Goal: Task Accomplishment & Management: Manage account settings

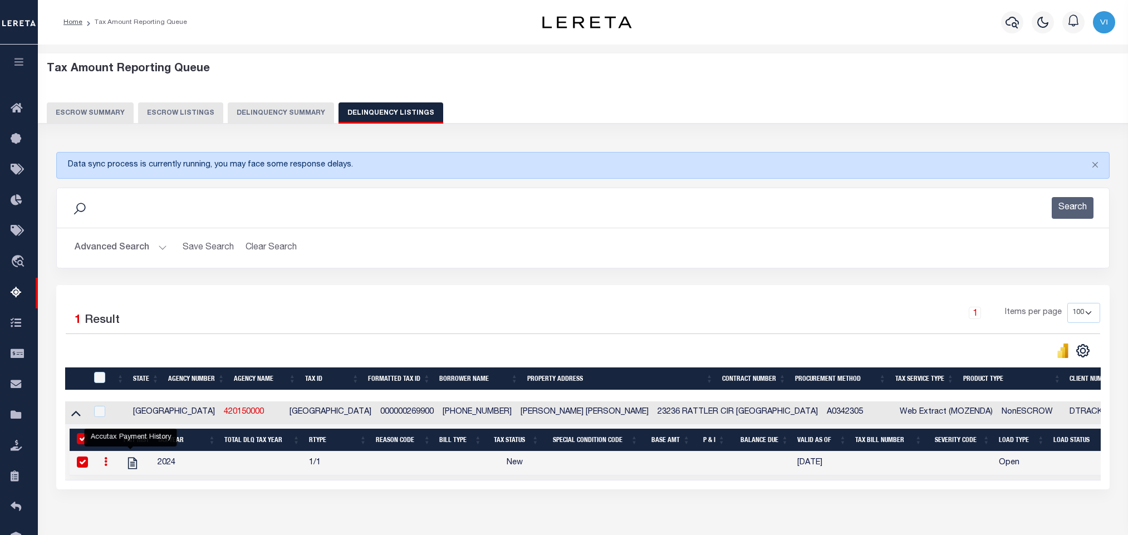
select select "[GEOGRAPHIC_DATA]"
select select "100"
click at [97, 252] on button "Advanced Search" at bounding box center [121, 248] width 92 height 22
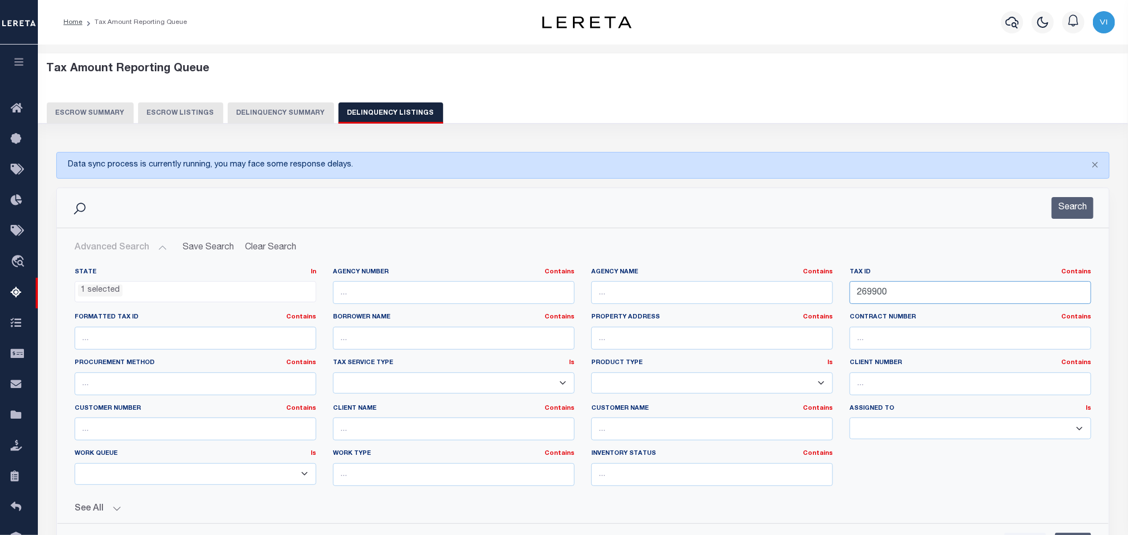
click at [919, 291] on input "269900" at bounding box center [971, 292] width 242 height 23
paste input "16512"
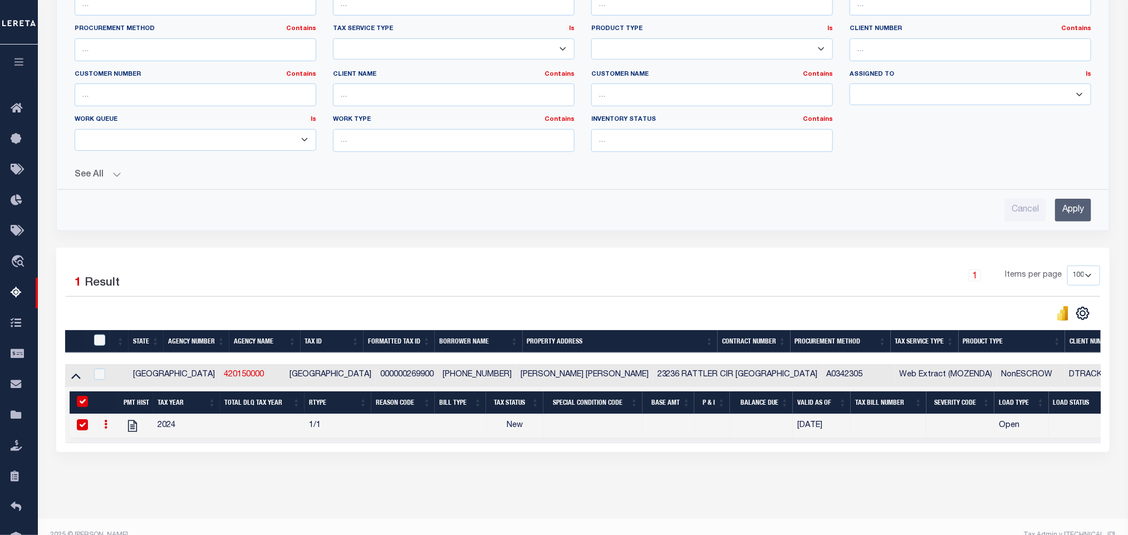
type input "16512"
click at [1075, 221] on input "Apply" at bounding box center [1073, 210] width 36 height 23
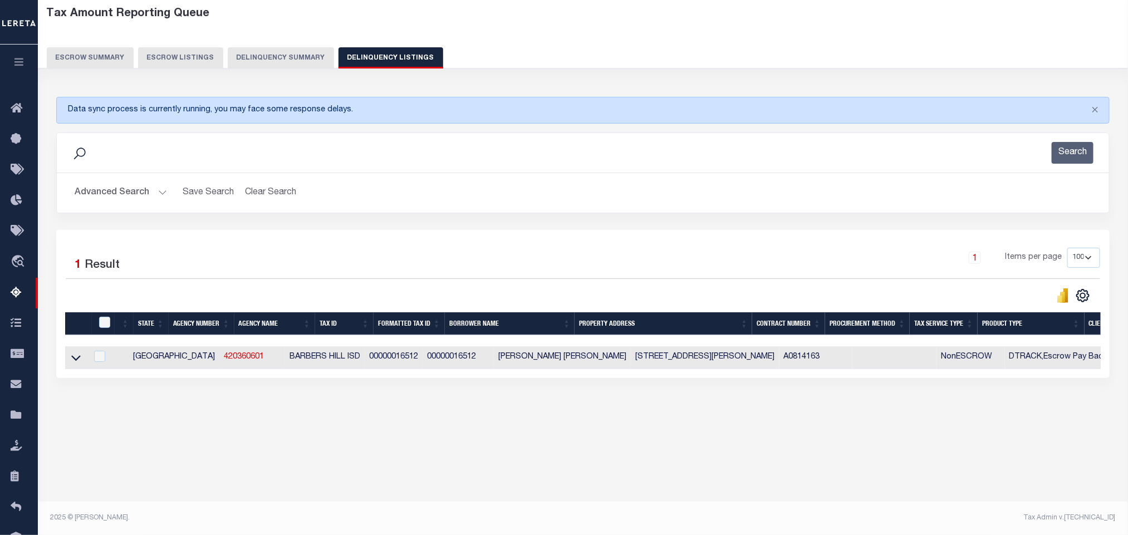
scroll to position [55, 0]
click at [81, 361] on link at bounding box center [76, 357] width 13 height 8
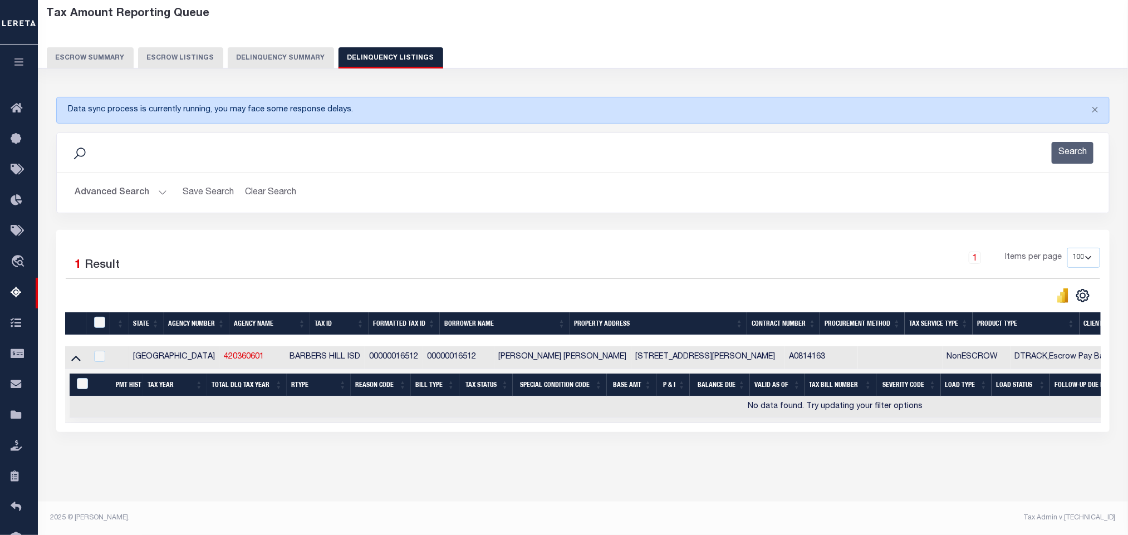
scroll to position [65, 0]
click at [72, 352] on icon at bounding box center [75, 358] width 9 height 12
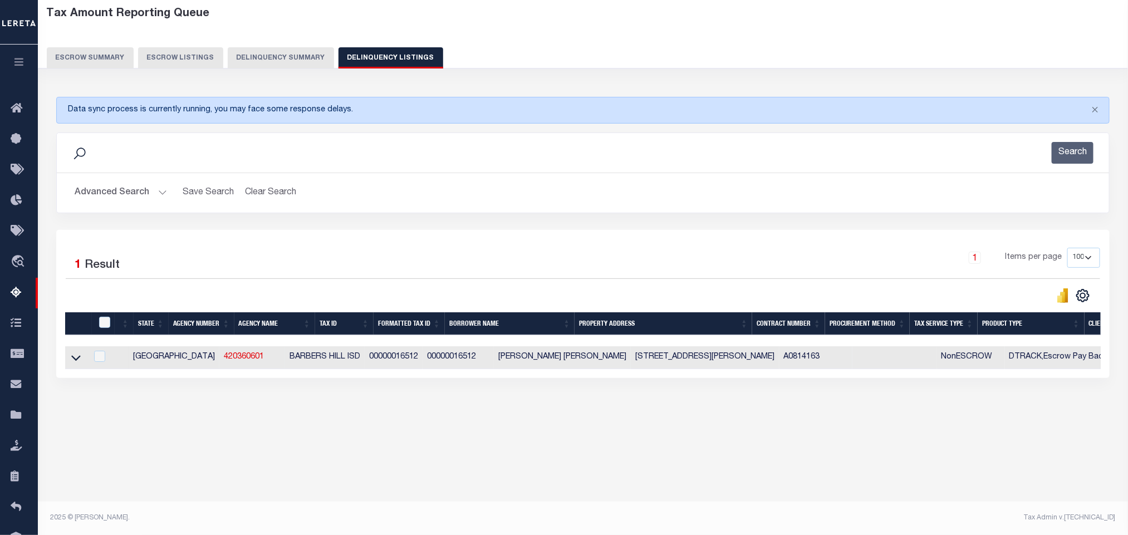
scroll to position [0, 0]
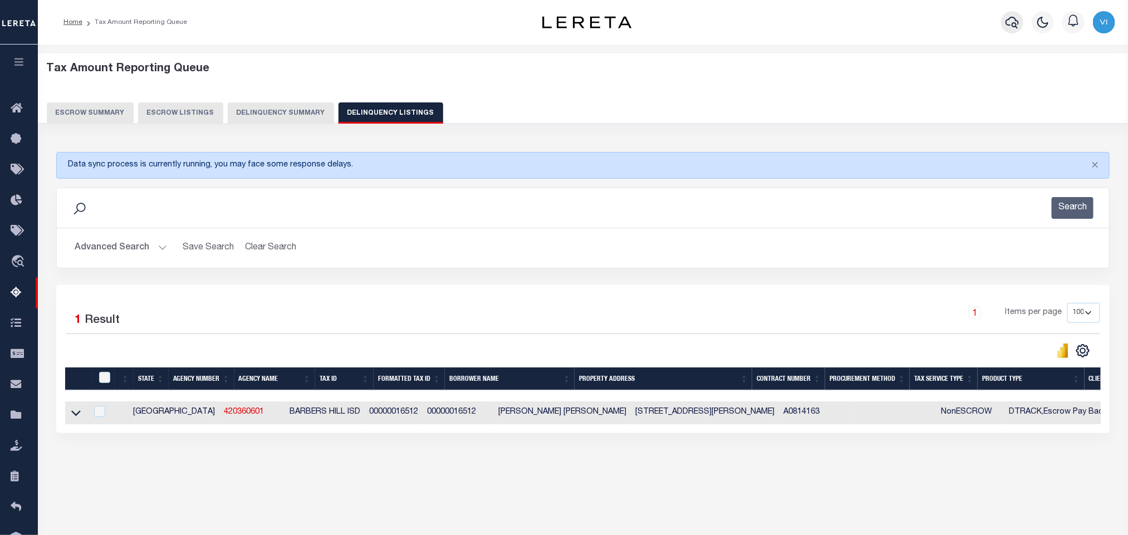
click at [1011, 22] on icon "button" at bounding box center [1012, 22] width 13 height 13
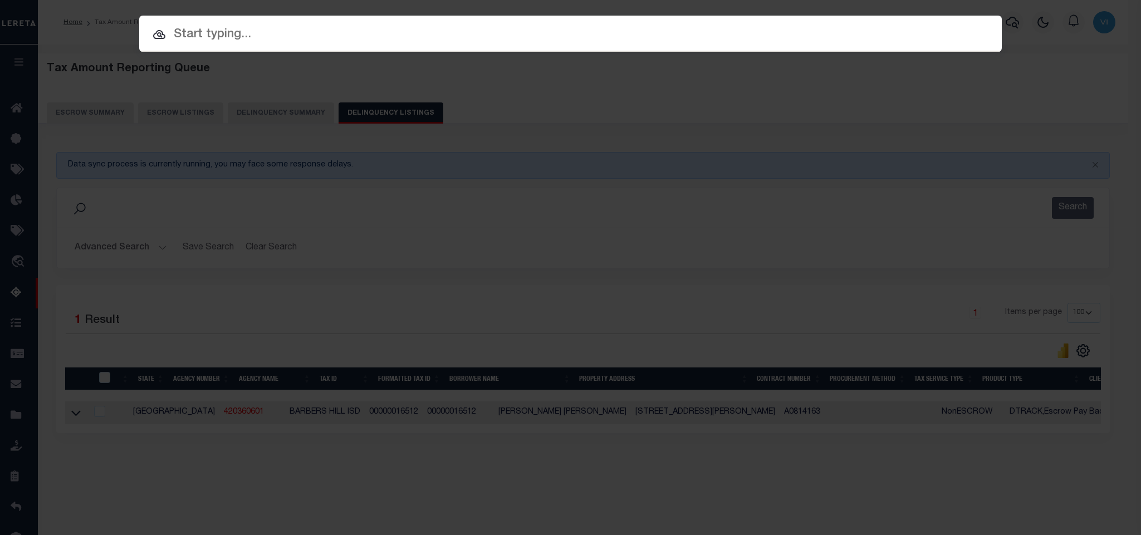
click at [900, 34] on input "text" at bounding box center [570, 34] width 862 height 19
paste input "962200003441"
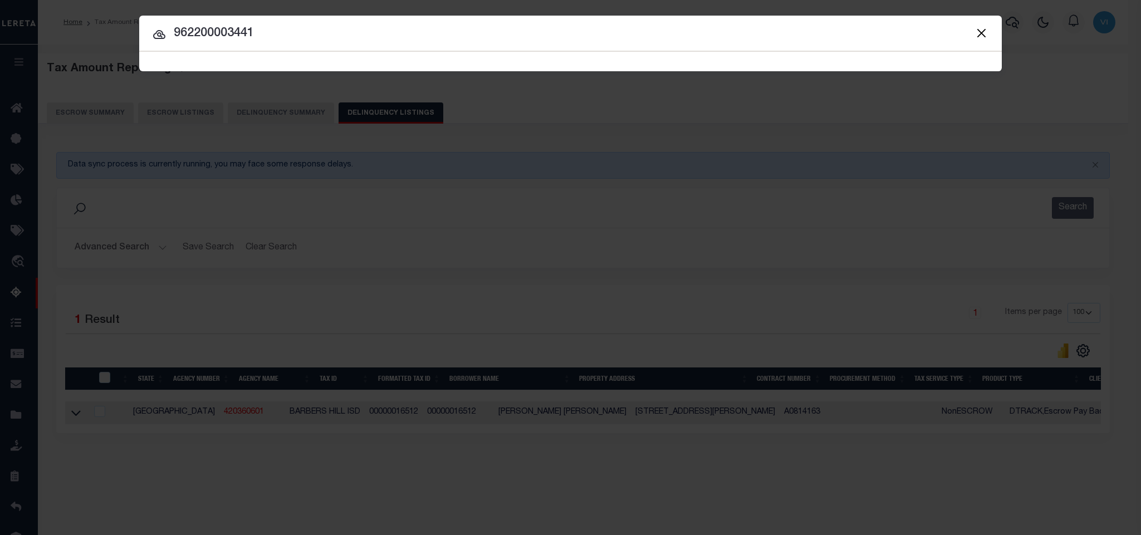
type input "962200003441"
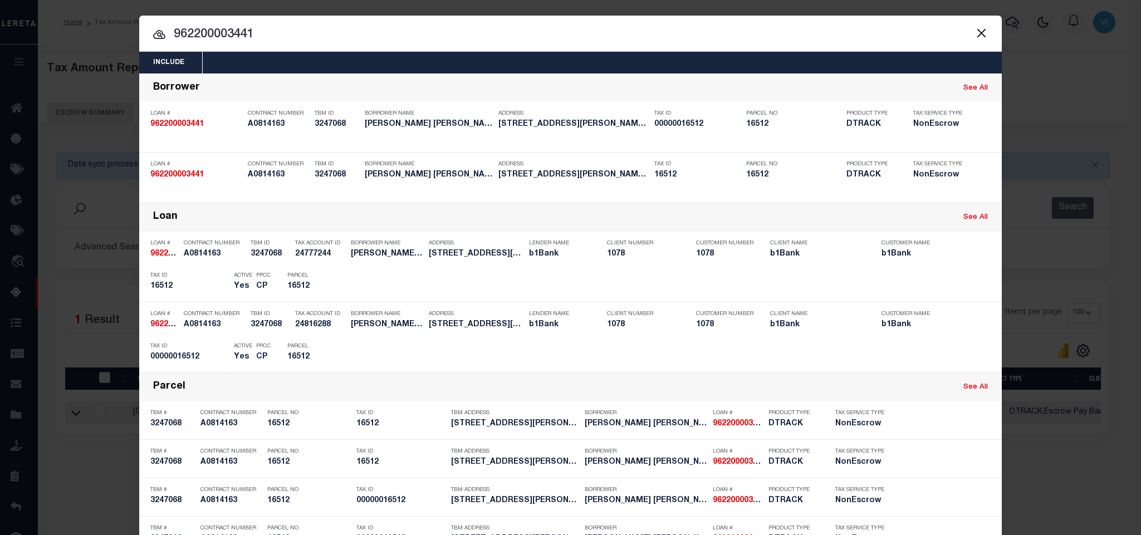
click at [474, 58] on div "Include Loans TBM Customers Borrowers Payments (Lender Non-Disb) Payments (Lend…" at bounding box center [570, 63] width 862 height 22
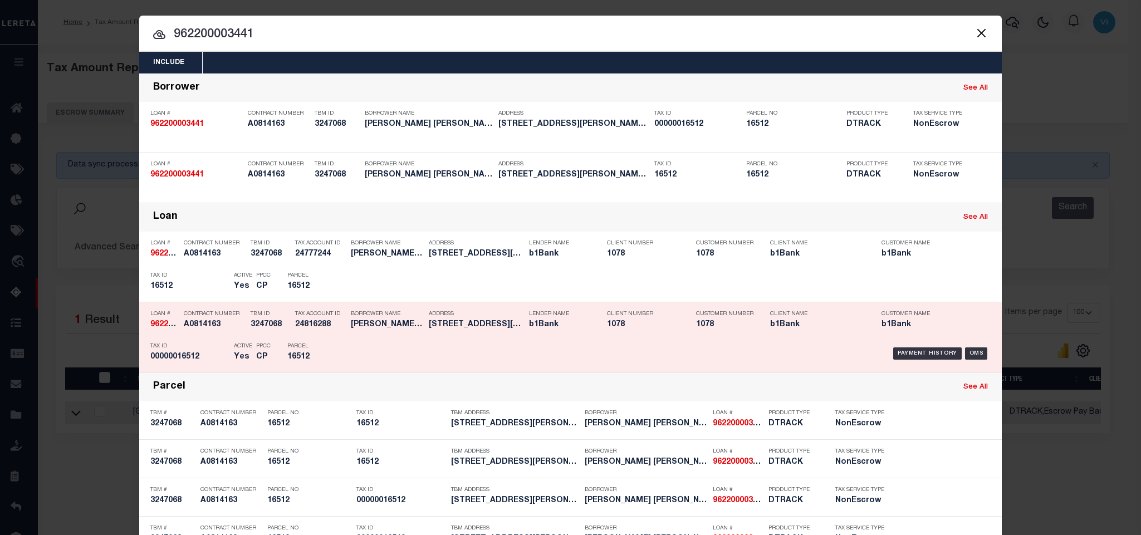
click at [234, 357] on h5 "Yes" at bounding box center [242, 356] width 17 height 9
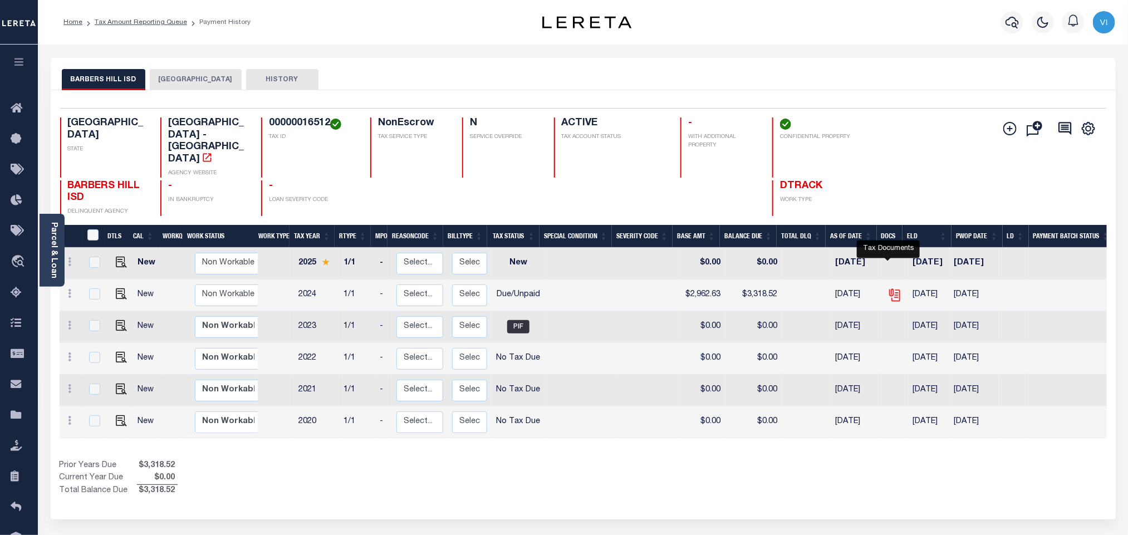
click at [887, 288] on icon "" at bounding box center [894, 295] width 14 height 14
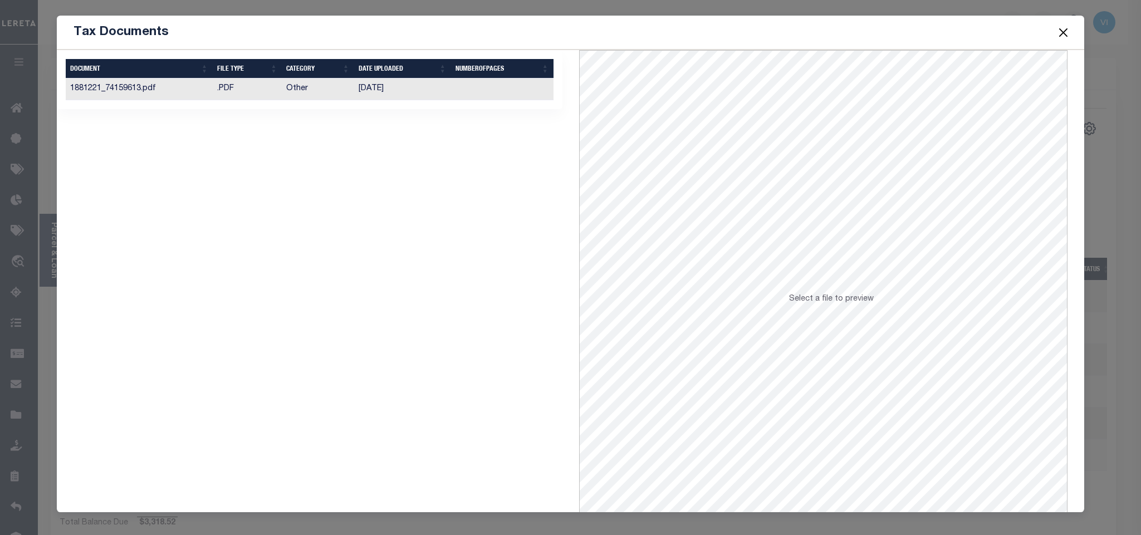
click at [345, 97] on td "Other" at bounding box center [318, 90] width 72 height 22
click at [1056, 35] on button "Close" at bounding box center [1063, 32] width 14 height 14
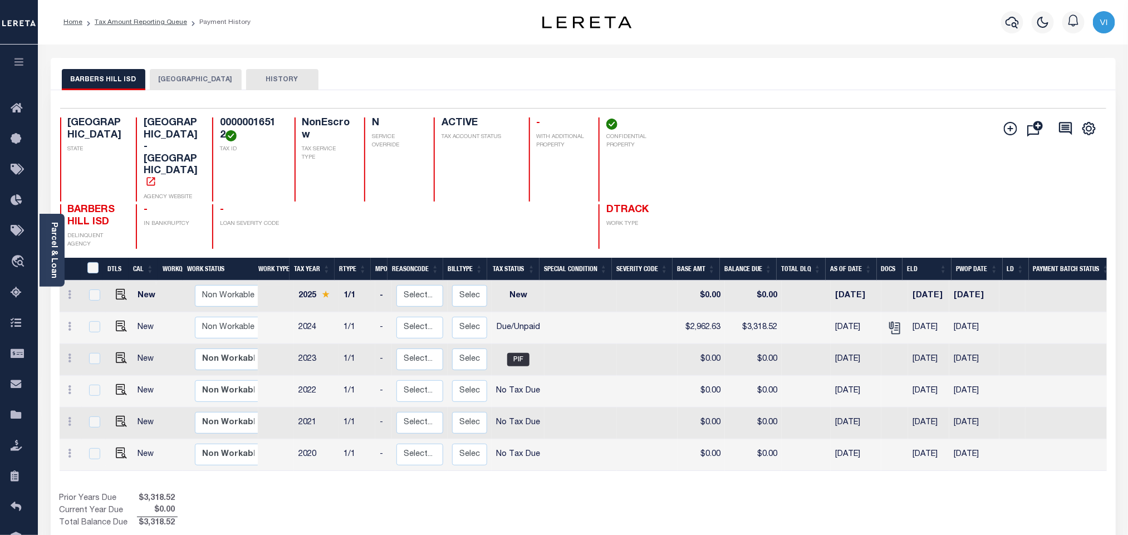
click at [226, 122] on h4 "00000016512" at bounding box center [250, 129] width 61 height 24
copy h4 "00000016512"
click at [119, 321] on img "" at bounding box center [121, 326] width 11 height 11
checkbox input "true"
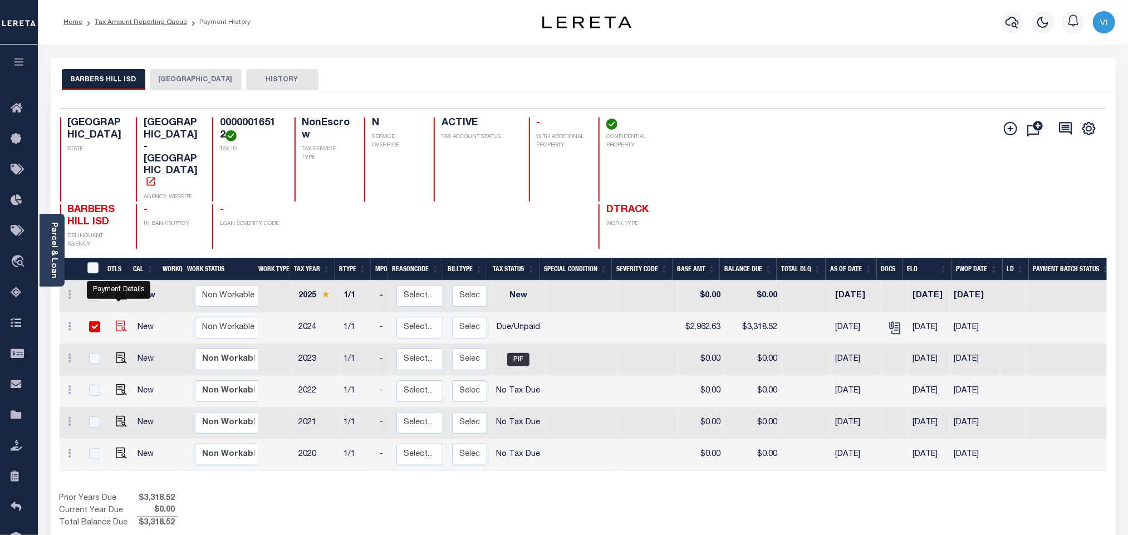
checkbox input "true"
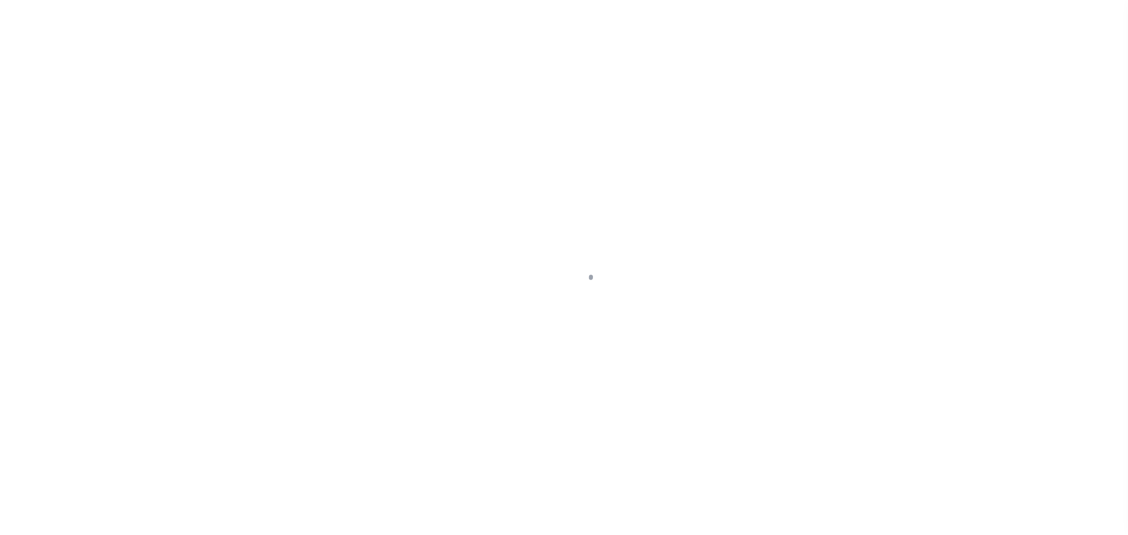
checkbox input "false"
type textarea "Information taken verbally."
type input "[DATE]"
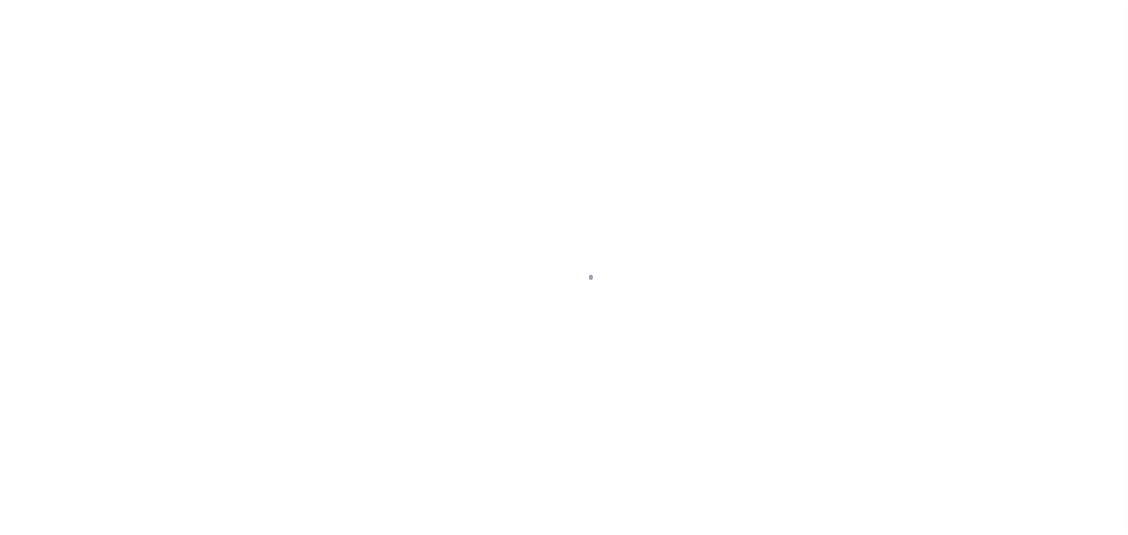
type input "[DATE]"
select select "DUE"
type input "$2,962.63"
type input "$355.89"
type input "$3,318.52"
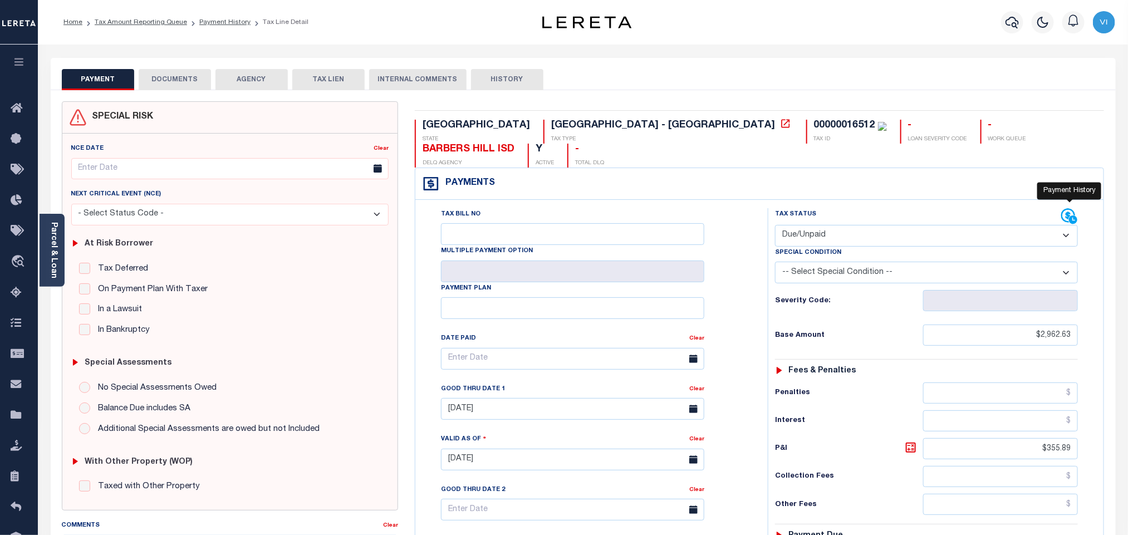
click at [1071, 215] on icon at bounding box center [1073, 219] width 8 height 8
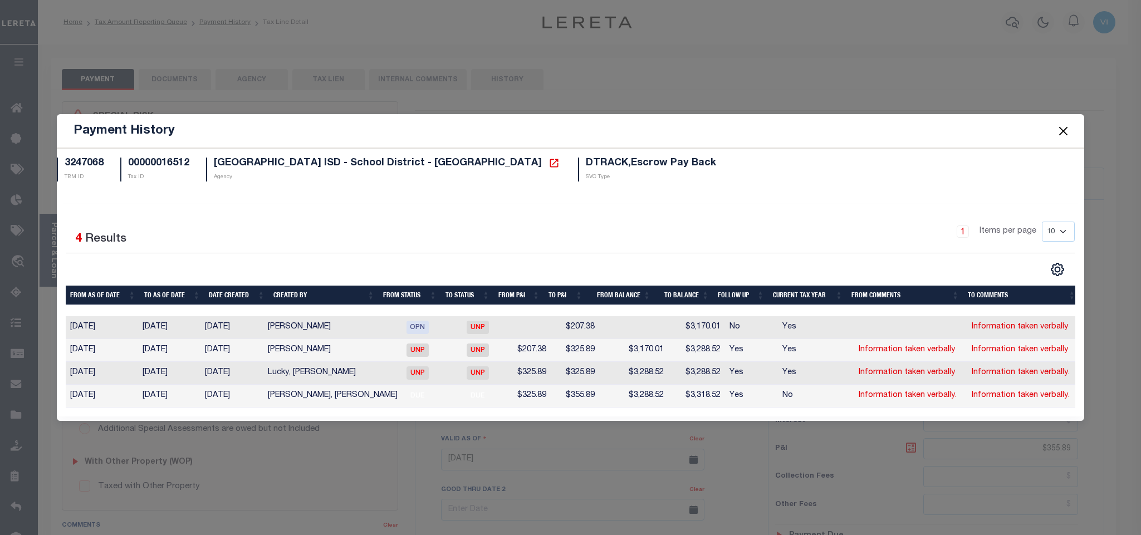
click at [1066, 126] on button "Close" at bounding box center [1063, 131] width 14 height 14
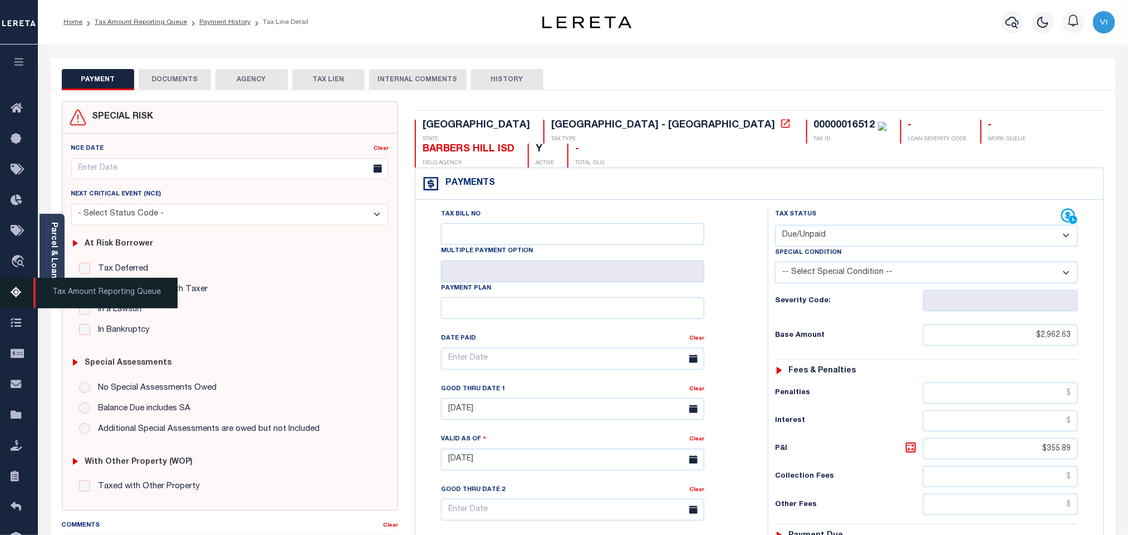
click at [16, 300] on icon at bounding box center [20, 293] width 18 height 14
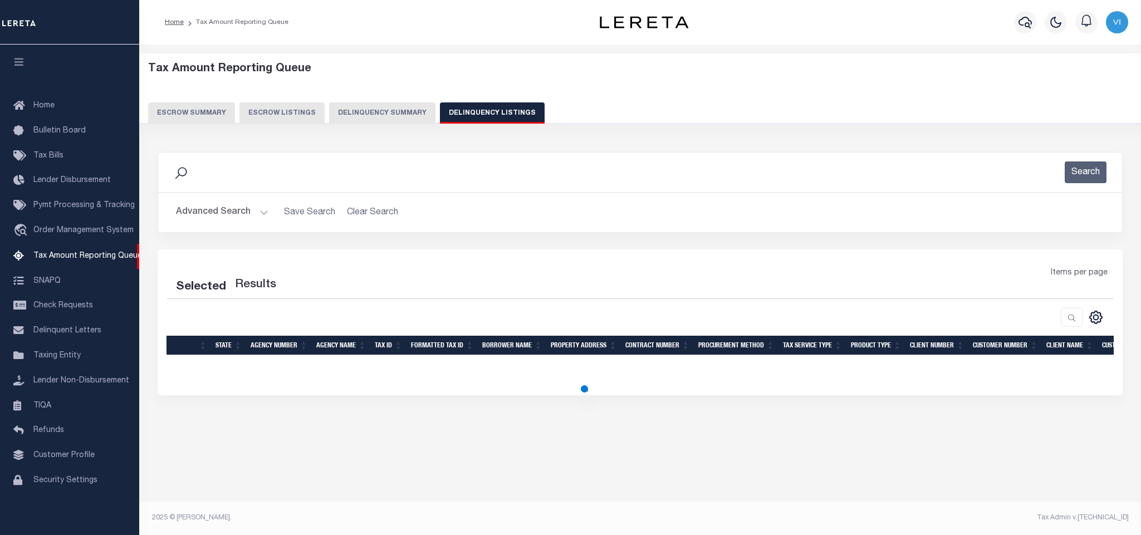
select select "100"
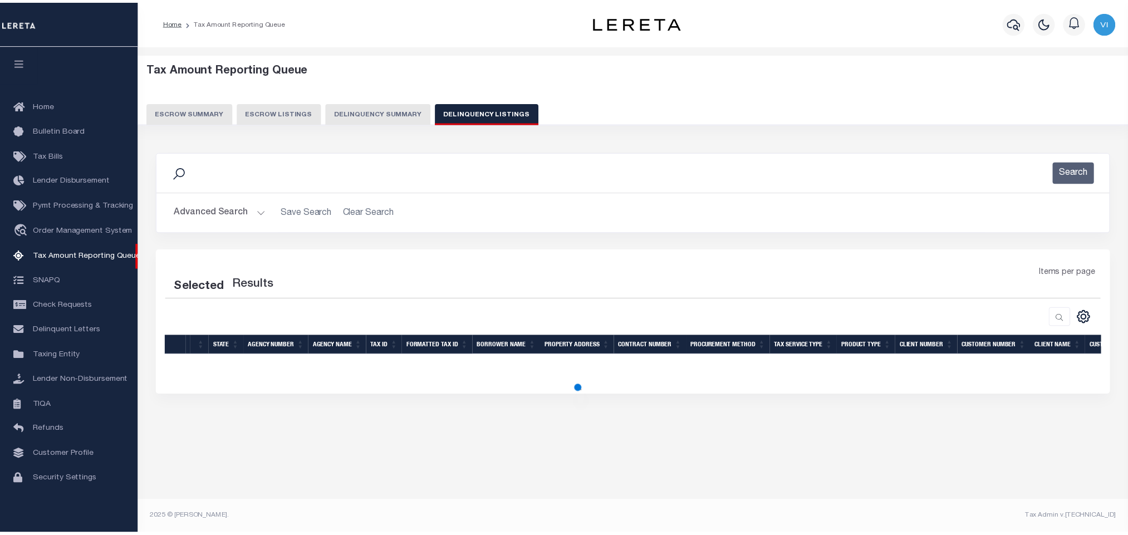
scroll to position [7, 0]
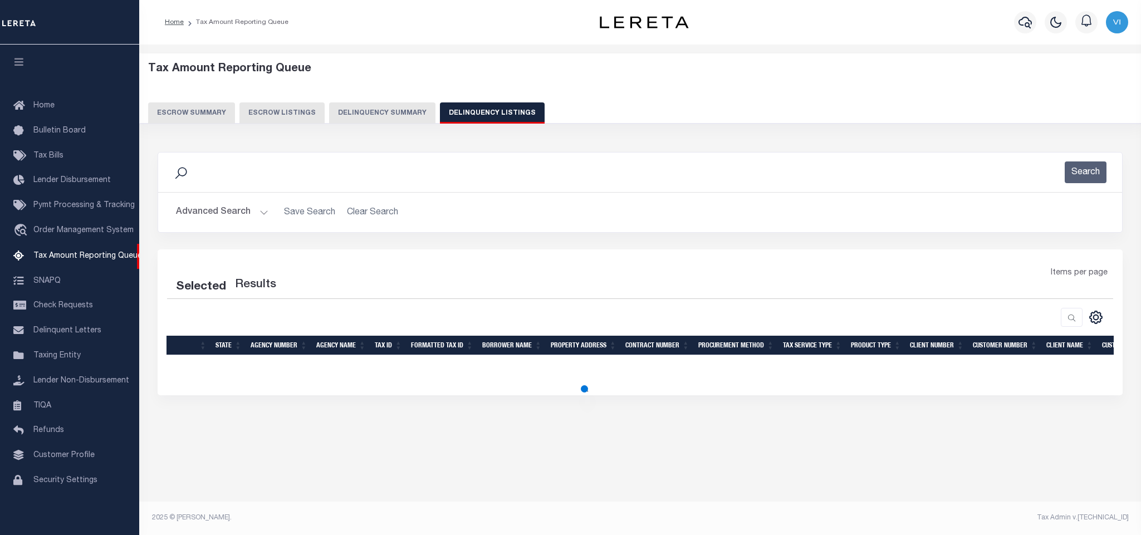
click at [211, 218] on button "Advanced Search" at bounding box center [222, 213] width 92 height 22
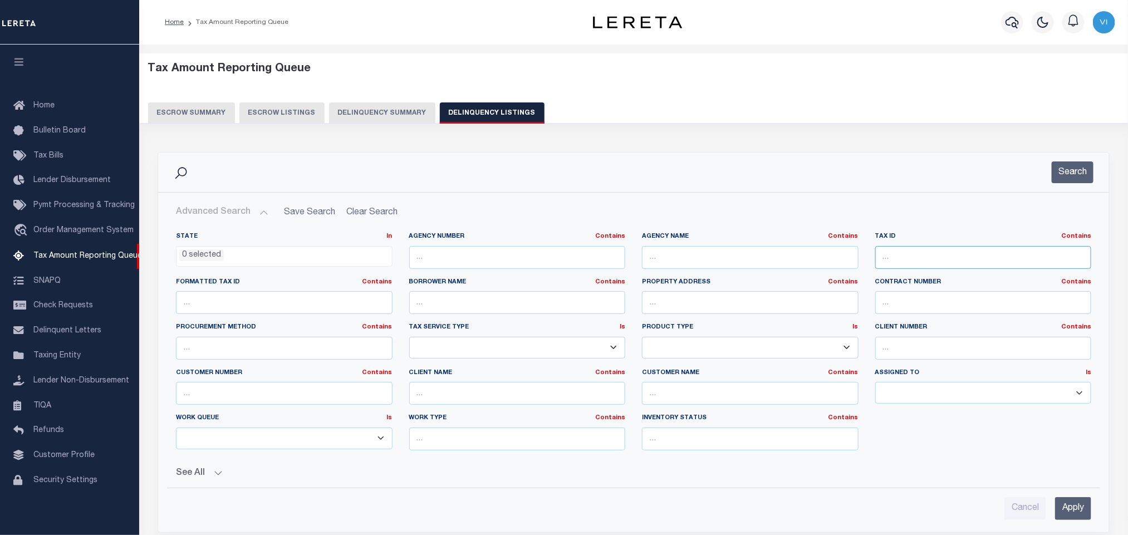
click at [924, 269] on input "text" at bounding box center [983, 257] width 217 height 23
paste input "R8734656"
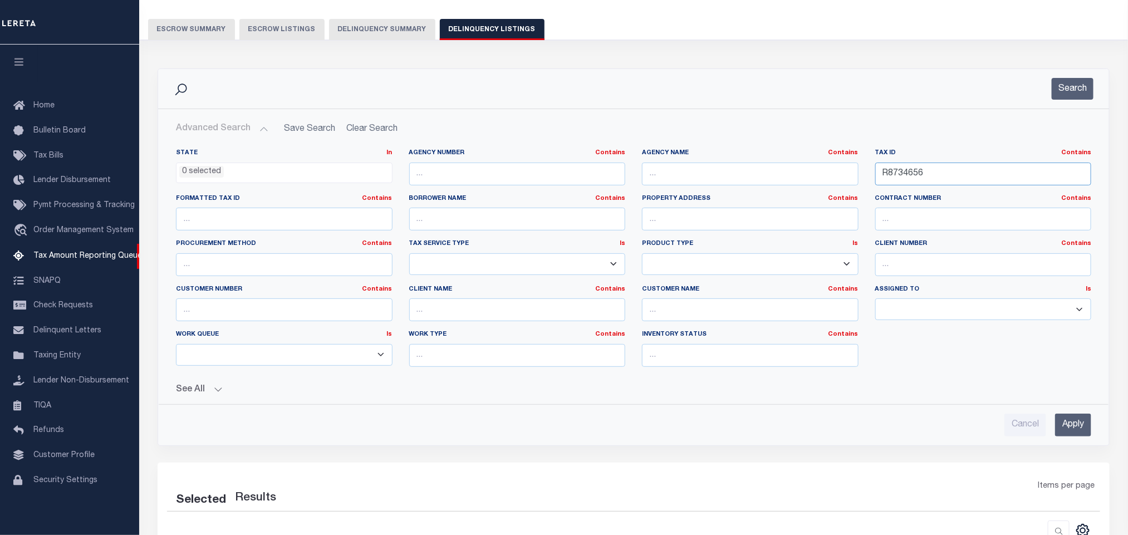
type input "R8734656"
click at [1067, 409] on div "Cancel Apply" at bounding box center [633, 421] width 933 height 32
click at [1061, 437] on input "Apply" at bounding box center [1073, 425] width 36 height 23
select select "100"
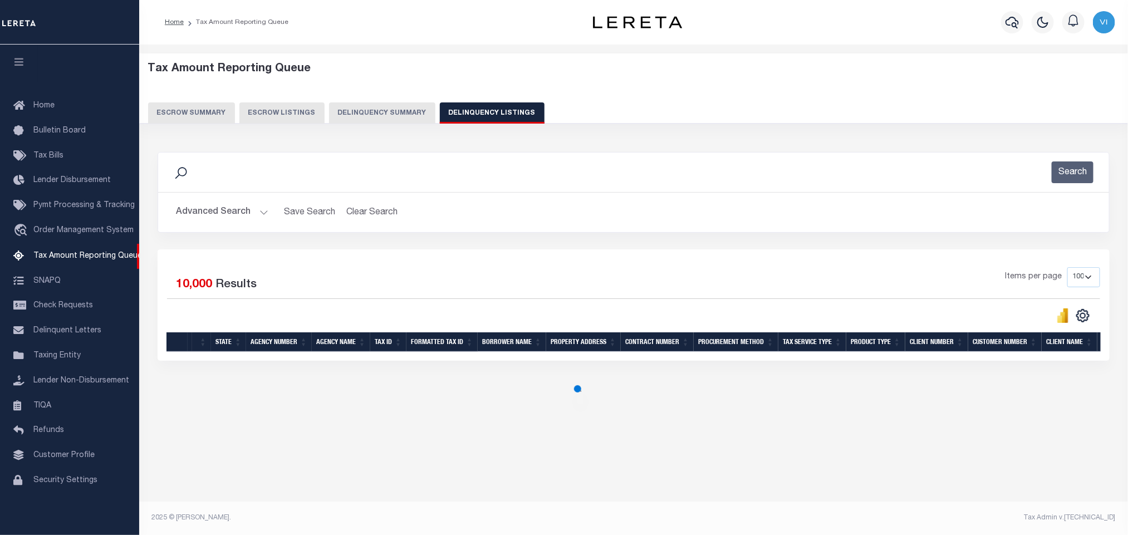
scroll to position [0, 0]
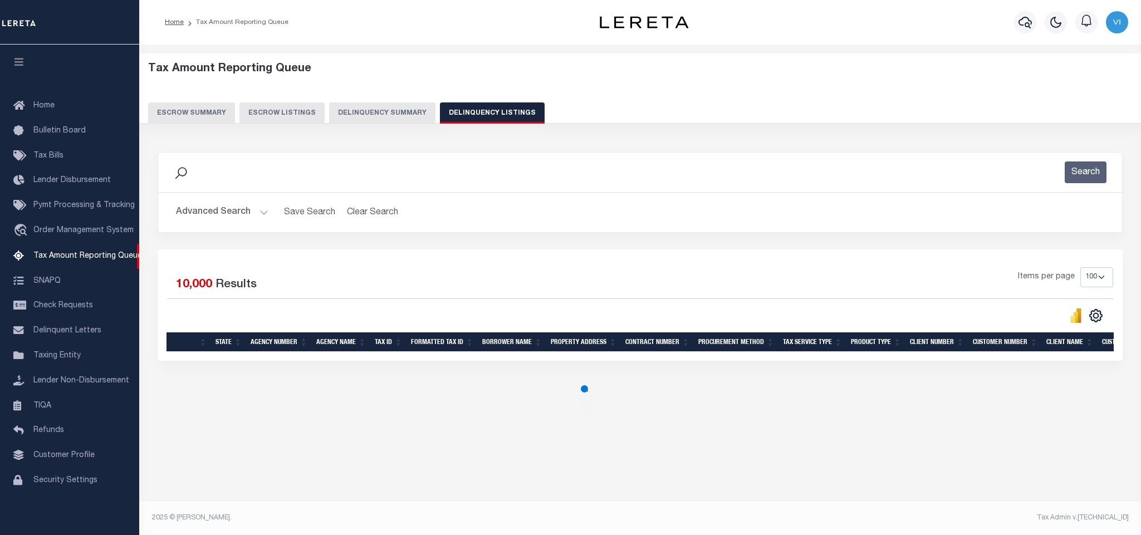
select select "100"
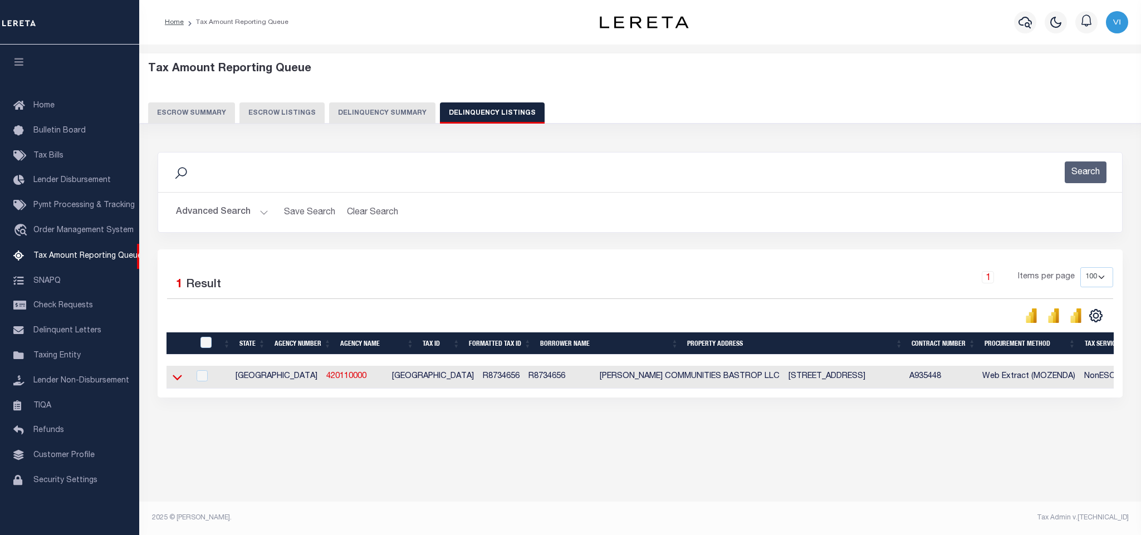
click at [177, 382] on icon at bounding box center [177, 377] width 9 height 12
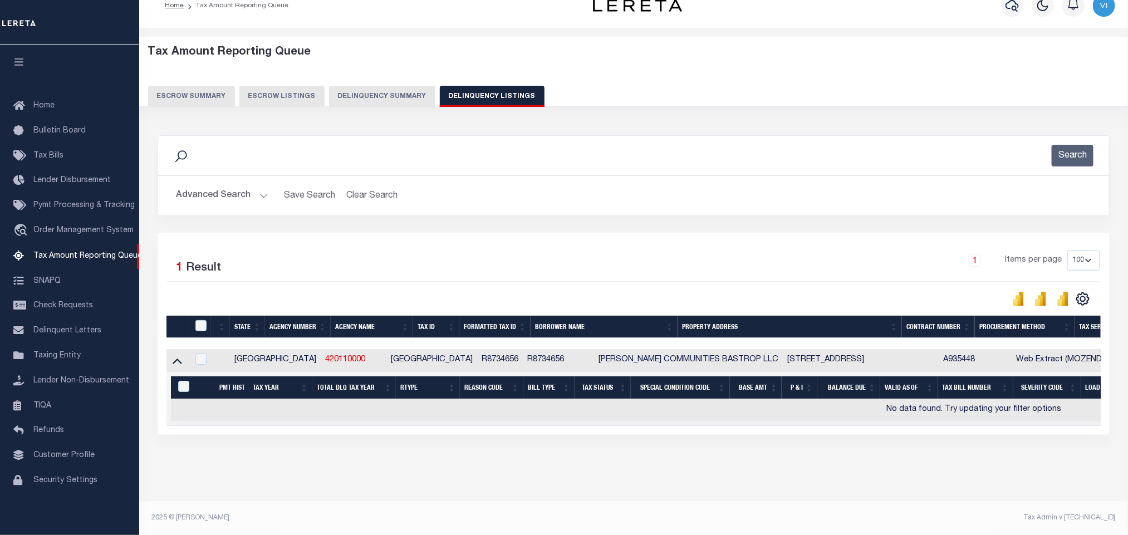
scroll to position [29, 0]
click at [222, 185] on button "Advanced Search" at bounding box center [222, 196] width 92 height 22
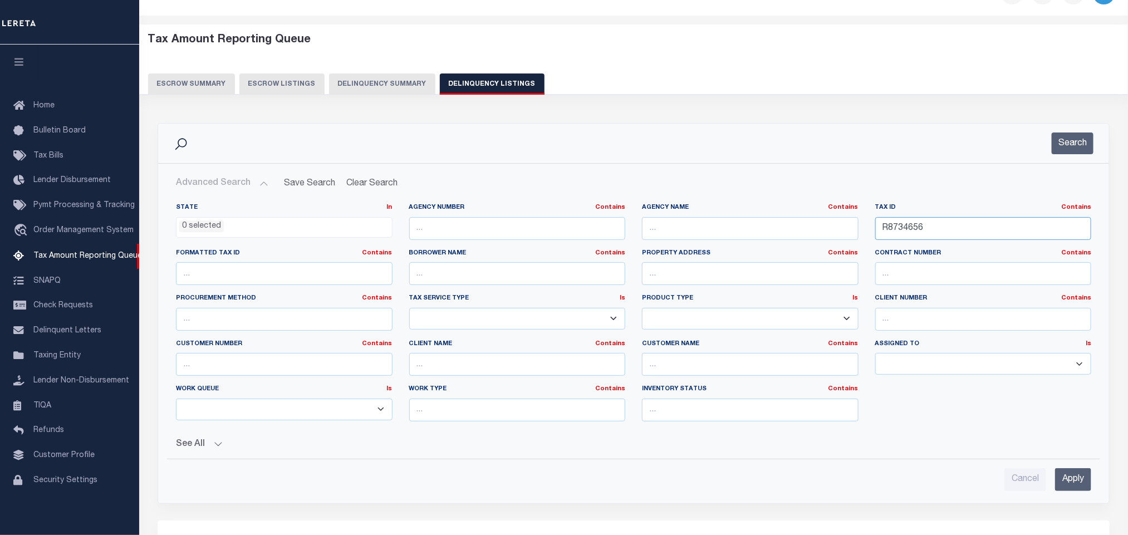
click at [949, 234] on input "R8734656" at bounding box center [983, 228] width 217 height 23
paste input "456"
type input "4566"
click at [1071, 483] on input "Apply" at bounding box center [1073, 479] width 36 height 23
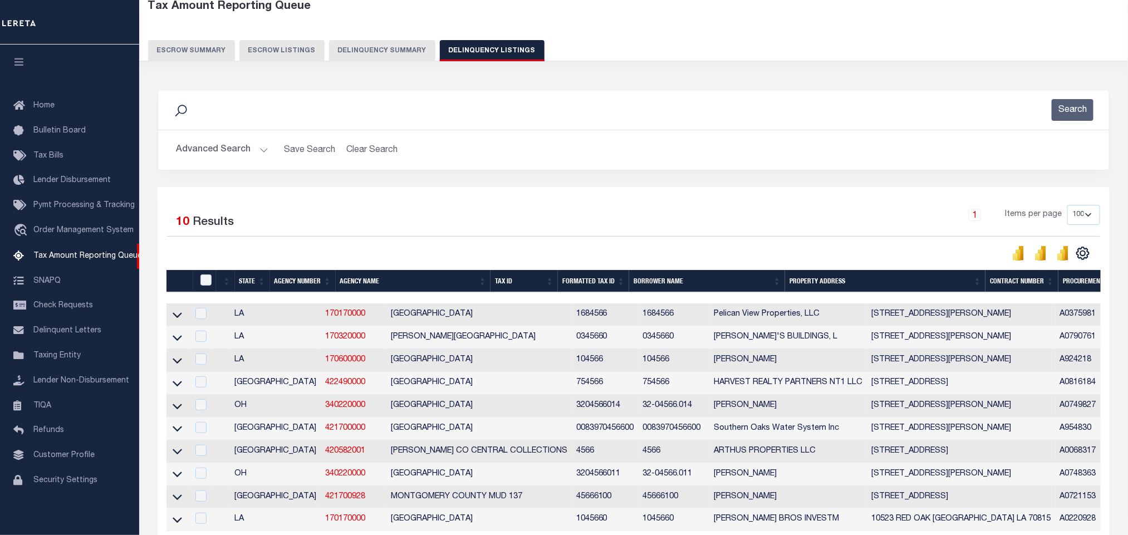
scroll to position [182, 0]
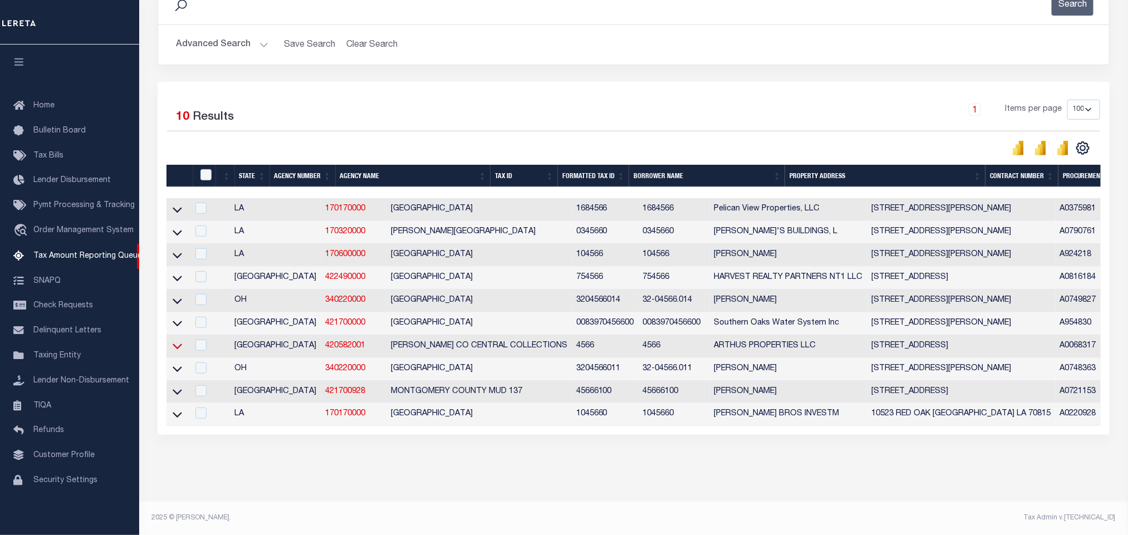
click at [177, 344] on icon at bounding box center [177, 347] width 9 height 6
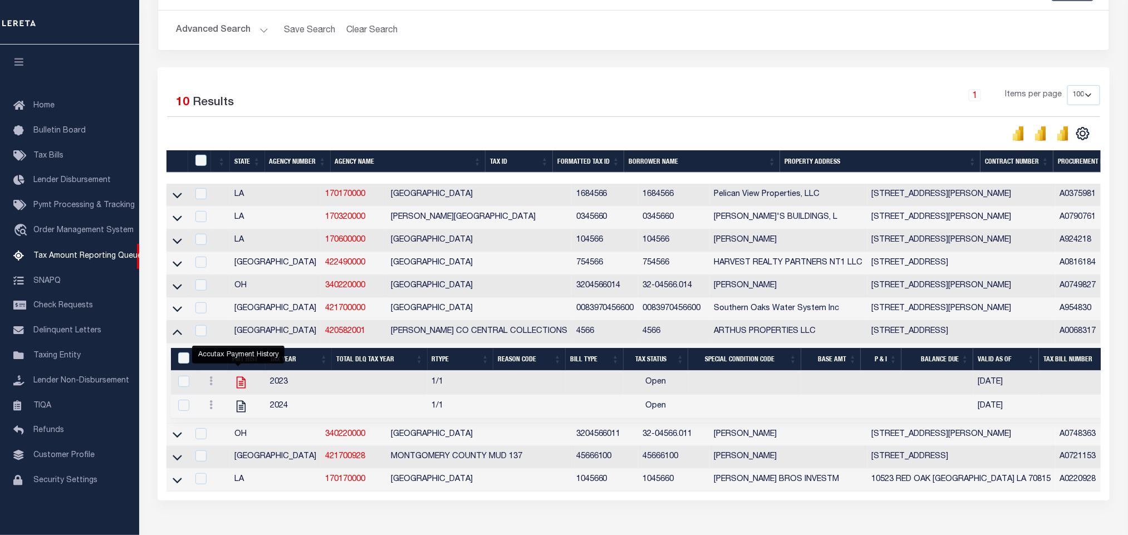
click at [239, 390] on icon "" at bounding box center [241, 382] width 14 height 14
checkbox input "true"
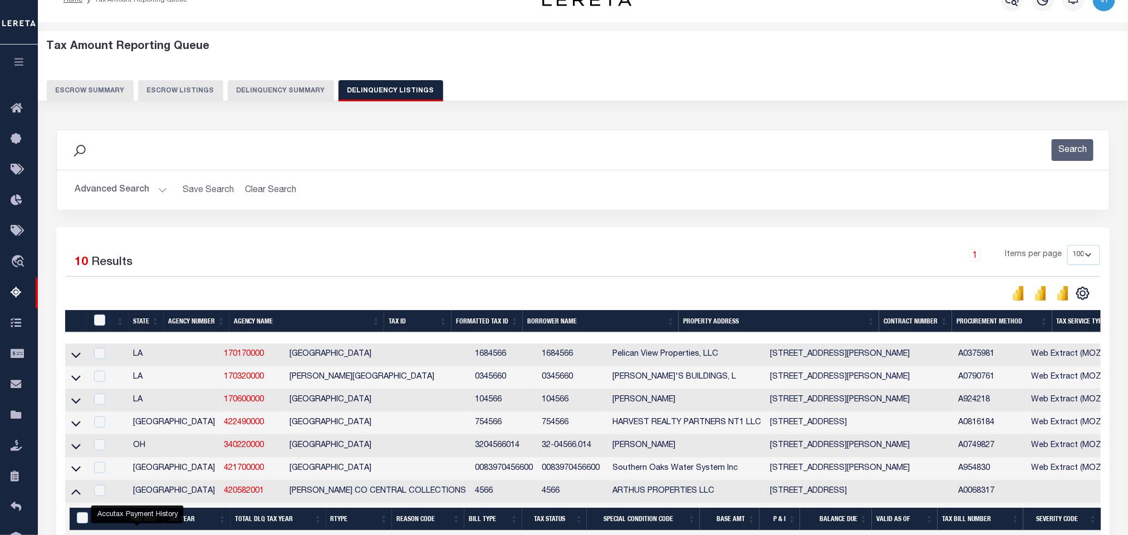
scroll to position [0, 0]
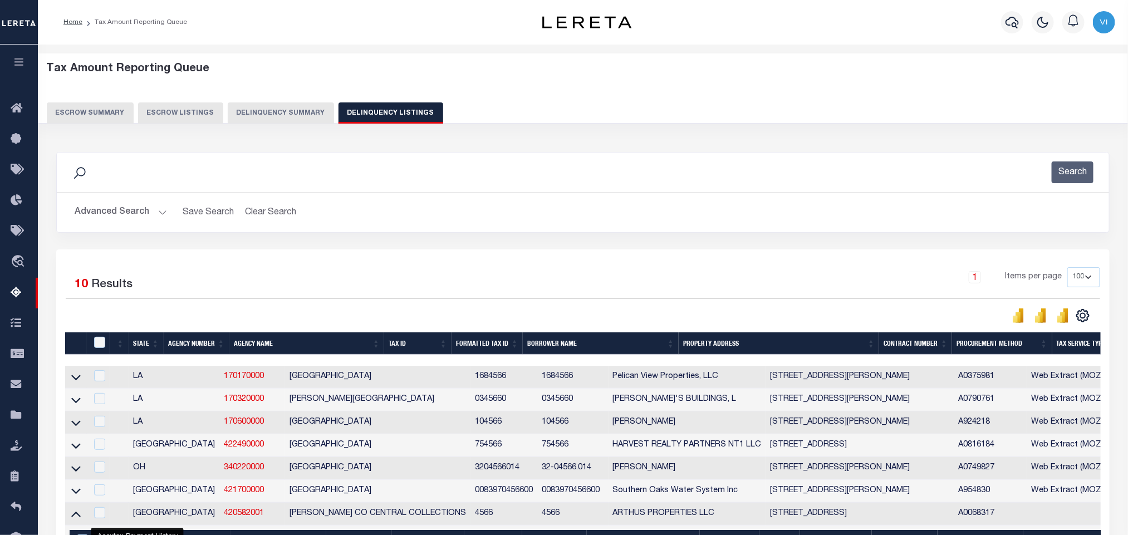
click at [109, 209] on button "Advanced Search" at bounding box center [121, 213] width 92 height 22
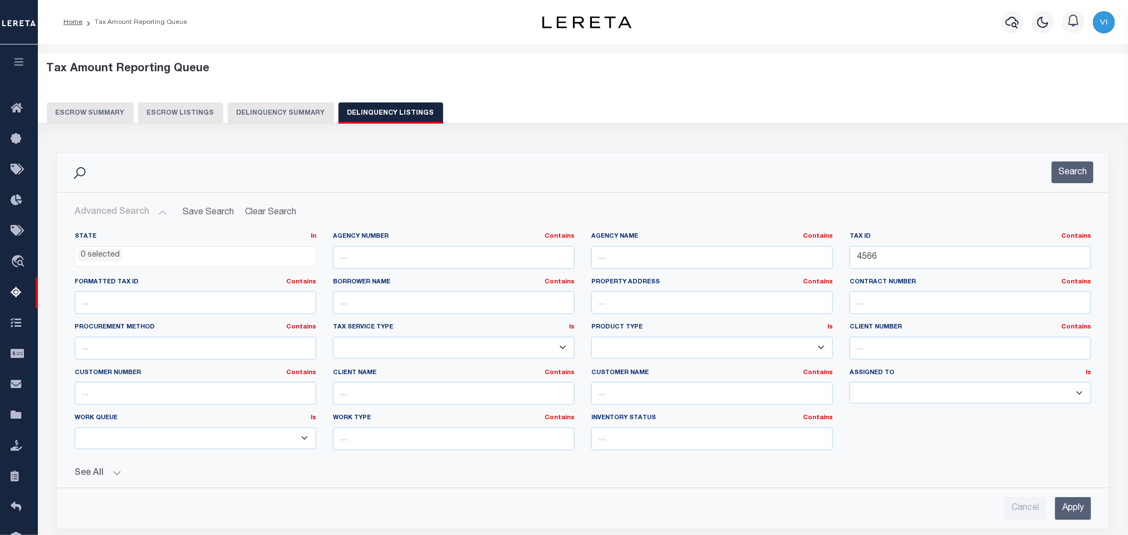
click at [887, 271] on div "Tax ID Contains Contains Is 4566" at bounding box center [970, 255] width 258 height 46
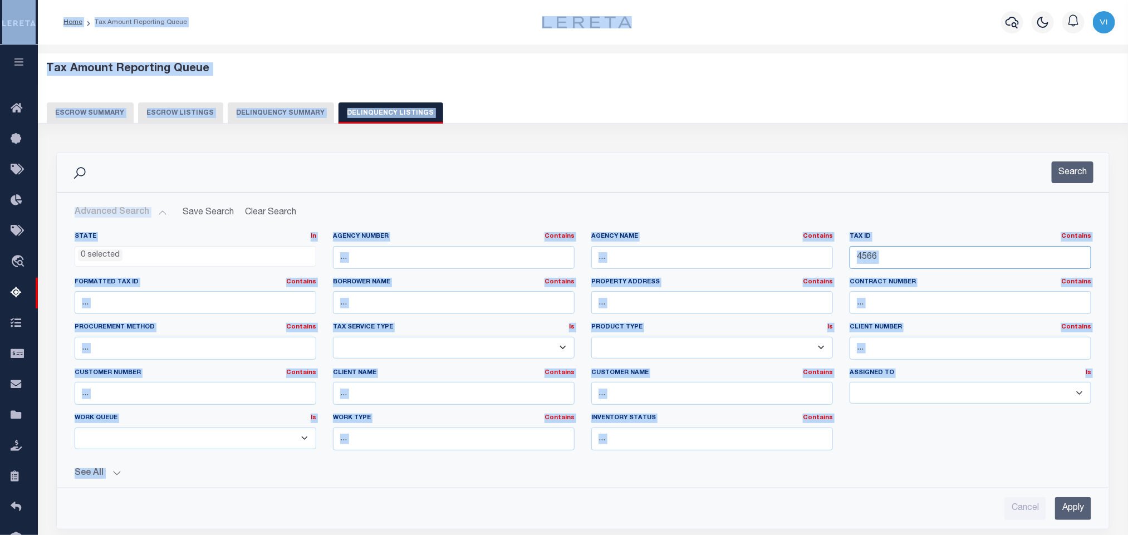
click at [901, 266] on input "4566" at bounding box center [971, 257] width 242 height 23
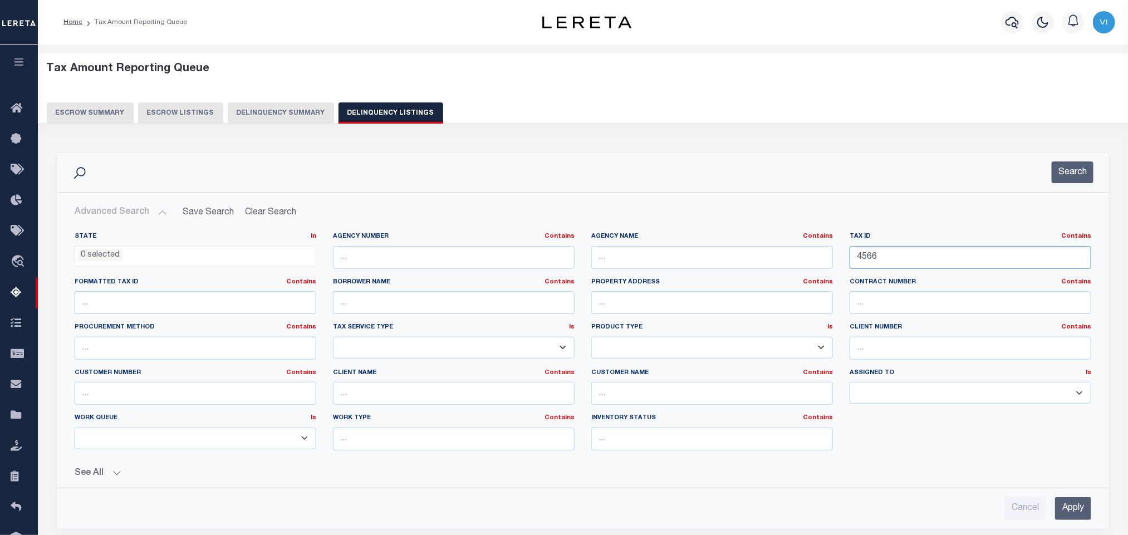
click at [901, 266] on input "4566" at bounding box center [971, 257] width 242 height 23
paste input "645"
type input "4645"
click at [1076, 518] on input "Apply" at bounding box center [1073, 508] width 36 height 23
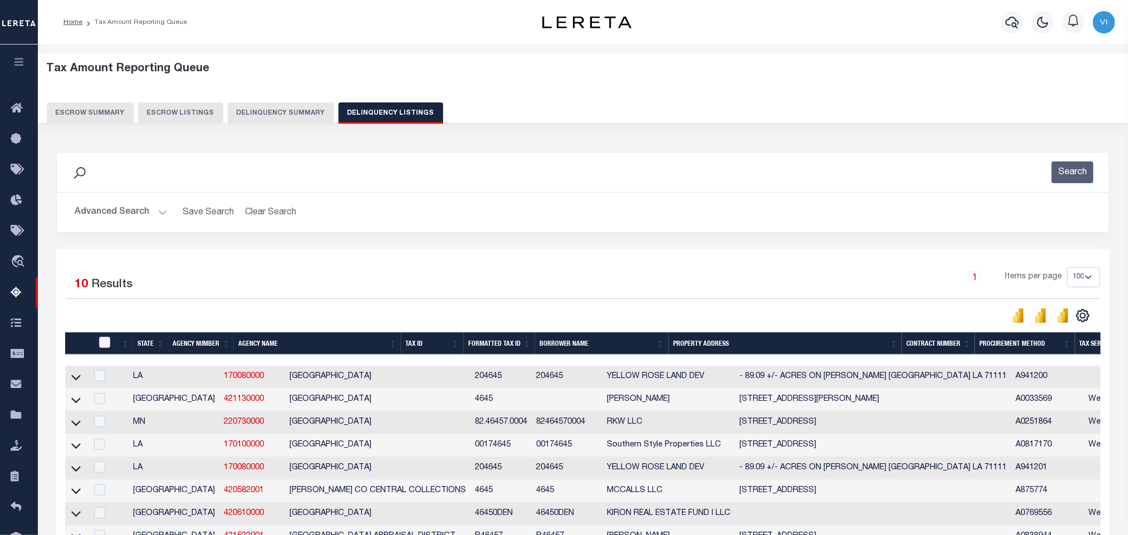
scroll to position [84, 0]
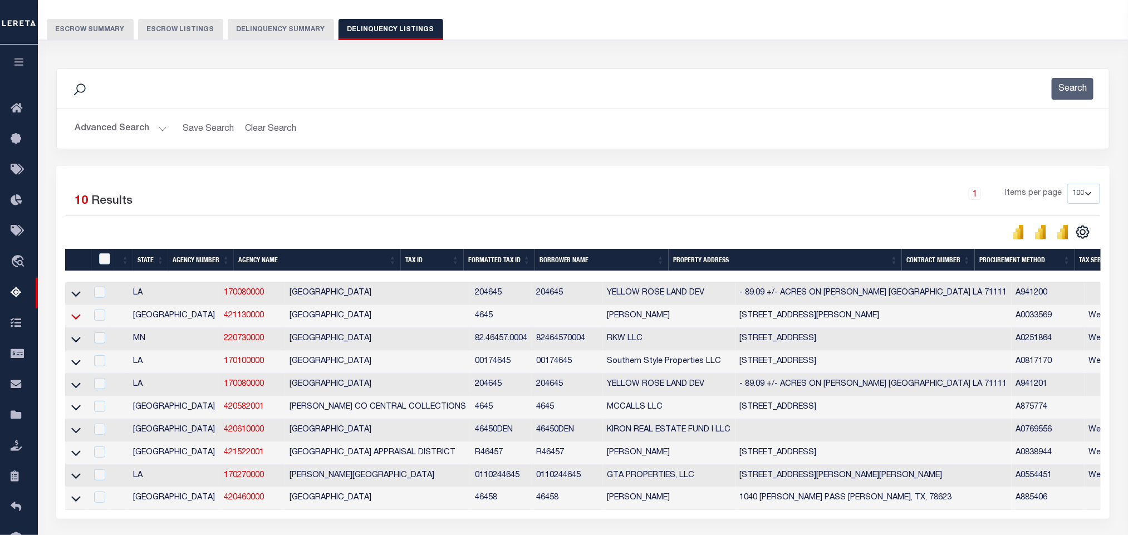
click at [76, 320] on icon at bounding box center [75, 317] width 9 height 6
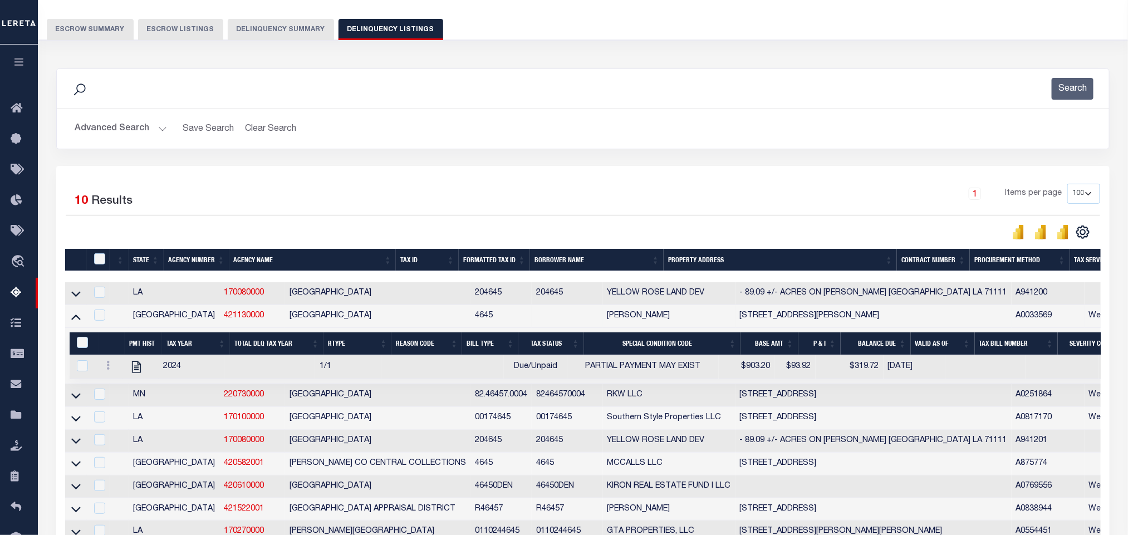
scroll to position [167, 0]
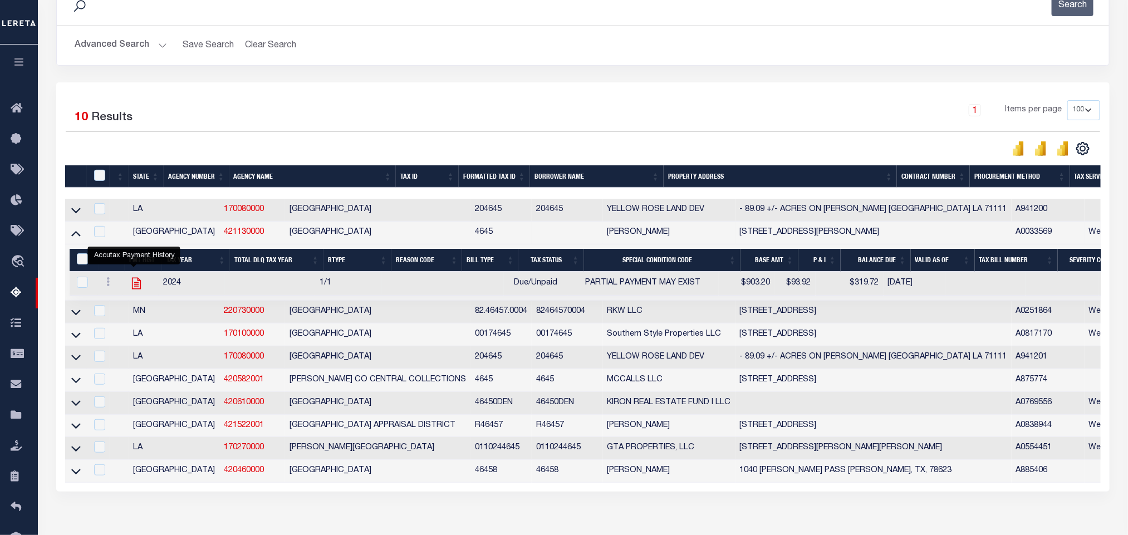
click at [136, 290] on icon "" at bounding box center [136, 284] width 9 height 12
checkbox input "true"
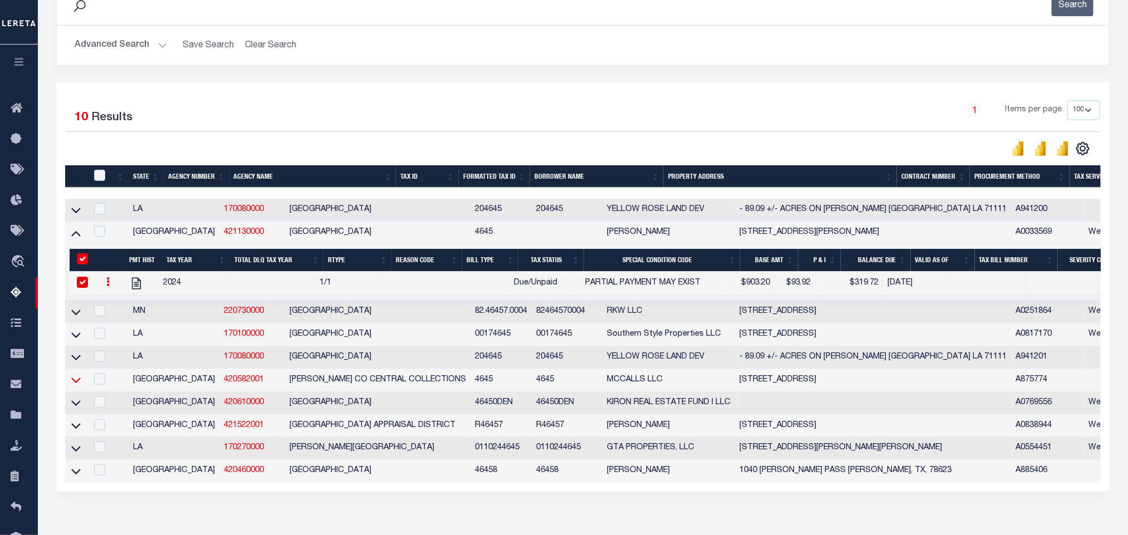
click at [76, 386] on icon at bounding box center [75, 380] width 9 height 12
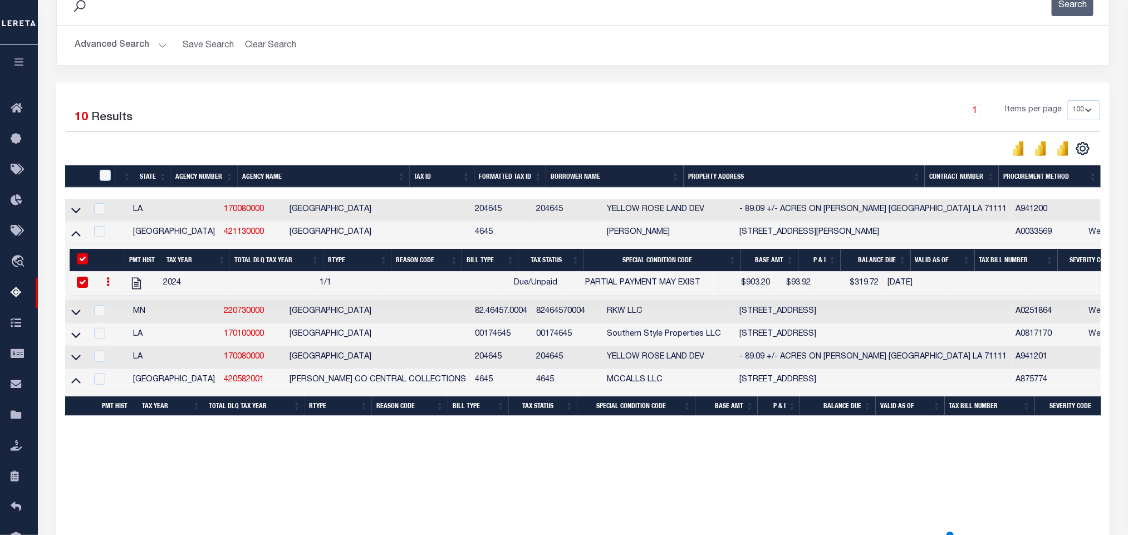
scroll to position [239, 0]
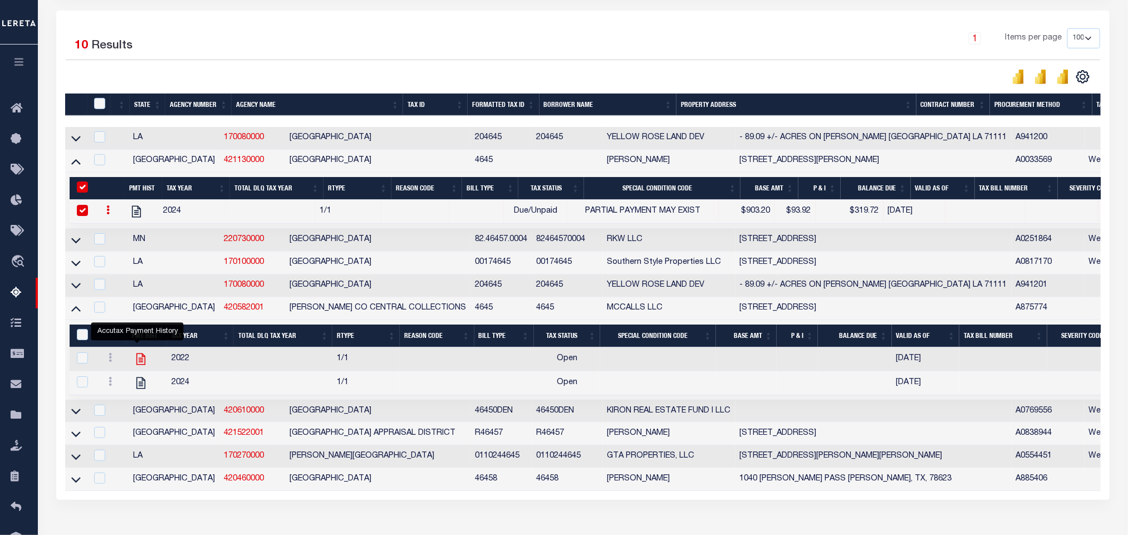
click at [139, 365] on icon "" at bounding box center [140, 359] width 9 height 12
checkbox input "true"
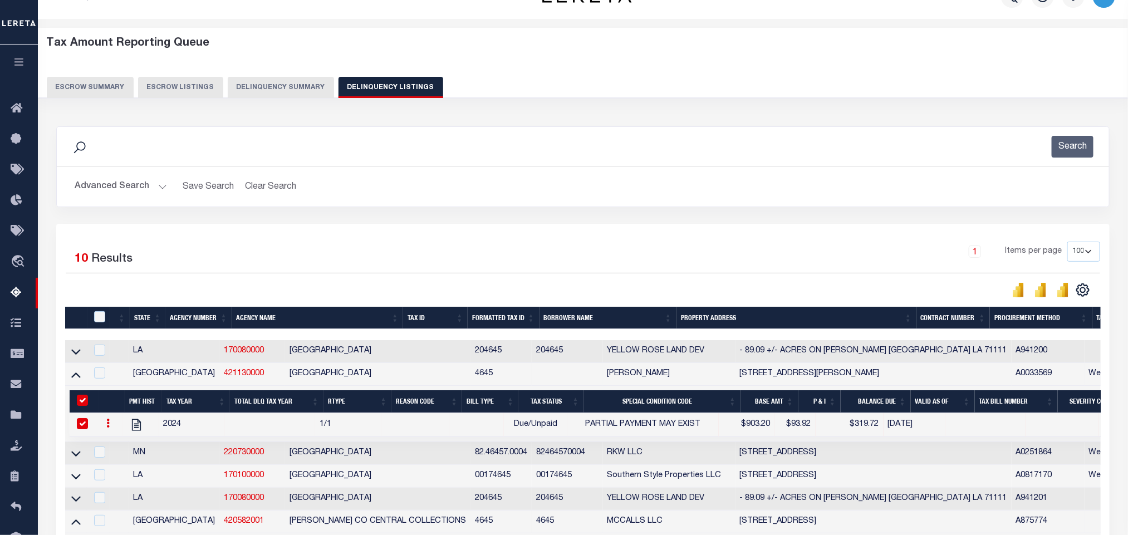
scroll to position [0, 0]
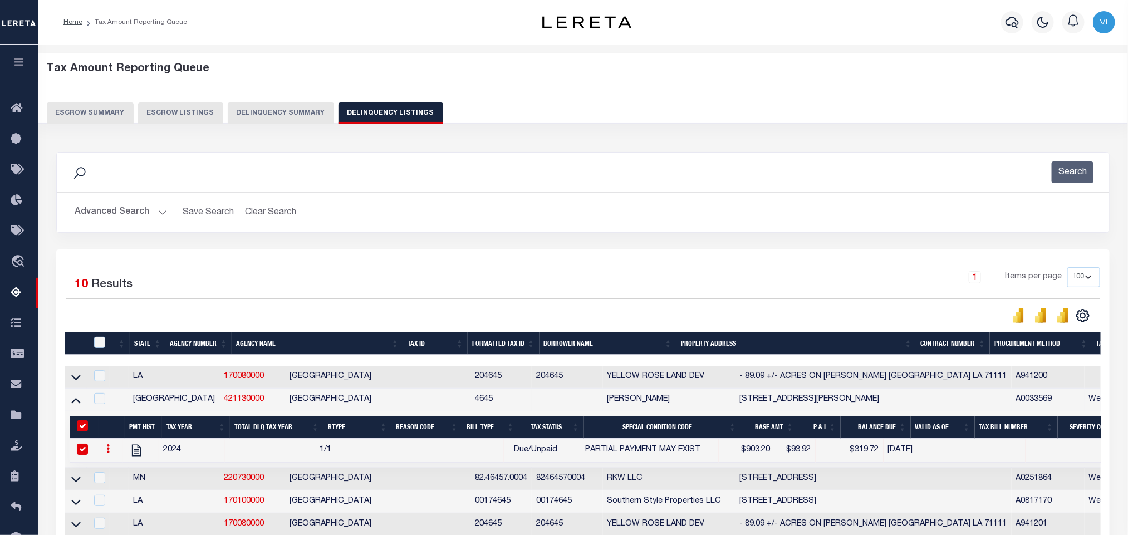
click at [100, 219] on button "Advanced Search" at bounding box center [121, 213] width 92 height 22
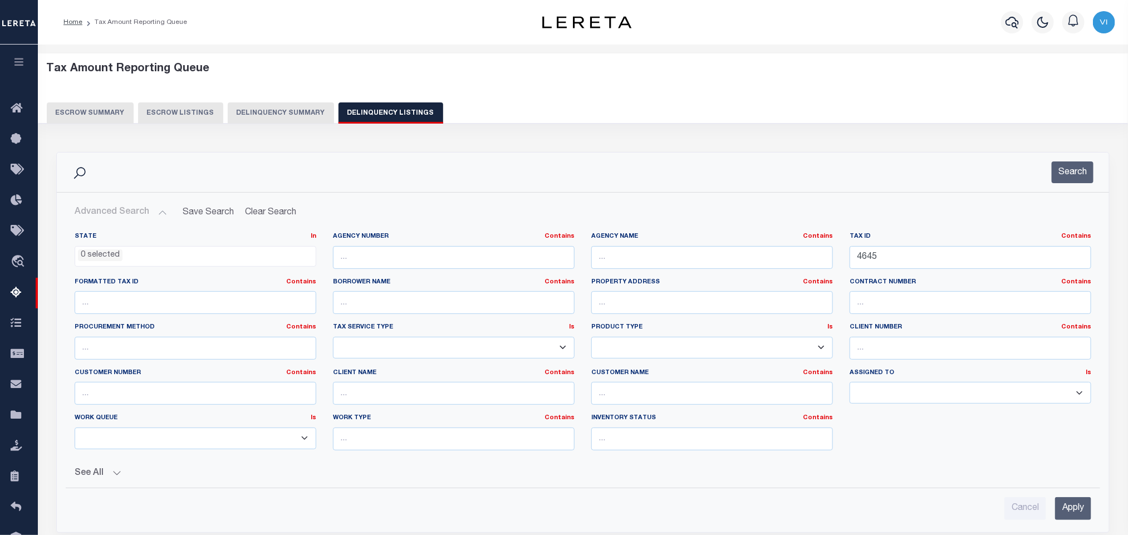
click at [945, 273] on div "Tax ID Contains Contains Is 4645" at bounding box center [970, 255] width 258 height 46
click at [935, 267] on input "4645" at bounding box center [971, 257] width 242 height 23
paste input "65300000003710"
type input "65300000003710"
click at [1064, 512] on input "Apply" at bounding box center [1073, 508] width 36 height 23
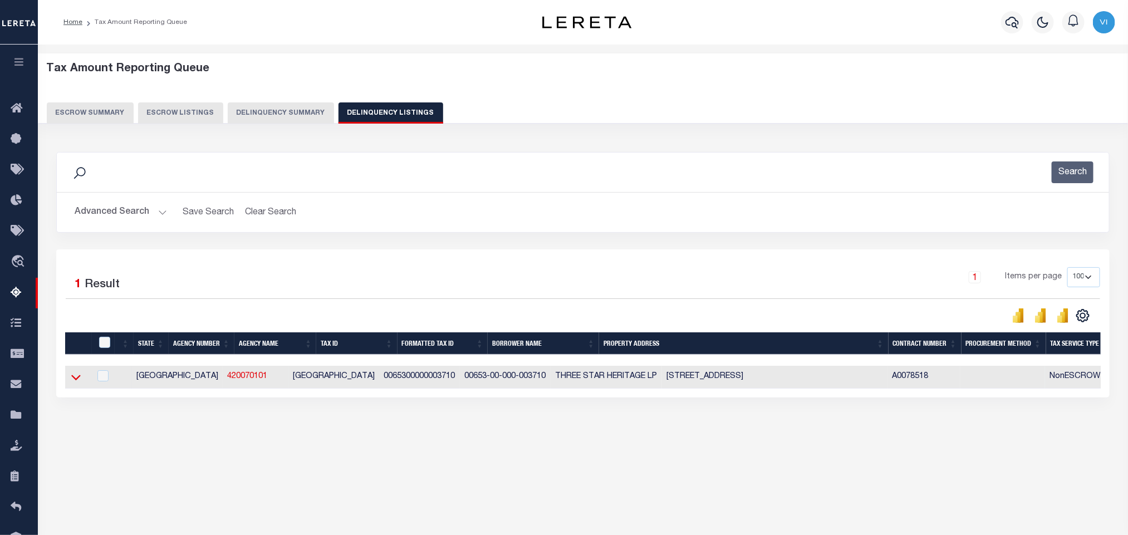
click at [76, 381] on icon at bounding box center [75, 378] width 9 height 6
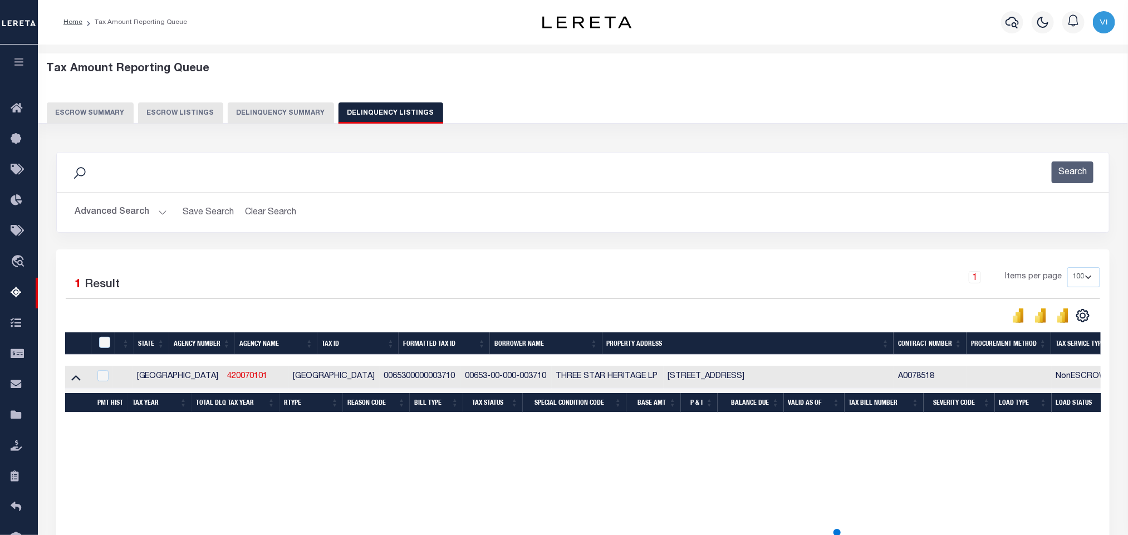
scroll to position [55, 0]
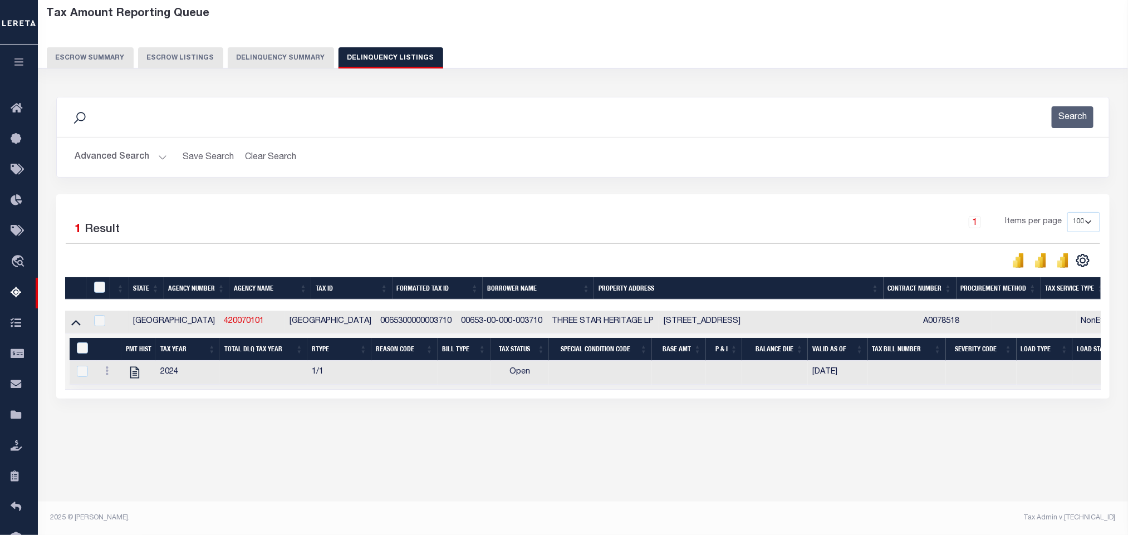
click at [310, 483] on div "Tax Amount Reporting Queue Escrow Summary Escrow Listings" at bounding box center [583, 243] width 1090 height 509
click at [136, 380] on icon "" at bounding box center [134, 372] width 14 height 14
checkbox input "true"
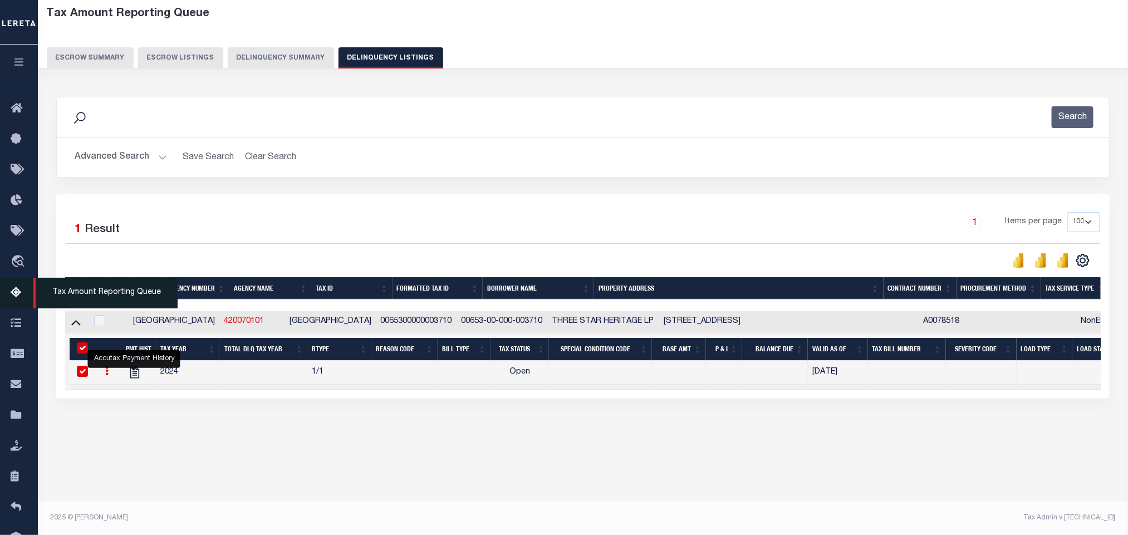
scroll to position [0, 0]
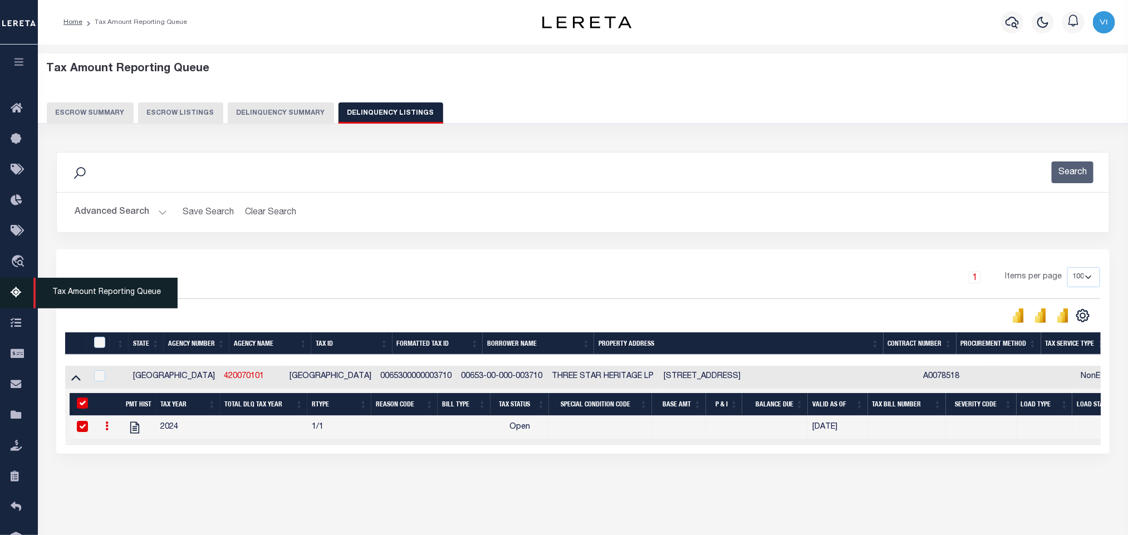
click at [17, 300] on icon at bounding box center [20, 293] width 18 height 14
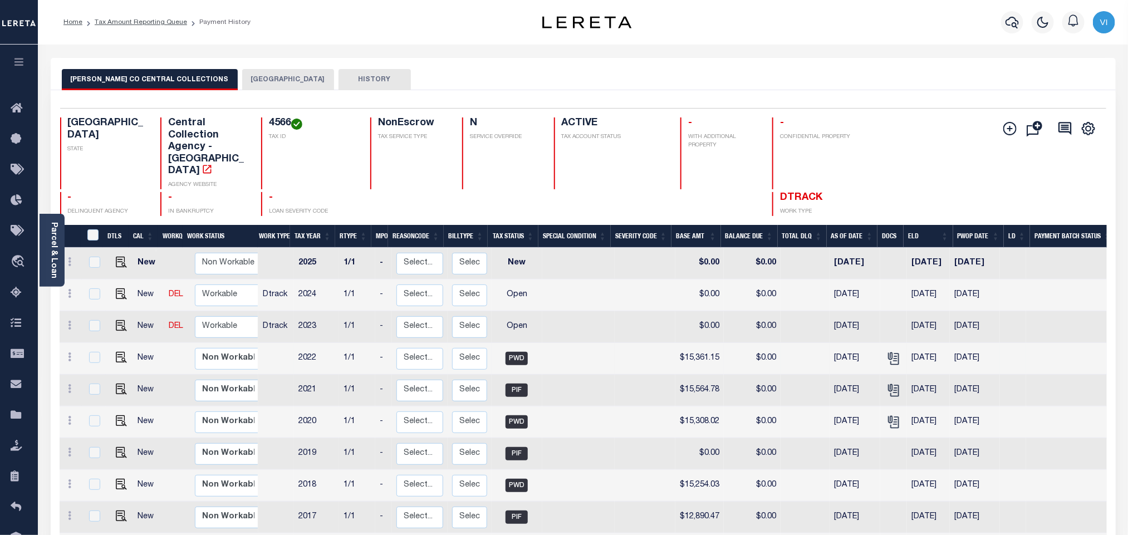
click at [897, 343] on td at bounding box center [893, 359] width 27 height 32
checkbox input "true"
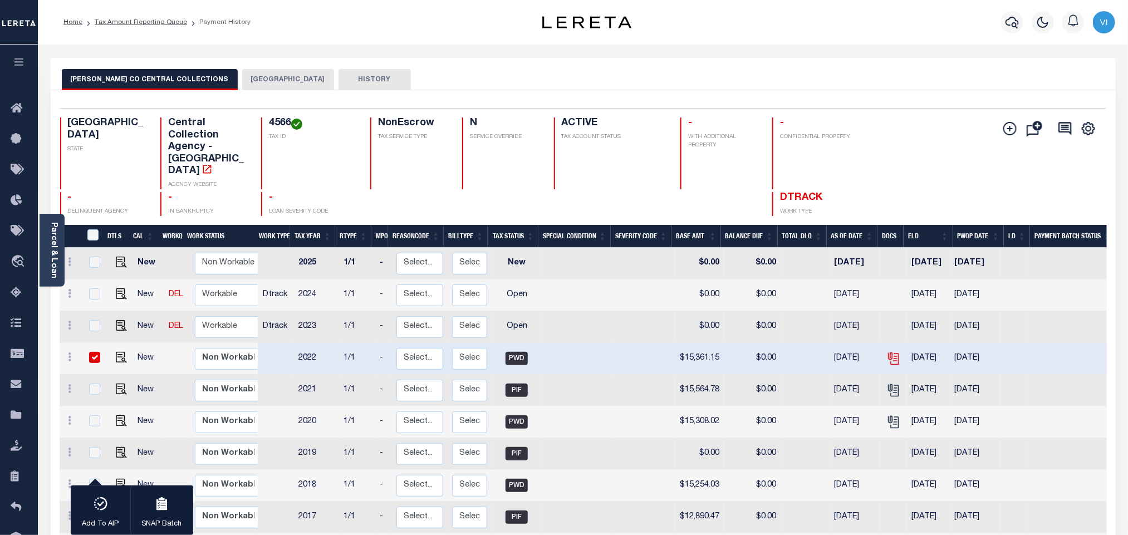
click at [886, 351] on icon "" at bounding box center [893, 358] width 14 height 14
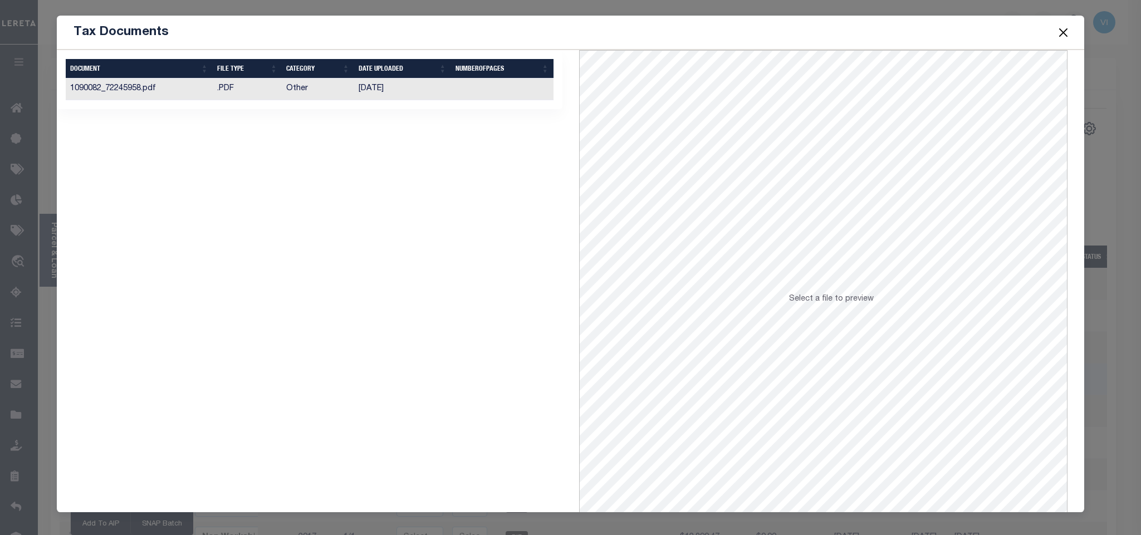
click at [495, 94] on td at bounding box center [502, 90] width 102 height 22
click at [1061, 30] on button "Close" at bounding box center [1063, 32] width 14 height 14
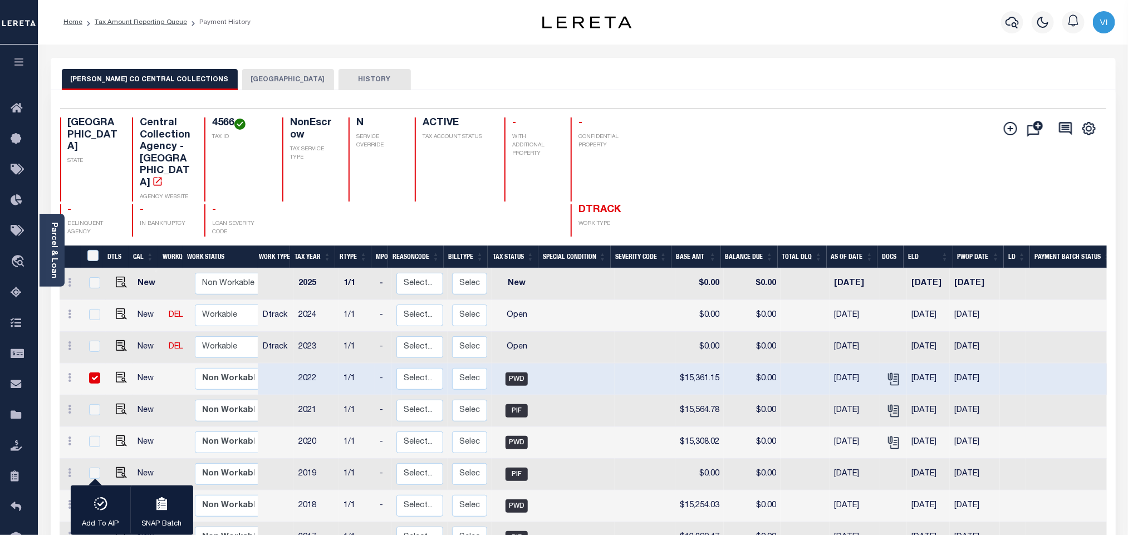
click at [204, 122] on div "4566 TAX ID" at bounding box center [236, 159] width 65 height 84
copy h4 "4566"
click at [242, 89] on button "[GEOGRAPHIC_DATA]" at bounding box center [288, 79] width 92 height 21
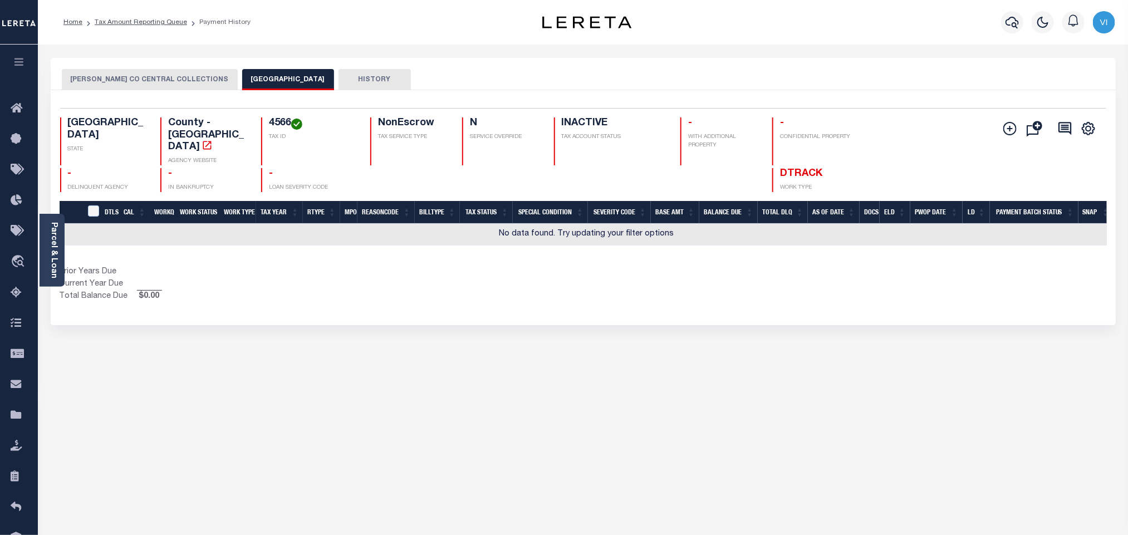
click at [160, 73] on button "DAWSON CO CENTRAL COLLECTIONS" at bounding box center [150, 79] width 176 height 21
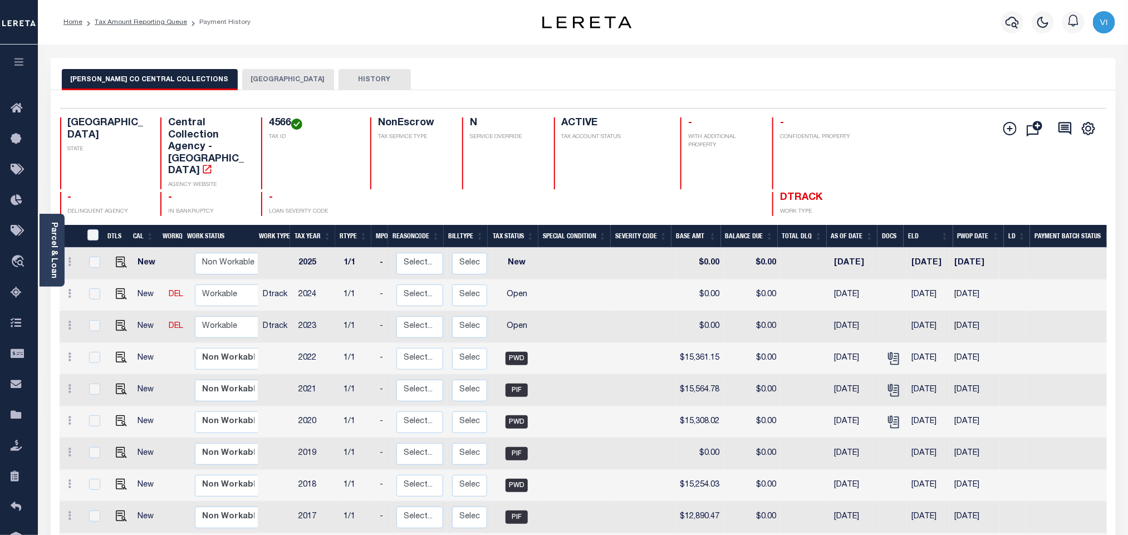
click at [256, 124] on div "TX STATE Central Collection Agency - TX AGENCY WEBSITE 4566 TAX ID NonEscrow TA…" at bounding box center [496, 153] width 872 height 72
copy h4 "4566"
click at [278, 121] on h4 "4566" at bounding box center [313, 123] width 88 height 12
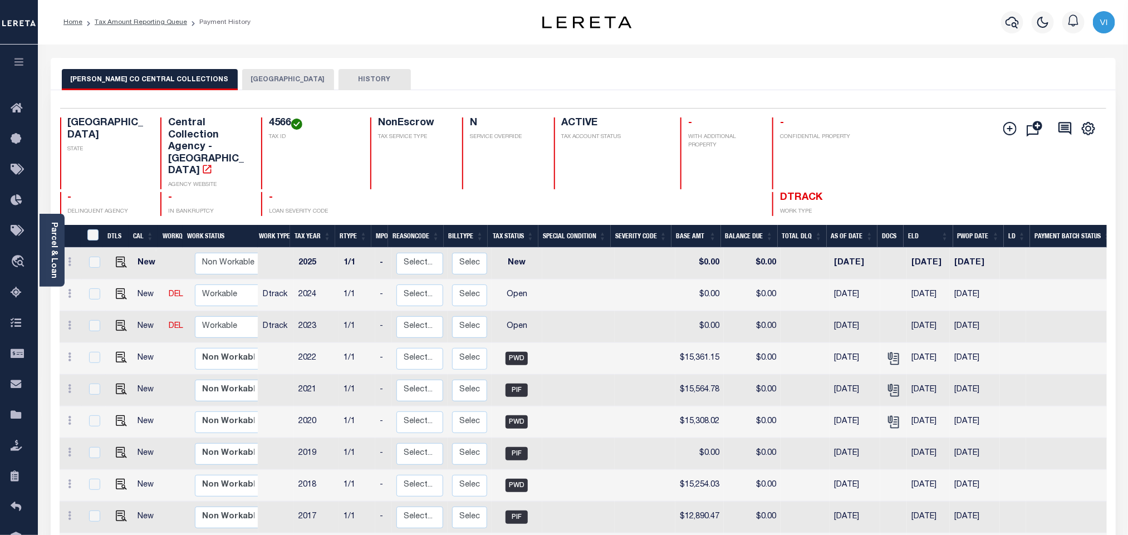
click at [266, 126] on div "4566 TAX ID" at bounding box center [309, 153] width 96 height 72
click at [112, 311] on td at bounding box center [119, 327] width 27 height 32
checkbox input "true"
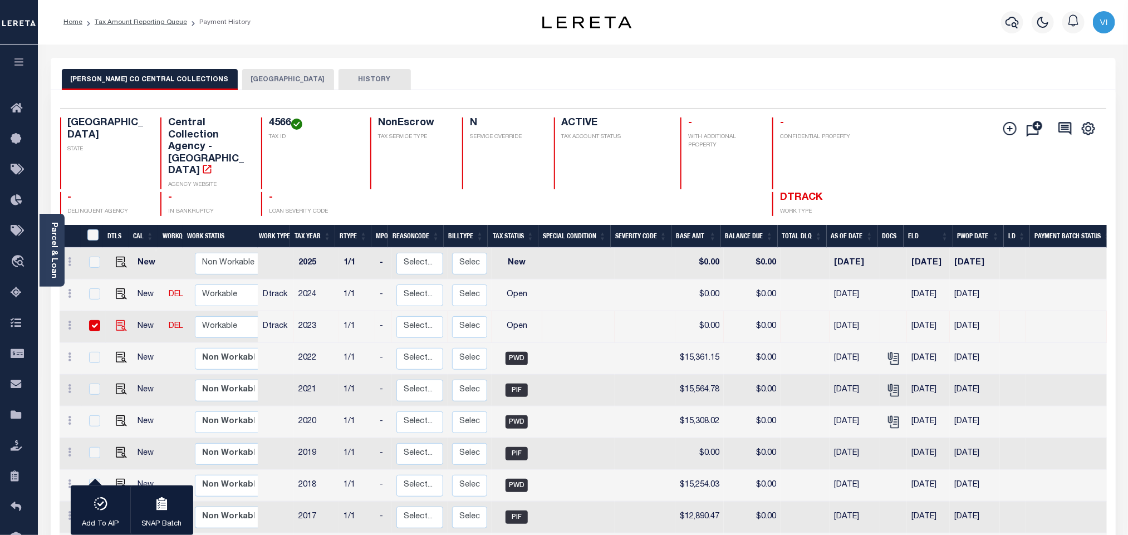
click at [116, 320] on img "" at bounding box center [121, 325] width 11 height 11
checkbox input "false"
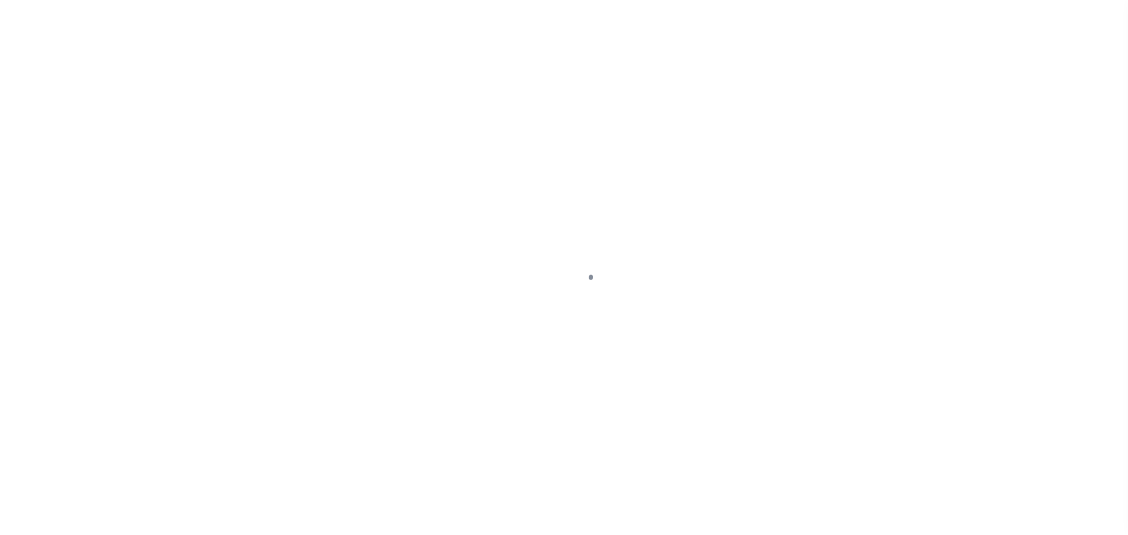
checkbox input "false"
type input "[DATE]"
select select "OP2"
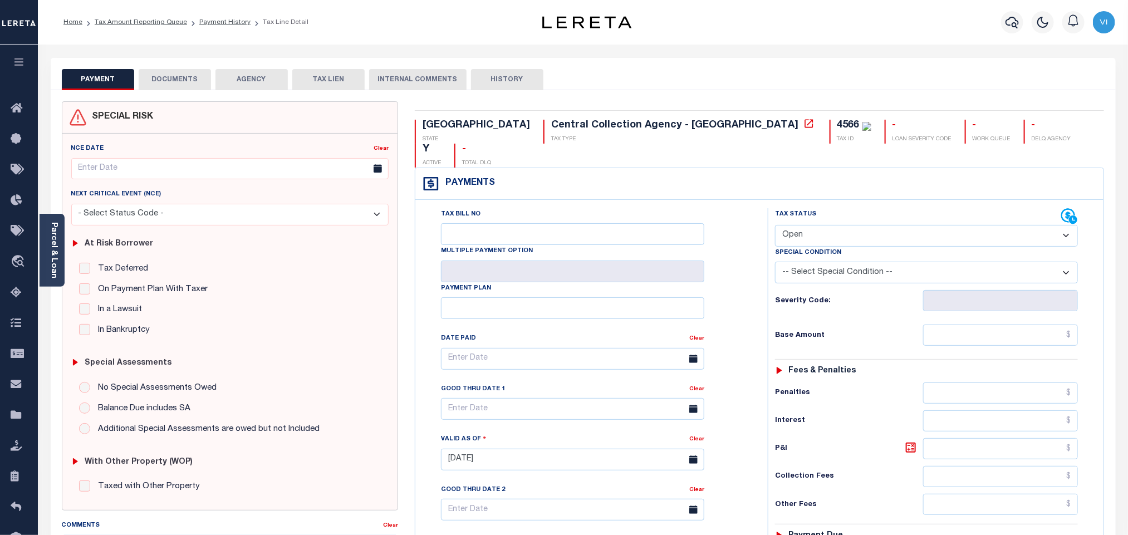
click at [208, 81] on button "DOCUMENTS" at bounding box center [175, 79] width 72 height 21
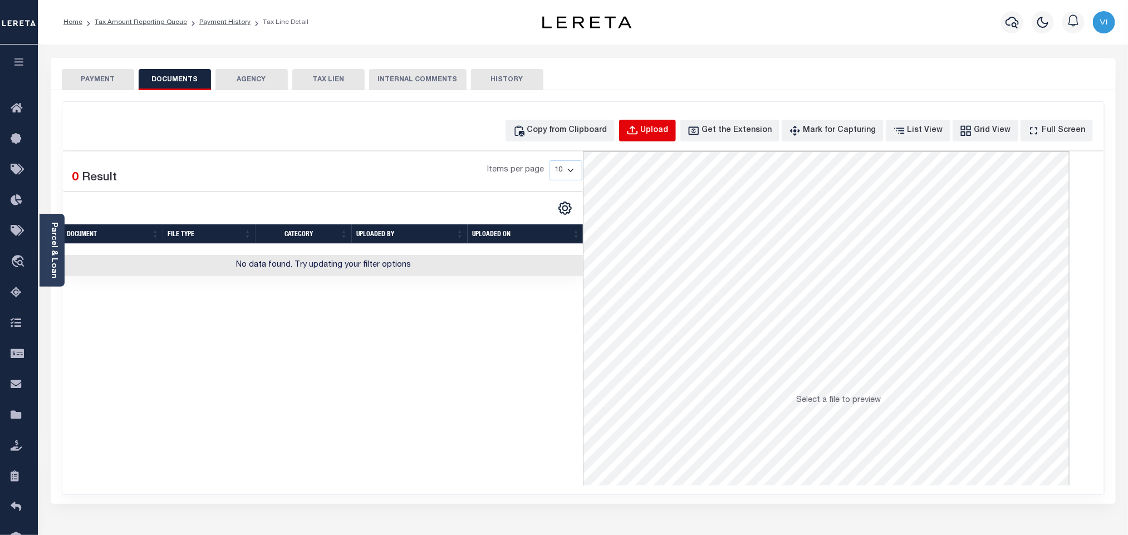
click at [655, 140] on button "Upload" at bounding box center [647, 131] width 57 height 22
select select "POP"
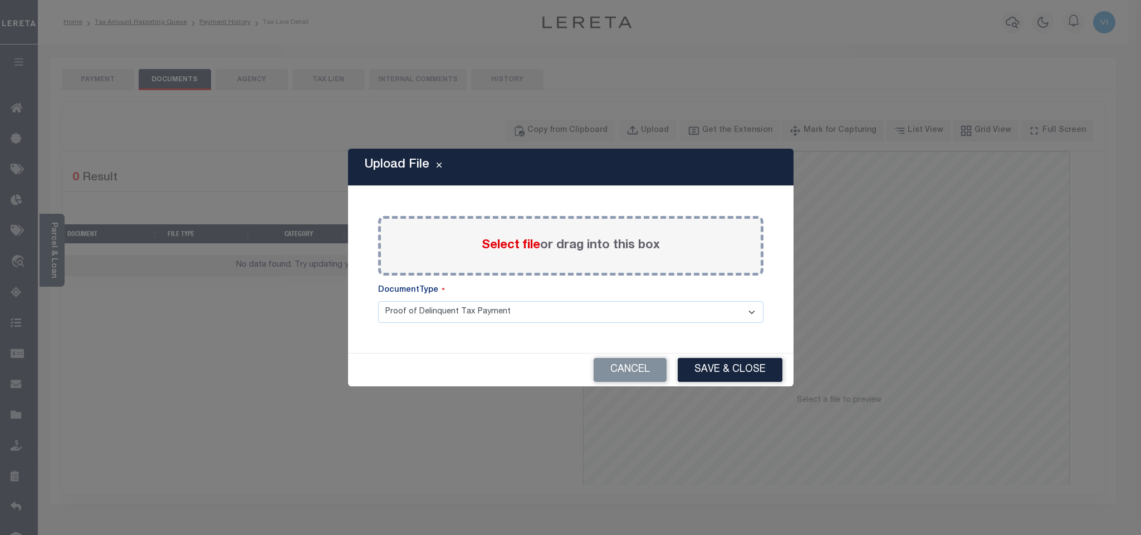
click at [491, 249] on span "Select file" at bounding box center [511, 245] width 58 height 12
click at [0, 0] on input "Select file or drag into this box" at bounding box center [0, 0] width 0 height 0
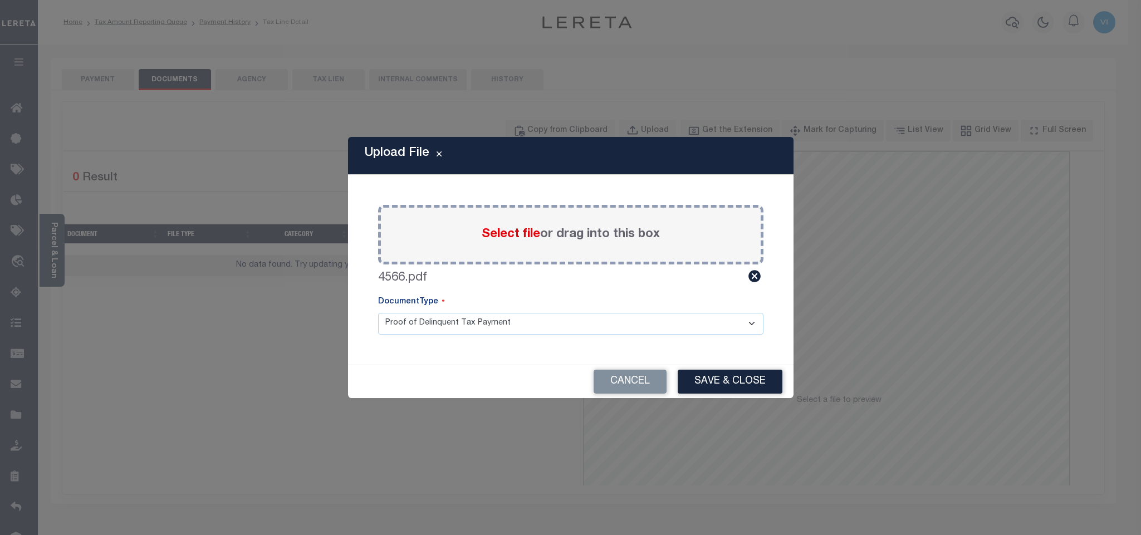
click at [405, 331] on select "Proof of Delinquent Tax Payment" at bounding box center [570, 324] width 385 height 22
click at [378, 313] on select "Proof of Delinquent Tax Payment" at bounding box center [570, 324] width 385 height 22
click at [760, 384] on button "Save & Close" at bounding box center [730, 382] width 105 height 24
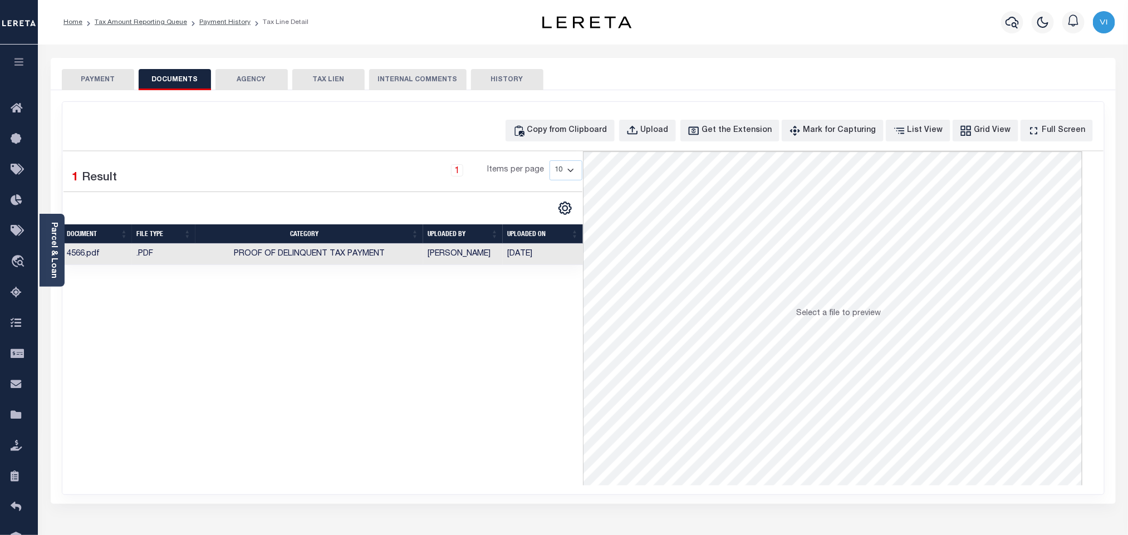
click at [111, 63] on div "Parcel & Loan Tax Bill Details 4566 TAX ID AGENCY 2023 TAX YEAR [DATE] 1/1 Type" at bounding box center [583, 411] width 1082 height 732
click at [109, 80] on button "PAYMENT" at bounding box center [98, 79] width 72 height 21
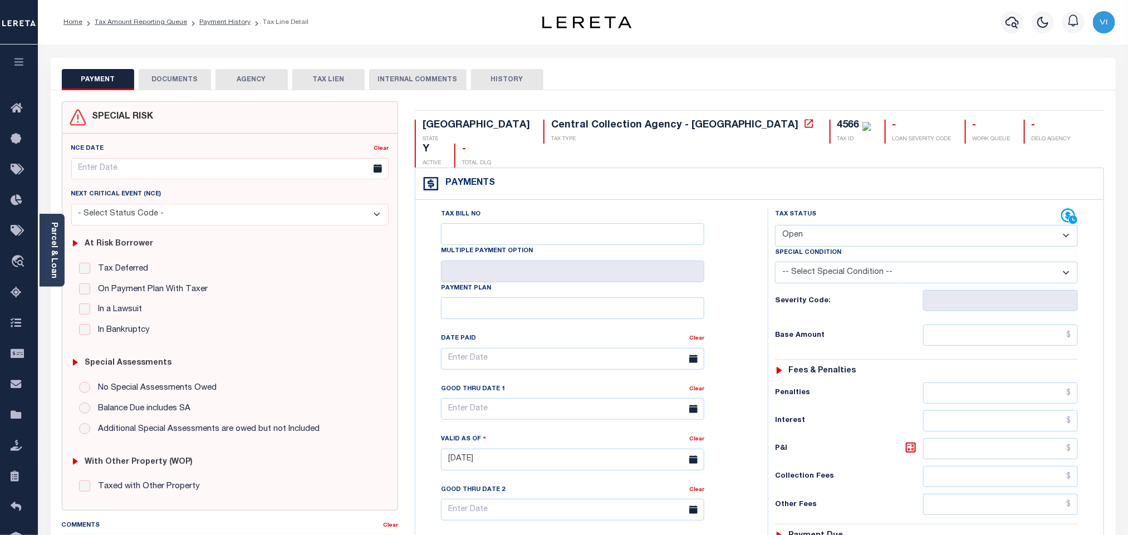
click at [811, 225] on select "- Select Status Code - Open Due/Unpaid Paid Incomplete No Tax Due Internal Refu…" at bounding box center [926, 236] width 303 height 22
select select "PYD"
click at [775, 225] on select "- Select Status Code - Open Due/Unpaid Paid Incomplete No Tax Due Internal Refu…" at bounding box center [926, 236] width 303 height 22
type input "[DATE]"
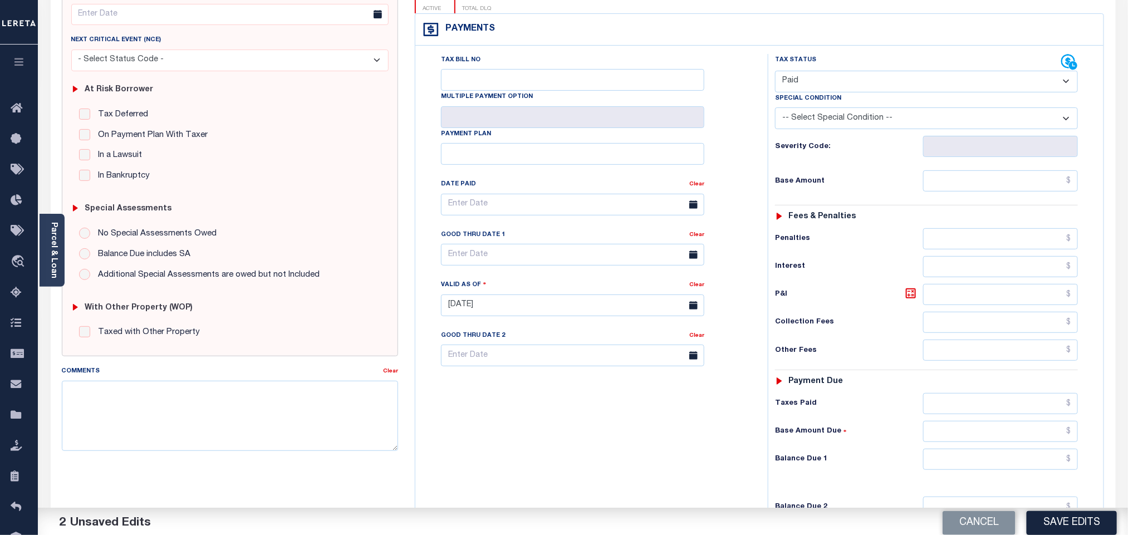
scroll to position [290, 0]
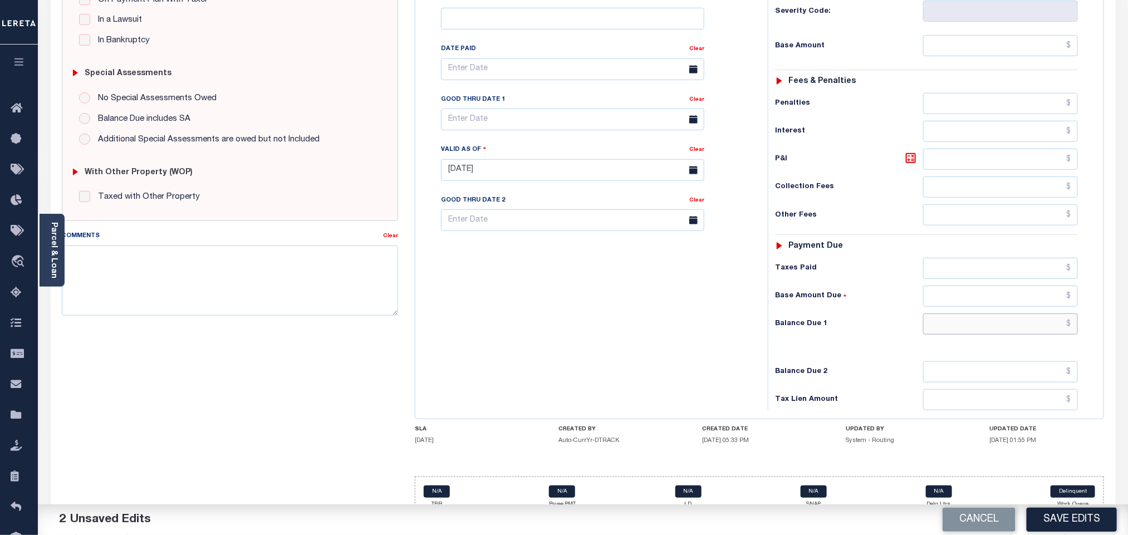
click at [950, 316] on input "text" at bounding box center [1000, 323] width 155 height 21
type input "$0.00"
click at [884, 361] on div "Balance Due 2" at bounding box center [926, 371] width 303 height 21
click at [1023, 518] on div "Cancel Save Edits" at bounding box center [855, 519] width 545 height 31
click at [1037, 519] on button "Save Edits" at bounding box center [1072, 520] width 90 height 24
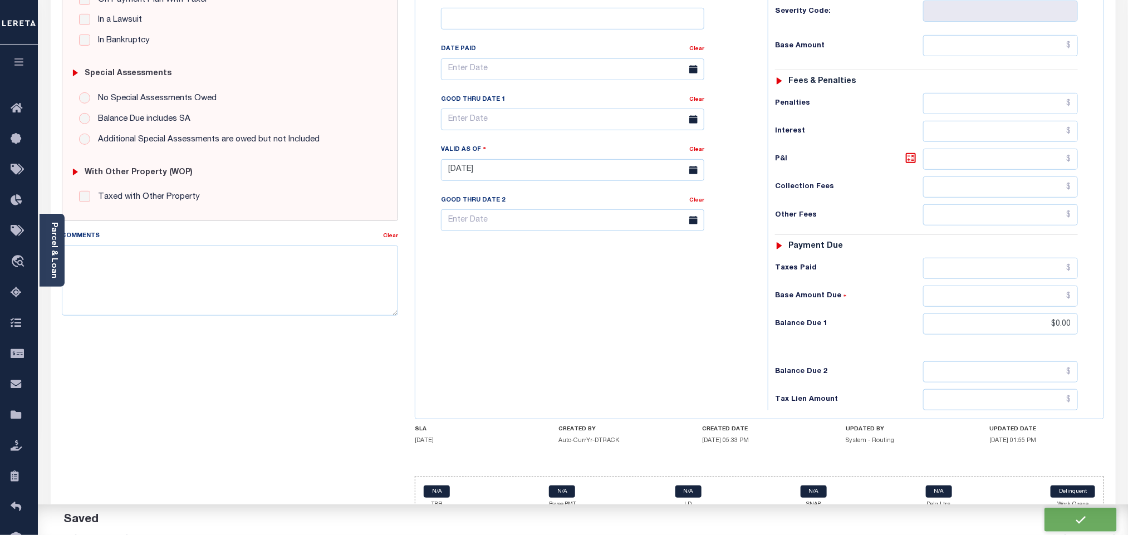
checkbox input "false"
type input "$0"
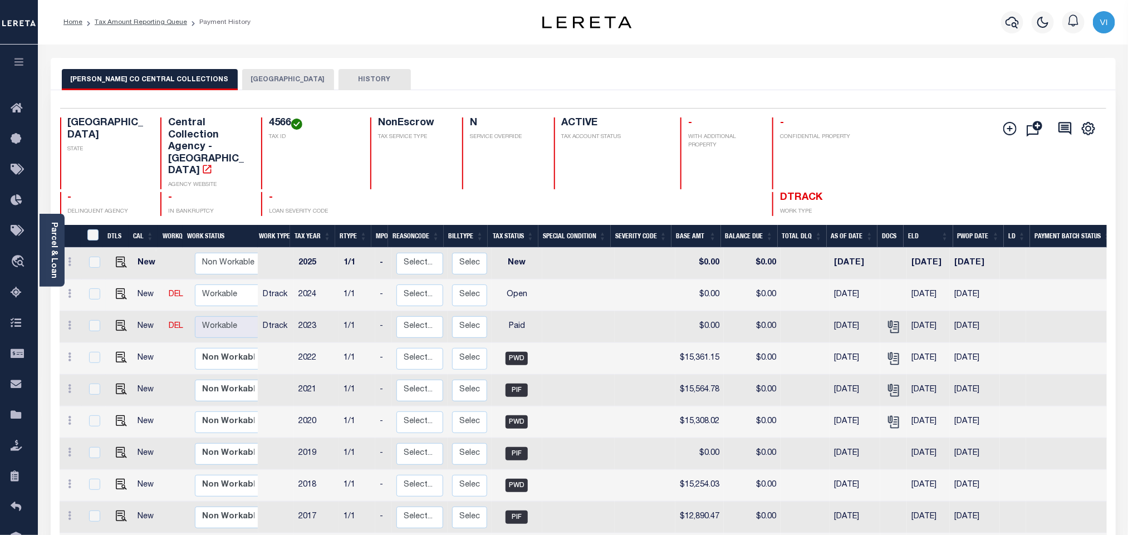
click at [124, 279] on td at bounding box center [119, 295] width 27 height 32
checkbox input "true"
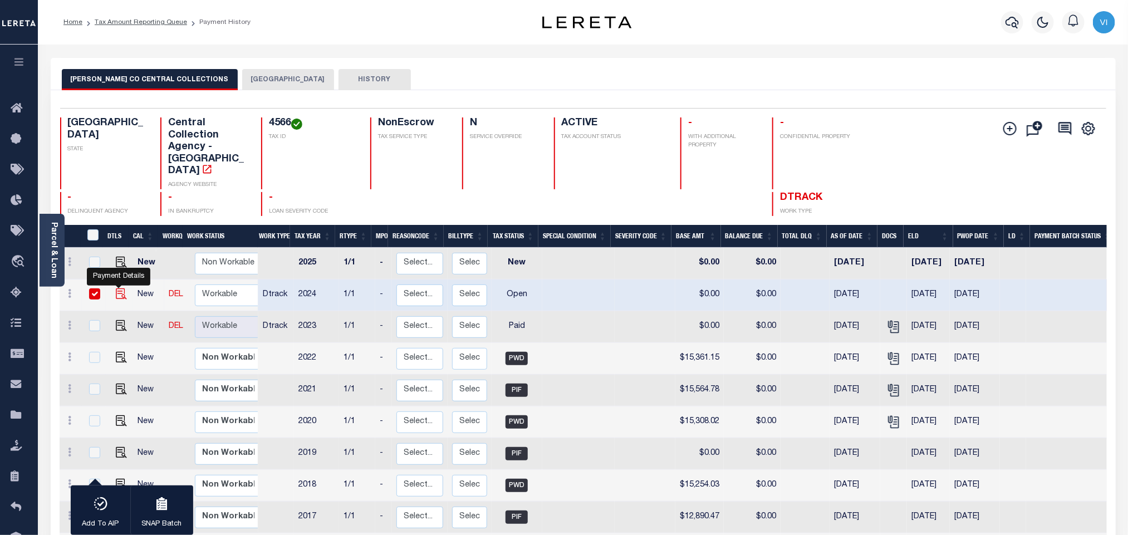
click at [116, 288] on img "" at bounding box center [121, 293] width 11 height 11
checkbox input "false"
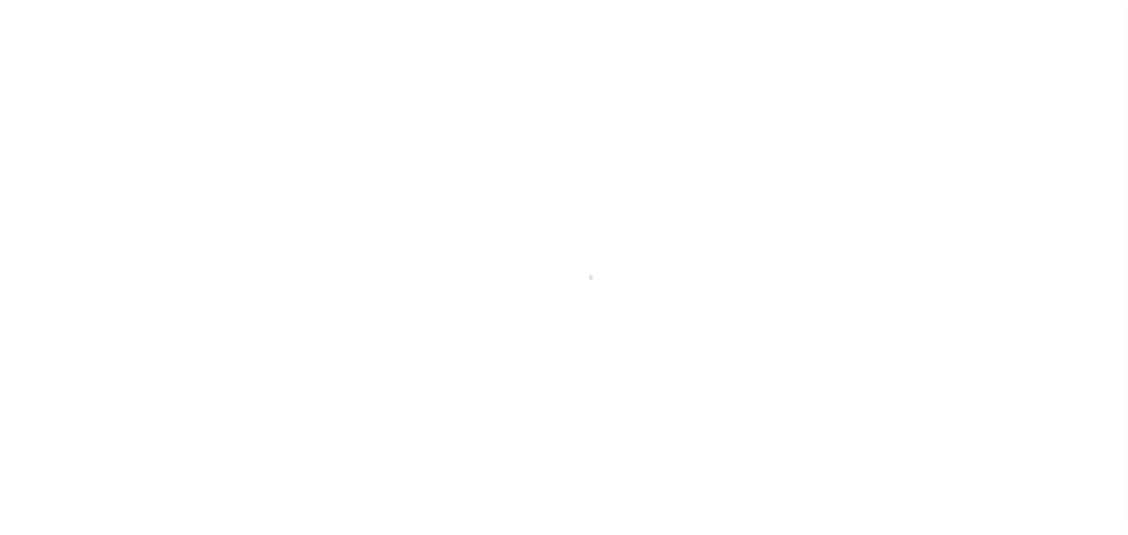
select select "OP2"
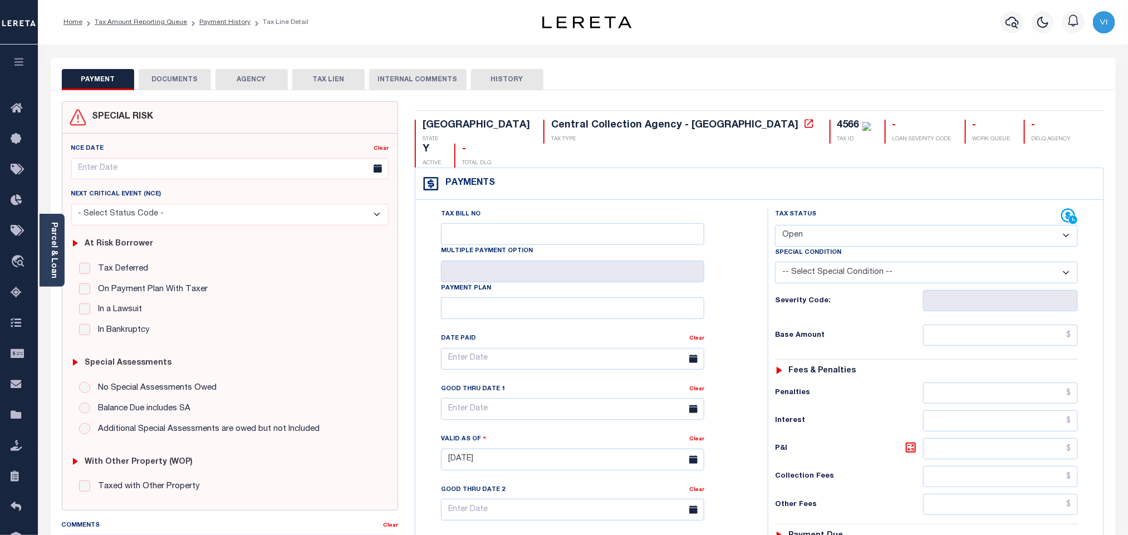
click at [184, 82] on button "DOCUMENTS" at bounding box center [175, 79] width 72 height 21
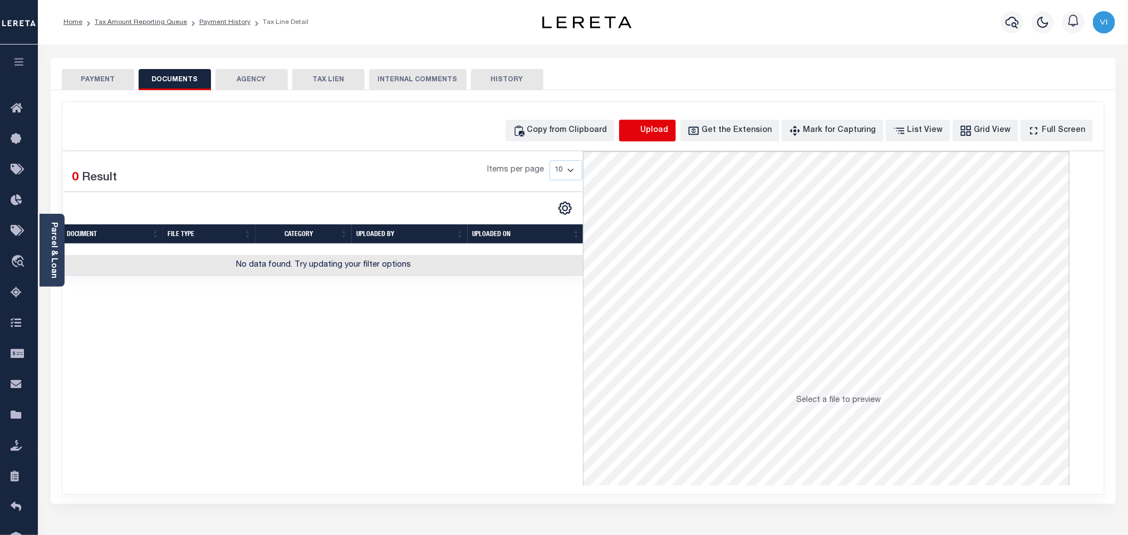
click at [639, 134] on icon "button" at bounding box center [632, 131] width 12 height 12
select select "POP"
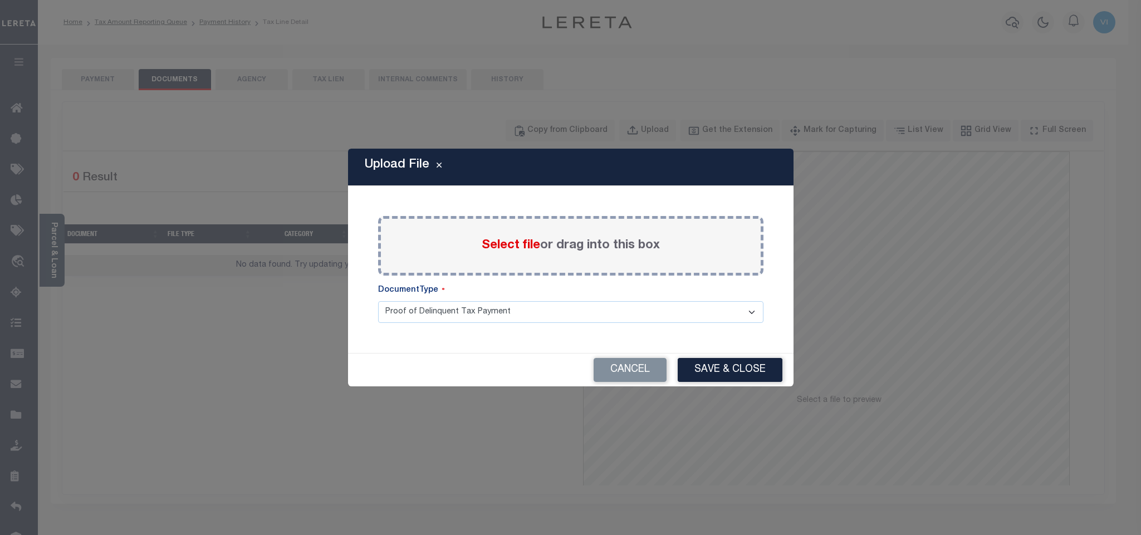
click at [512, 244] on span "Select file" at bounding box center [511, 245] width 58 height 12
click at [0, 0] on input "Select file or drag into this box" at bounding box center [0, 0] width 0 height 0
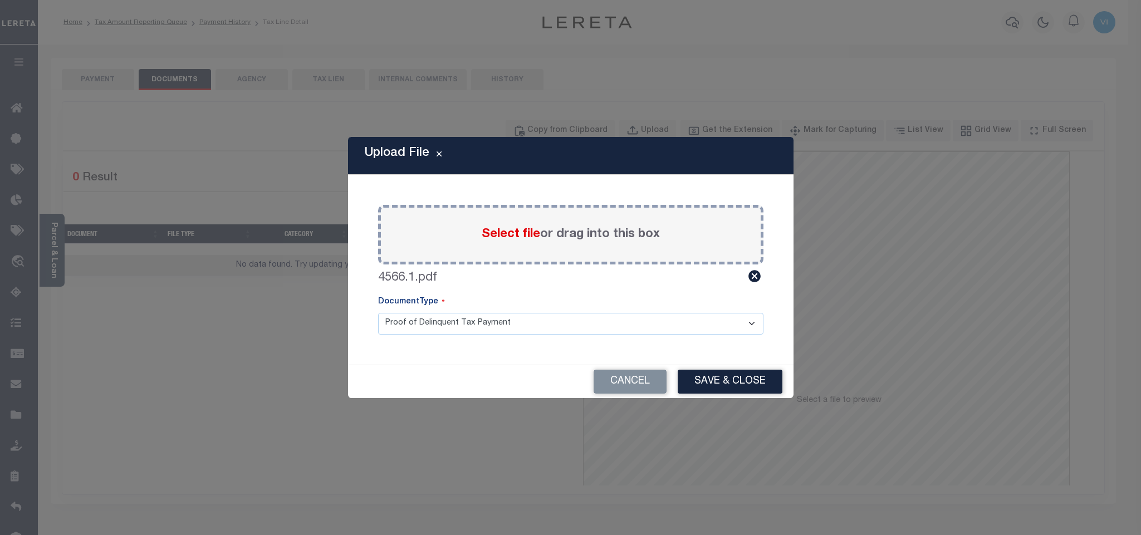
drag, startPoint x: 447, startPoint y: 322, endPoint x: 441, endPoint y: 331, distance: 10.5
click at [447, 322] on select "Proof of Delinquent Tax Payment" at bounding box center [570, 324] width 385 height 22
click at [378, 313] on select "Proof of Delinquent Tax Payment" at bounding box center [570, 324] width 385 height 22
click at [735, 384] on button "Save & Close" at bounding box center [730, 382] width 105 height 24
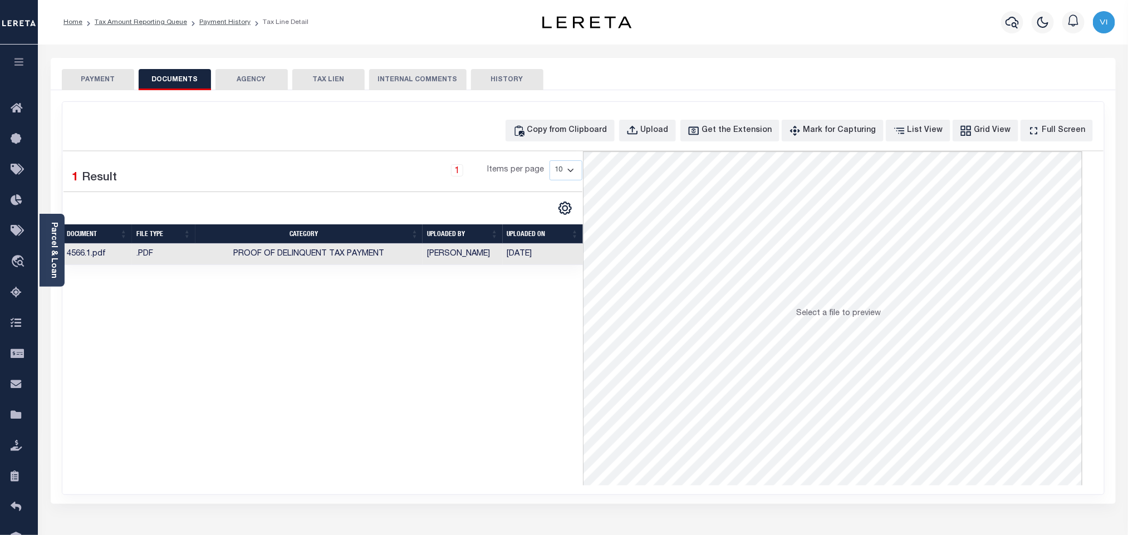
click at [107, 74] on button "PAYMENT" at bounding box center [98, 79] width 72 height 21
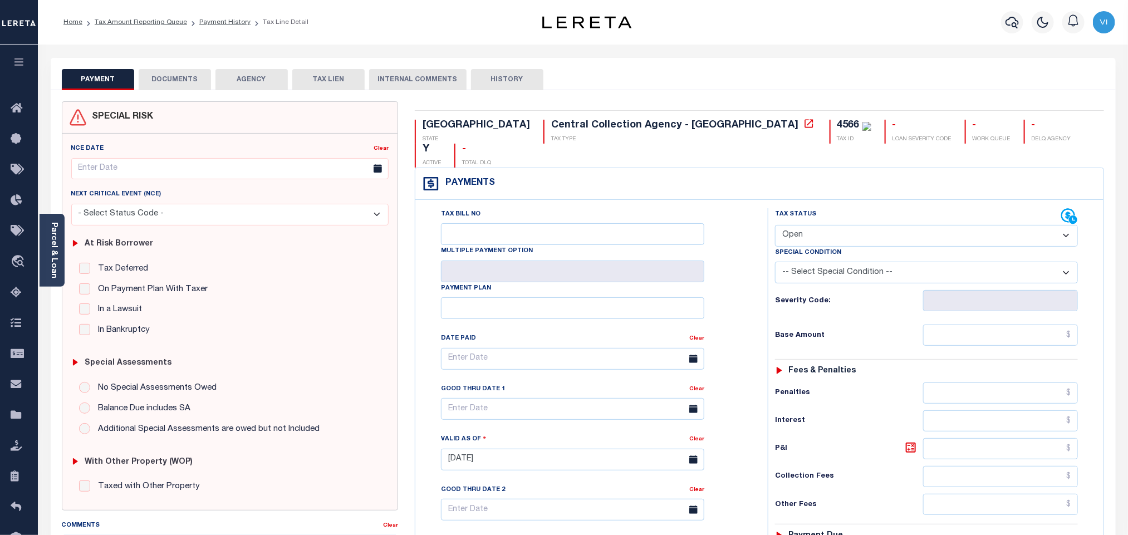
drag, startPoint x: 837, startPoint y: 214, endPoint x: 832, endPoint y: 224, distance: 11.2
click at [837, 225] on select "- Select Status Code - Open Due/Unpaid Paid Incomplete No Tax Due Internal Refu…" at bounding box center [926, 236] width 303 height 22
select select "PYD"
click at [775, 225] on select "- Select Status Code - Open Due/Unpaid Paid Incomplete No Tax Due Internal Refu…" at bounding box center [926, 236] width 303 height 22
type input "[DATE]"
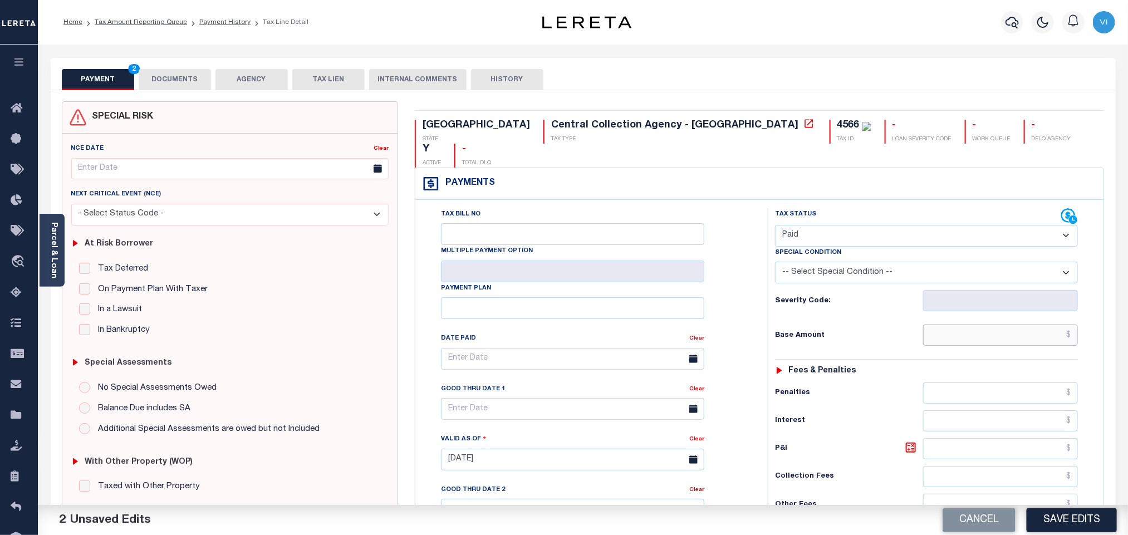
click at [974, 326] on input "text" at bounding box center [1000, 335] width 155 height 21
paste input "13,839.59"
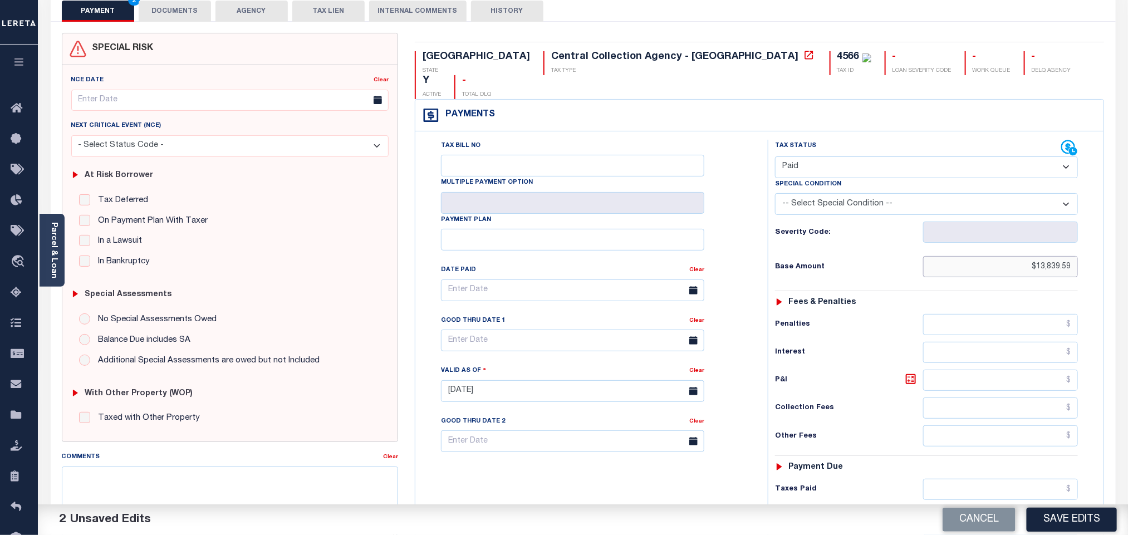
scroll to position [290, 0]
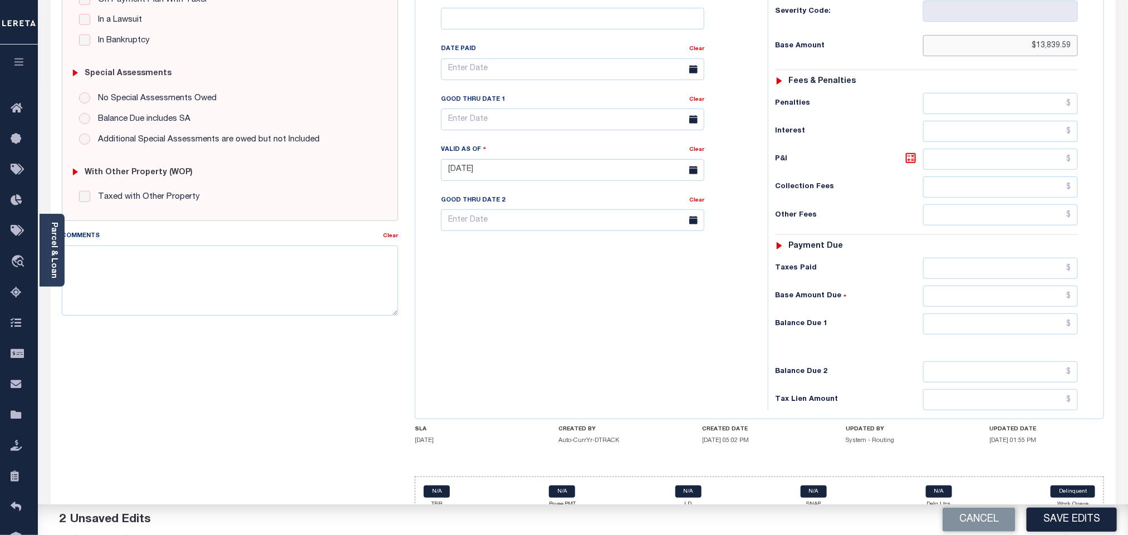
type input "$13,839.59"
click at [984, 258] on input "text" at bounding box center [1000, 268] width 155 height 21
paste input "13,839.59"
type input "$13,839.59"
click at [997, 296] on div "Tax Status Status - Select Status Code -" at bounding box center [930, 165] width 325 height 492
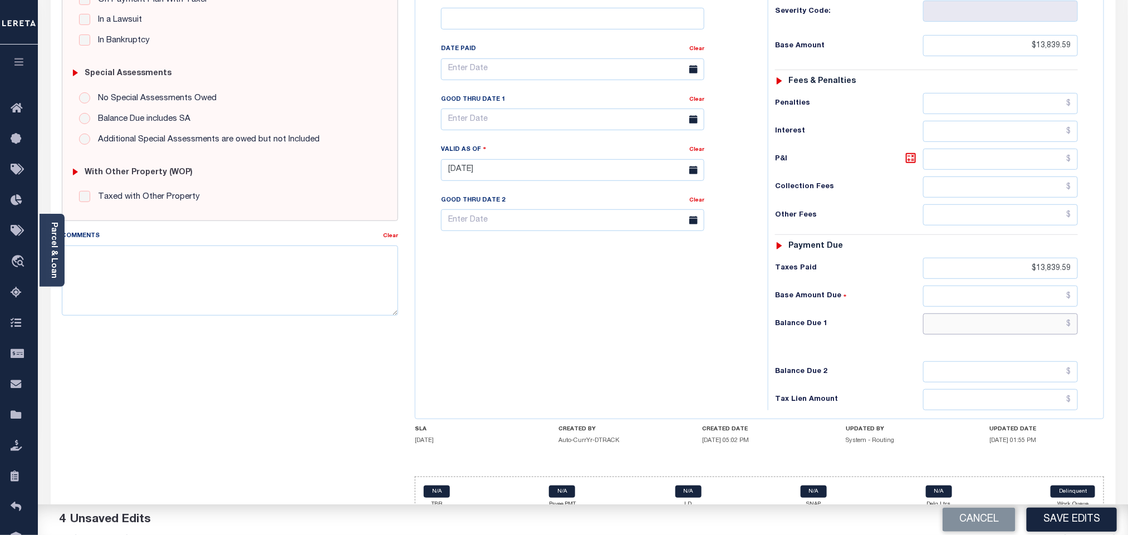
click at [952, 315] on input "text" at bounding box center [1000, 323] width 155 height 21
type input "$0.00"
click at [1056, 526] on button "Save Edits" at bounding box center [1072, 520] width 90 height 24
checkbox input "false"
type input "$13,839.59"
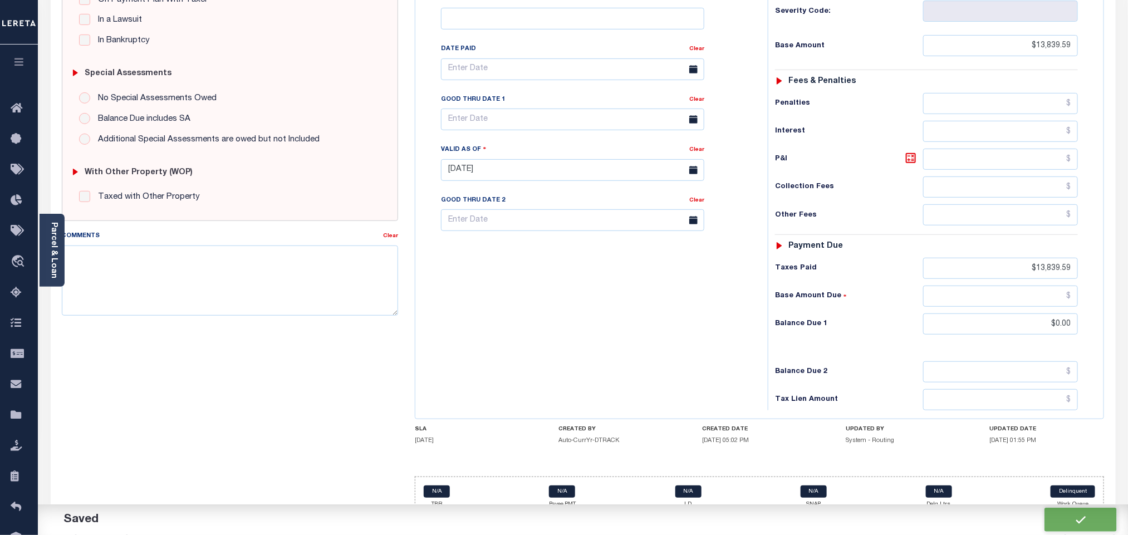
type input "$13,839.59"
type input "$0"
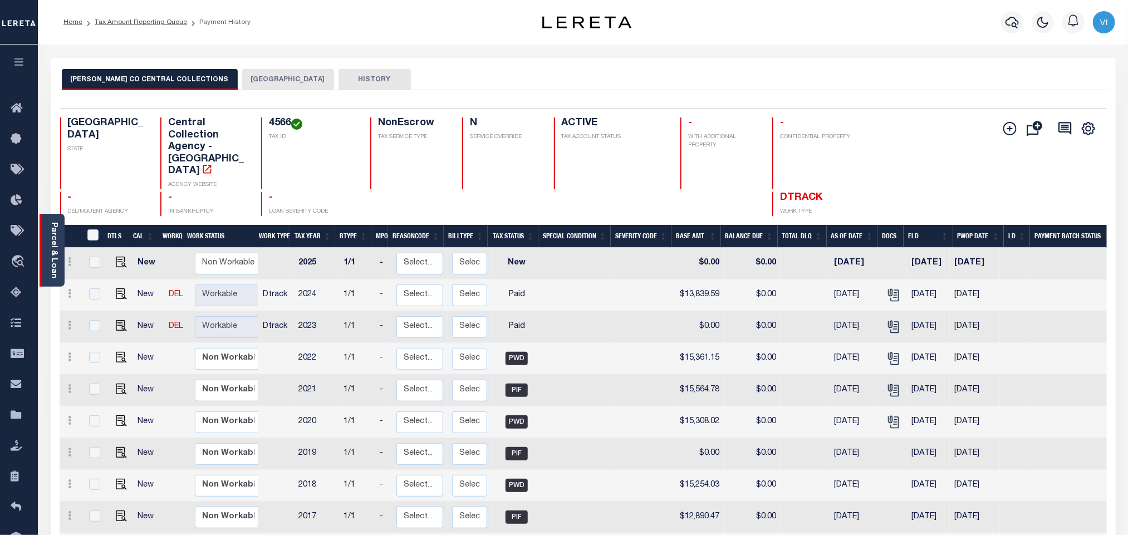
click at [51, 256] on link "Parcel & Loan" at bounding box center [54, 250] width 8 height 56
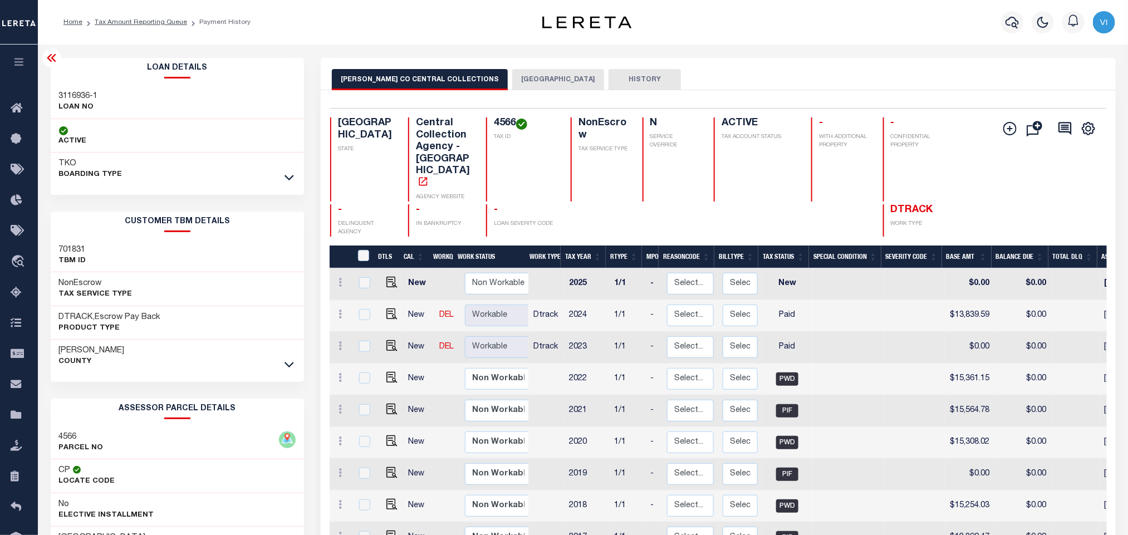
click at [52, 90] on div "3116936-1 LOAN NO" at bounding box center [178, 102] width 254 height 34
copy div "3116936-1"
click at [501, 122] on h4 "4566" at bounding box center [525, 123] width 63 height 12
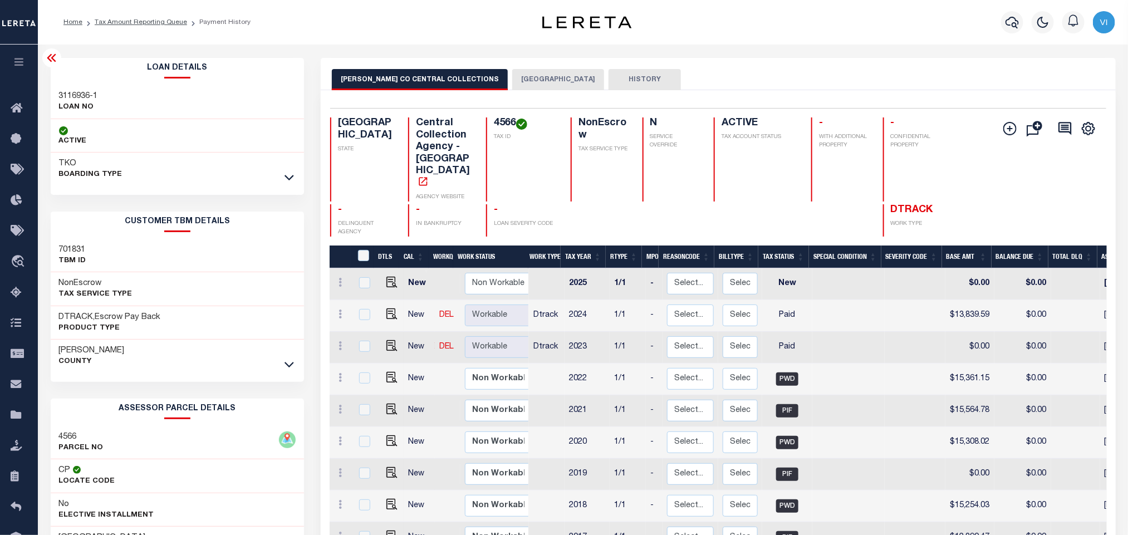
click at [501, 122] on h4 "4566" at bounding box center [525, 123] width 63 height 12
copy h4 "4566"
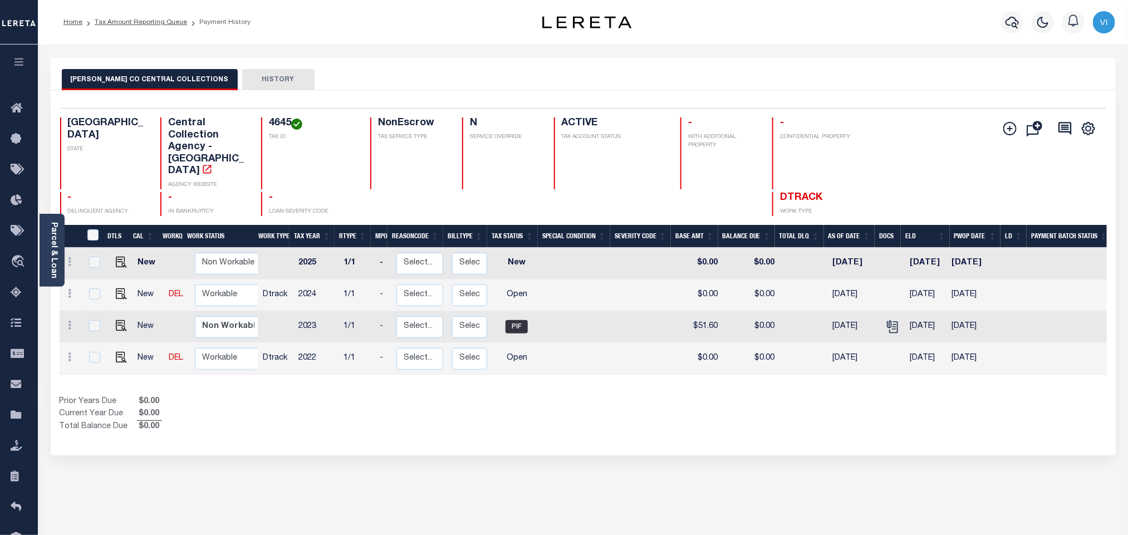
click at [267, 126] on div "4645 TAX ID" at bounding box center [309, 153] width 96 height 72
click at [266, 126] on div "4645 TAX ID" at bounding box center [309, 153] width 96 height 72
copy h4 "4645"
click at [284, 122] on h4 "4645" at bounding box center [313, 123] width 88 height 12
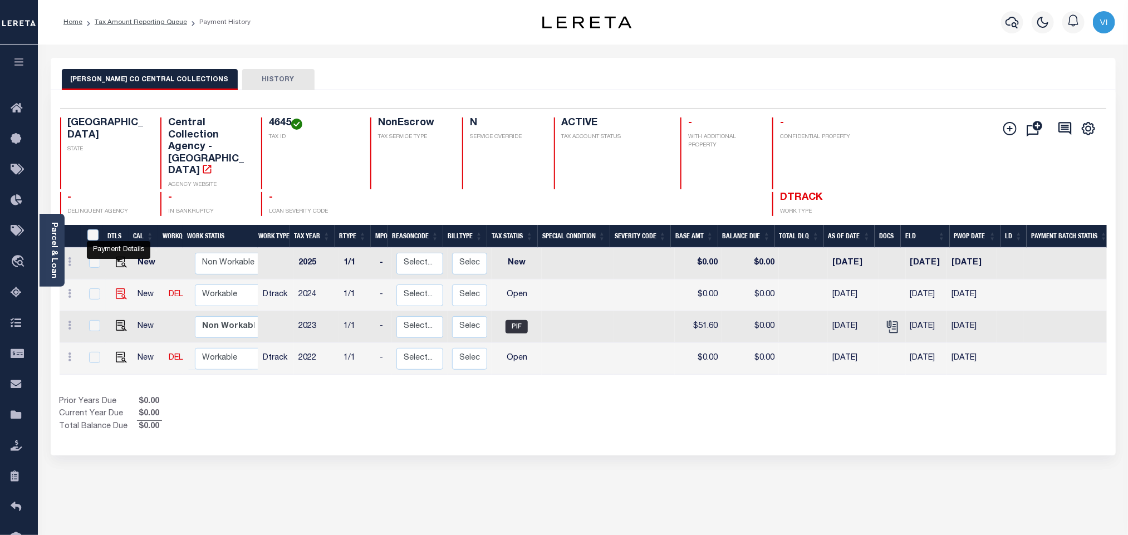
click at [116, 288] on img "" at bounding box center [121, 293] width 11 height 11
checkbox input "true"
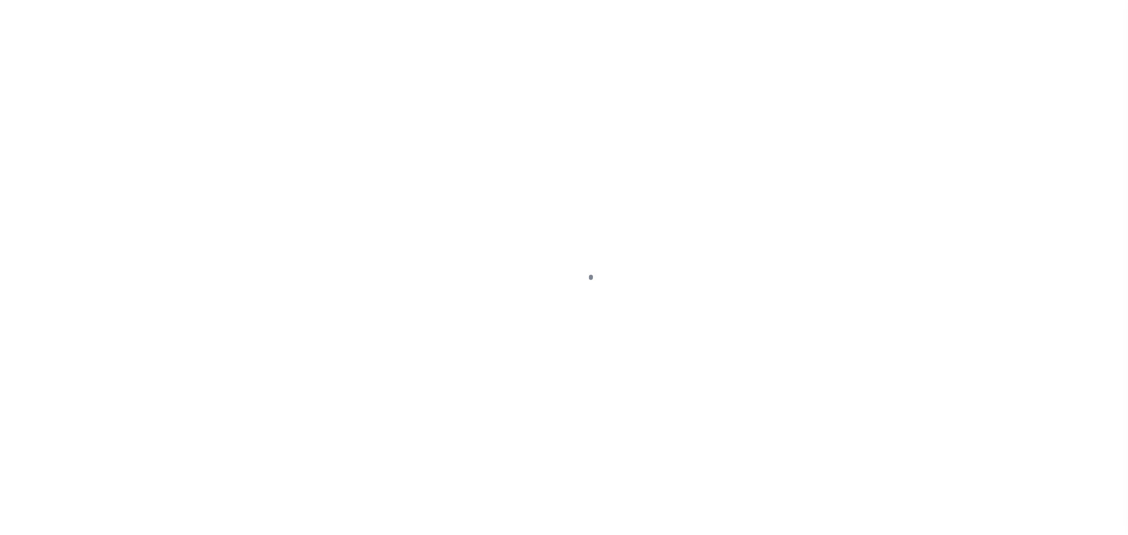
checkbox input "false"
type input "[DATE]"
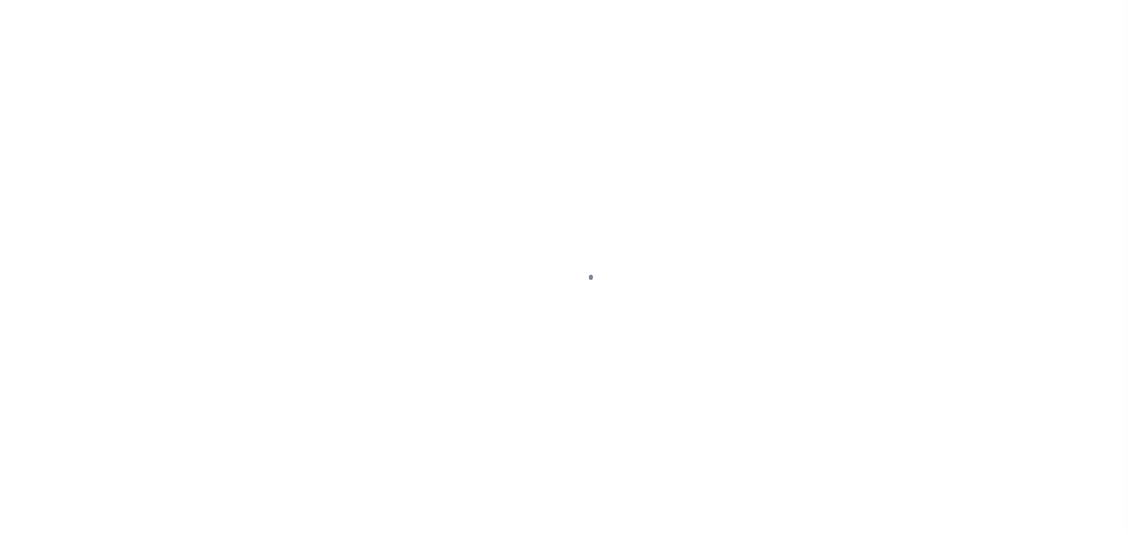
select select "OP2"
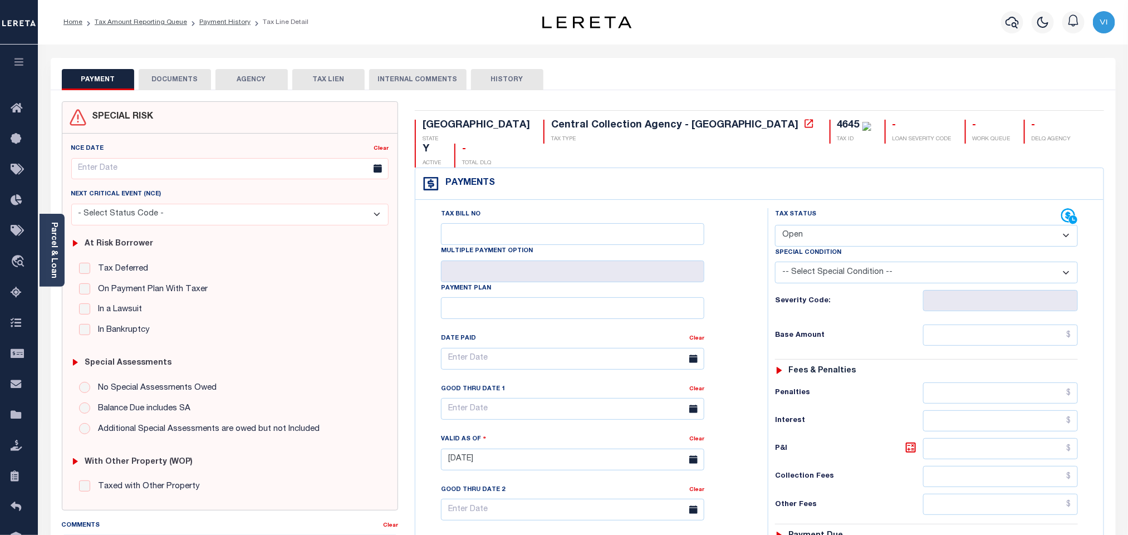
click at [179, 94] on div "SPECIAL RISK NCE Date Clear" at bounding box center [583, 457] width 1065 height 735
click at [176, 87] on button "DOCUMENTS" at bounding box center [175, 79] width 72 height 21
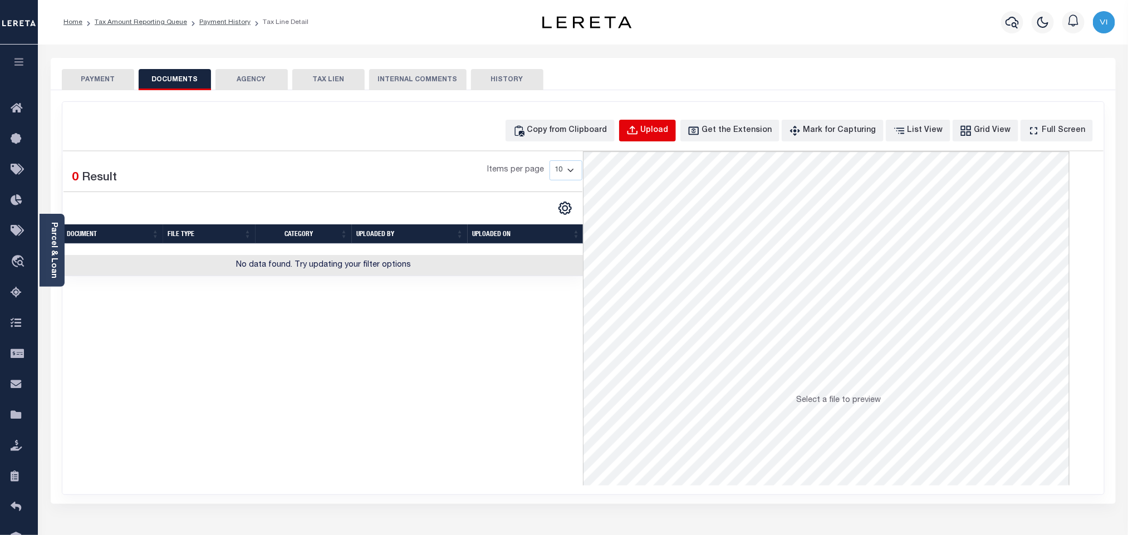
click at [648, 140] on button "Upload" at bounding box center [647, 131] width 57 height 22
select select "POP"
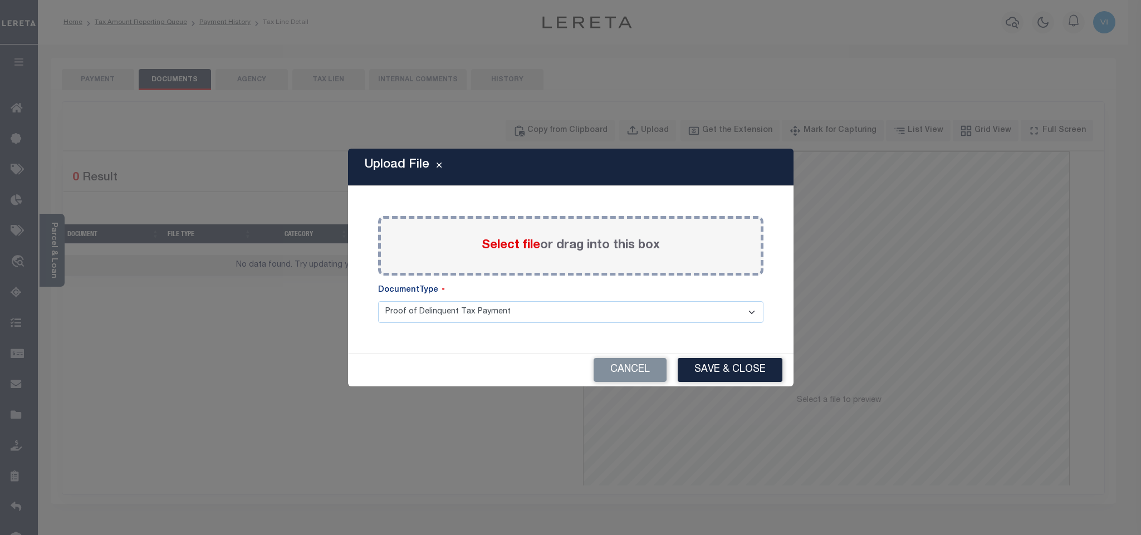
click at [507, 249] on span "Select file" at bounding box center [511, 245] width 58 height 12
click at [0, 0] on input "Select file or drag into this box" at bounding box center [0, 0] width 0 height 0
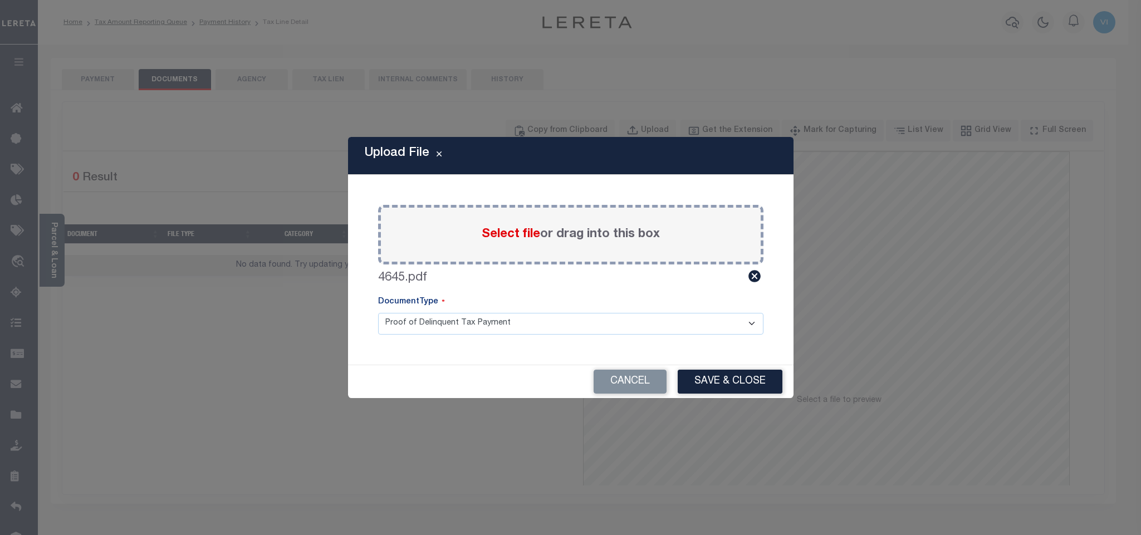
click at [406, 335] on div "Paste copied image or file into this box Select file or drag into this box 4645…" at bounding box center [570, 269] width 419 height 163
click at [396, 329] on select "Proof of Delinquent Tax Payment" at bounding box center [570, 324] width 385 height 22
click at [378, 313] on select "Proof of Delinquent Tax Payment" at bounding box center [570, 324] width 385 height 22
click at [693, 377] on button "Save & Close" at bounding box center [730, 382] width 105 height 24
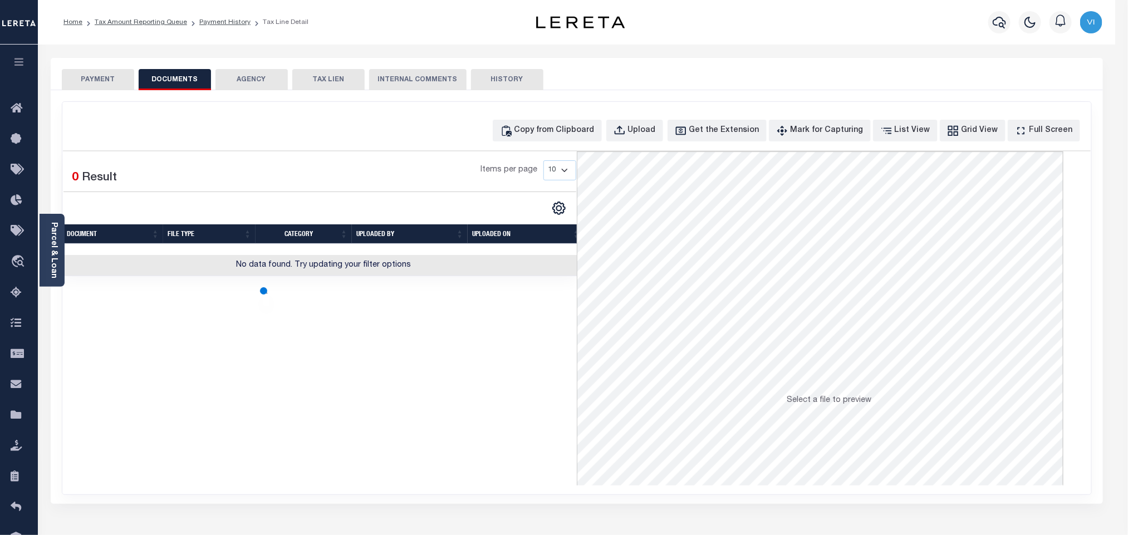
click at [104, 87] on button "PAYMENT" at bounding box center [98, 79] width 72 height 21
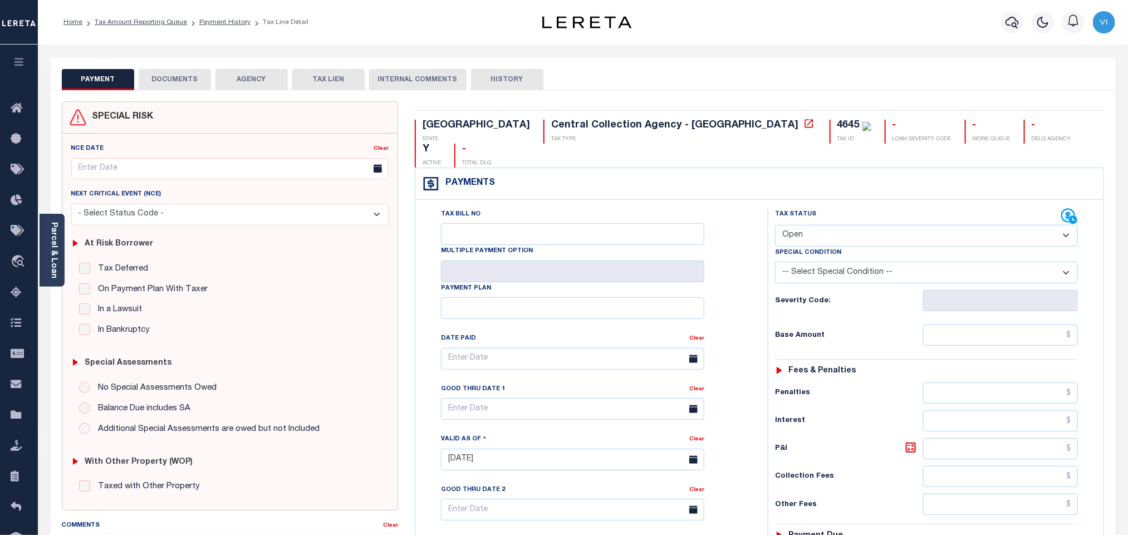
click at [807, 225] on select "- Select Status Code - Open Due/Unpaid Paid Incomplete No Tax Due Internal Refu…" at bounding box center [926, 236] width 303 height 22
select select "DUE"
click at [775, 225] on select "- Select Status Code - Open Due/Unpaid Paid Incomplete No Tax Due Internal Refu…" at bounding box center [926, 236] width 303 height 22
type input "[DATE]"
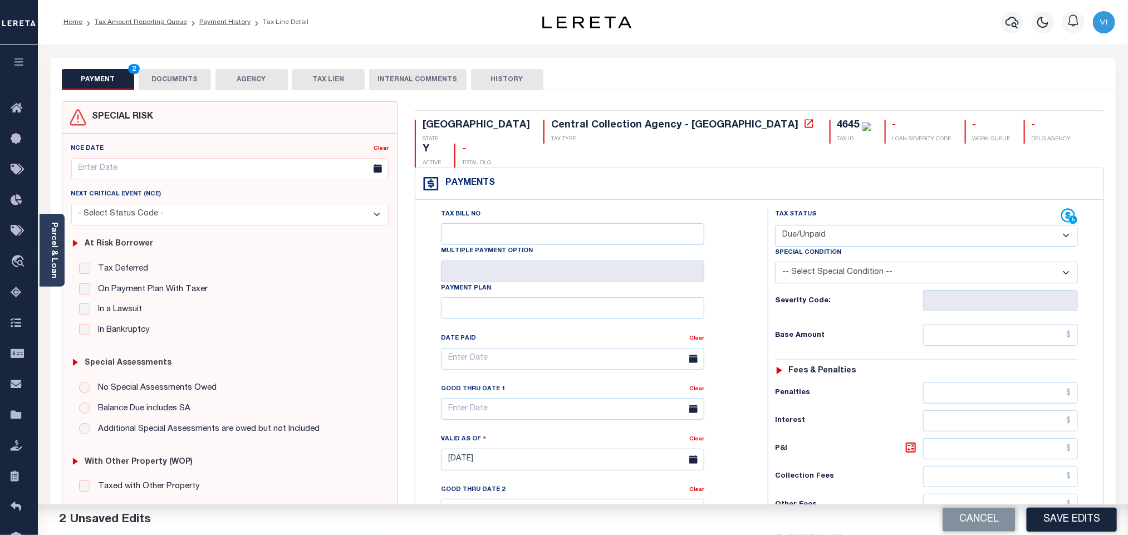
click at [815, 262] on select "-- Select Special Condition -- 3RD PARTY TAX LIEN AGENCY TAX LIEN (A.K.A Inside…" at bounding box center [926, 273] width 303 height 22
select select "15"
click at [775, 262] on select "-- Select Special Condition -- 3RD PARTY TAX LIEN AGENCY TAX LIEN (A.K.A Inside…" at bounding box center [926, 273] width 303 height 22
click at [970, 334] on div "Tax Status Status - Select Status Code -" at bounding box center [930, 454] width 325 height 492
click at [961, 326] on input "text" at bounding box center [1000, 335] width 155 height 21
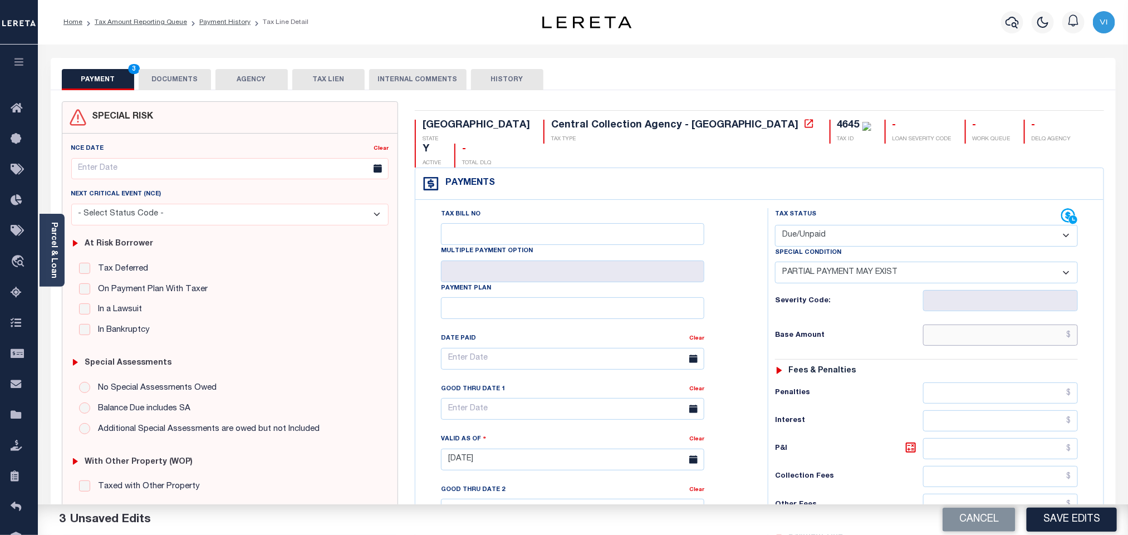
paste input "3,424.82"
type input "$3,424.82"
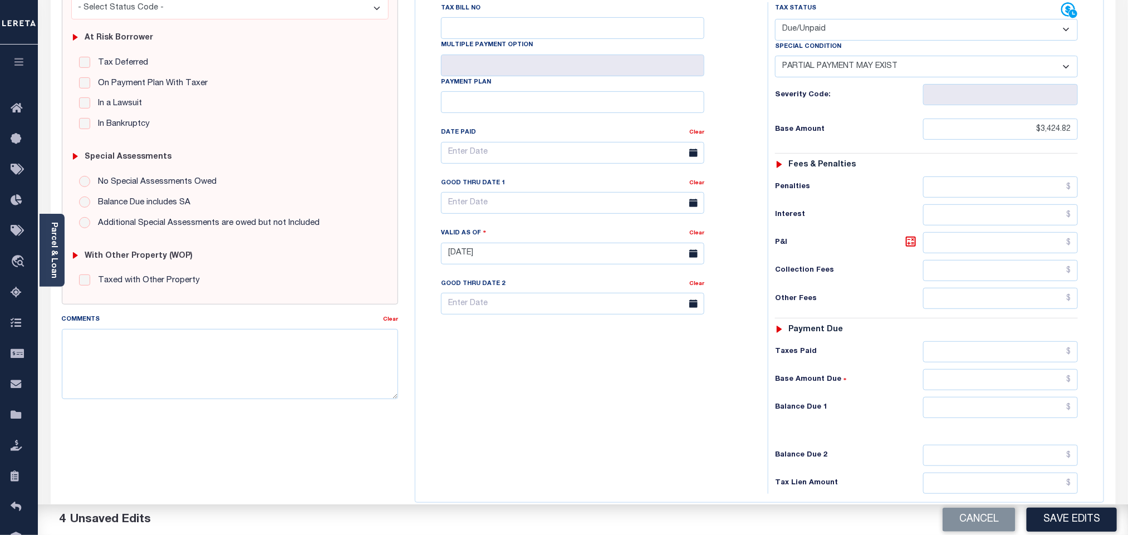
scroll to position [290, 0]
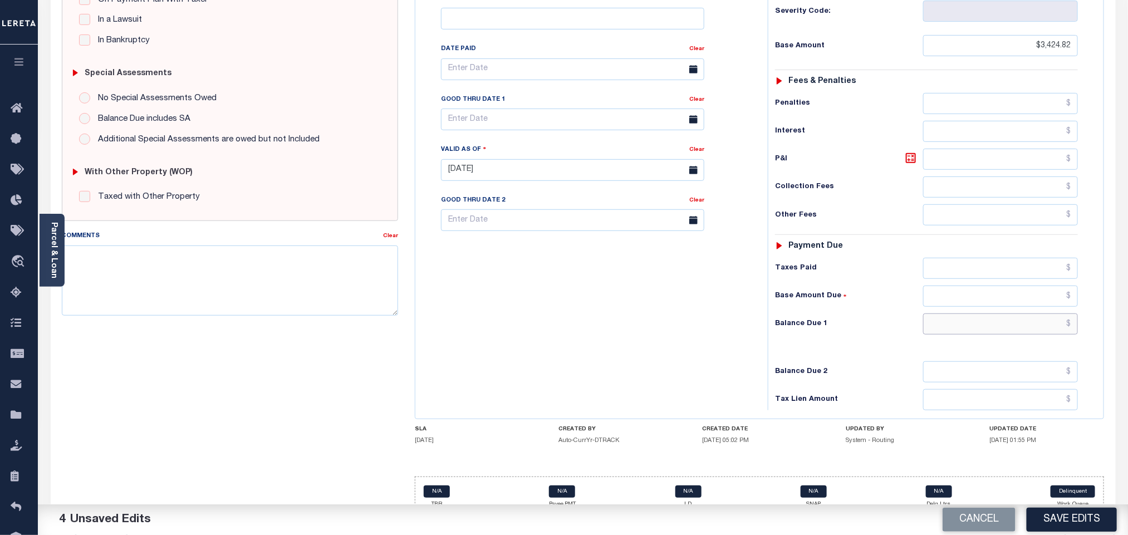
click at [1002, 313] on input "text" at bounding box center [1000, 323] width 155 height 21
paste input "2,161.95"
type input "$2,161.95"
click at [961, 149] on input "text" at bounding box center [1000, 159] width 155 height 21
paste input "660.61"
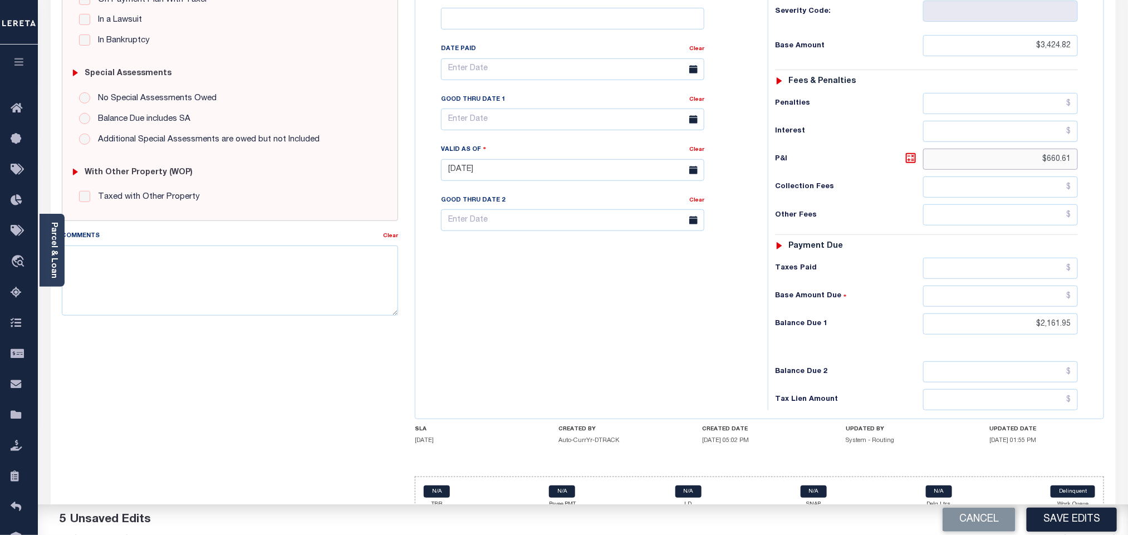
type input "$660.61"
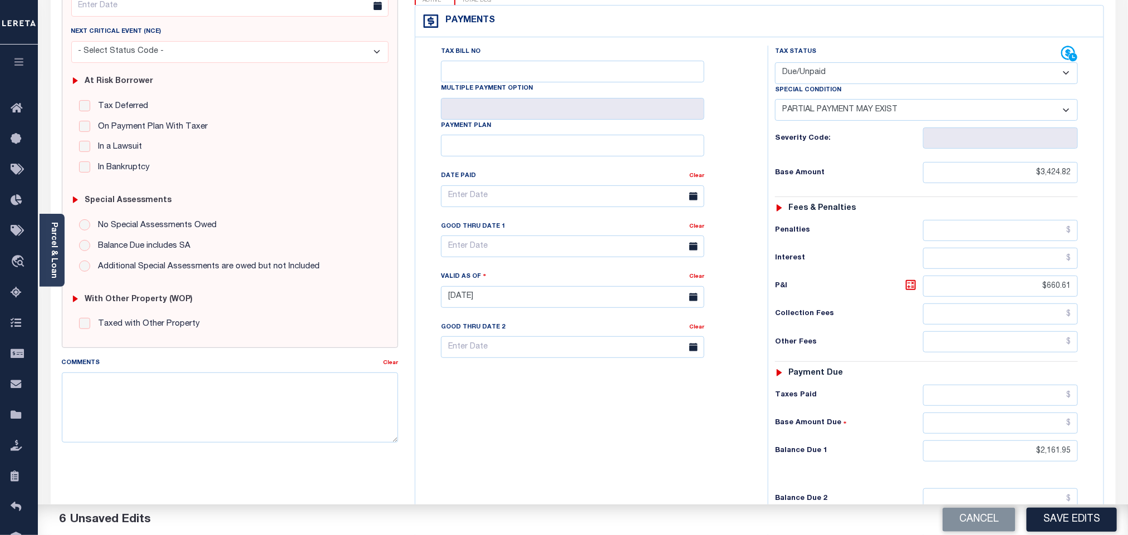
scroll to position [0, 0]
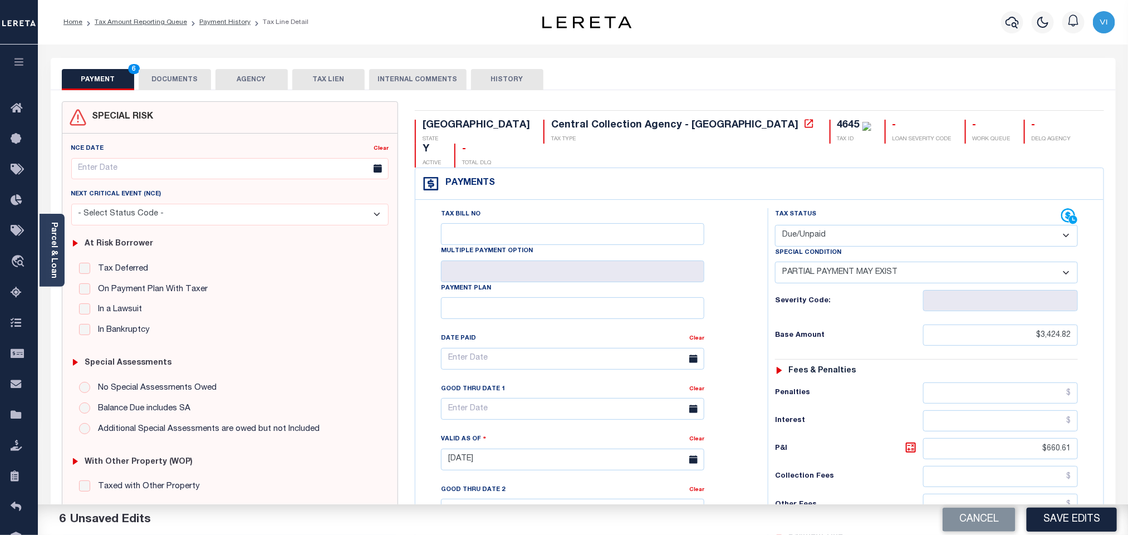
click at [837, 120] on div "4645" at bounding box center [848, 125] width 22 height 10
copy div "4645"
click at [159, 77] on button "DOCUMENTS" at bounding box center [175, 79] width 72 height 21
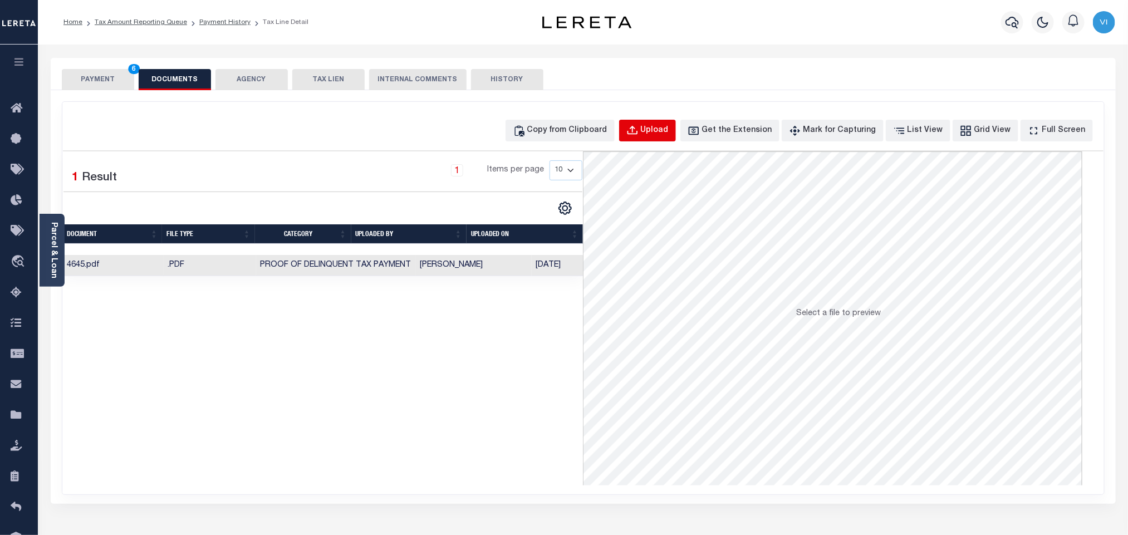
click at [669, 130] on div "Upload" at bounding box center [655, 131] width 28 height 12
select select "POP"
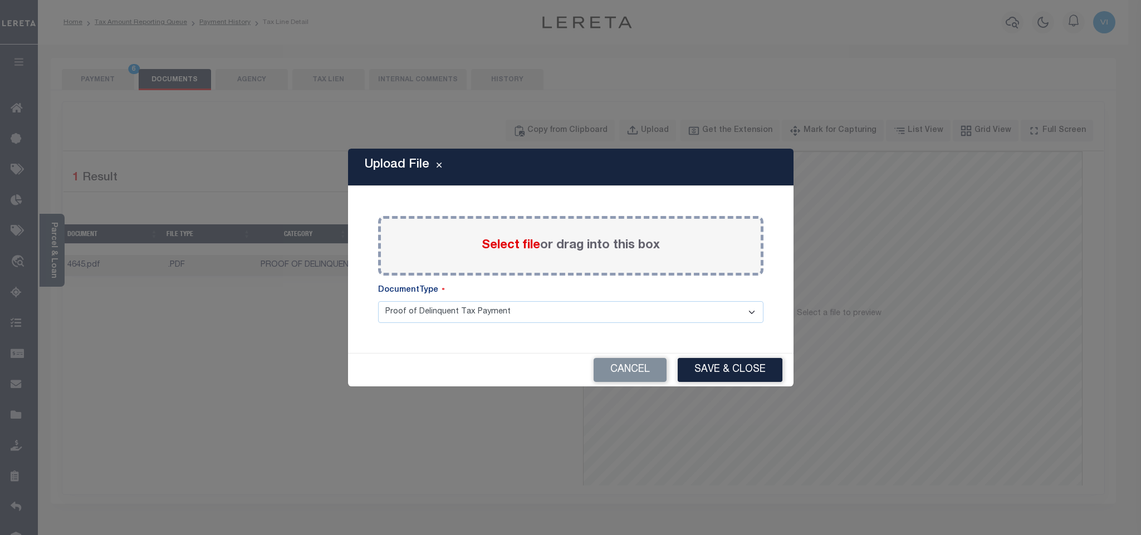
click at [506, 249] on span "Select file" at bounding box center [511, 245] width 58 height 12
click at [0, 0] on input "Select file or drag into this box" at bounding box center [0, 0] width 0 height 0
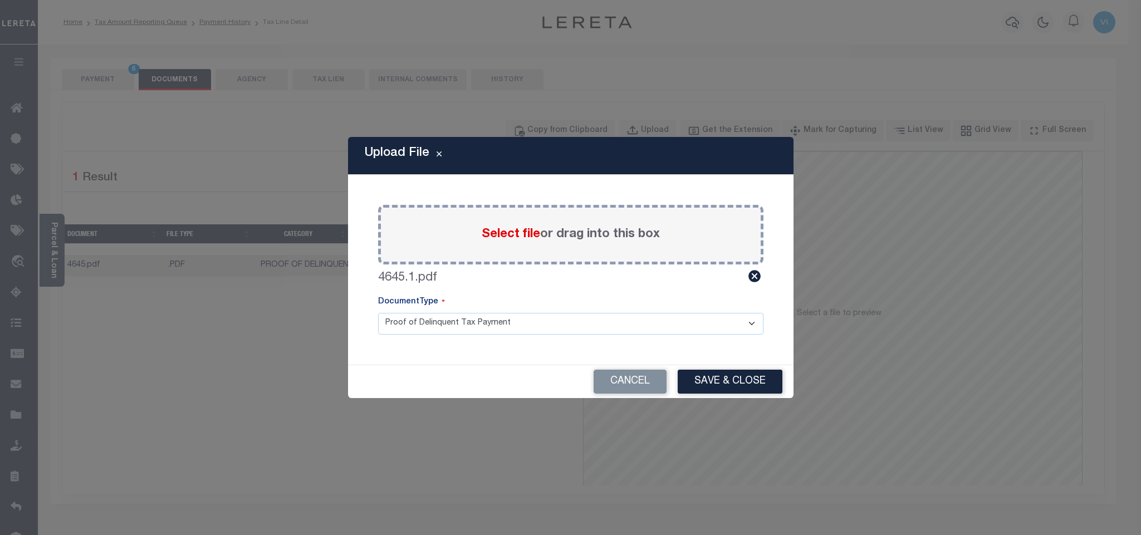
click at [401, 333] on select "Proof of Delinquent Tax Payment" at bounding box center [570, 324] width 385 height 22
click at [378, 313] on select "Proof of Delinquent Tax Payment" at bounding box center [570, 324] width 385 height 22
click at [763, 383] on button "Save & Close" at bounding box center [730, 382] width 105 height 24
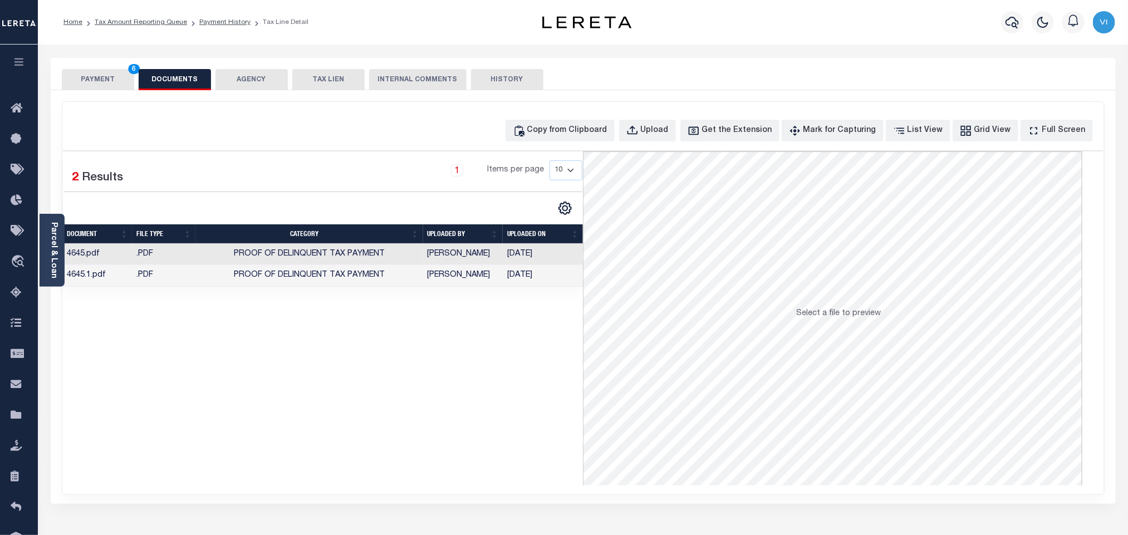
click at [102, 84] on button "PAYMENT 6" at bounding box center [98, 79] width 72 height 21
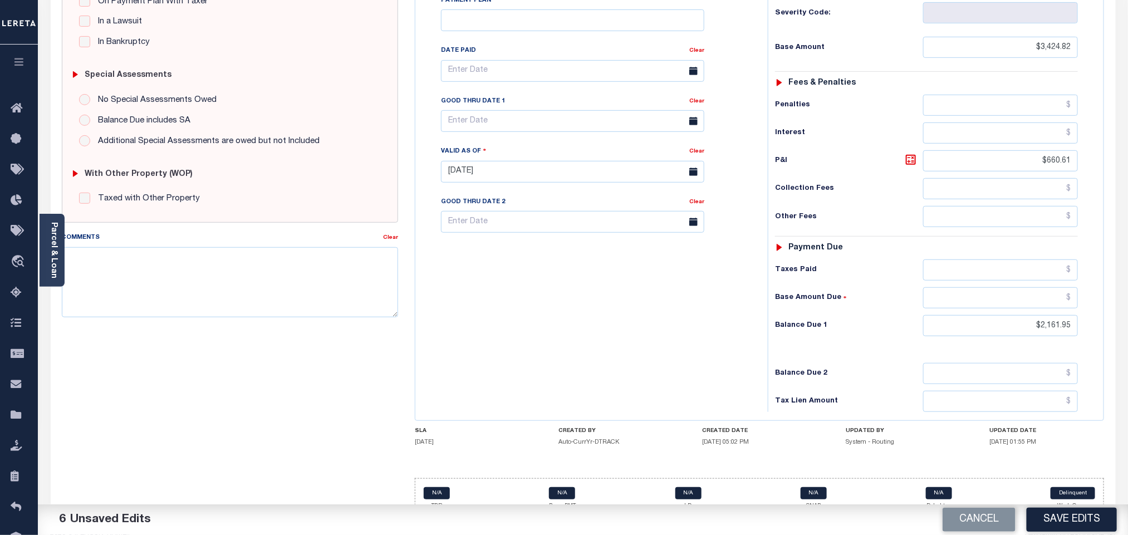
scroll to position [290, 0]
click at [1024, 286] on input "text" at bounding box center [1000, 296] width 155 height 21
paste input "1,501.34"
type input "$1,501.34"
click at [473, 109] on input "text" at bounding box center [572, 120] width 263 height 22
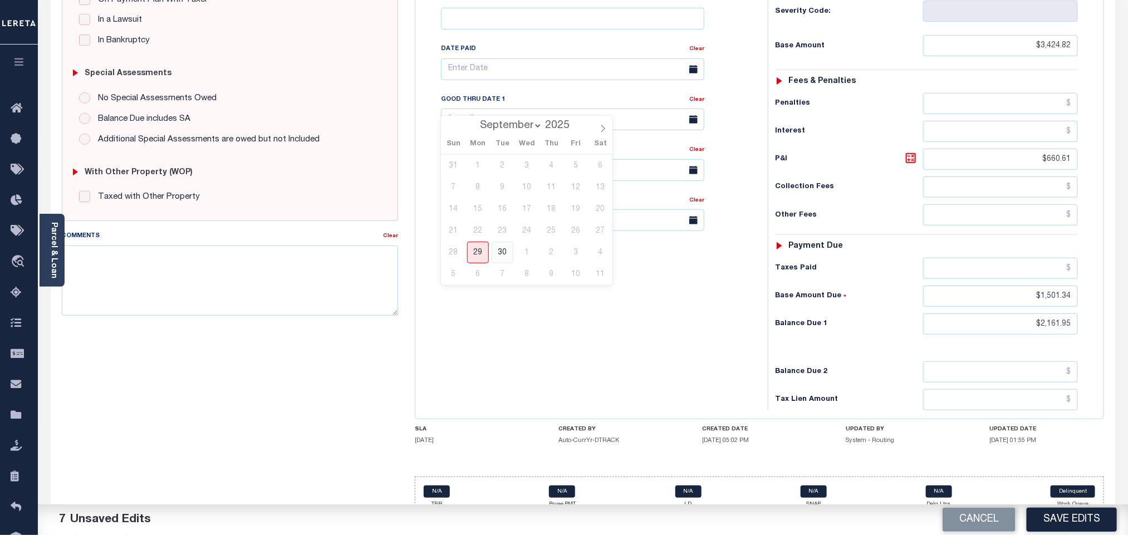
click at [499, 257] on span "30" at bounding box center [503, 253] width 22 height 22
type input "09/30/2025"
click at [1052, 520] on button "Save Edits" at bounding box center [1072, 520] width 90 height 24
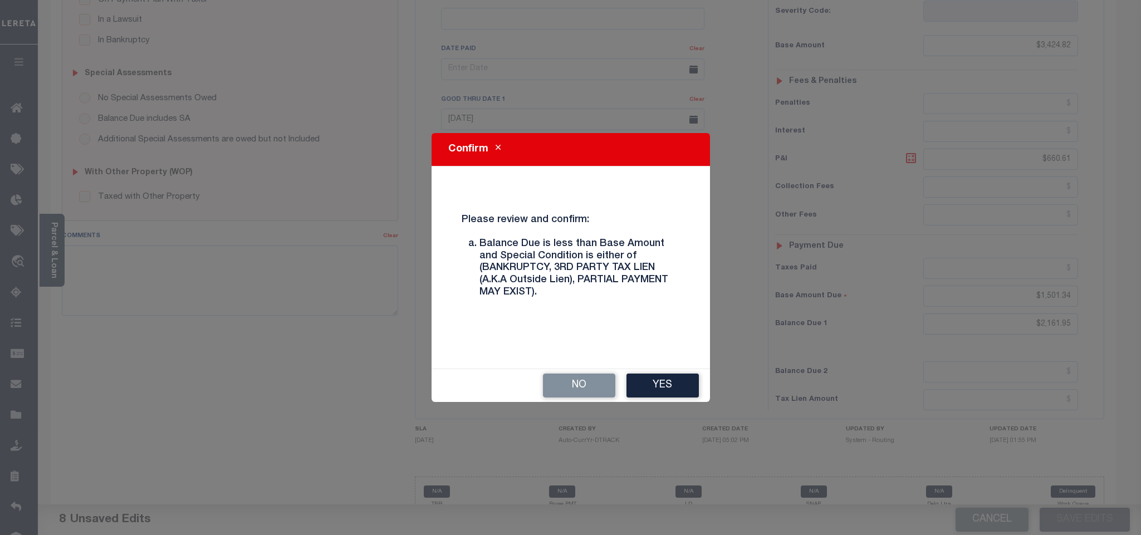
click at [683, 398] on div "No Yes" at bounding box center [570, 385] width 278 height 33
click at [680, 393] on button "Yes" at bounding box center [662, 386] width 72 height 24
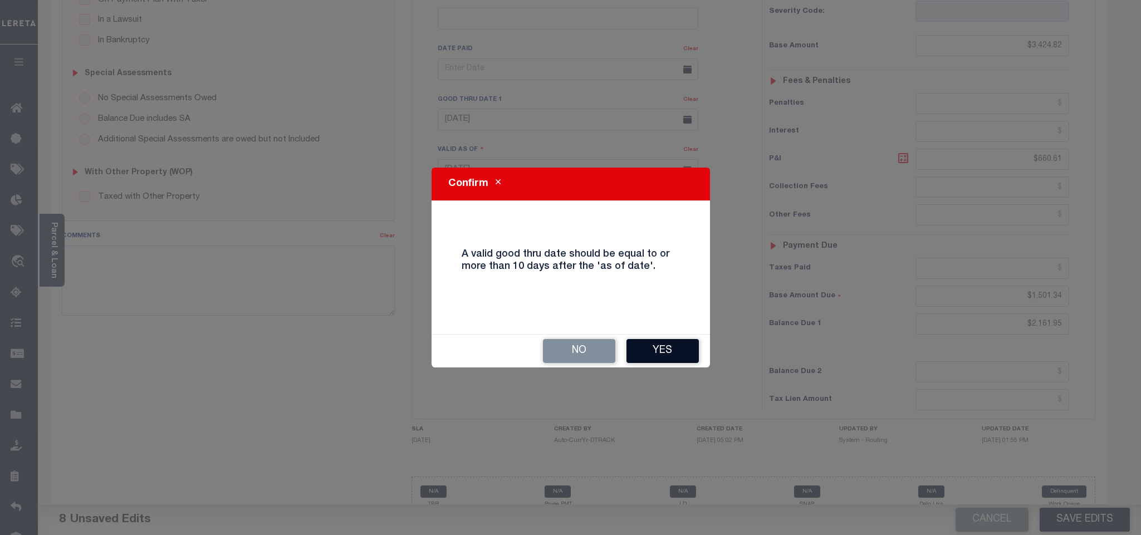
click at [670, 353] on button "Yes" at bounding box center [662, 351] width 72 height 24
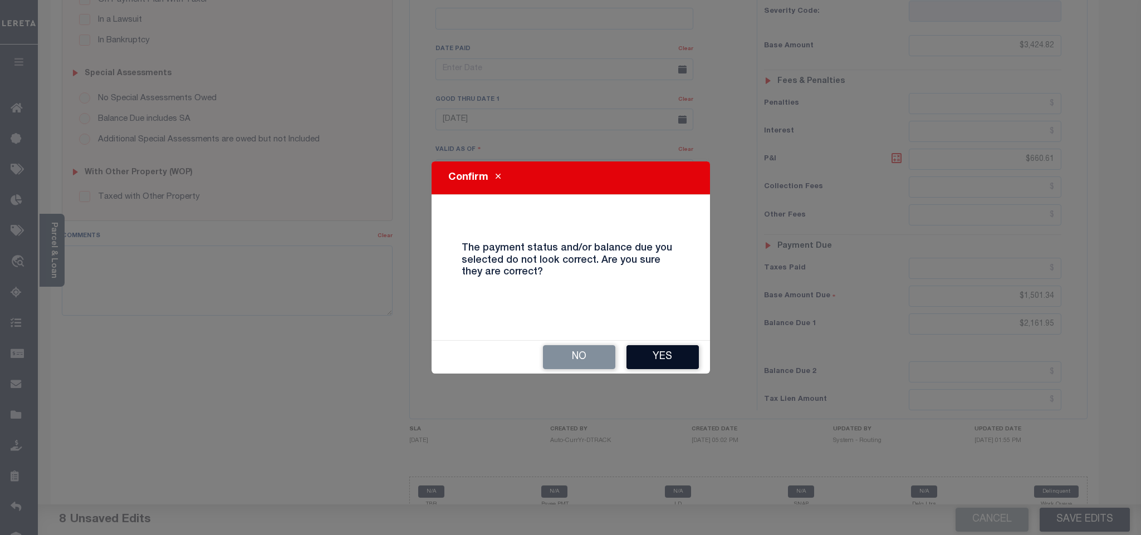
click at [655, 361] on button "Yes" at bounding box center [662, 357] width 72 height 24
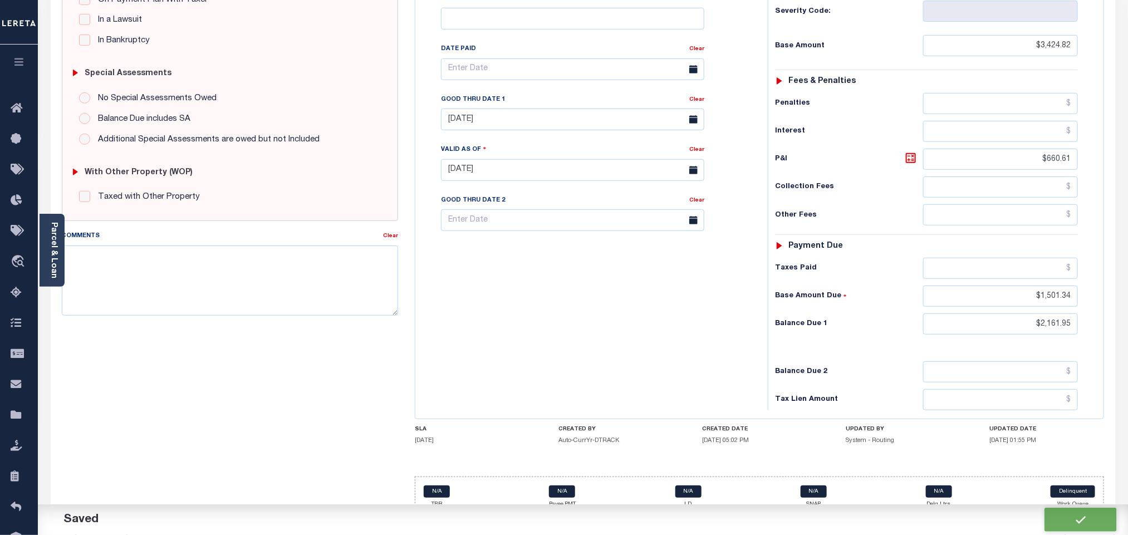
checkbox input "false"
type input "$3,424.82"
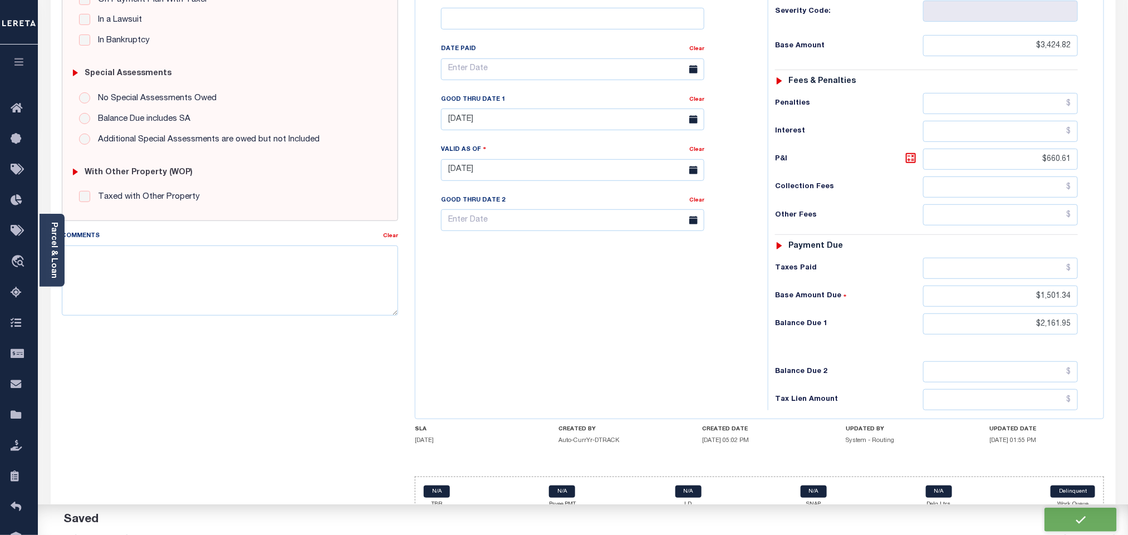
type input "$660.61"
type input "$1,501.34"
type input "$2,161.95"
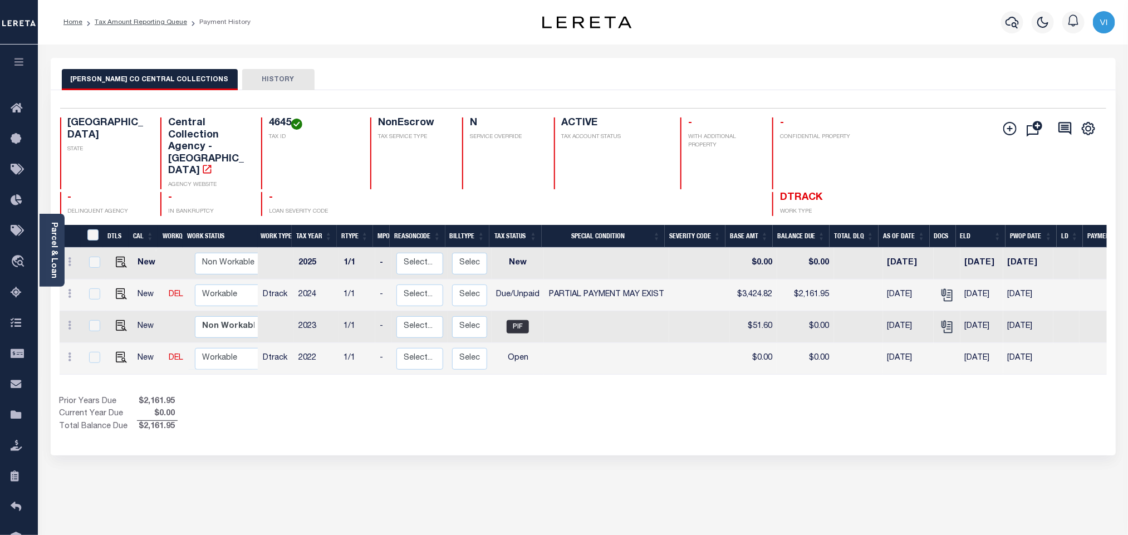
click at [269, 129] on h4 "4645" at bounding box center [313, 123] width 88 height 12
copy h4 "4645"
click at [121, 352] on img "" at bounding box center [121, 357] width 11 height 11
checkbox input "true"
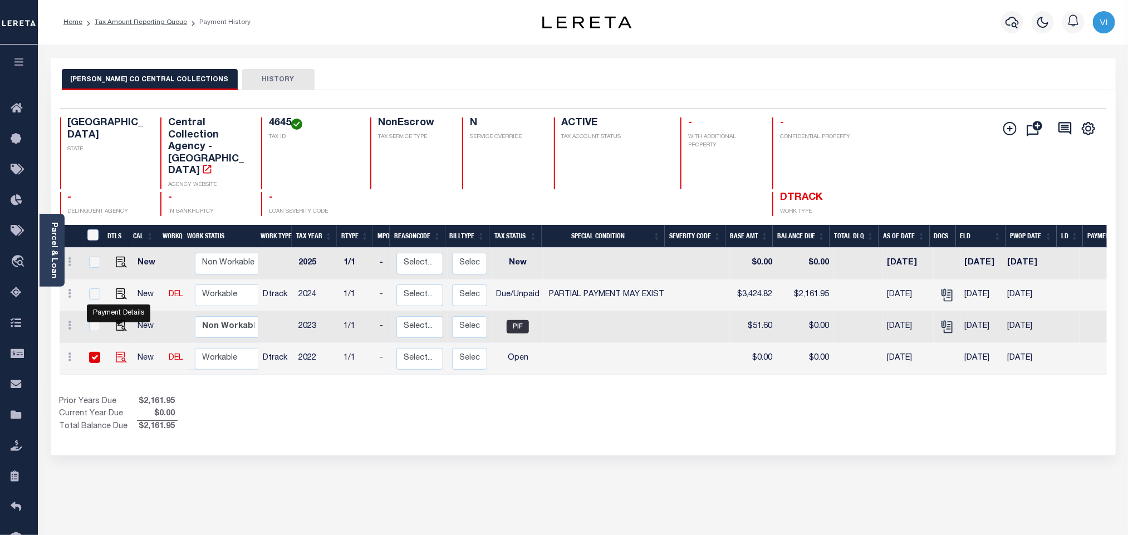
checkbox input "true"
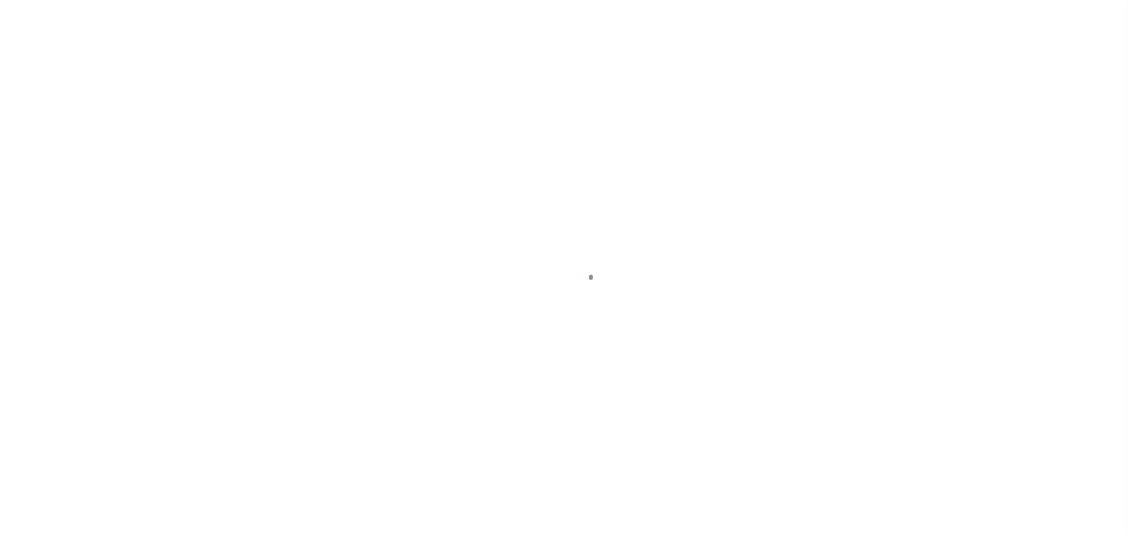
checkbox input "false"
type input "[DATE]"
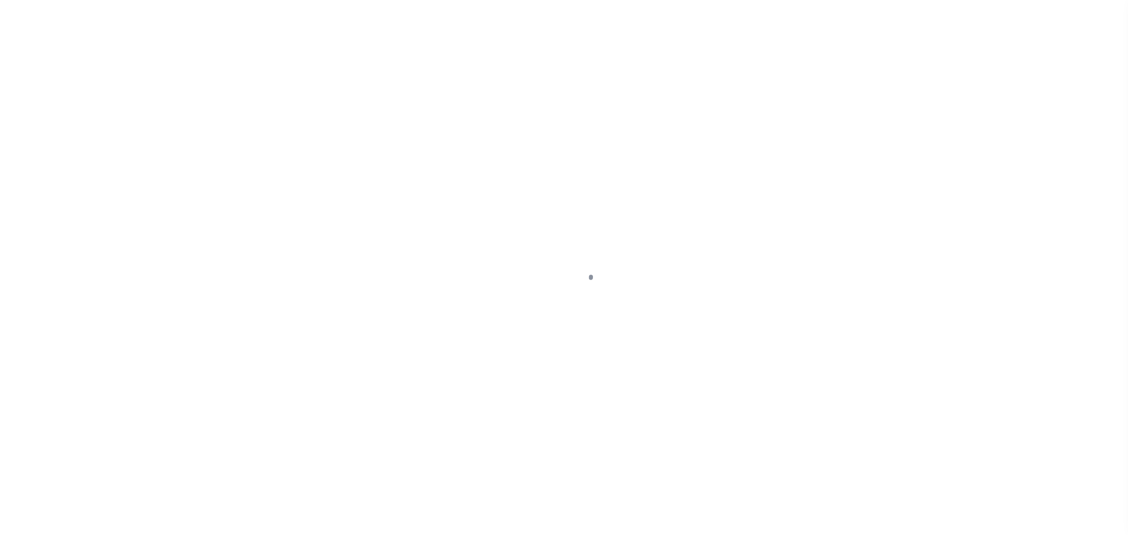
select select "OP2"
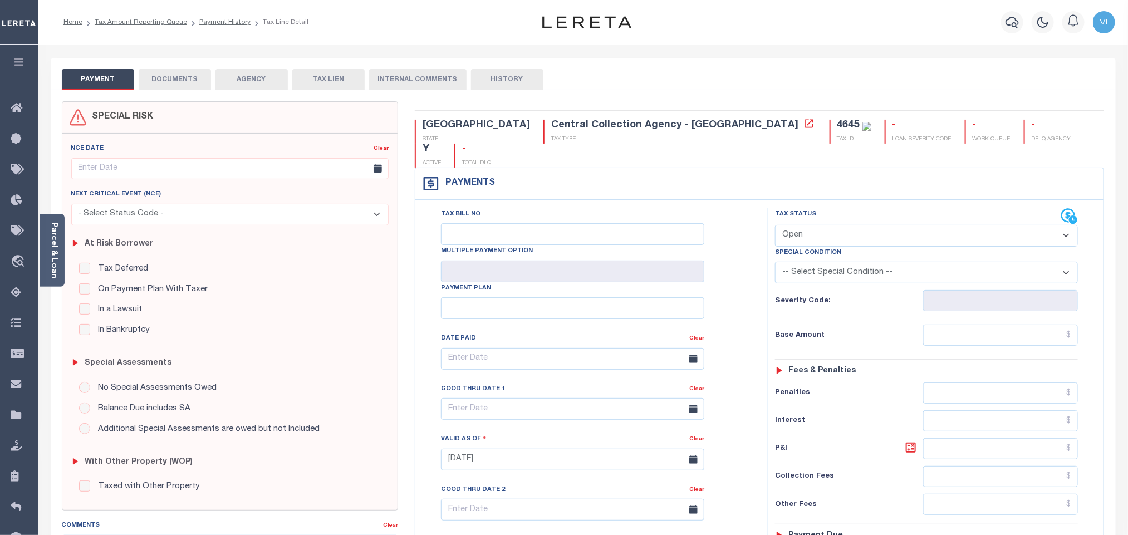
click at [170, 80] on body "Home Tax Amount Reporting Queue Payment History Tax Line Detail Profile" at bounding box center [564, 421] width 1128 height 842
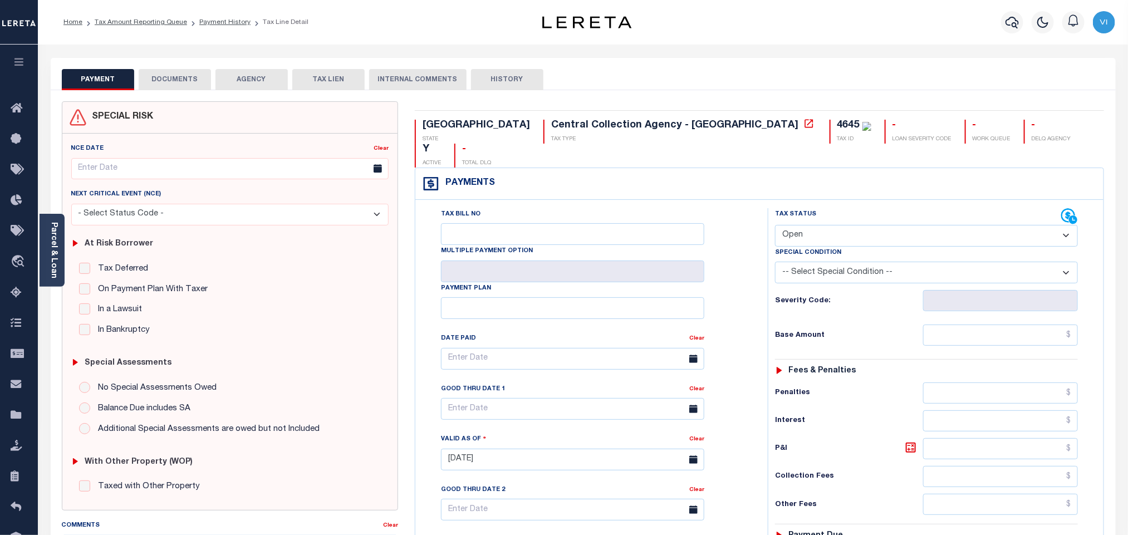
click at [170, 80] on button "DOCUMENTS" at bounding box center [175, 79] width 72 height 21
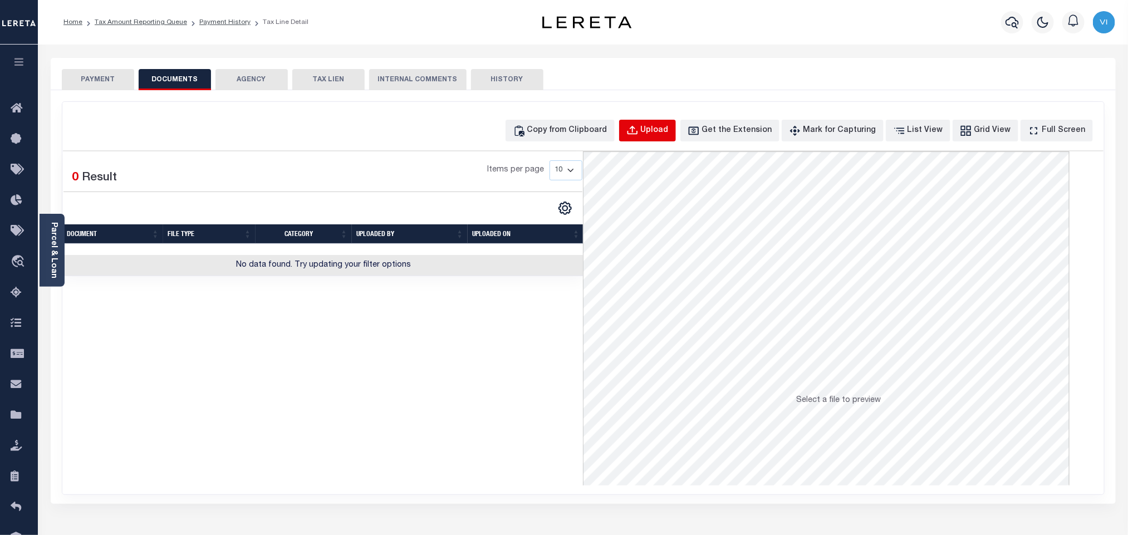
click at [653, 139] on button "Upload" at bounding box center [647, 131] width 57 height 22
select select "POP"
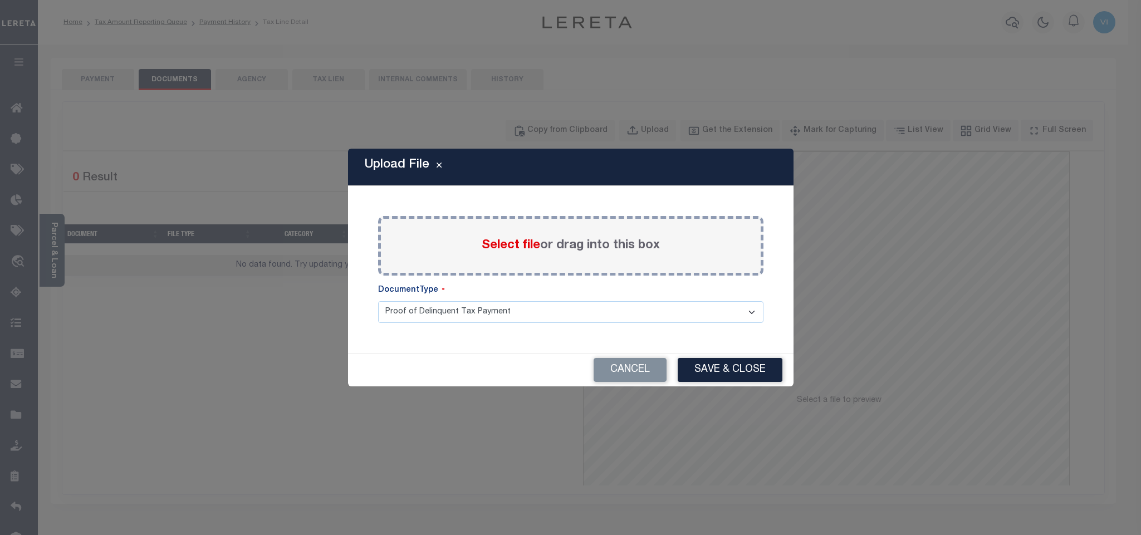
click at [496, 246] on span "Select file" at bounding box center [511, 245] width 58 height 12
click at [0, 0] on input "Select file or drag into this box" at bounding box center [0, 0] width 0 height 0
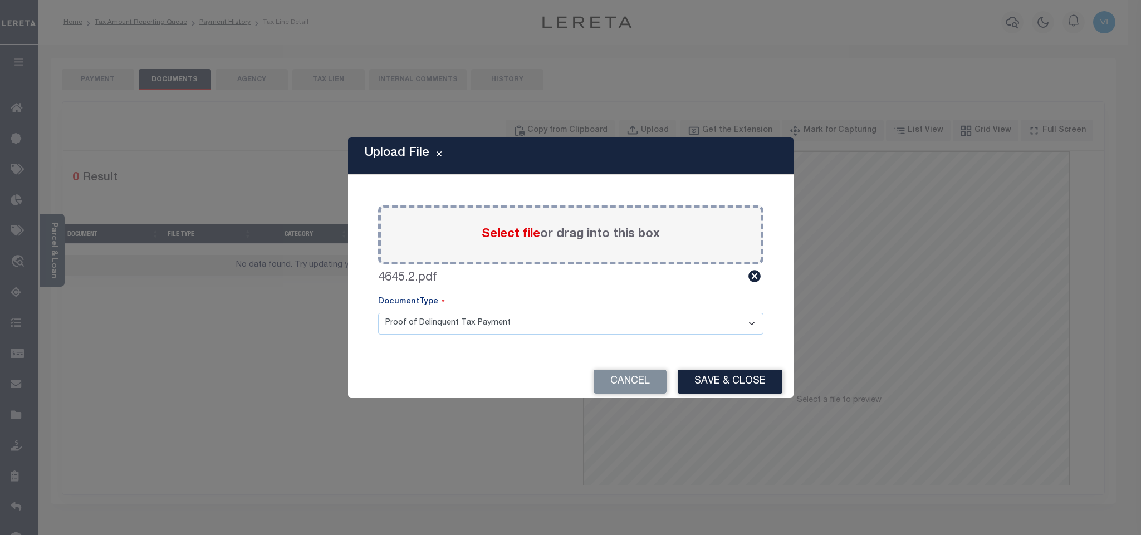
click at [391, 333] on select "Proof of Delinquent Tax Payment" at bounding box center [570, 324] width 385 height 22
click at [378, 313] on select "Proof of Delinquent Tax Payment" at bounding box center [570, 324] width 385 height 22
click at [700, 381] on button "Save & Close" at bounding box center [730, 382] width 105 height 24
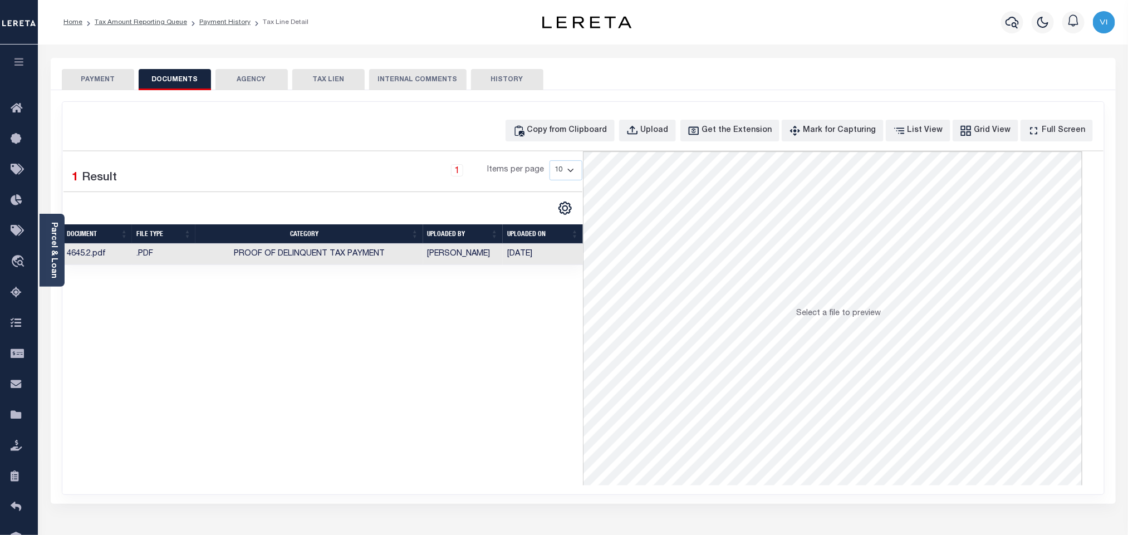
click at [74, 85] on button "PAYMENT" at bounding box center [98, 79] width 72 height 21
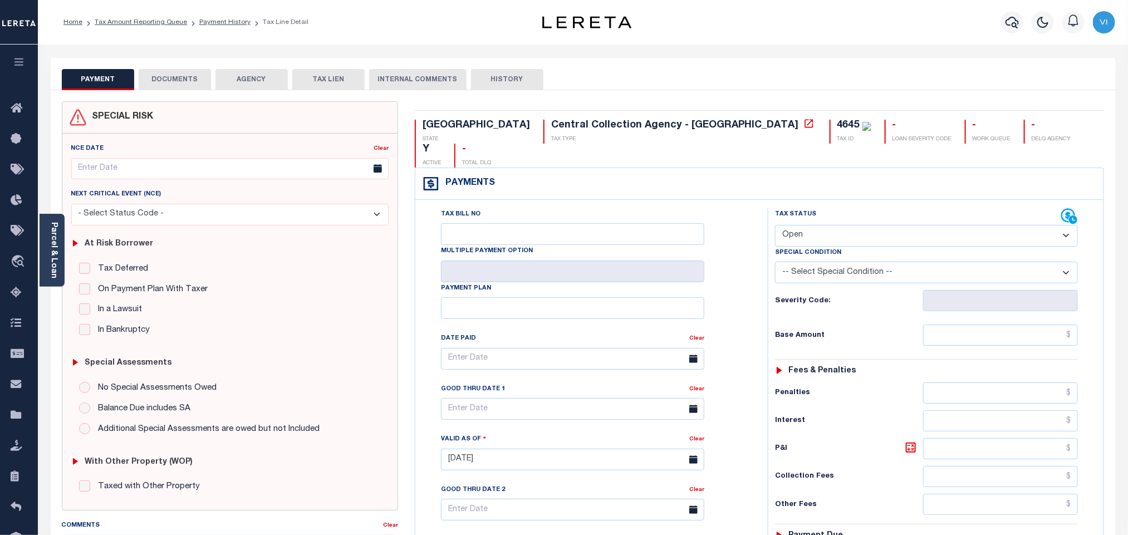
drag, startPoint x: 802, startPoint y: 214, endPoint x: 802, endPoint y: 222, distance: 8.4
click at [802, 225] on select "- Select Status Code - Open Due/Unpaid Paid Incomplete No Tax Due Internal Refu…" at bounding box center [926, 236] width 303 height 22
select select "PYD"
click at [775, 225] on select "- Select Status Code - Open Due/Unpaid Paid Incomplete No Tax Due Internal Refu…" at bounding box center [926, 236] width 303 height 22
type input "[DATE]"
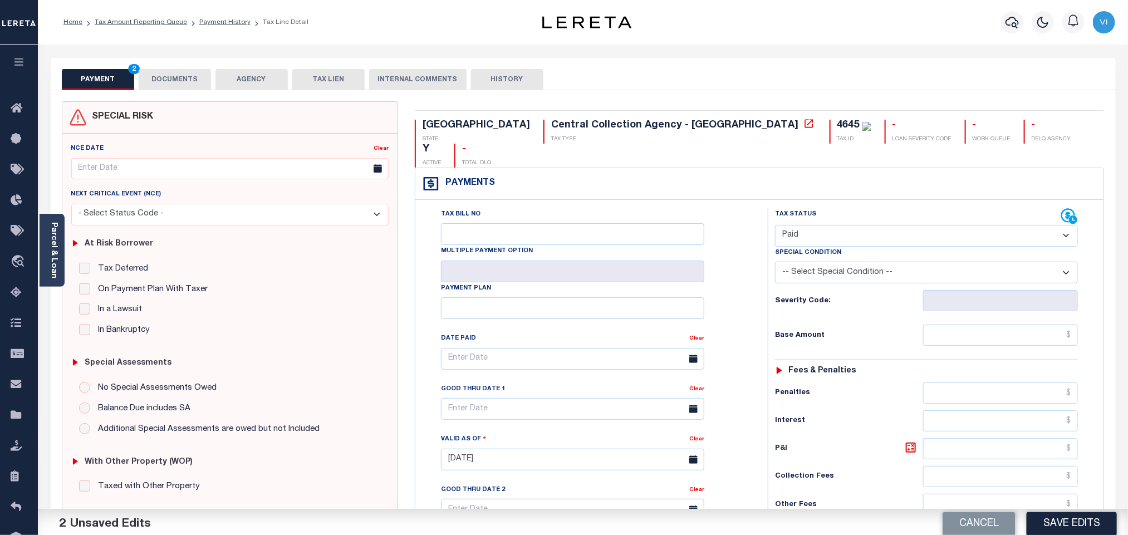
scroll to position [290, 0]
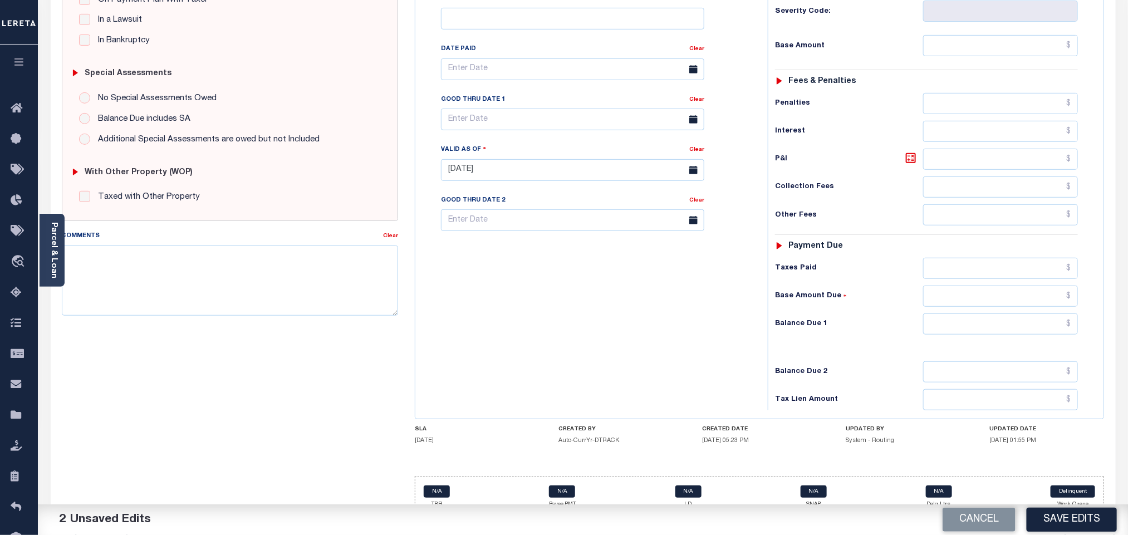
click at [952, 320] on div "Tax Status Status - Select Status Code -" at bounding box center [930, 165] width 325 height 492
click at [949, 317] on input "text" at bounding box center [1000, 323] width 155 height 21
type input "$0.00"
click at [1070, 522] on button "Save Edits" at bounding box center [1072, 520] width 90 height 24
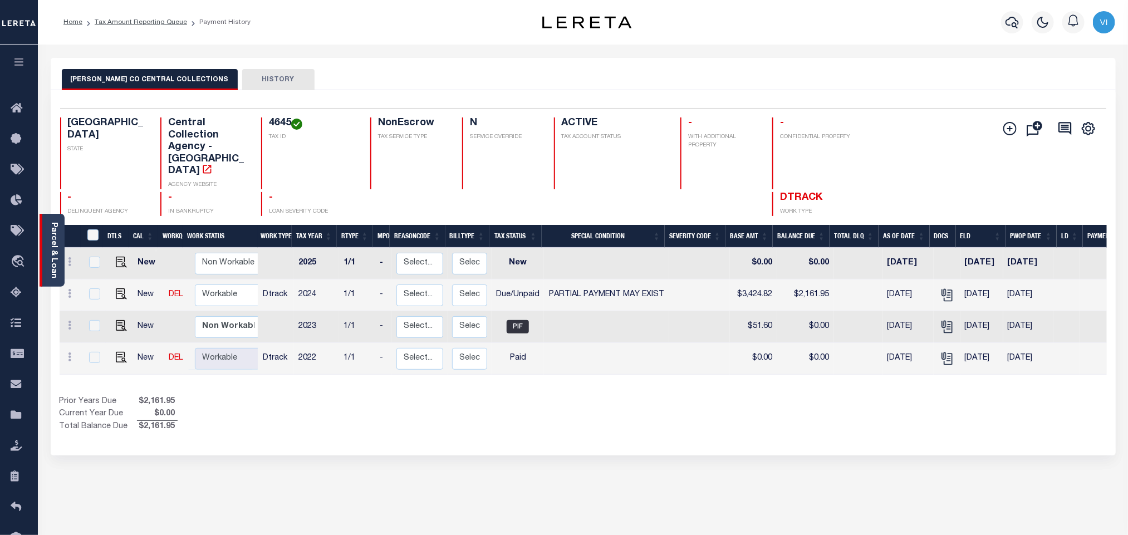
click at [50, 257] on link "Parcel & Loan" at bounding box center [54, 250] width 8 height 56
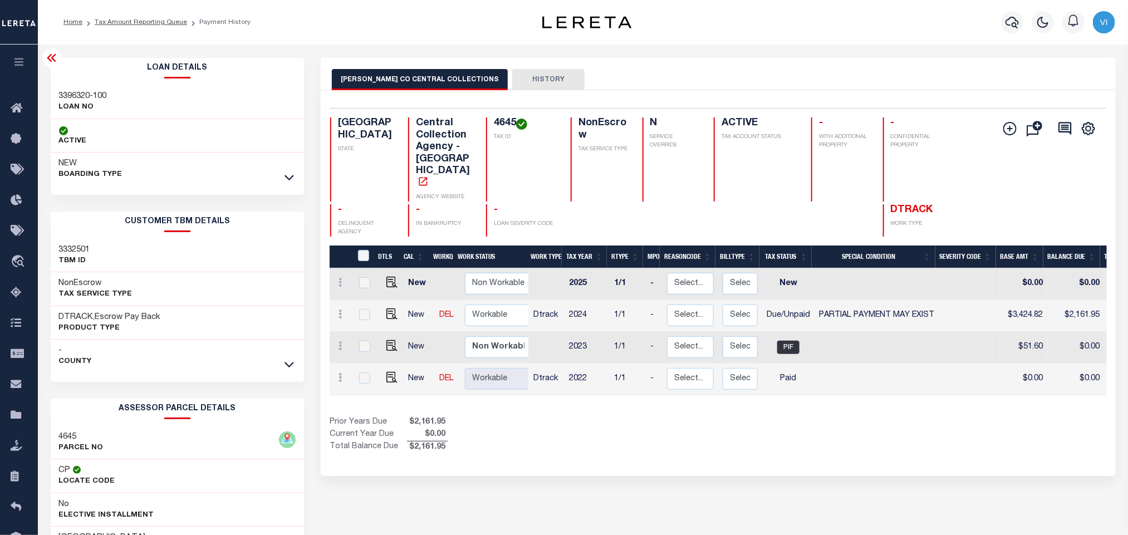
click at [54, 97] on div "3396320-100 LOAN NO" at bounding box center [178, 102] width 254 height 34
copy div "3396320-100"
click at [492, 121] on div "4645 TAX ID" at bounding box center [521, 159] width 71 height 84
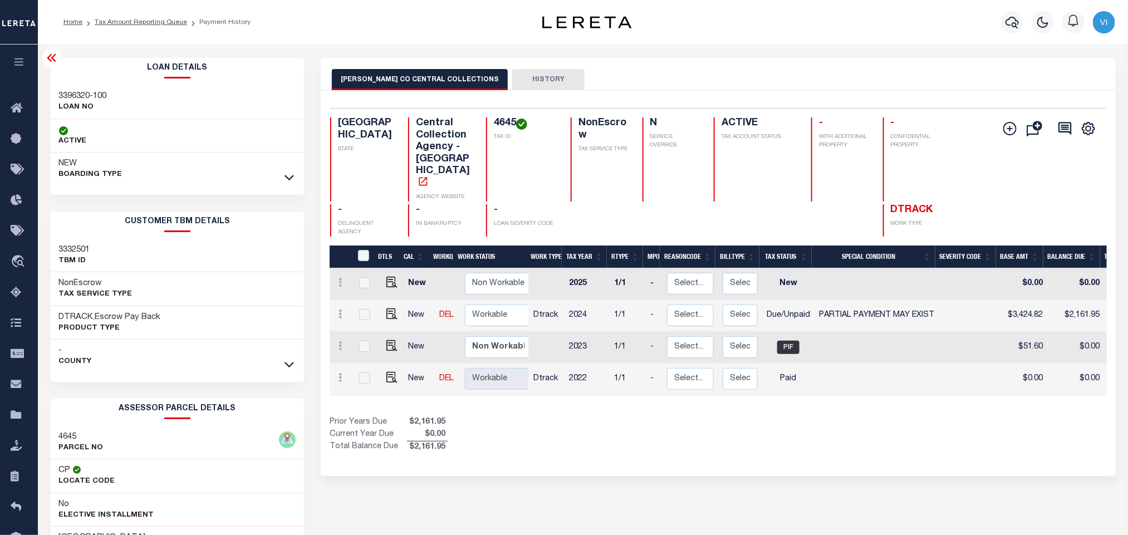
click at [492, 121] on div "4645 TAX ID" at bounding box center [521, 159] width 71 height 84
copy h4 "4645"
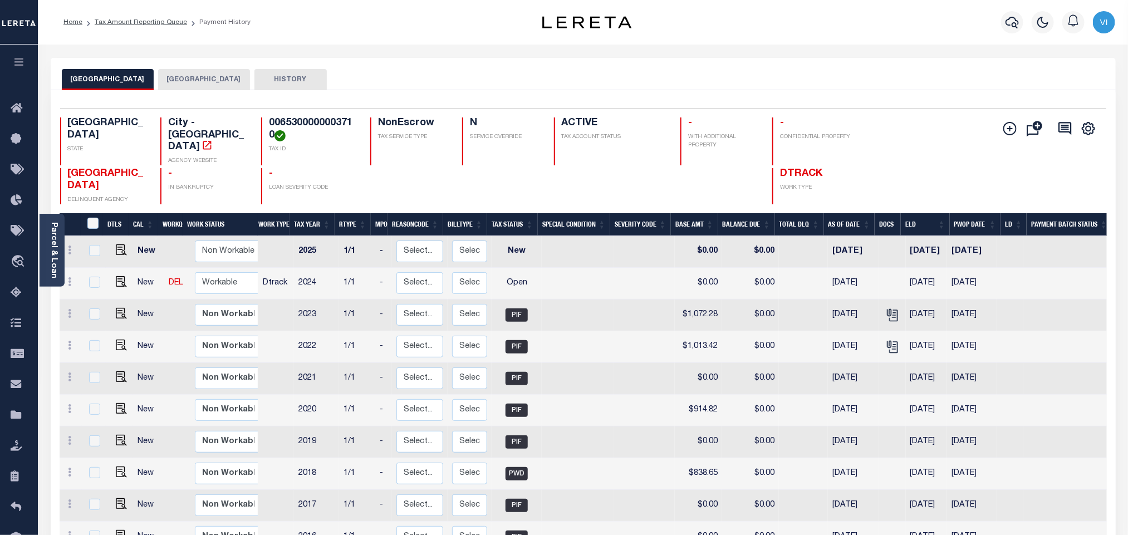
click at [283, 119] on h4 "0065300000003710" at bounding box center [313, 129] width 88 height 24
copy h4 "0065300000003710"
click at [891, 310] on icon "" at bounding box center [893, 316] width 8 height 12
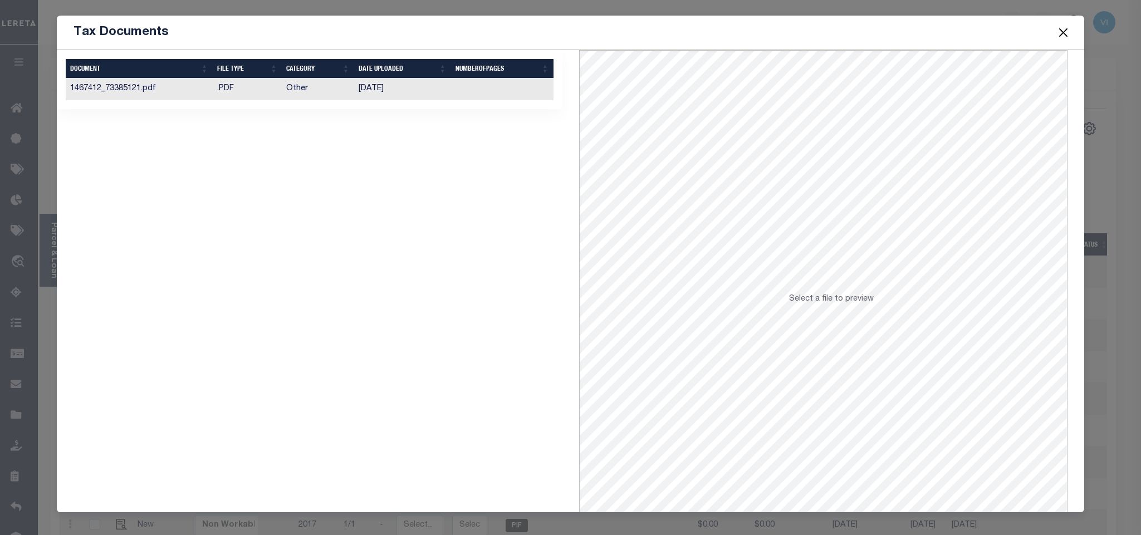
click at [405, 91] on td "[DATE]" at bounding box center [402, 90] width 97 height 22
click at [1065, 29] on button "Close" at bounding box center [1063, 32] width 14 height 14
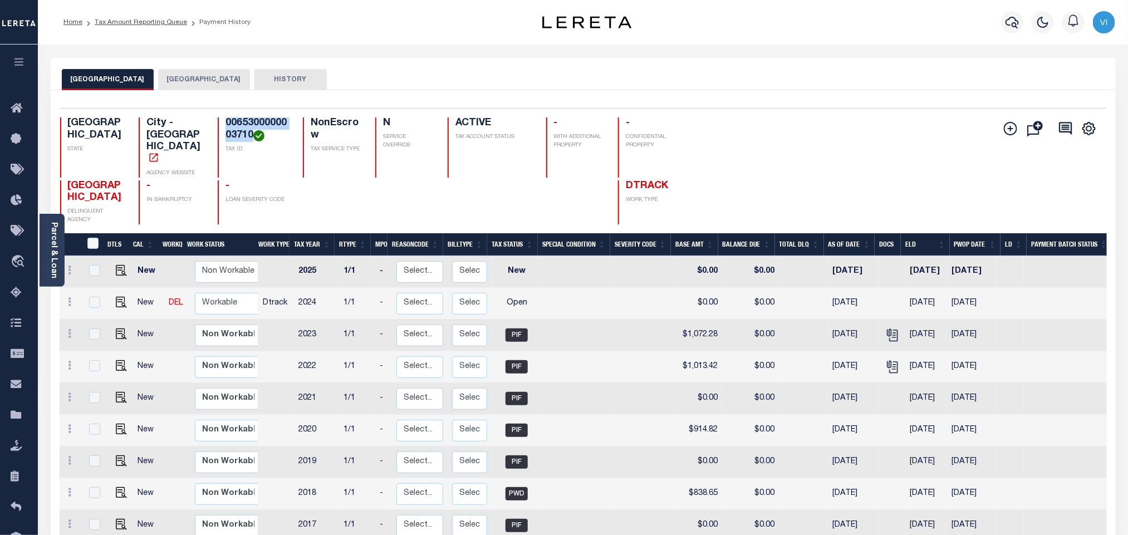
drag, startPoint x: 244, startPoint y: 137, endPoint x: 196, endPoint y: 124, distance: 50.2
click at [218, 124] on div "0065300000003710 TAX ID" at bounding box center [254, 147] width 72 height 60
copy h4 "0065300000003710"
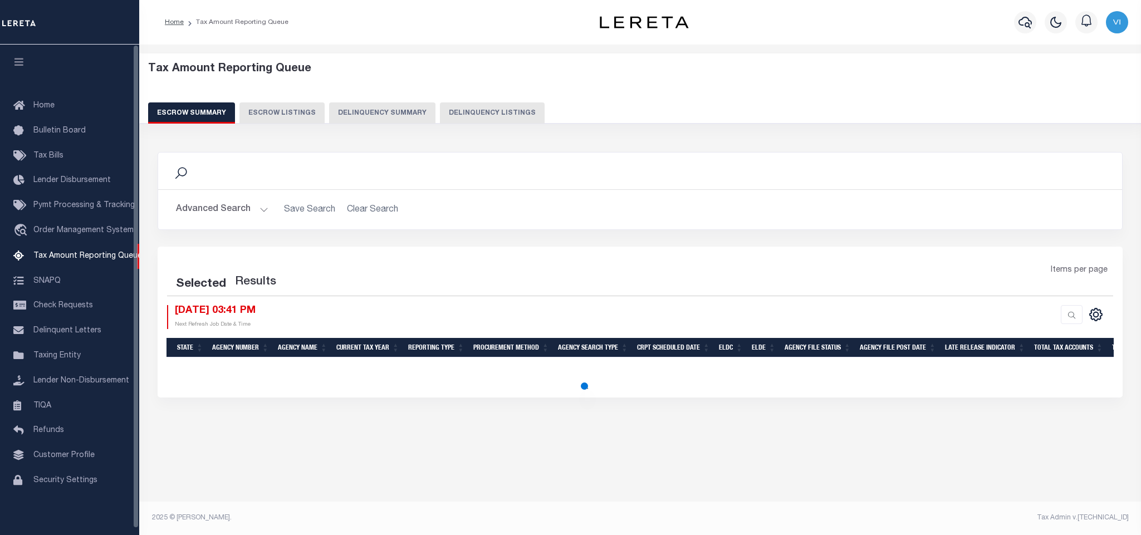
click at [488, 109] on button "Delinquency Listings" at bounding box center [492, 112] width 105 height 21
click at [492, 119] on button "Delinquency Listings" at bounding box center [492, 112] width 105 height 21
select select
select select "100"
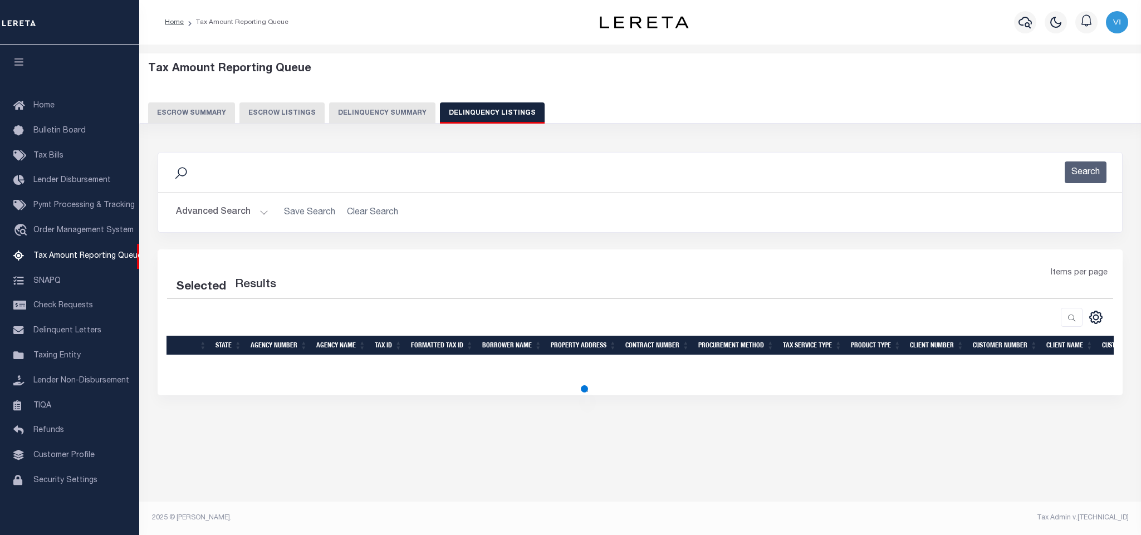
click at [212, 229] on div "Advanced Search Save Search Clear Search State In" at bounding box center [640, 213] width 964 height 40
click at [211, 223] on button "Advanced Search" at bounding box center [222, 213] width 92 height 22
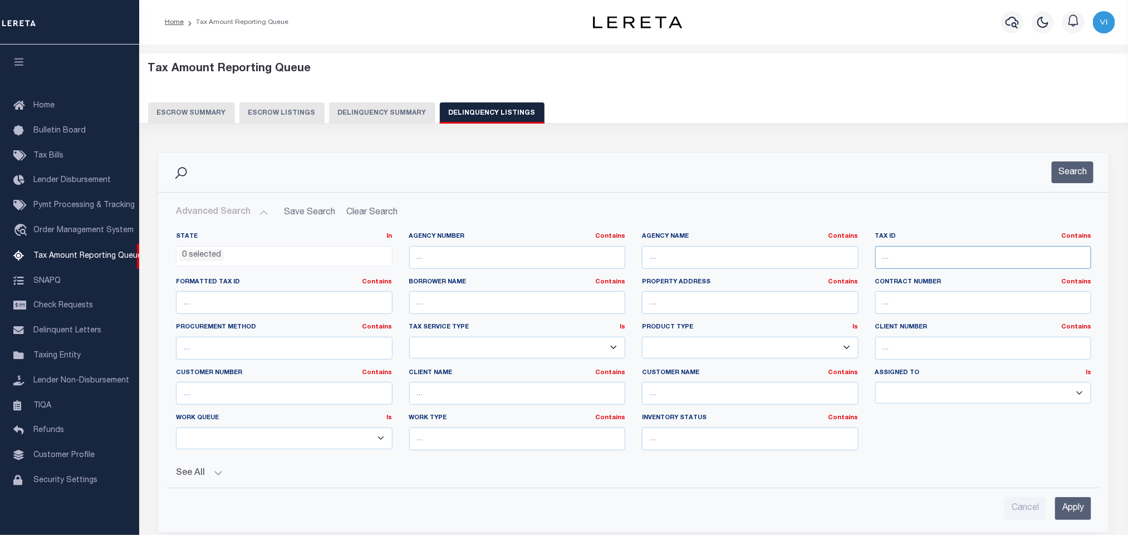
click at [900, 266] on input "text" at bounding box center [983, 257] width 217 height 23
paste input "275900000000301"
type input "275900000000301"
click at [1076, 468] on button "See All" at bounding box center [633, 473] width 915 height 11
select select "100"
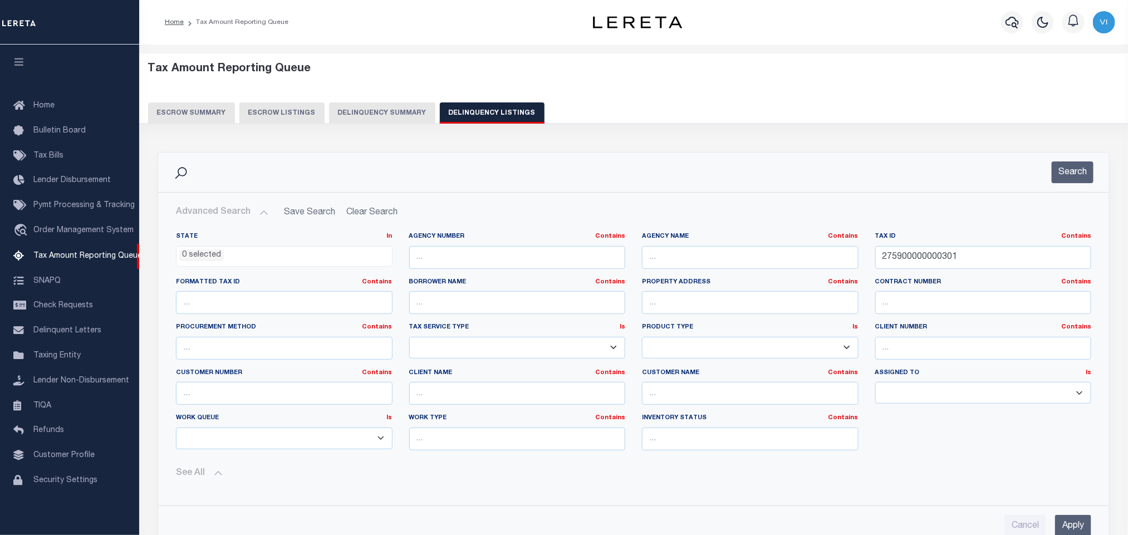
click at [1080, 431] on div "State In In AK AL AR AZ CA CO CT DC DE FL GA GU HI IA ID IL IN KS KY LA MA MD M…" at bounding box center [633, 380] width 933 height 315
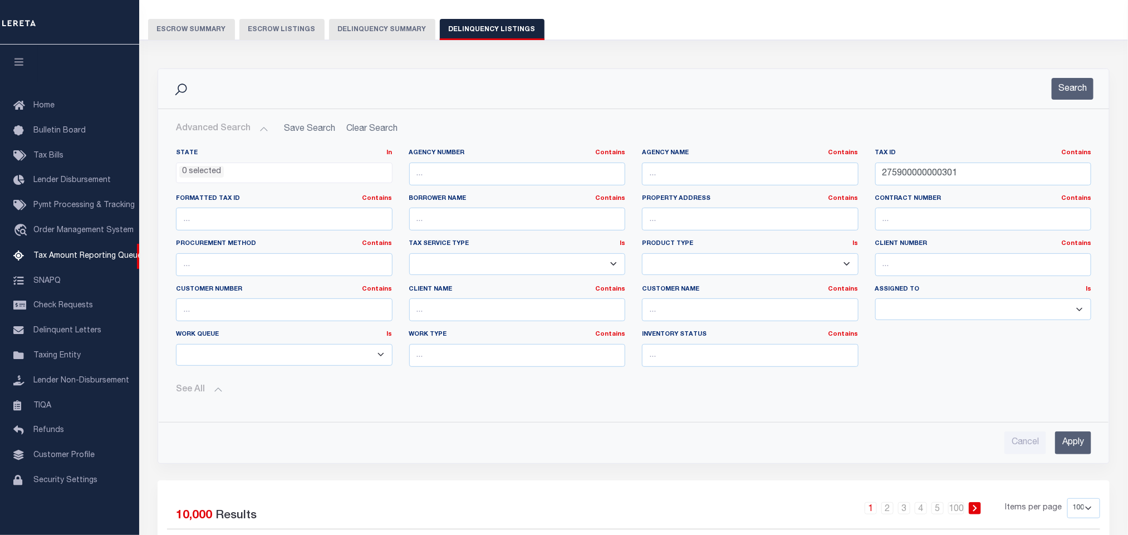
click at [1067, 448] on input "Apply" at bounding box center [1073, 442] width 36 height 23
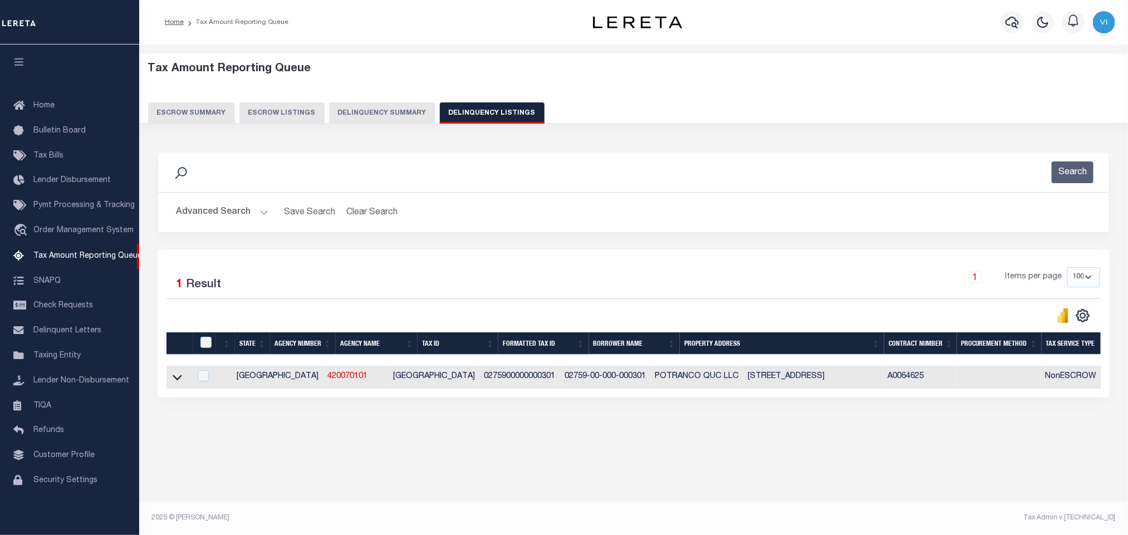
scroll to position [0, 0]
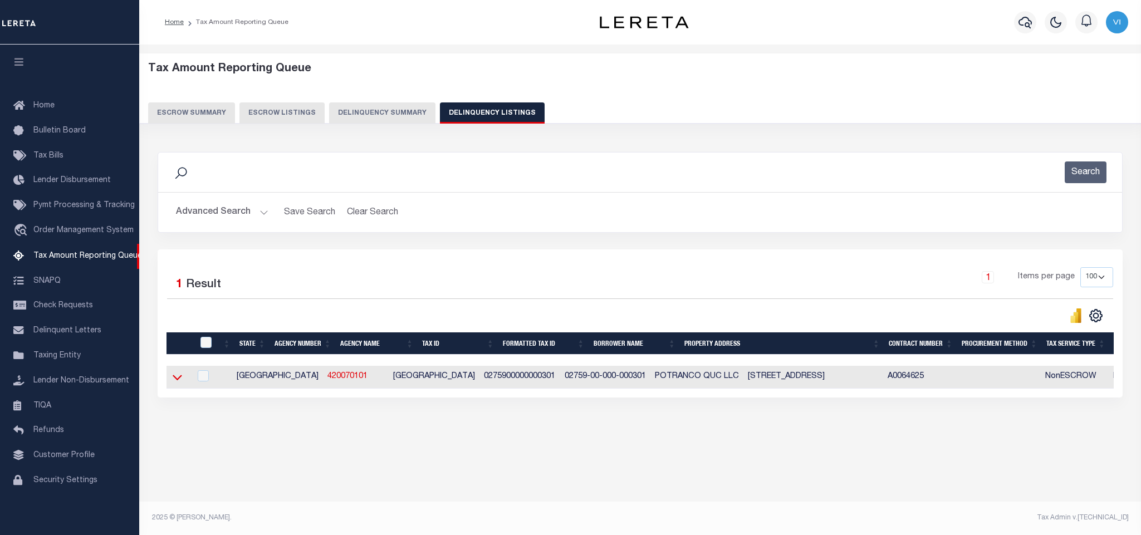
click at [176, 381] on icon at bounding box center [177, 378] width 9 height 6
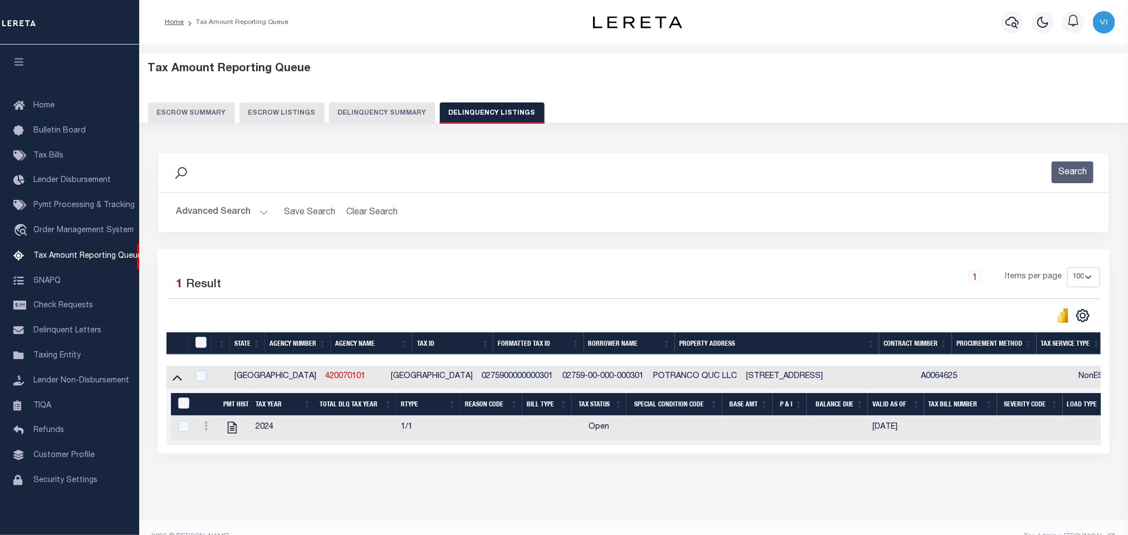
click at [391, 502] on div "Tax Amount Reporting Queue Escrow Summary Escrow Listings In" at bounding box center [634, 288] width 982 height 465
click at [231, 434] on icon "" at bounding box center [232, 428] width 9 height 12
checkbox input "true"
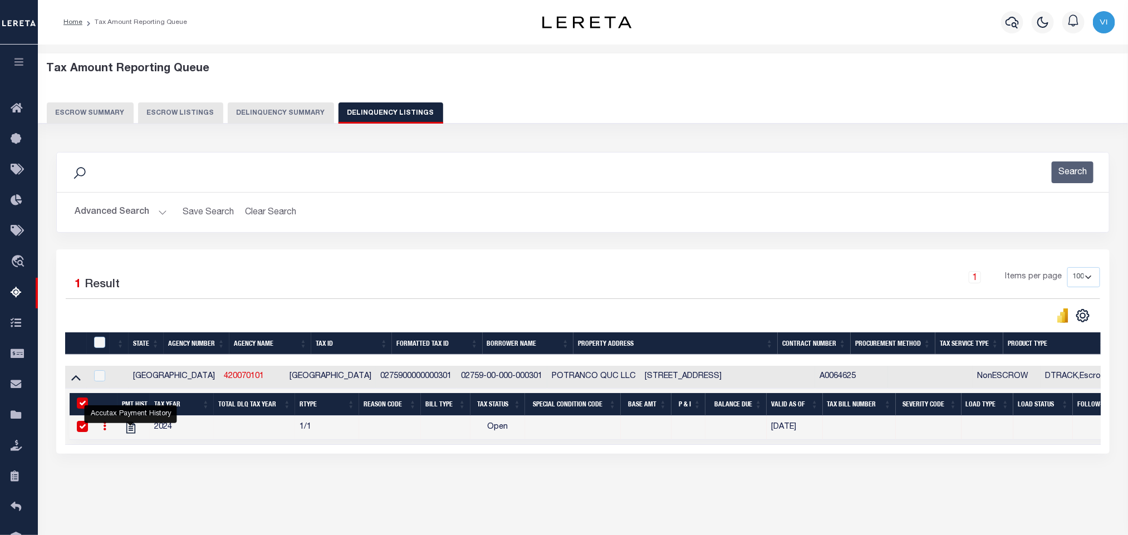
click at [102, 221] on button "Advanced Search" at bounding box center [121, 213] width 92 height 22
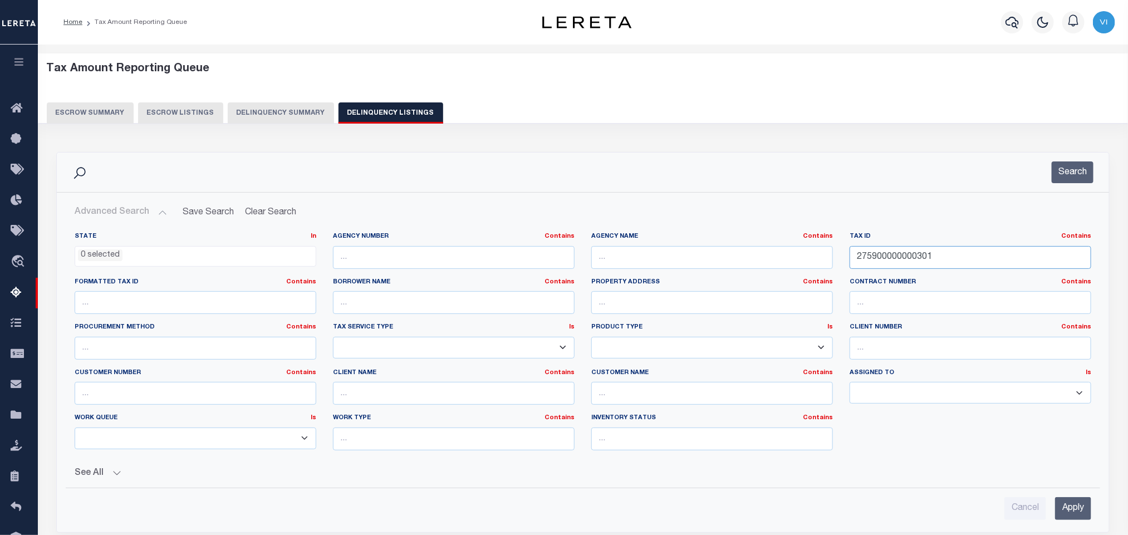
click at [940, 267] on input "275900000000301" at bounding box center [971, 257] width 242 height 23
paste input "7198"
type input "7198"
click at [1050, 497] on div "Cancel Apply" at bounding box center [583, 504] width 1034 height 32
click at [1076, 516] on input "Apply" at bounding box center [1073, 508] width 36 height 23
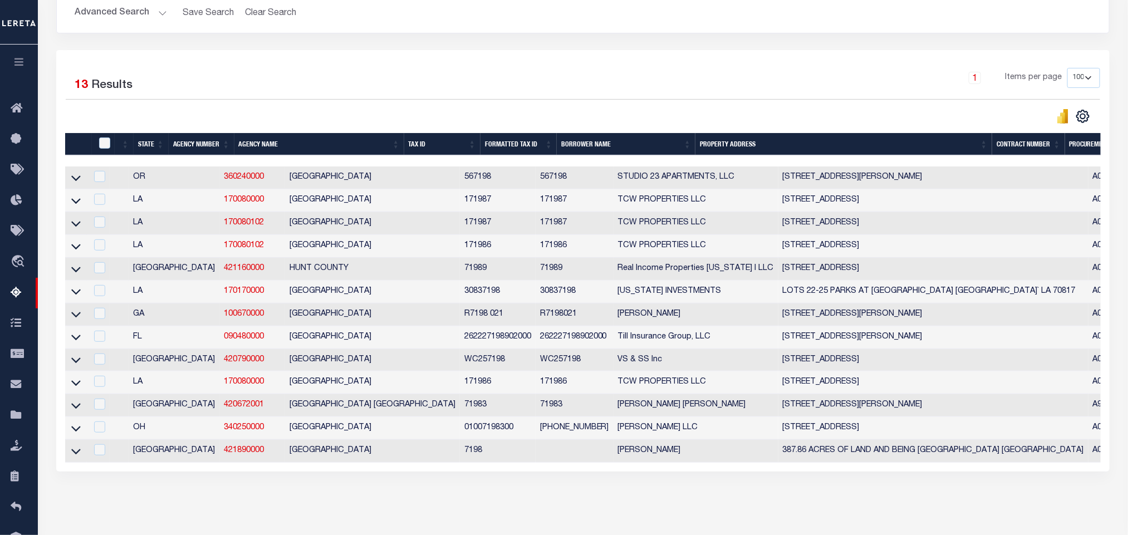
scroll to position [222, 0]
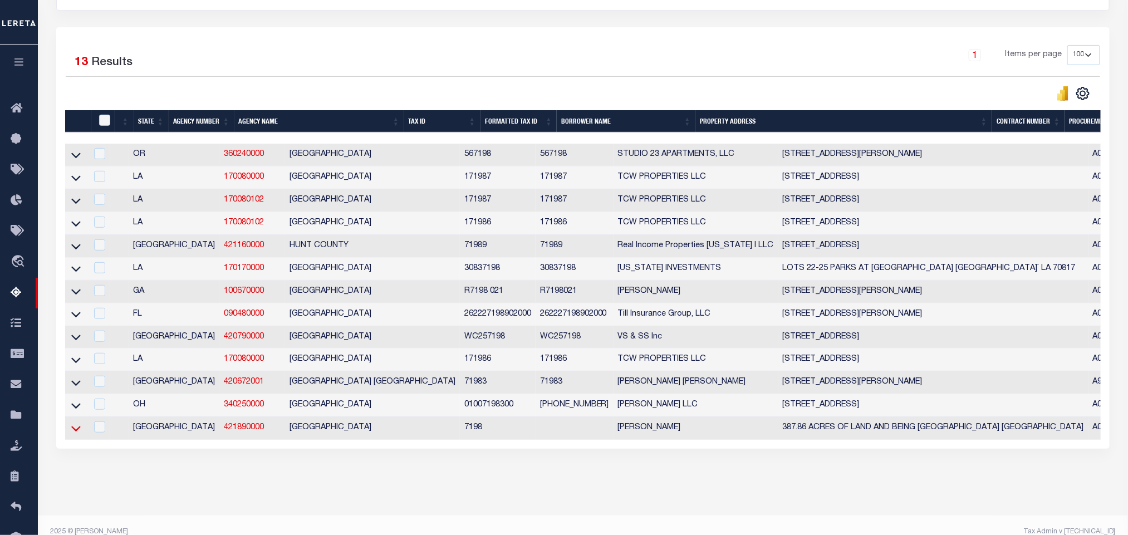
click at [74, 434] on icon at bounding box center [75, 429] width 9 height 12
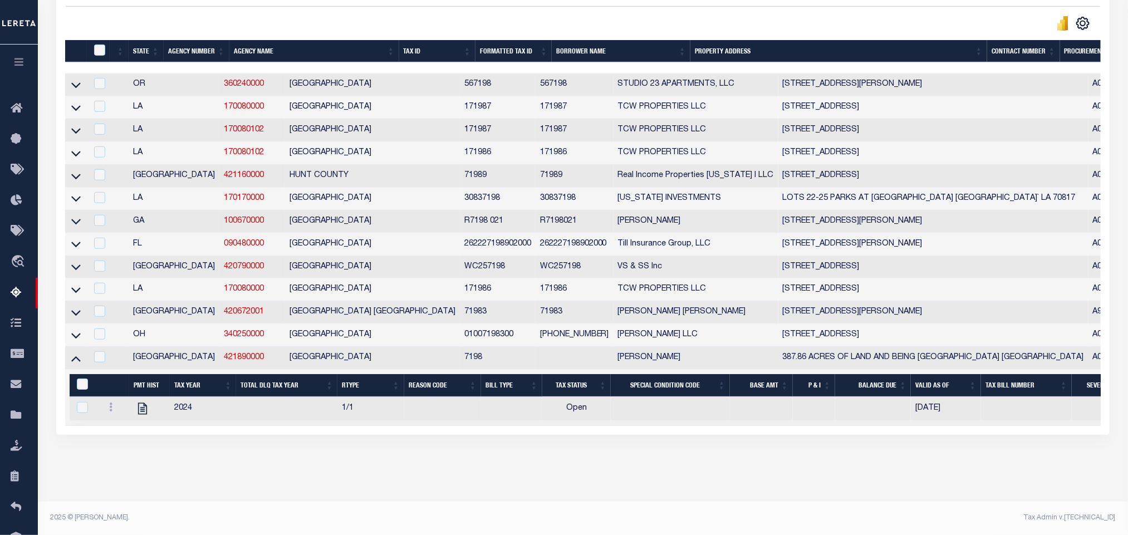
scroll to position [308, 0]
click at [398, 475] on div "Tax Amount Reporting Queue Escrow Summary Escrow Listings In" at bounding box center [582, 132] width 1083 height 738
click at [140, 404] on icon "" at bounding box center [142, 409] width 9 height 12
checkbox input "true"
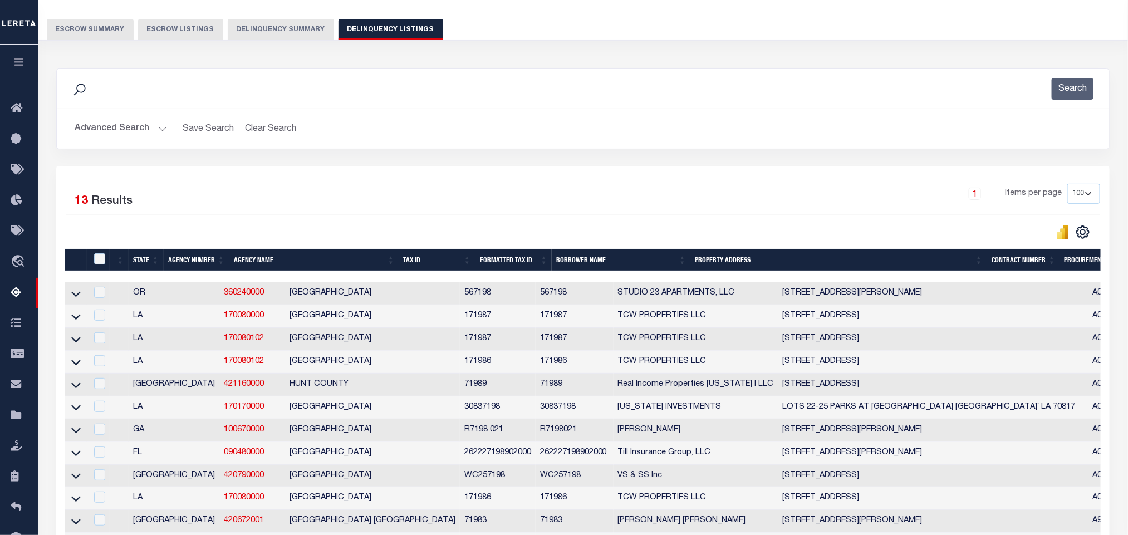
scroll to position [0, 0]
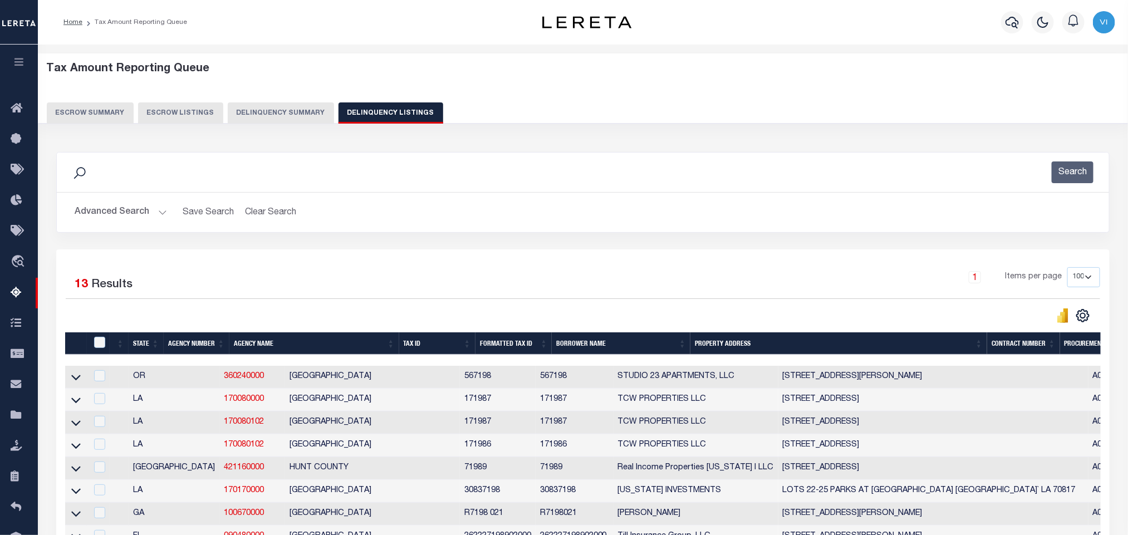
click at [129, 222] on button "Advanced Search" at bounding box center [121, 213] width 92 height 22
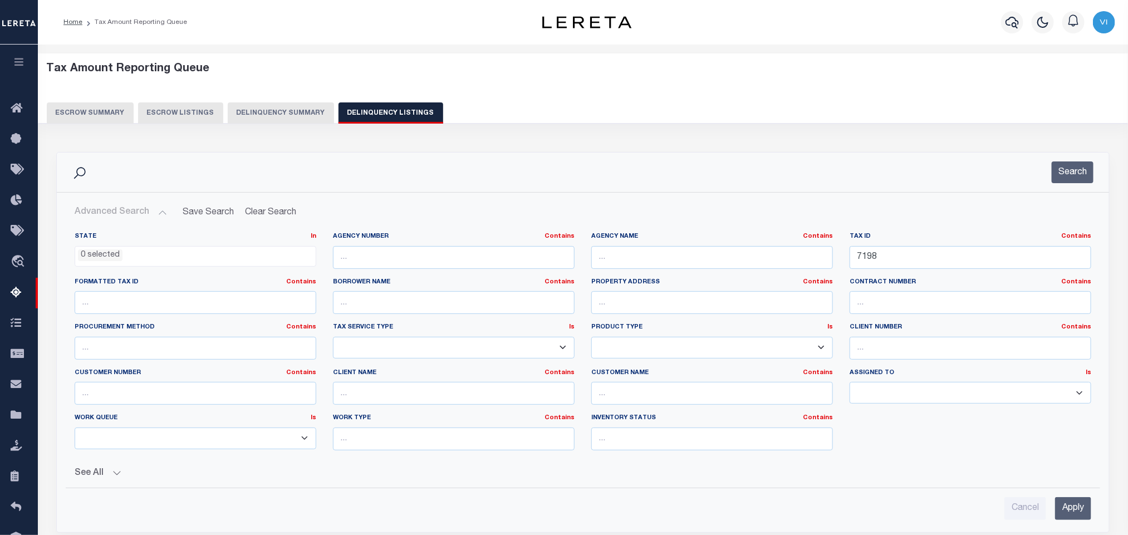
click at [904, 271] on div "Tax ID Contains Contains Is 7198" at bounding box center [970, 255] width 258 height 46
click at [899, 268] on input "7198" at bounding box center [971, 257] width 242 height 23
paste input "200"
type input "7200"
click at [1079, 507] on input "Apply" at bounding box center [1073, 508] width 36 height 23
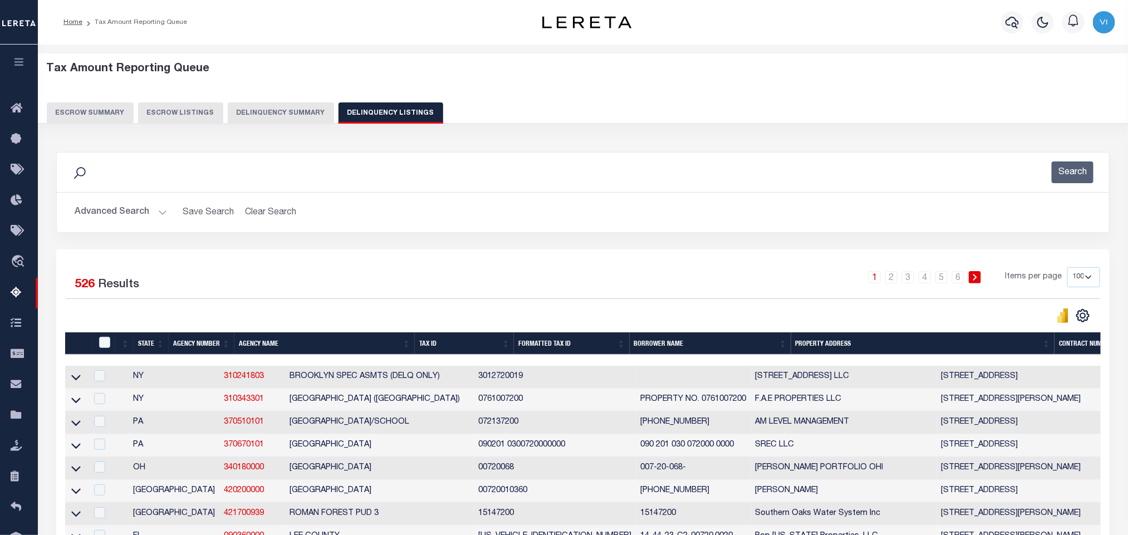
click at [101, 219] on button "Advanced Search" at bounding box center [121, 213] width 92 height 22
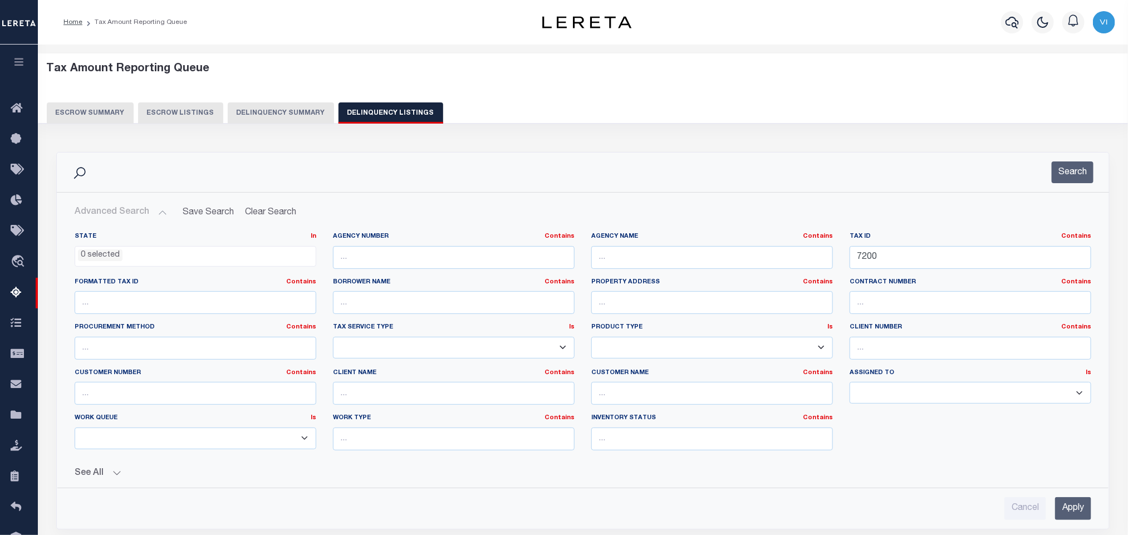
click at [800, 271] on div "Agency Name Contains Contains Is" at bounding box center [712, 255] width 258 height 46
click at [748, 266] on input "text" at bounding box center [712, 257] width 242 height 23
paste input "PRESIDIO COUNTY"
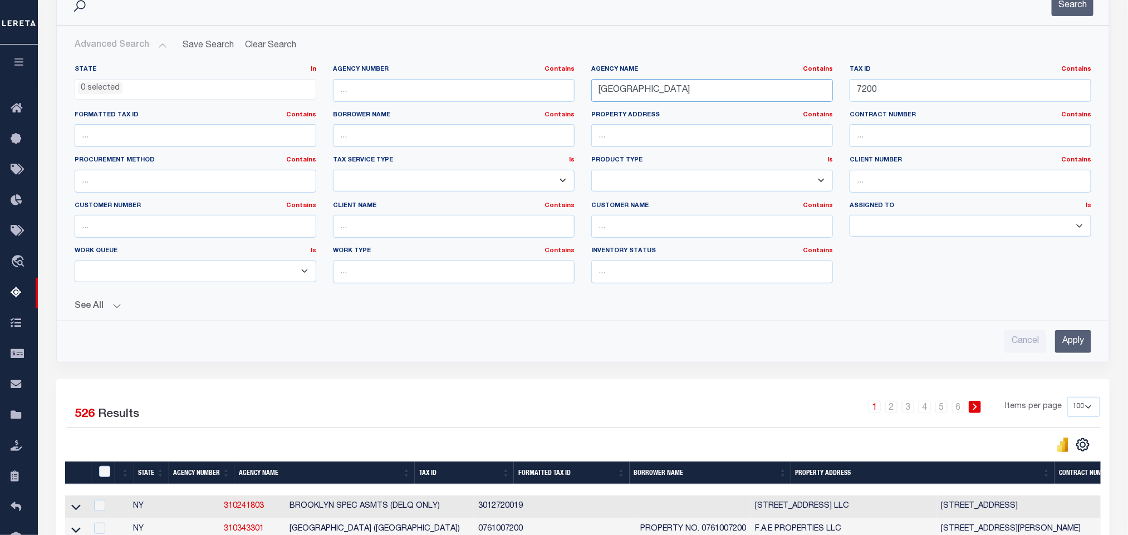
type input "PRESIDIO COUNTY"
click at [1078, 352] on input "Apply" at bounding box center [1073, 341] width 36 height 23
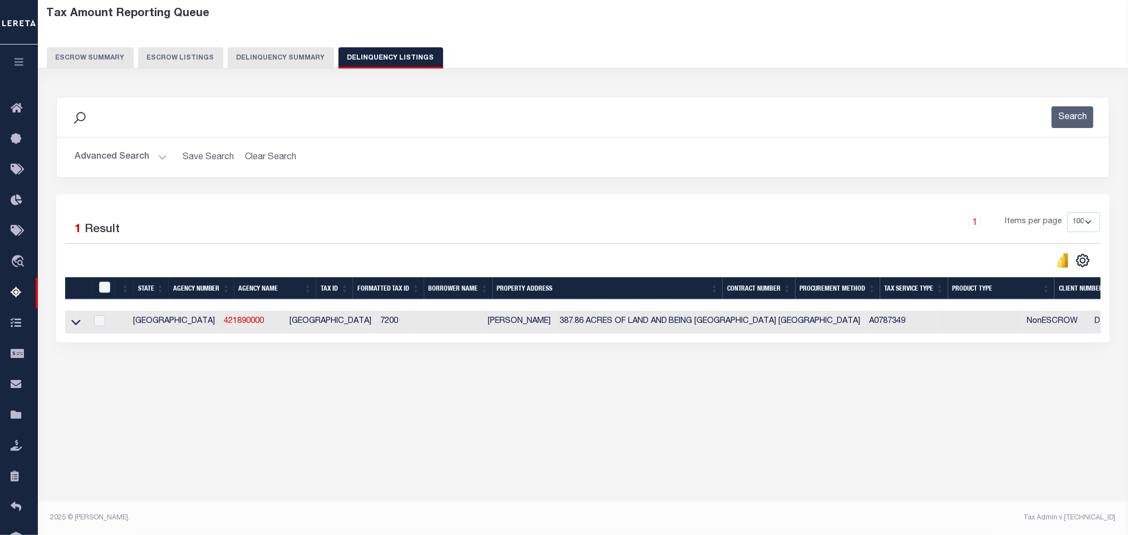
scroll to position [55, 0]
click at [76, 326] on icon at bounding box center [75, 323] width 9 height 6
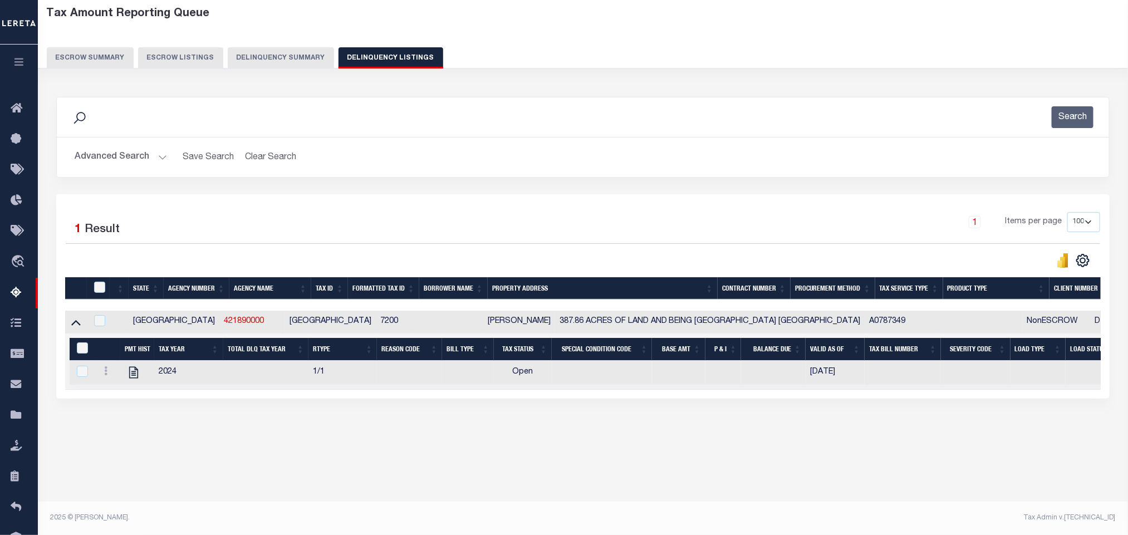
click at [290, 479] on div "Tax Amount Reporting Queue Escrow Summary Escrow Listings" at bounding box center [583, 243] width 1090 height 509
click at [131, 380] on icon "" at bounding box center [133, 372] width 14 height 14
checkbox input "true"
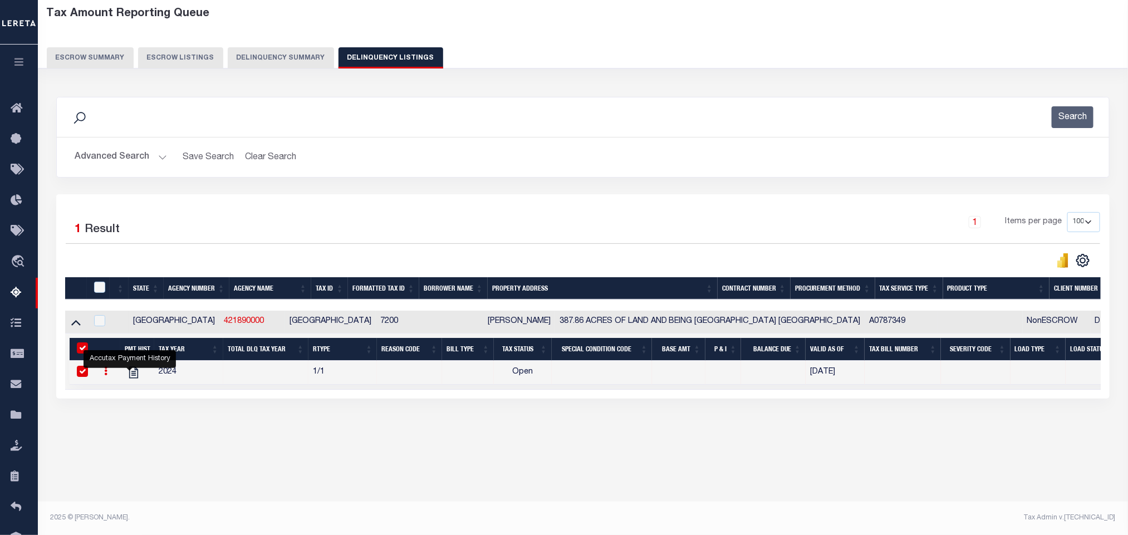
click at [124, 158] on button "Advanced Search" at bounding box center [121, 157] width 92 height 22
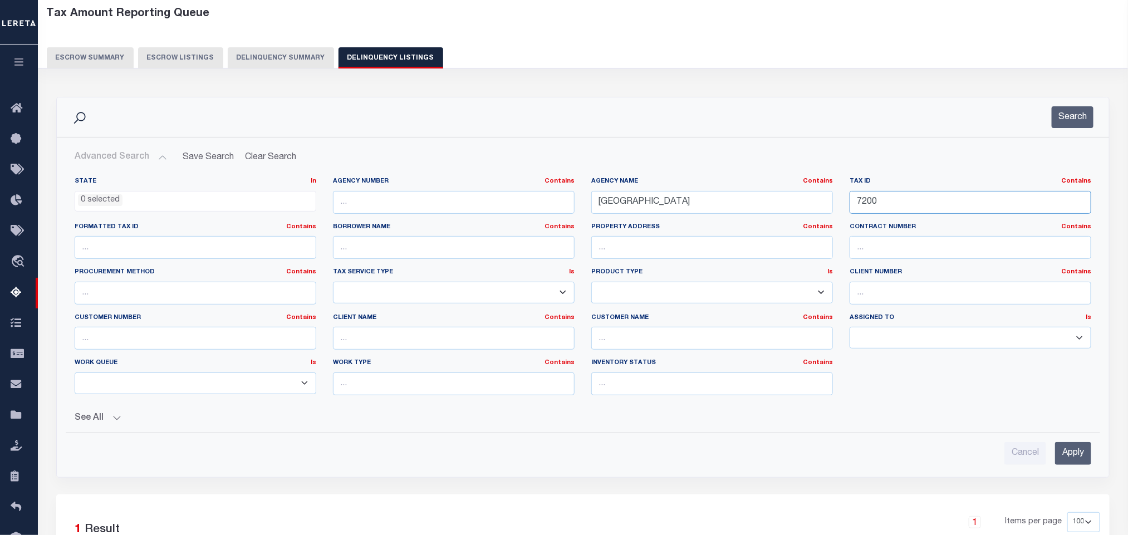
click at [879, 207] on input "7200" at bounding box center [971, 202] width 242 height 23
paste input "10419"
type input "10419"
click at [1069, 454] on input "Apply" at bounding box center [1073, 453] width 36 height 23
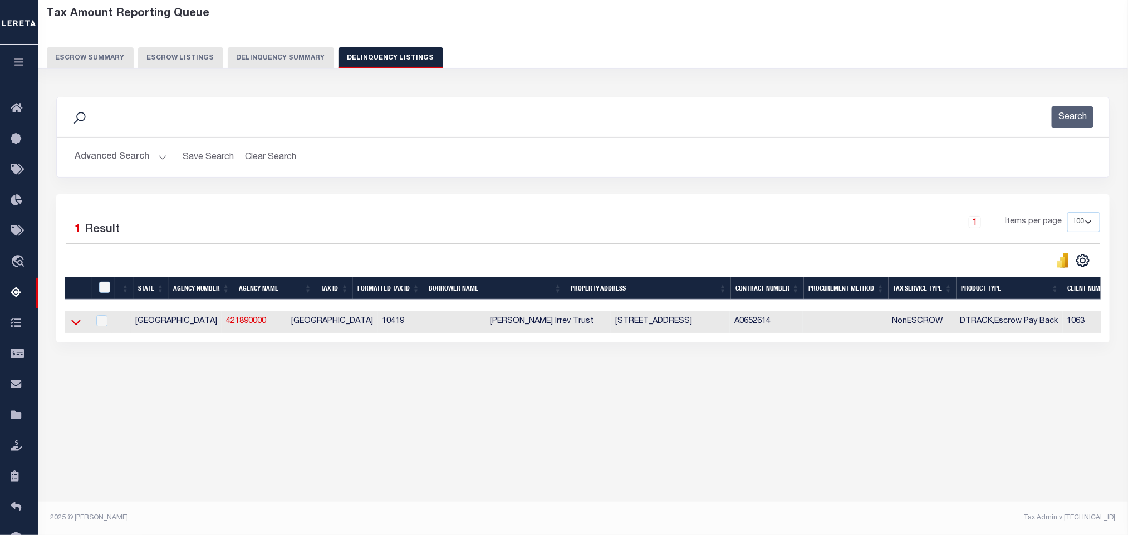
click at [73, 328] on icon at bounding box center [75, 322] width 9 height 12
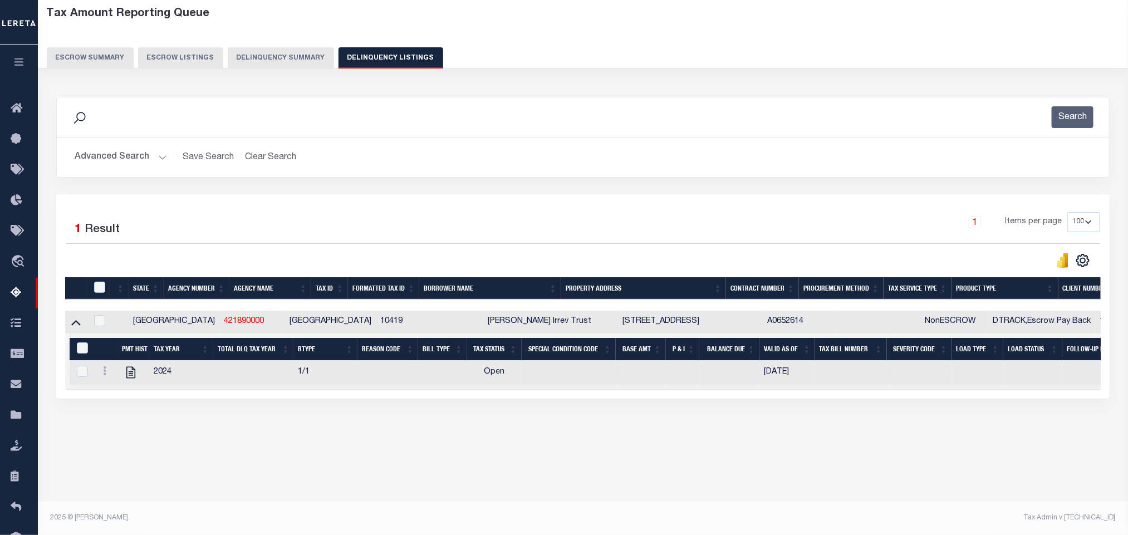
click at [279, 478] on div "Tax Amount Reporting Queue Escrow Summary Escrow Listings" at bounding box center [583, 243] width 1090 height 509
click at [131, 378] on icon "" at bounding box center [131, 372] width 14 height 14
checkbox input "true"
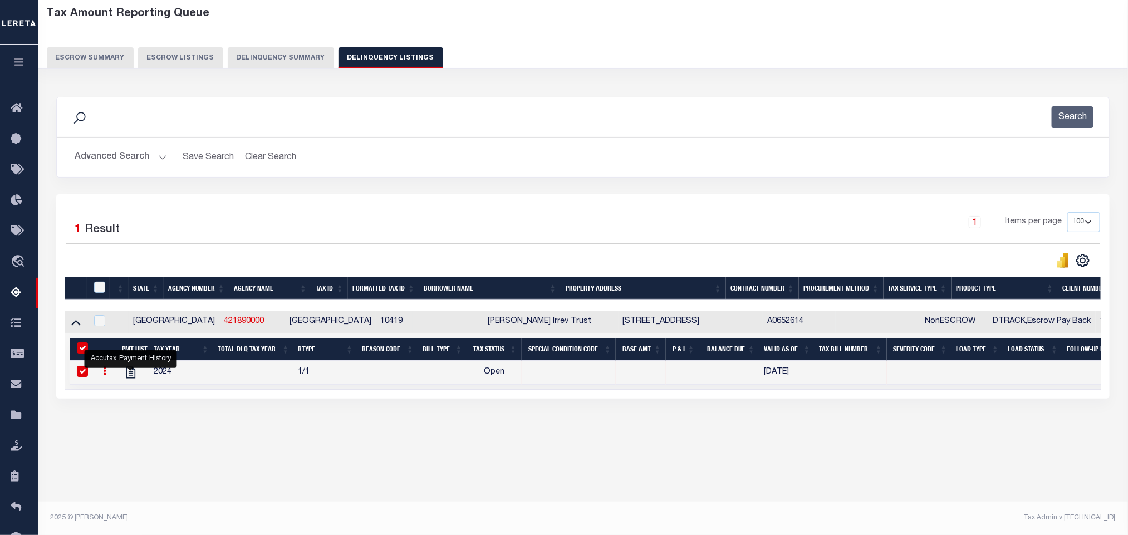
click at [89, 152] on button "Advanced Search" at bounding box center [121, 157] width 92 height 22
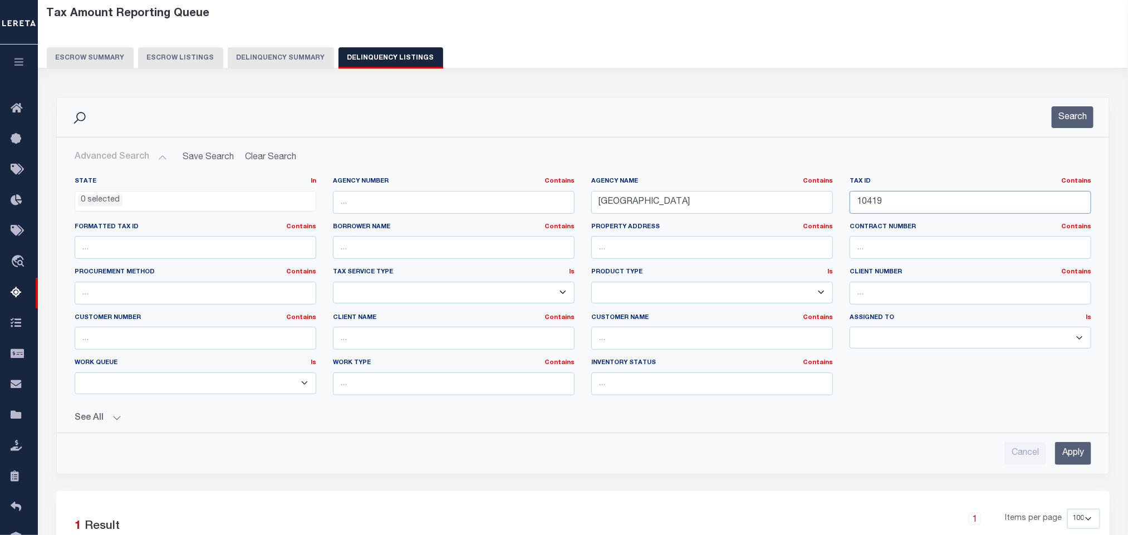
click at [911, 205] on input "10419" at bounding box center [971, 202] width 242 height 23
paste input "2064"
type input "2064"
click at [1059, 458] on input "Apply" at bounding box center [1073, 453] width 36 height 23
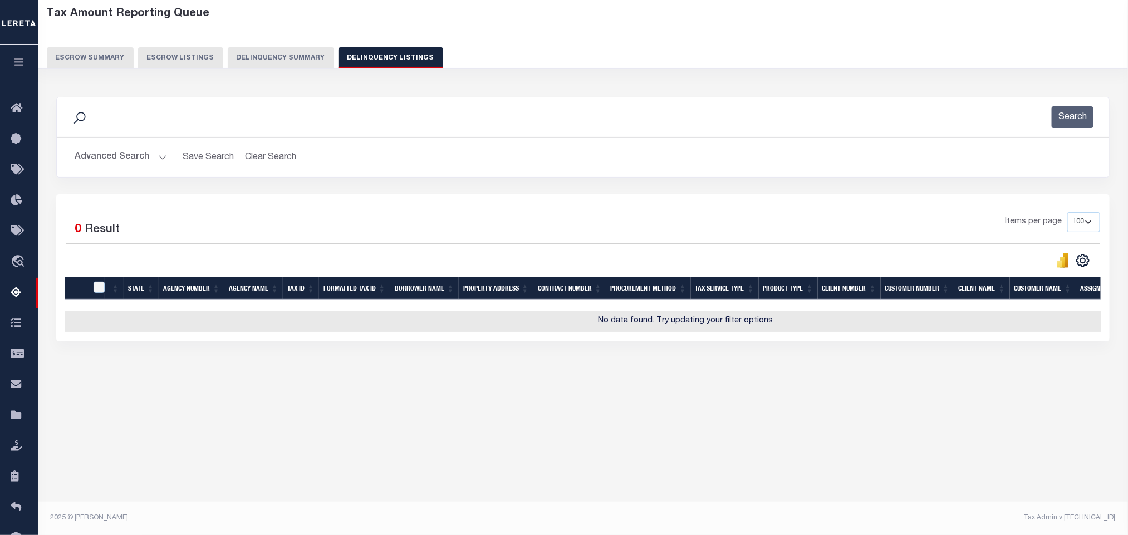
click at [90, 165] on button "Advanced Search" at bounding box center [121, 157] width 92 height 22
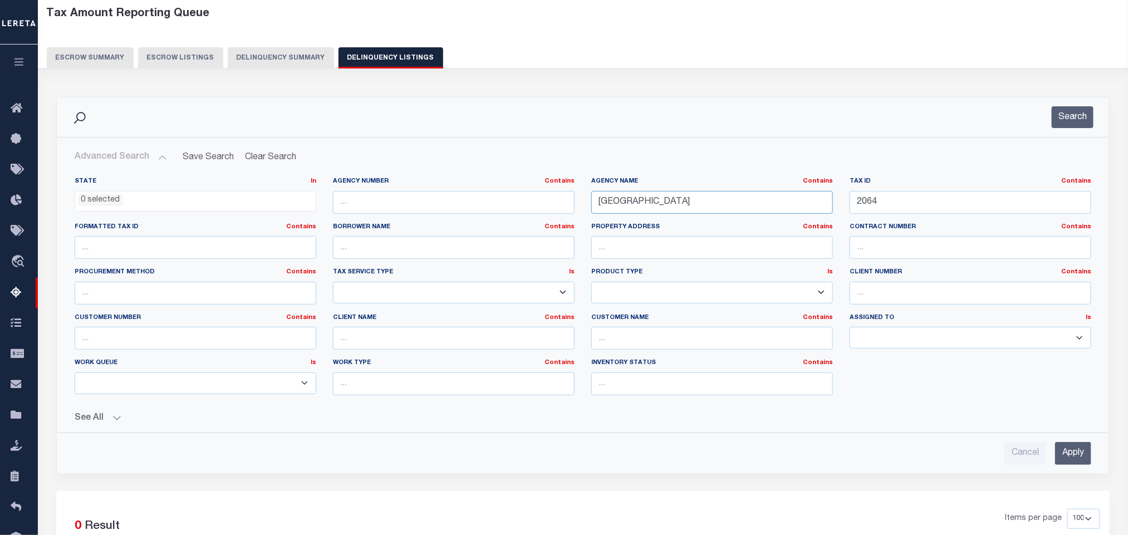
drag, startPoint x: 697, startPoint y: 204, endPoint x: 528, endPoint y: 212, distance: 168.3
click at [528, 212] on div "State In In AK AL AR AZ CA CO CT DC DE FL GA GU HI IA ID IL IN KS KY LA MA MD M…" at bounding box center [582, 290] width 1033 height 227
click at [919, 448] on div "Cancel Apply" at bounding box center [583, 453] width 1017 height 23
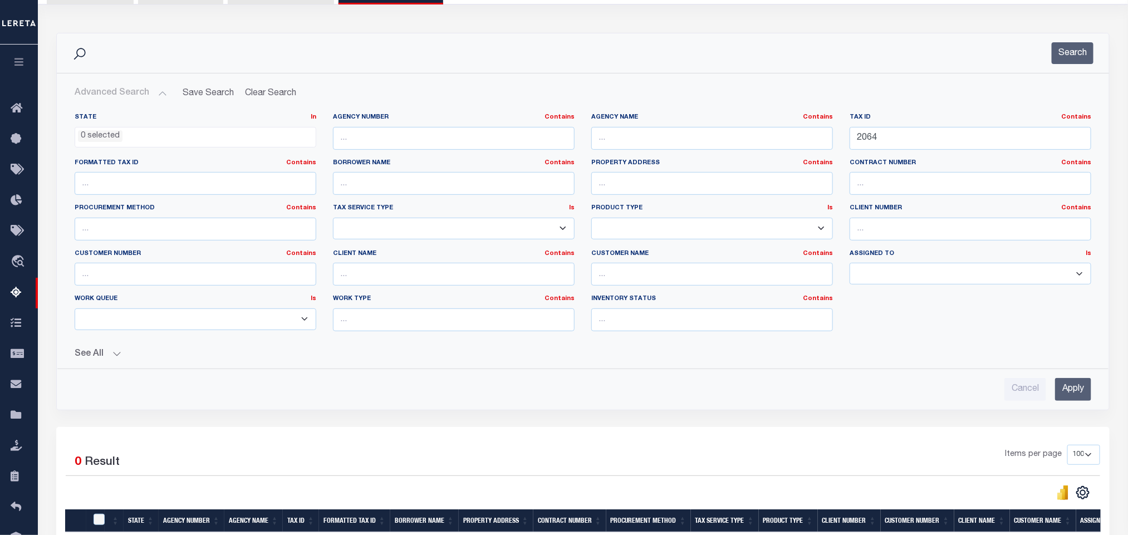
scroll to position [139, 0]
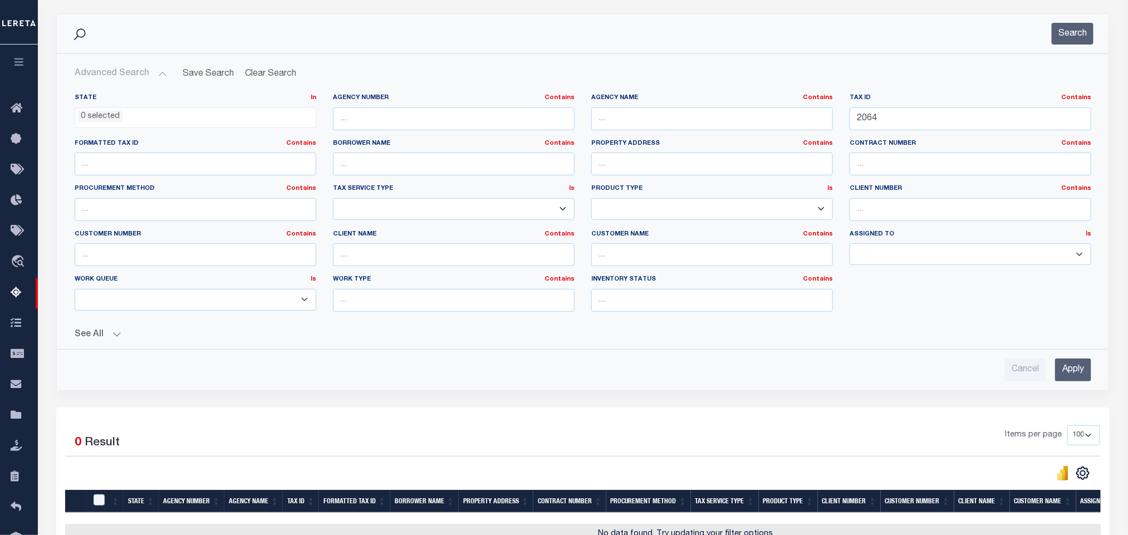
click at [1055, 390] on div "Advanced Search Save Search Clear Search tblassign_wrapper_dynamictable_____Def…" at bounding box center [583, 222] width 1052 height 336
click at [1064, 379] on input "Apply" at bounding box center [1073, 370] width 36 height 23
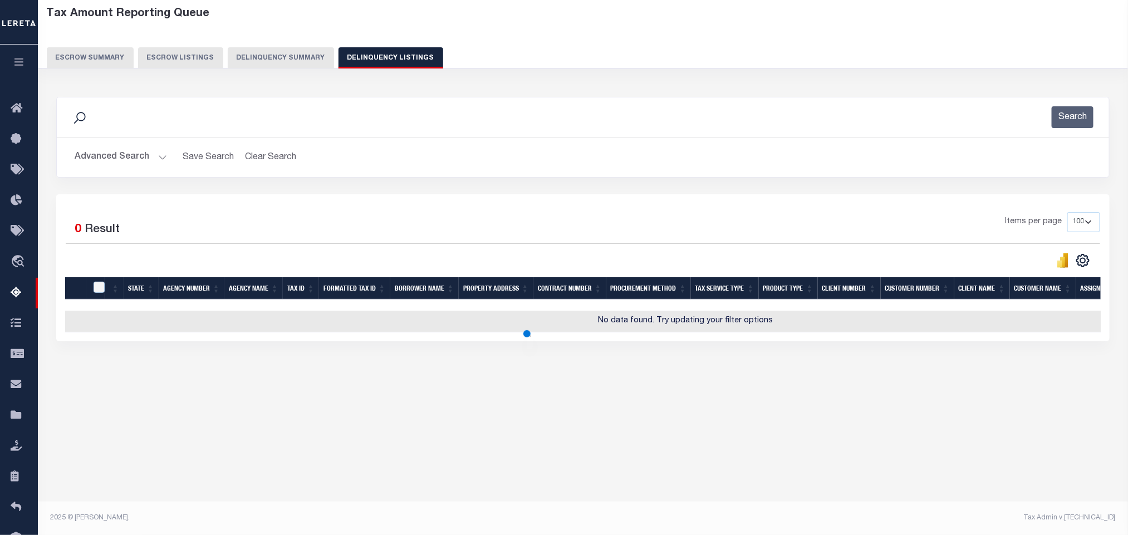
scroll to position [55, 0]
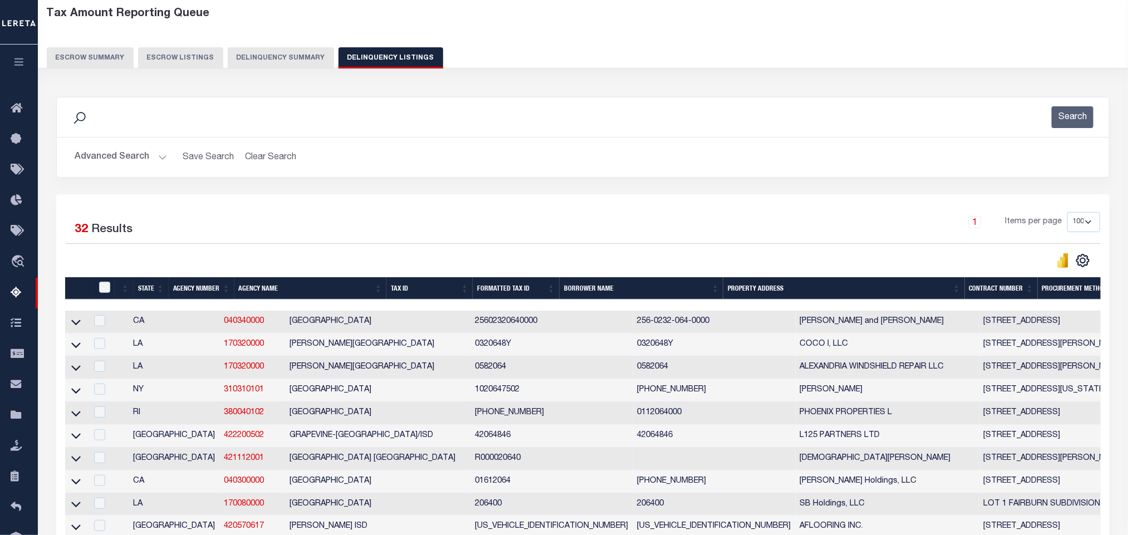
click at [563, 231] on div "1 Items per page 10 25 50 100 500" at bounding box center [714, 226] width 772 height 29
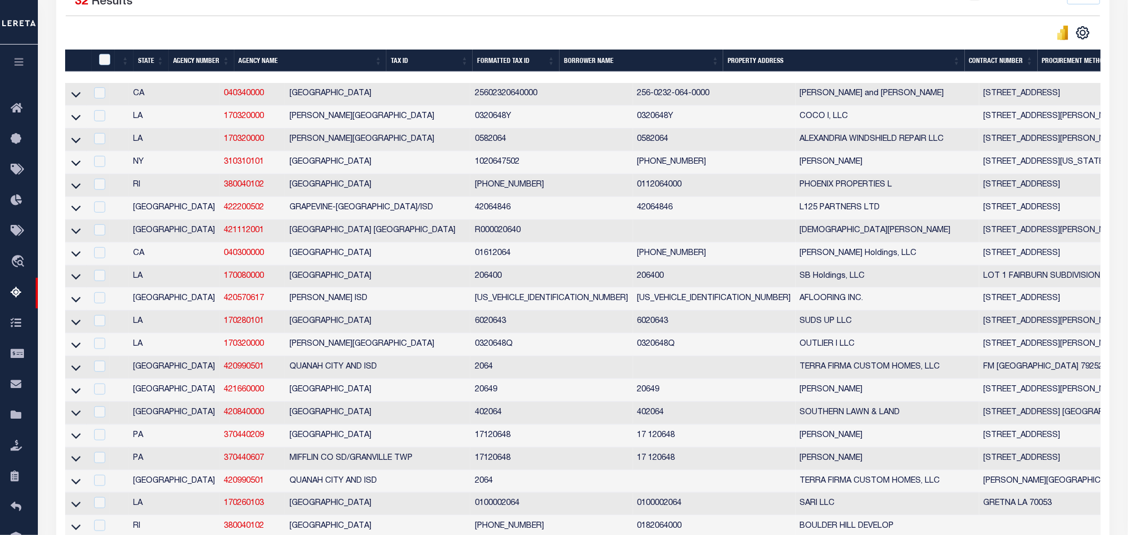
scroll to position [306, 0]
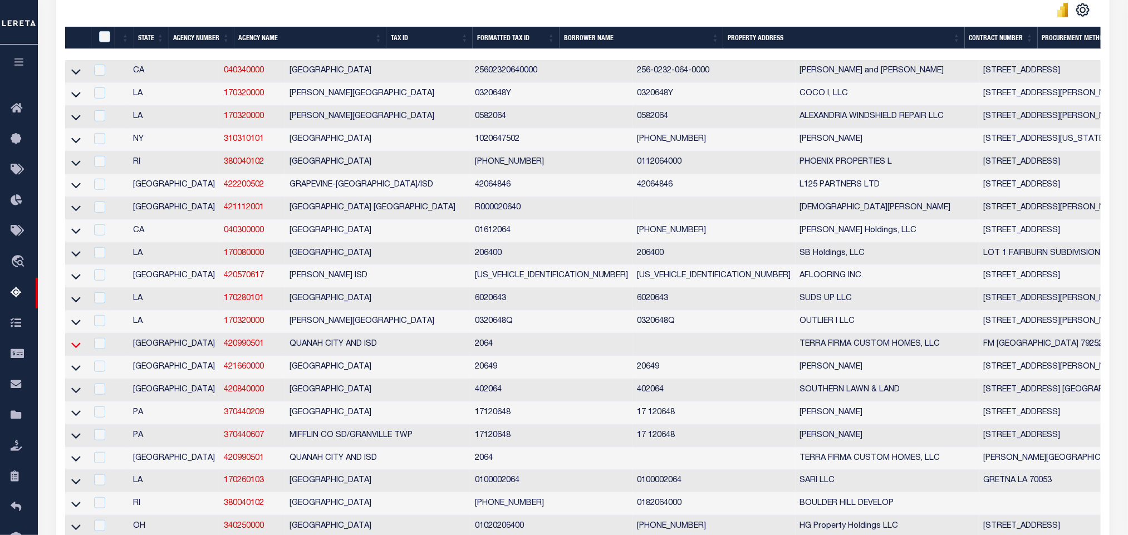
click at [76, 348] on icon at bounding box center [75, 345] width 9 height 6
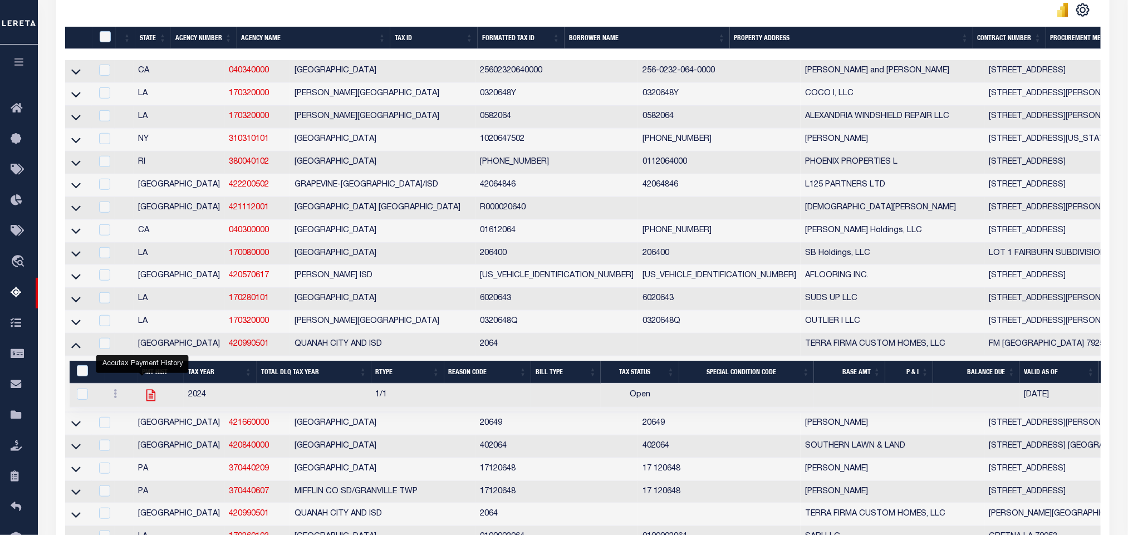
click at [144, 403] on icon "" at bounding box center [151, 395] width 14 height 14
checkbox input "true"
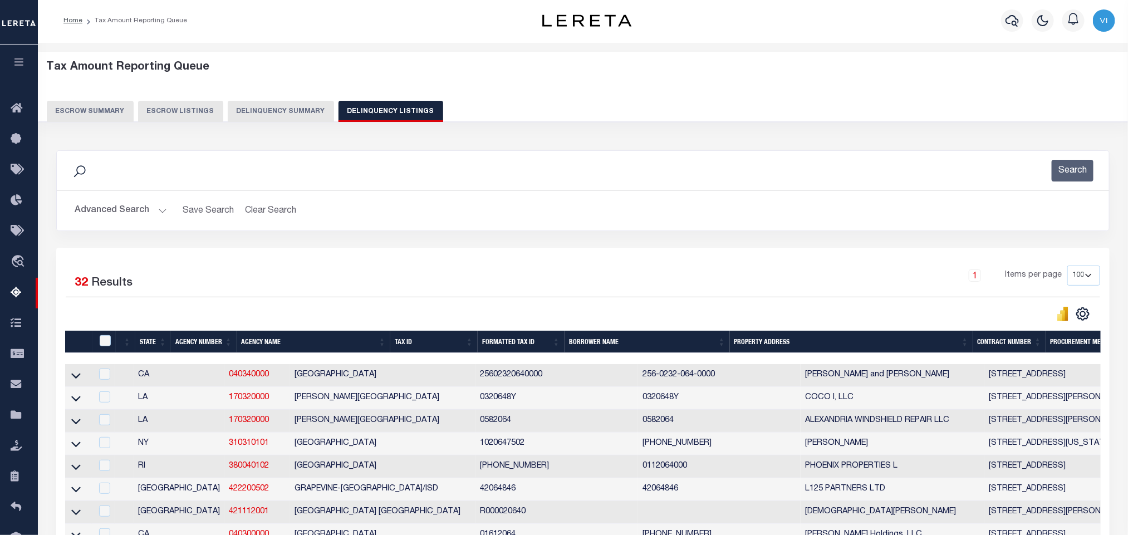
scroll to position [0, 0]
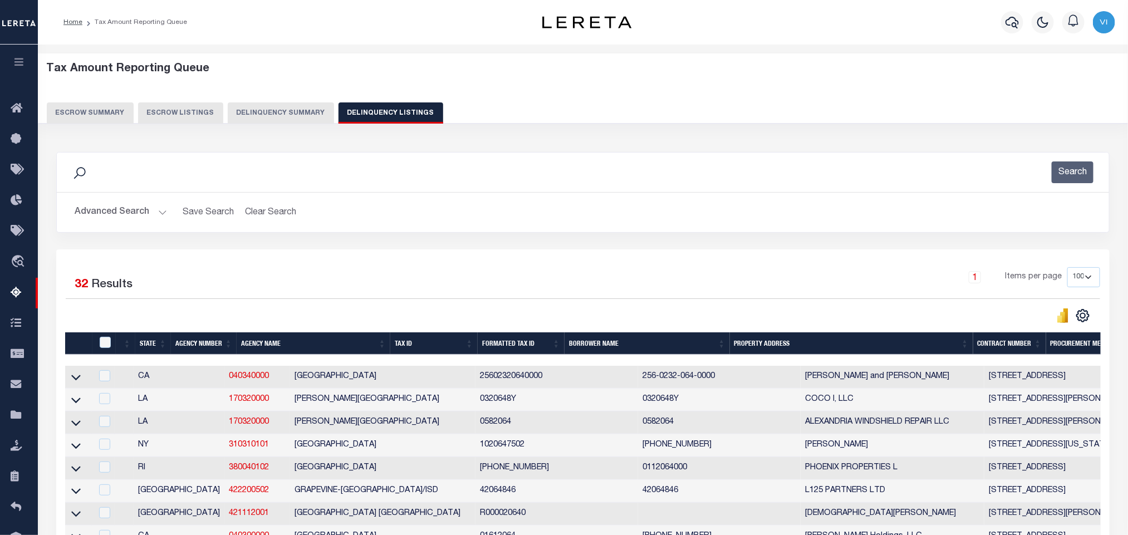
click at [114, 209] on button "Advanced Search" at bounding box center [121, 213] width 92 height 22
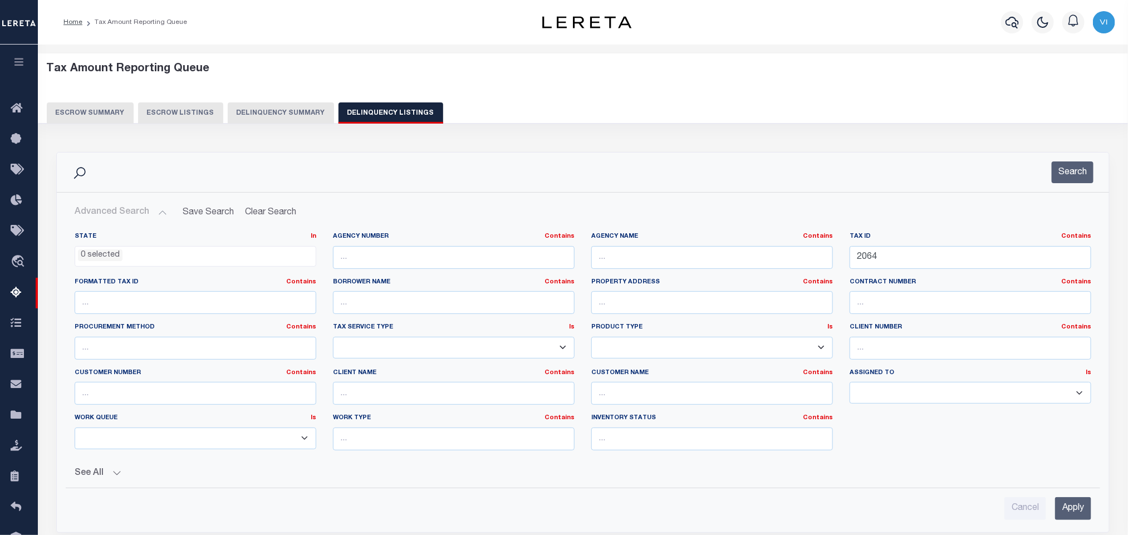
drag, startPoint x: 892, startPoint y: 243, endPoint x: 880, endPoint y: 264, distance: 24.2
click at [891, 249] on div "Tax ID Contains Contains Is 2064" at bounding box center [971, 250] width 242 height 37
click at [880, 264] on input "2064" at bounding box center [971, 257] width 242 height 23
paste input "1760"
type input "21760"
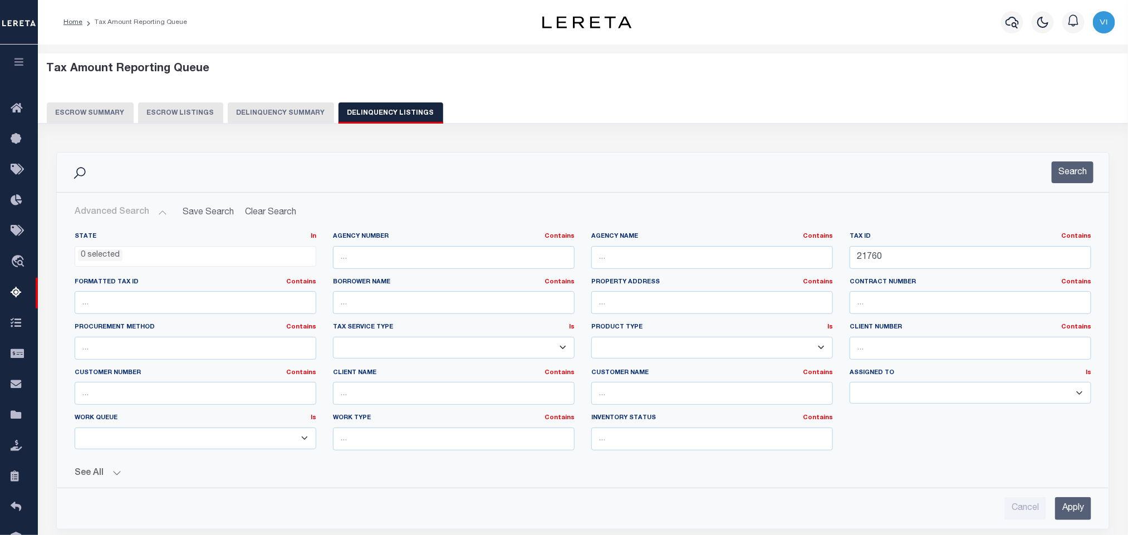
click at [1080, 511] on input "Apply" at bounding box center [1073, 508] width 36 height 23
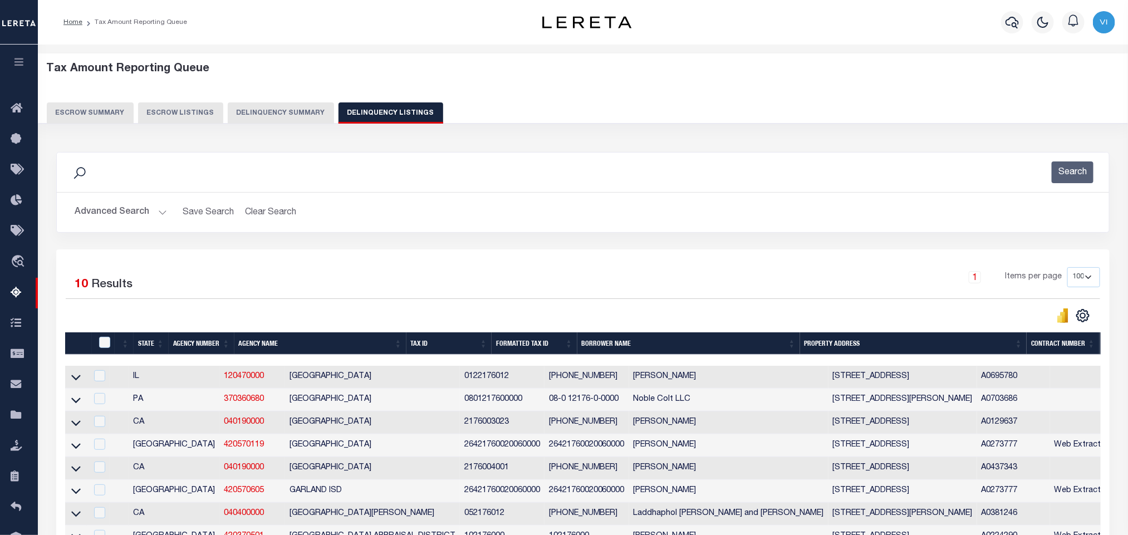
click at [104, 213] on button "Advanced Search" at bounding box center [121, 213] width 92 height 22
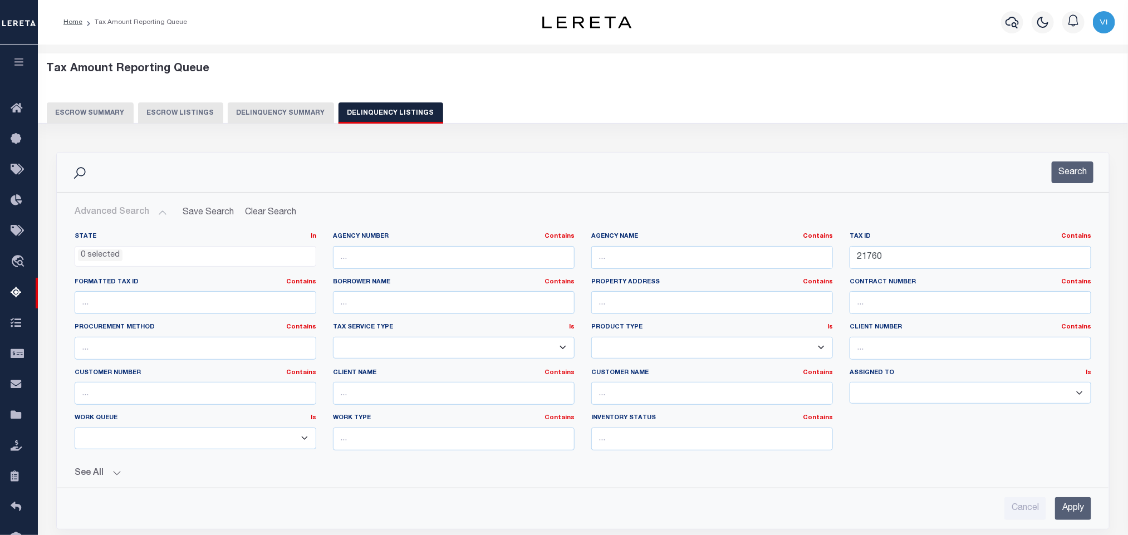
click at [134, 263] on span "0 selected" at bounding box center [196, 256] width 242 height 21
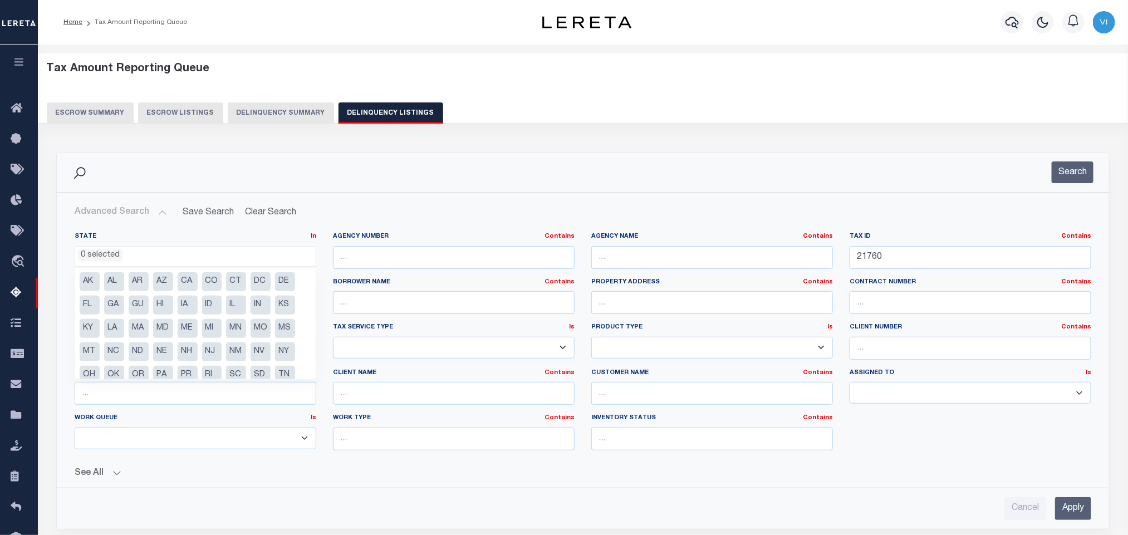
click at [316, 346] on span "AK AL AR AZ CA CO CT DC DE FL GA GU HI IA ID IL IN KS KY LA MA MD ME MI MN MO M…" at bounding box center [196, 323] width 242 height 112
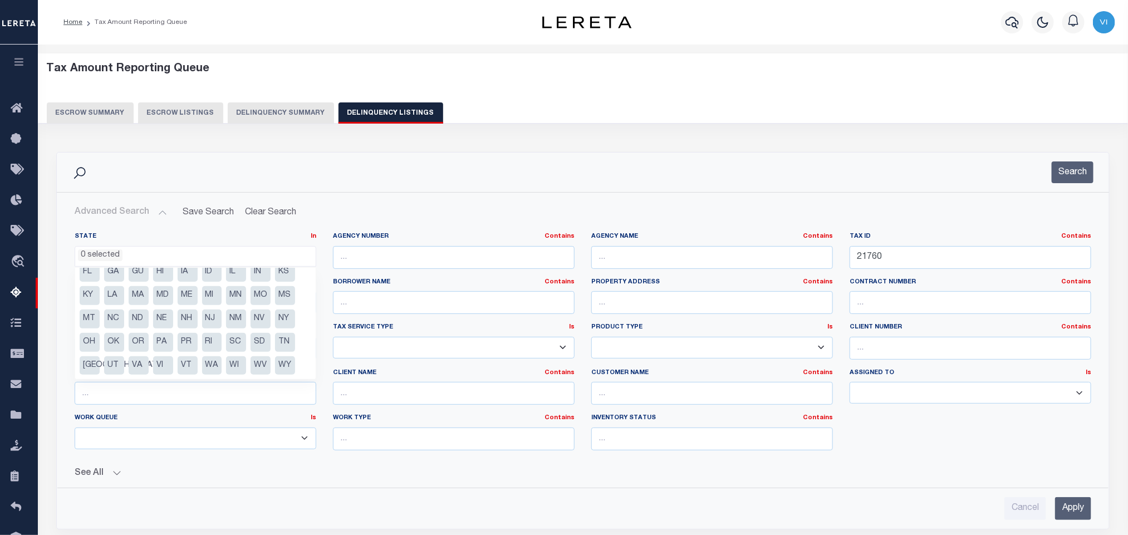
click at [91, 366] on li "[GEOGRAPHIC_DATA]" at bounding box center [90, 365] width 20 height 19
select select "[GEOGRAPHIC_DATA]"
click at [587, 500] on div "Cancel Apply" at bounding box center [583, 508] width 1017 height 23
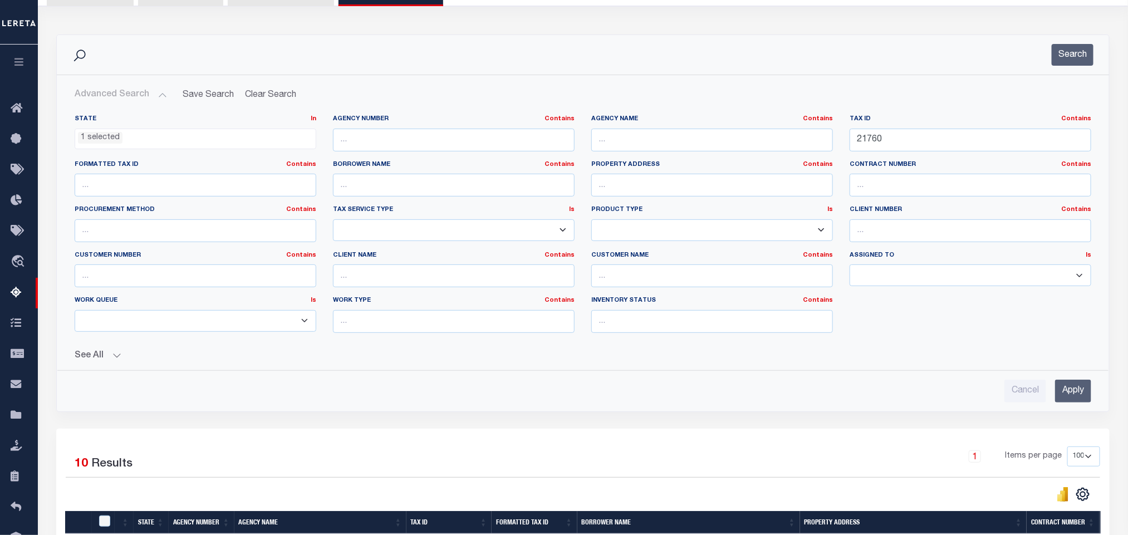
scroll to position [251, 0]
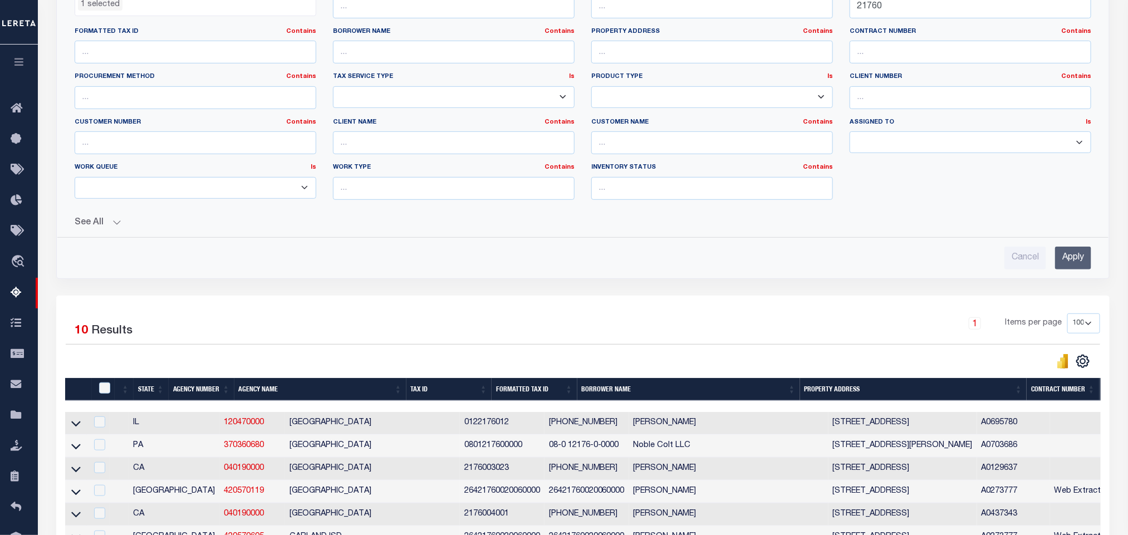
click at [1074, 267] on input "Apply" at bounding box center [1073, 258] width 36 height 23
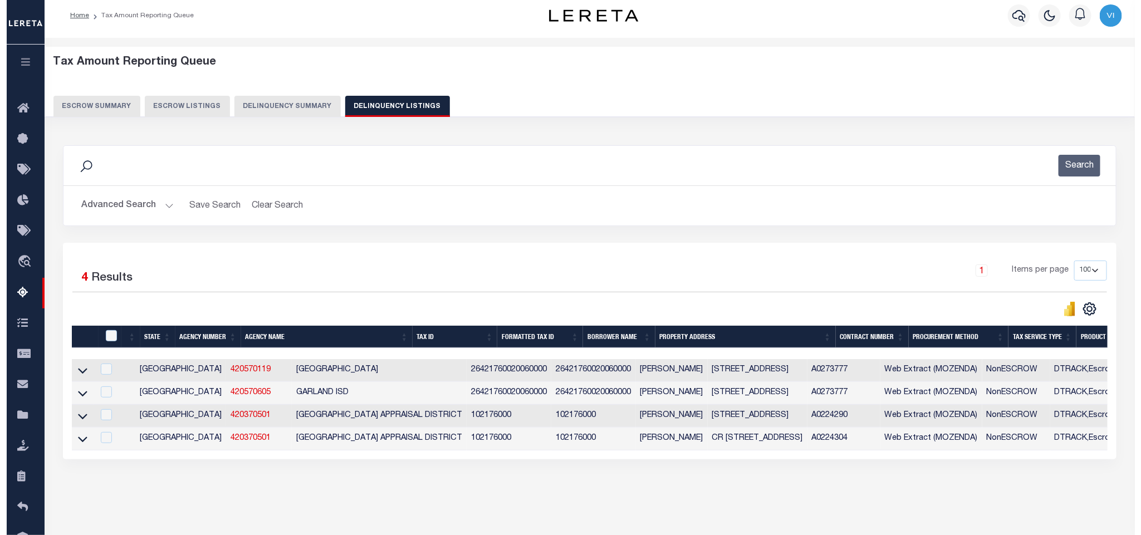
scroll to position [0, 0]
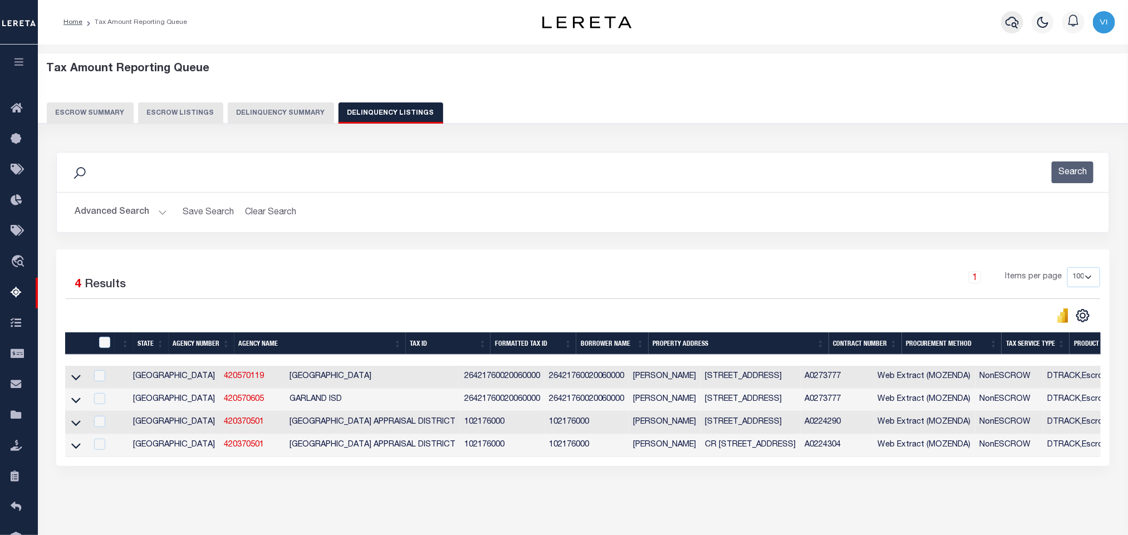
click at [1009, 25] on icon "button" at bounding box center [1012, 23] width 13 height 12
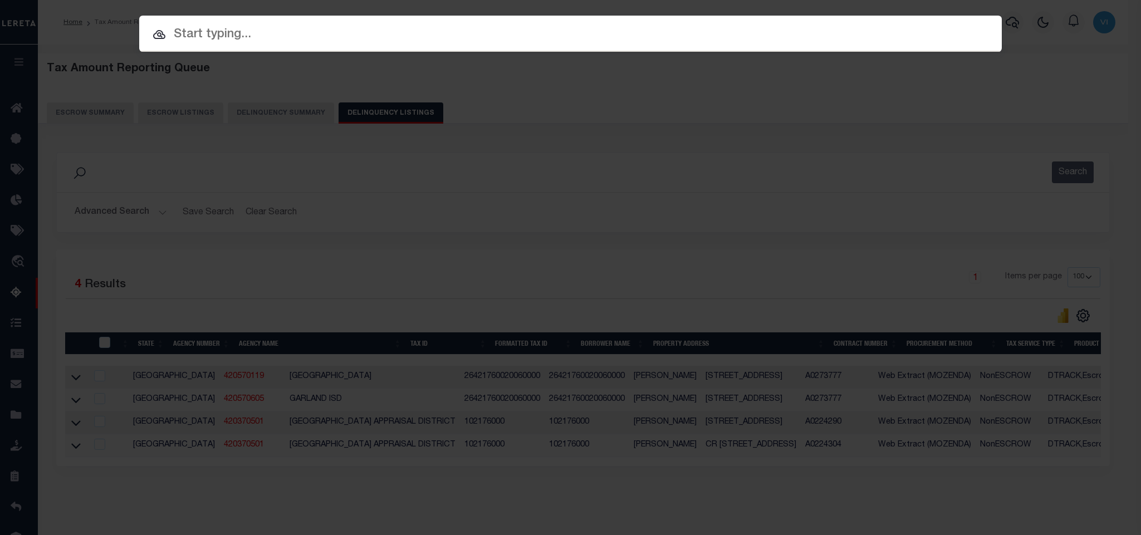
click at [887, 38] on input "text" at bounding box center [570, 34] width 862 height 19
paste input "1300101274"
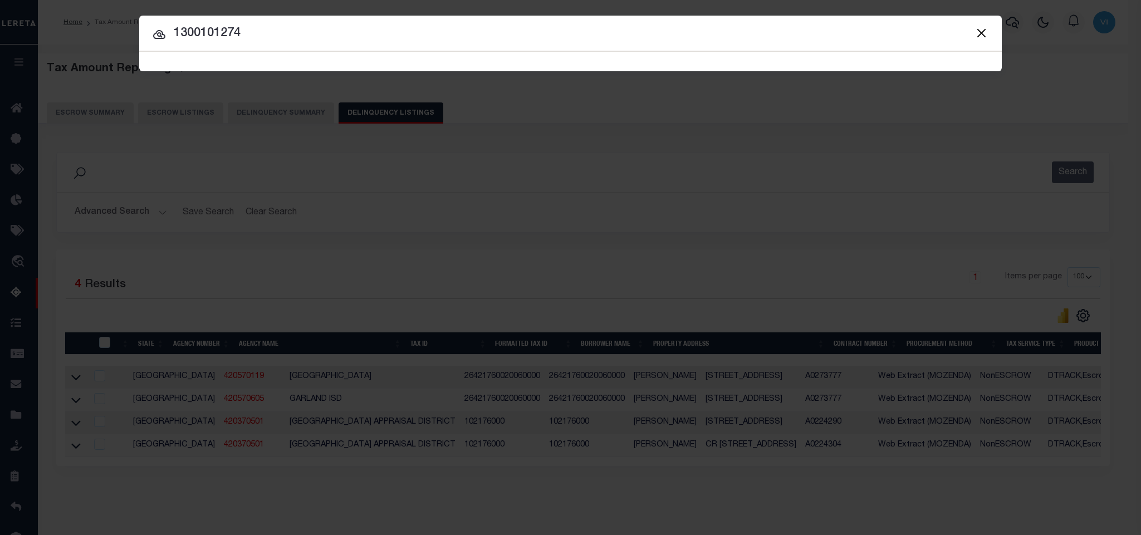
type input "1300101274"
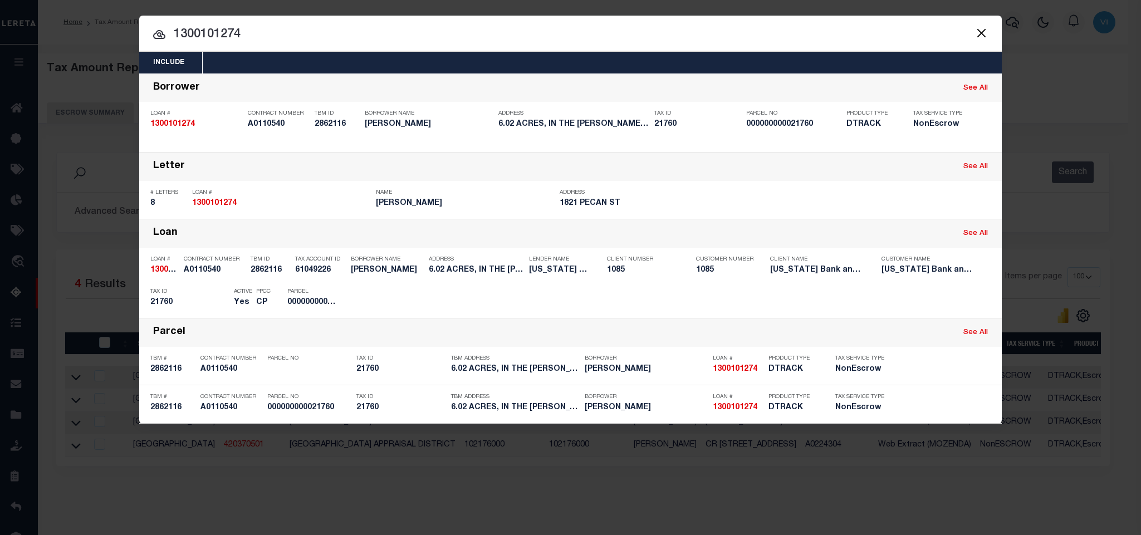
click at [421, 61] on div "Include Loans TBM Customers Borrowers Payments (Lender Non-Disb) Payments (Lend…" at bounding box center [570, 63] width 862 height 22
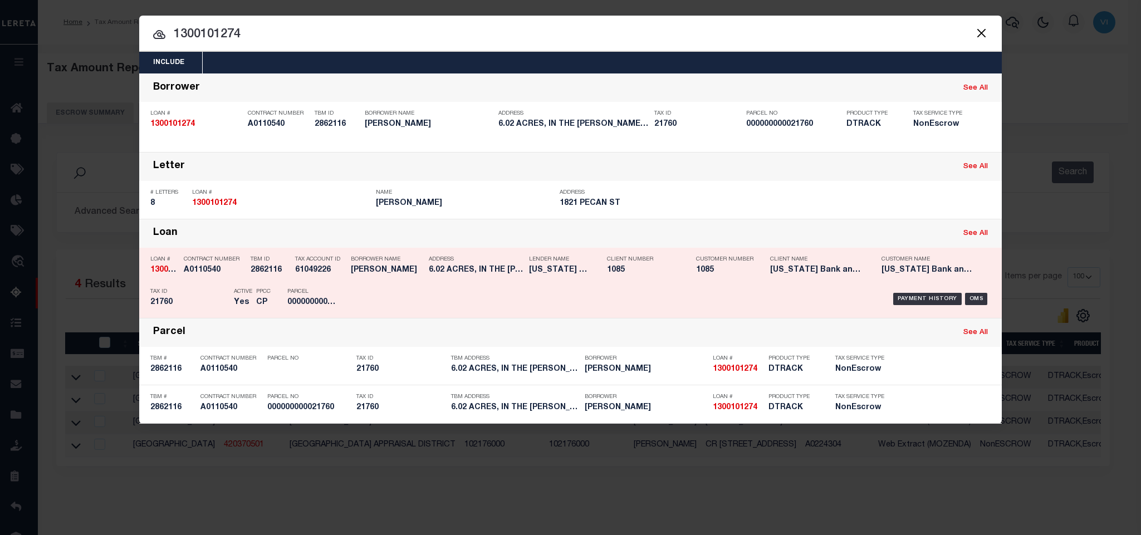
click at [351, 301] on div "Payment History OMS" at bounding box center [672, 299] width 653 height 32
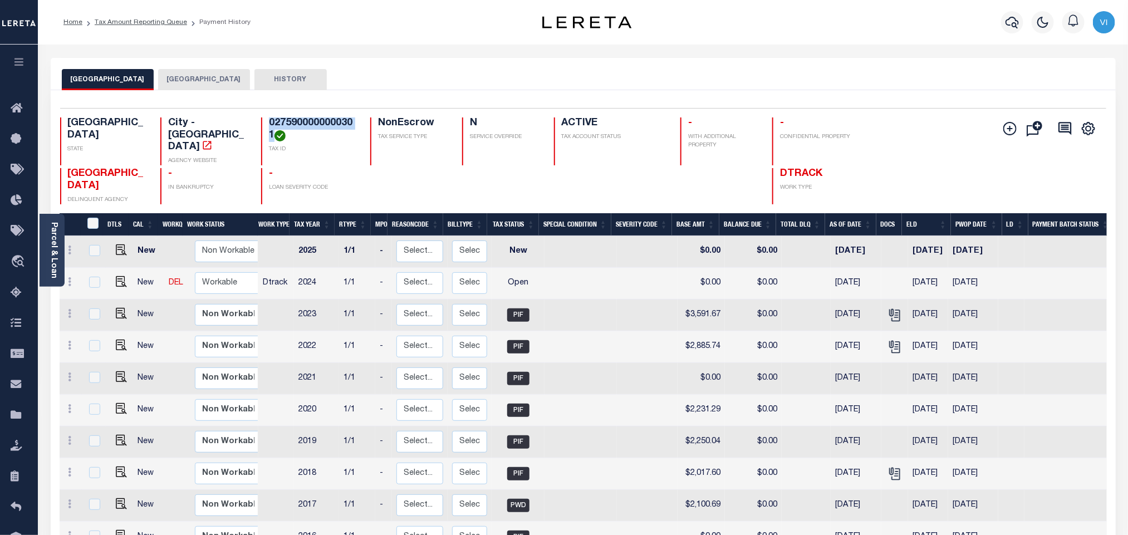
drag, startPoint x: 274, startPoint y: 139, endPoint x: 269, endPoint y: 127, distance: 12.7
click at [269, 127] on h4 "0275900000000301" at bounding box center [313, 129] width 88 height 24
copy h4 "0275900000000301"
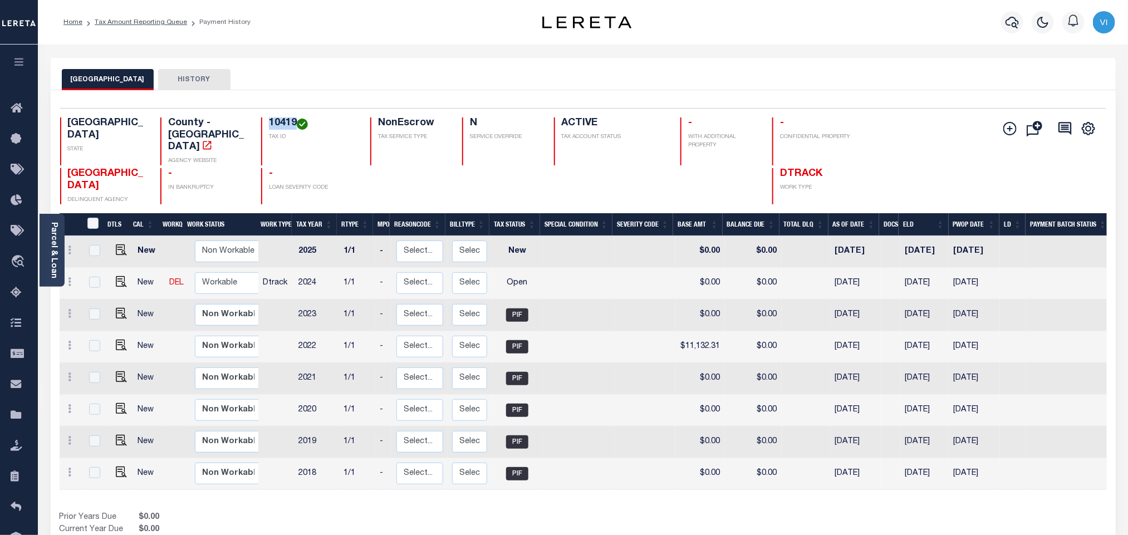
drag, startPoint x: 266, startPoint y: 126, endPoint x: 296, endPoint y: 127, distance: 29.6
click at [296, 127] on div "10419 TAX ID" at bounding box center [309, 141] width 96 height 48
copy h4 "10419"
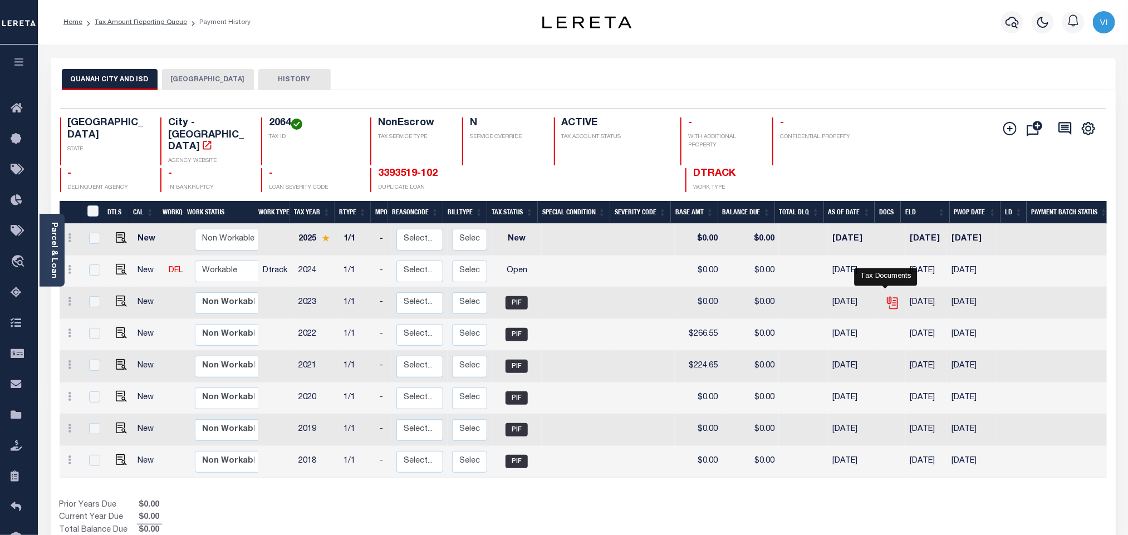
click at [892, 296] on icon "" at bounding box center [892, 303] width 14 height 14
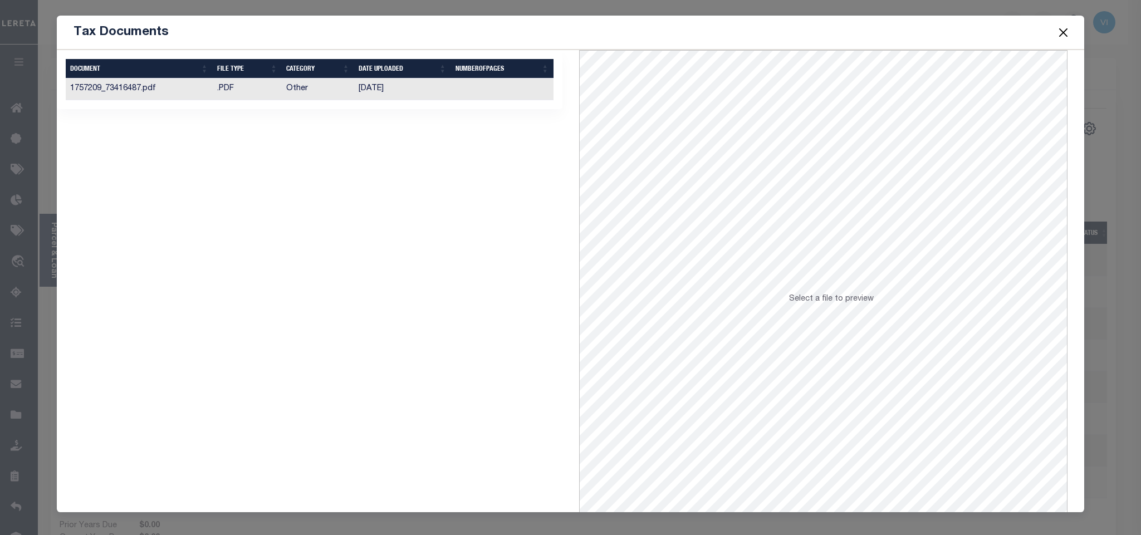
click at [363, 92] on td "[DATE]" at bounding box center [402, 90] width 97 height 22
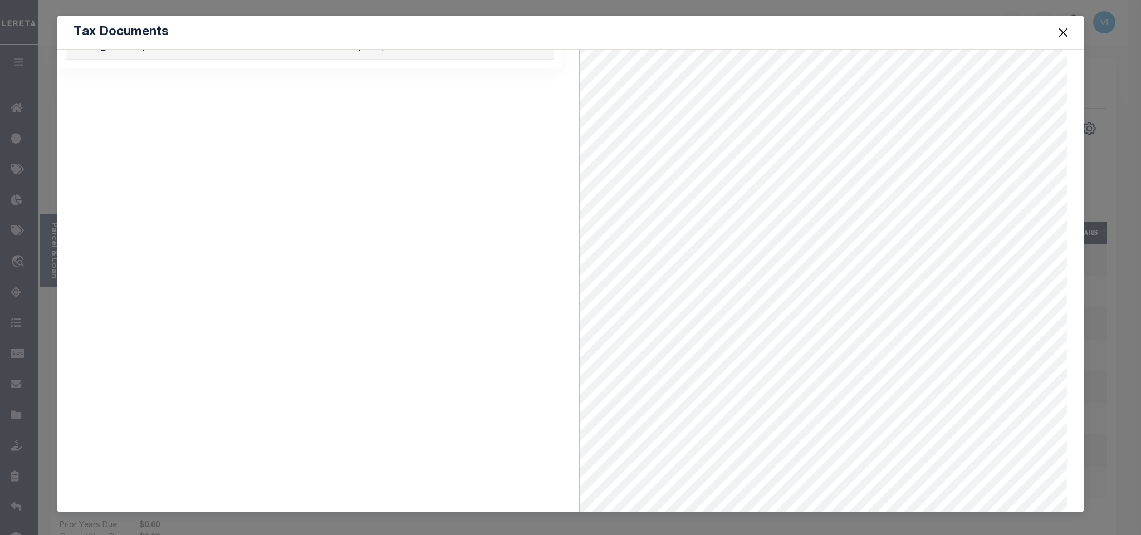
scroll to position [45, 0]
click at [1063, 31] on button "Close" at bounding box center [1063, 32] width 14 height 14
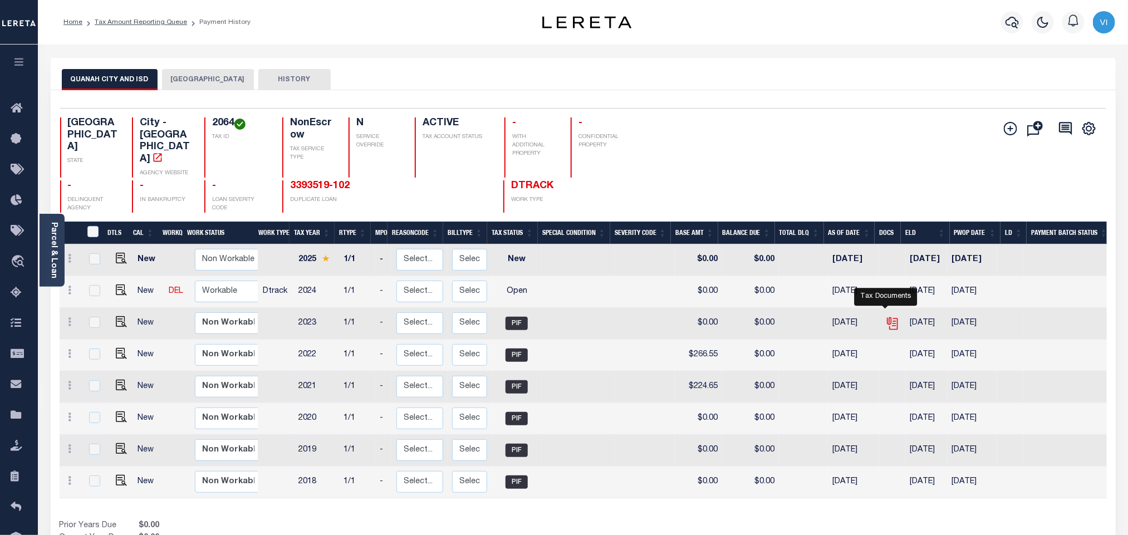
click at [889, 318] on icon "" at bounding box center [893, 324] width 8 height 12
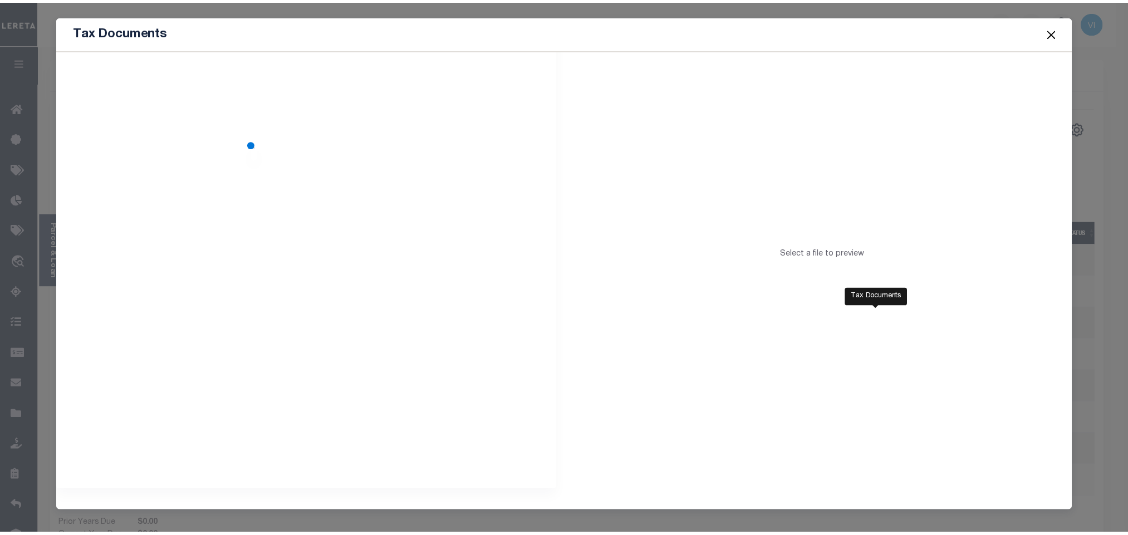
scroll to position [0, 0]
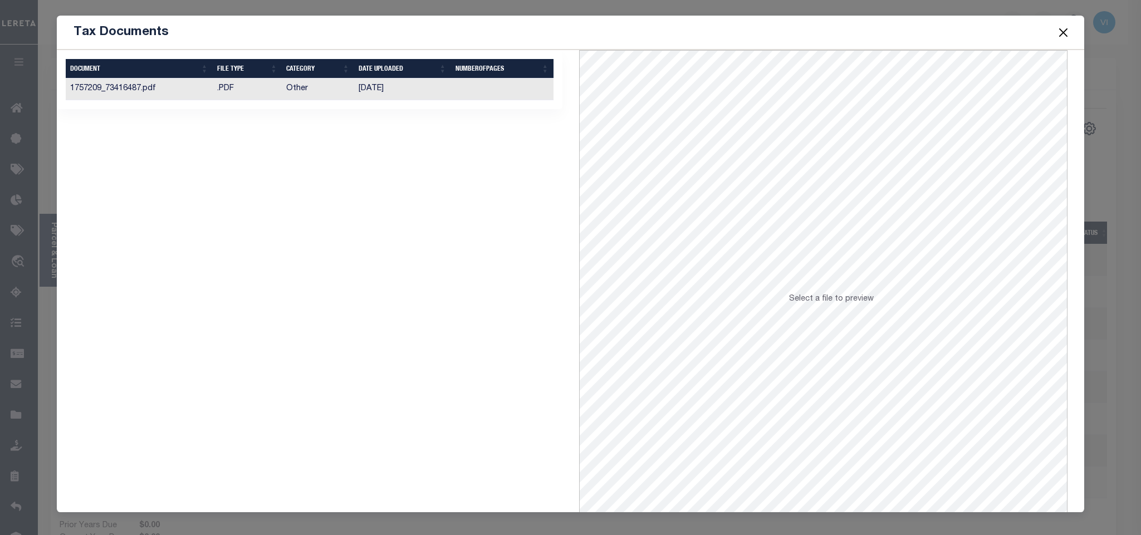
click at [391, 96] on td "12/11/2024" at bounding box center [402, 90] width 97 height 22
click at [1051, 35] on span at bounding box center [1063, 32] width 42 height 31
click at [1058, 36] on button "Close" at bounding box center [1063, 32] width 14 height 14
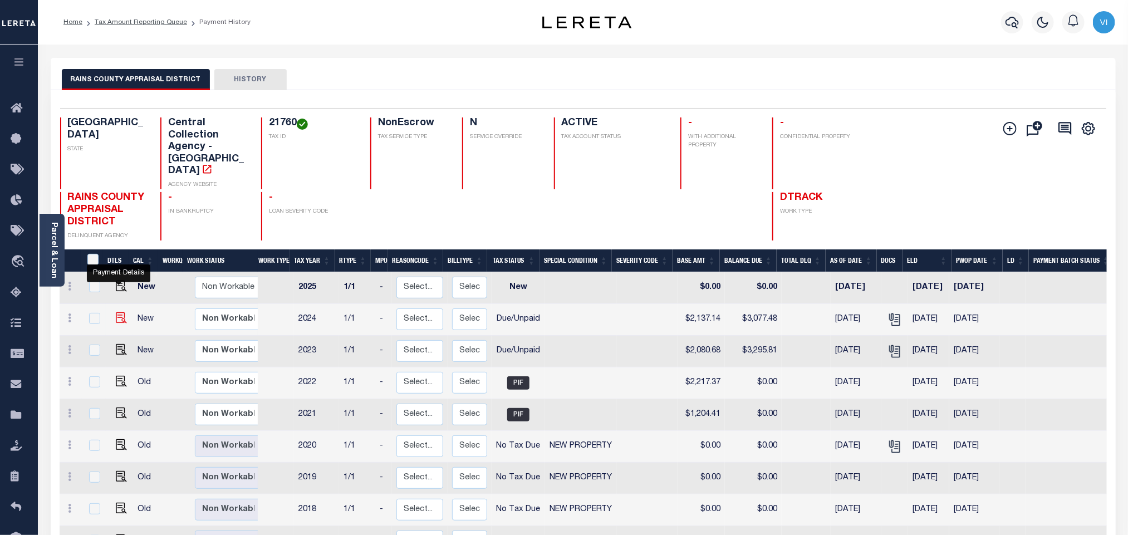
click at [116, 312] on img "" at bounding box center [121, 317] width 11 height 11
checkbox input "true"
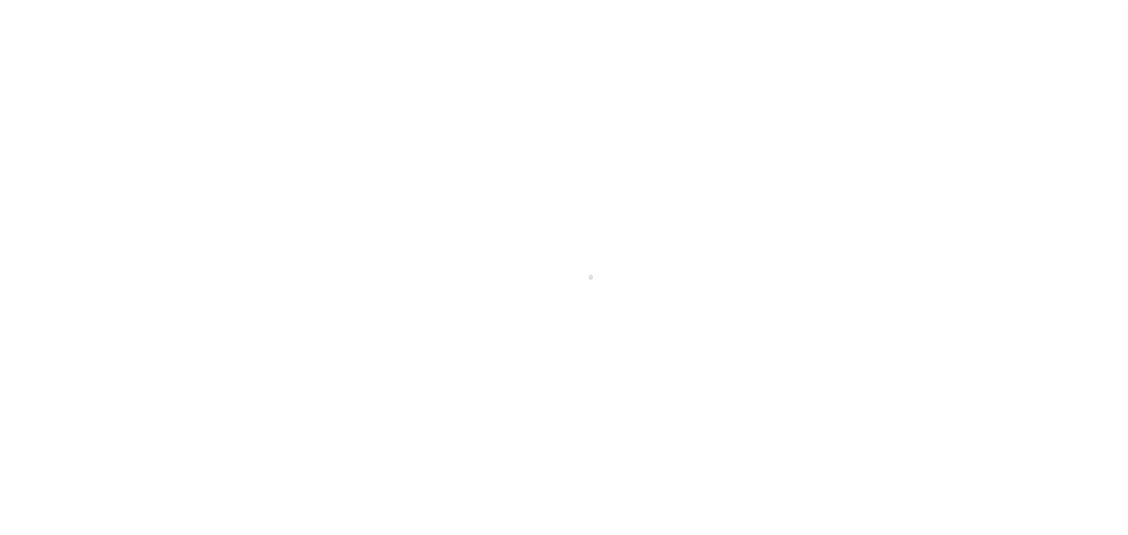
select select "DUE"
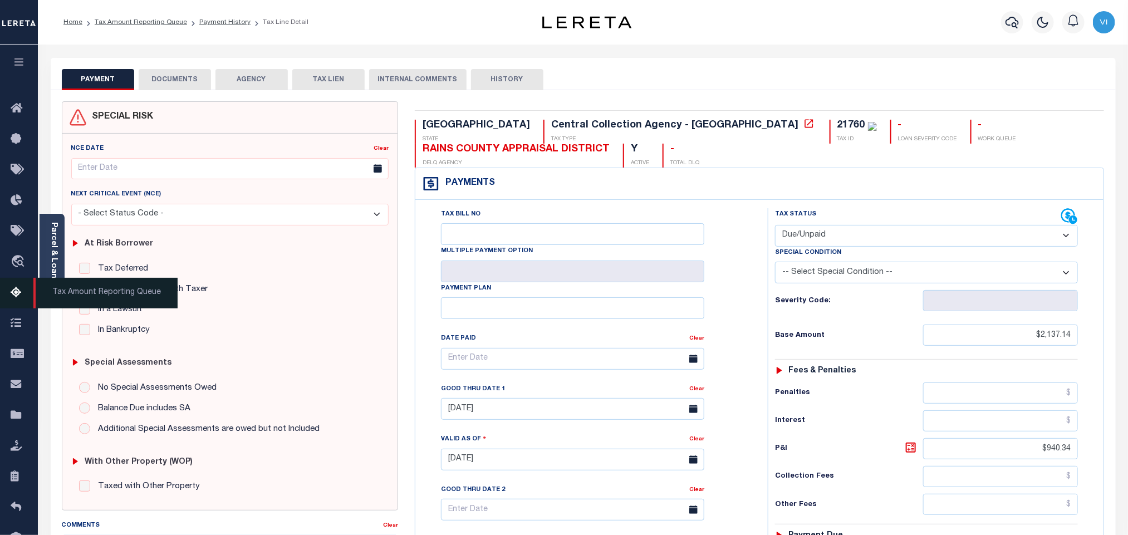
click at [15, 303] on link "Tax Amount Reporting Queue" at bounding box center [19, 293] width 38 height 31
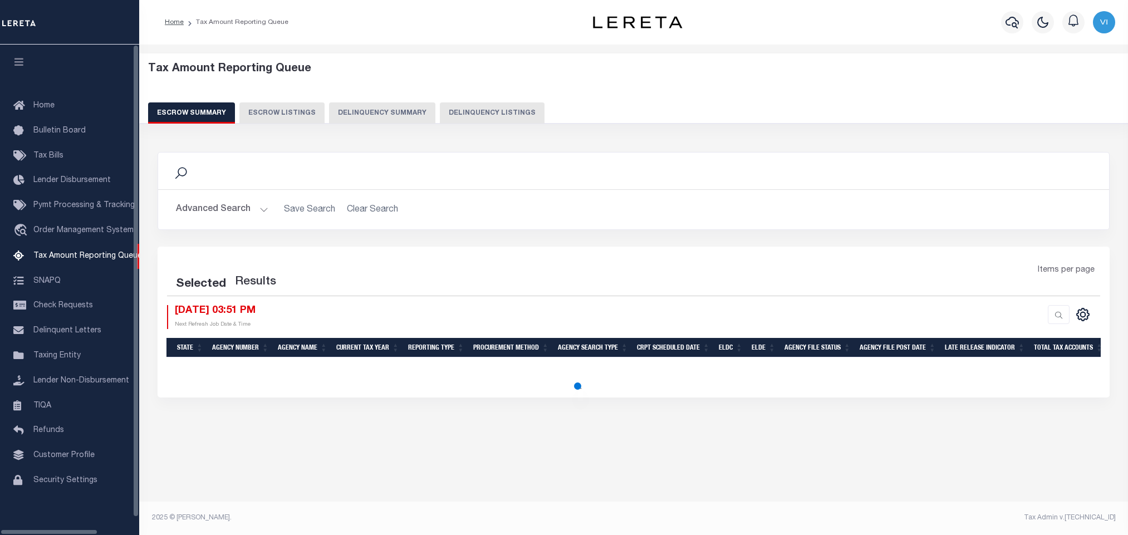
click at [468, 112] on button "Delinquency Listings" at bounding box center [492, 112] width 105 height 21
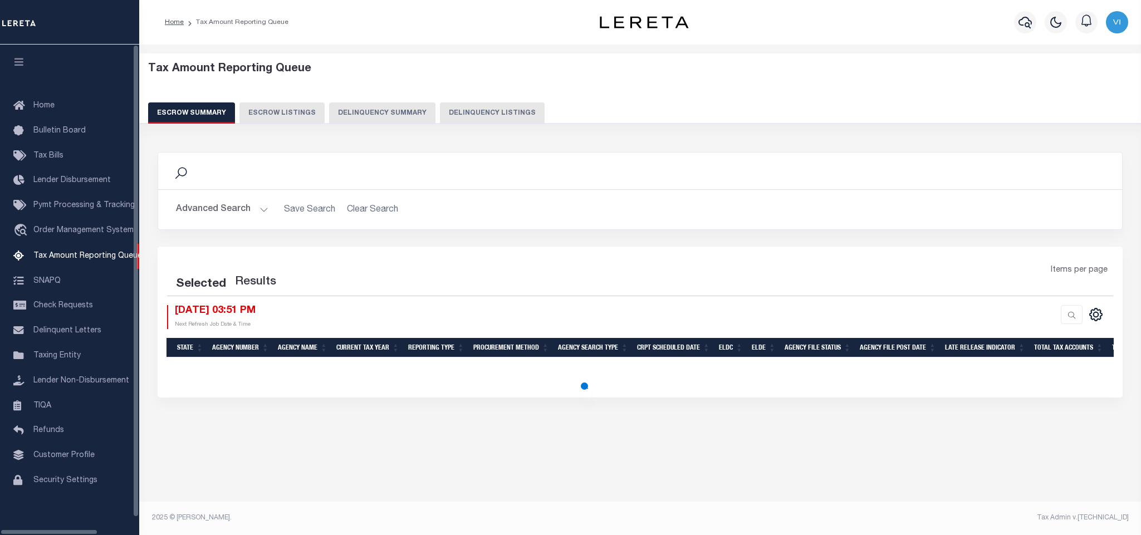
select select "100"
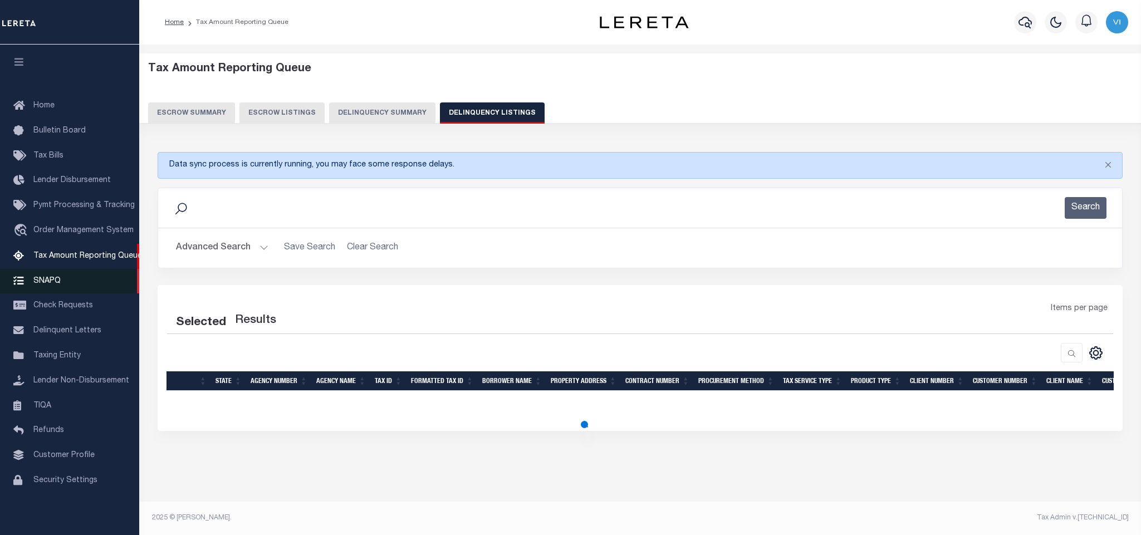
select select "100"
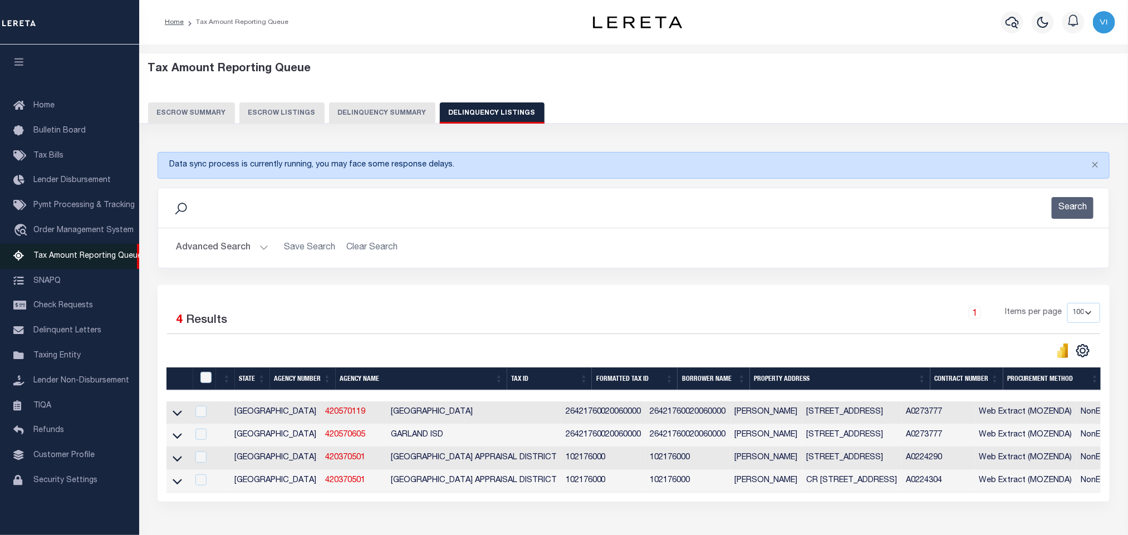
click at [76, 266] on link "Tax Amount Reporting Queue" at bounding box center [69, 256] width 139 height 25
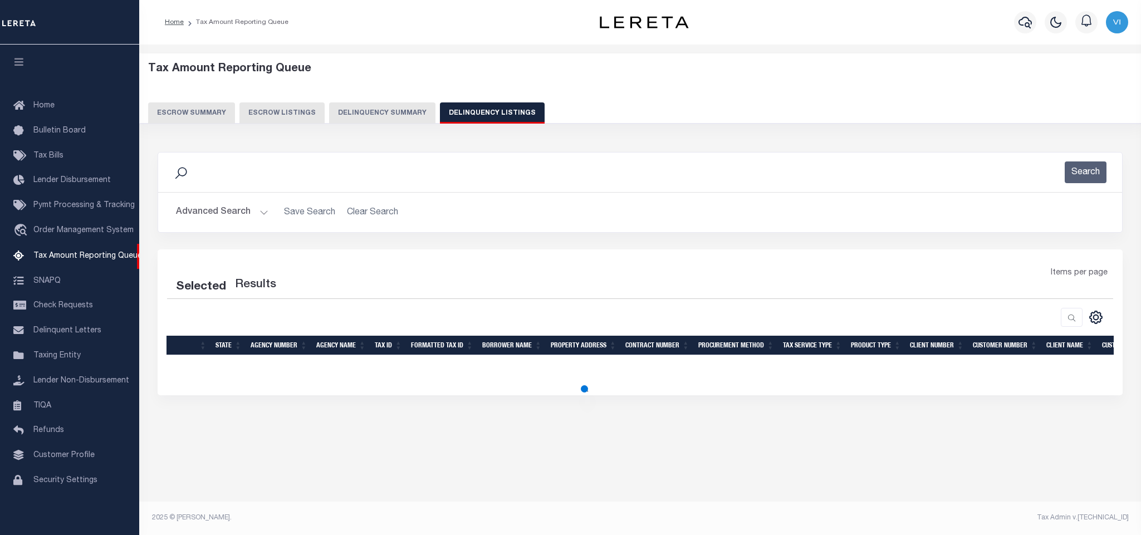
select select
select select "100"
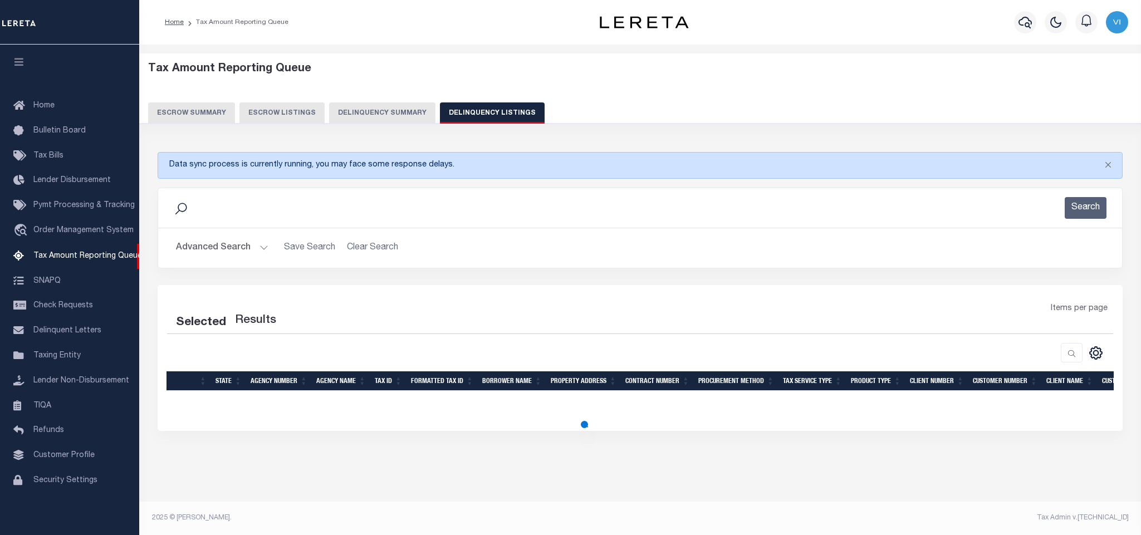
click at [249, 256] on button "Advanced Search" at bounding box center [222, 248] width 92 height 22
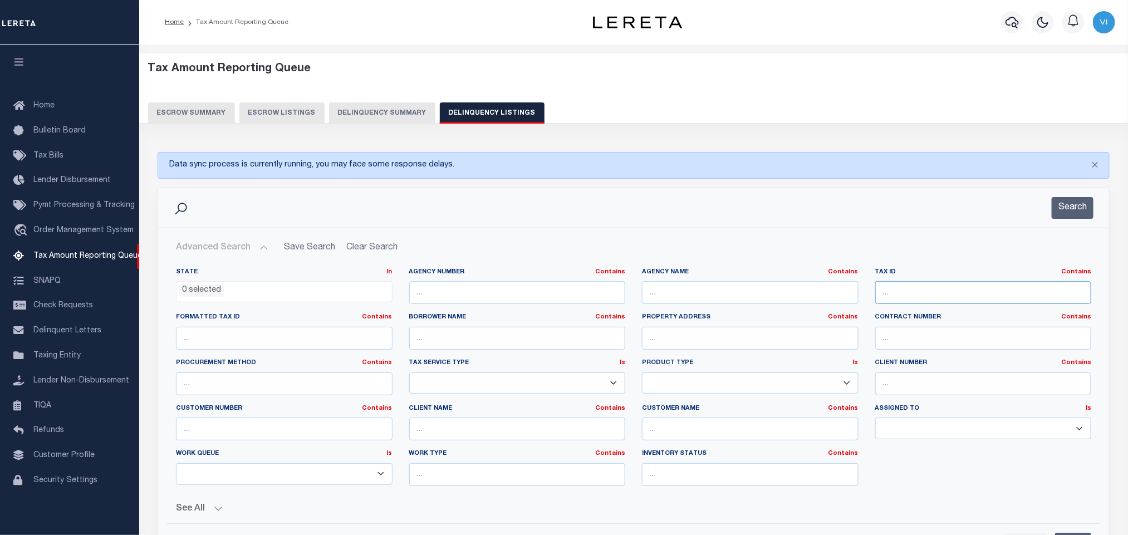
click at [934, 291] on input "text" at bounding box center [983, 292] width 217 height 23
paste input "28212"
type input "28212"
click at [1073, 393] on div "Client Number Contains Contains Is" at bounding box center [983, 382] width 233 height 46
select select "100"
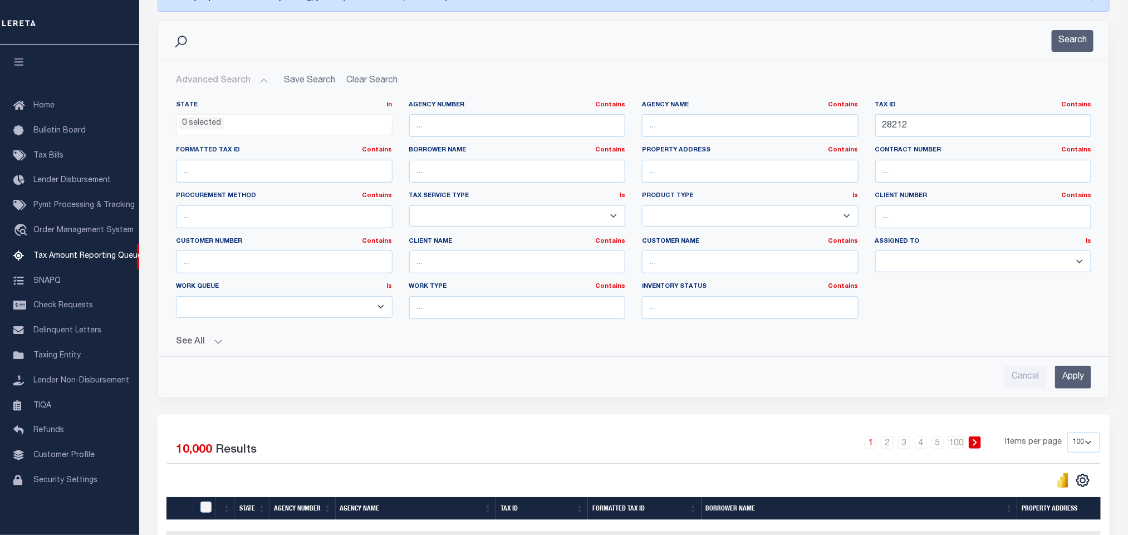
click at [1077, 385] on input "Apply" at bounding box center [1073, 377] width 36 height 23
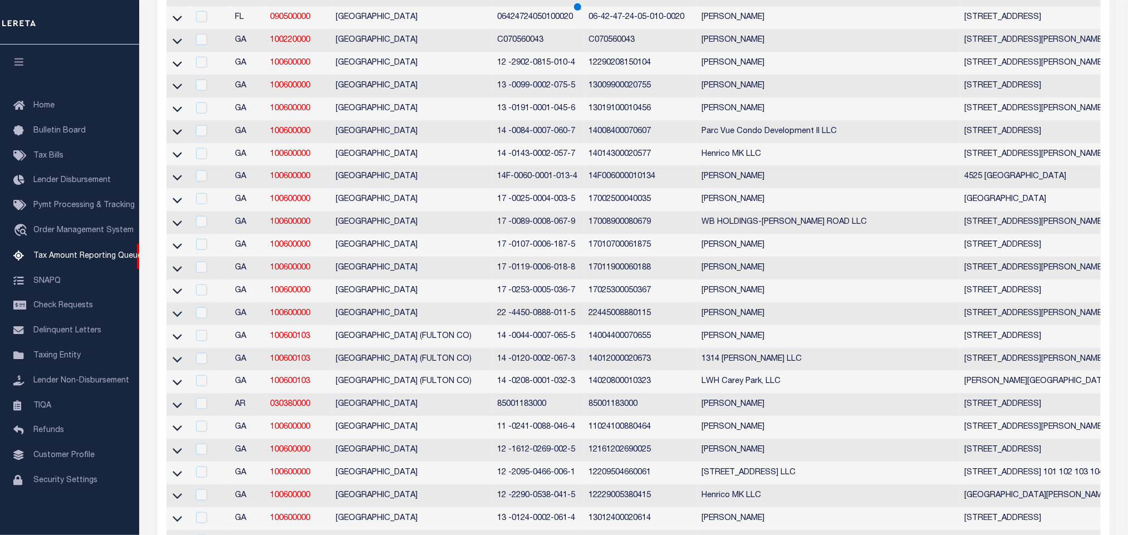
scroll to position [218, 0]
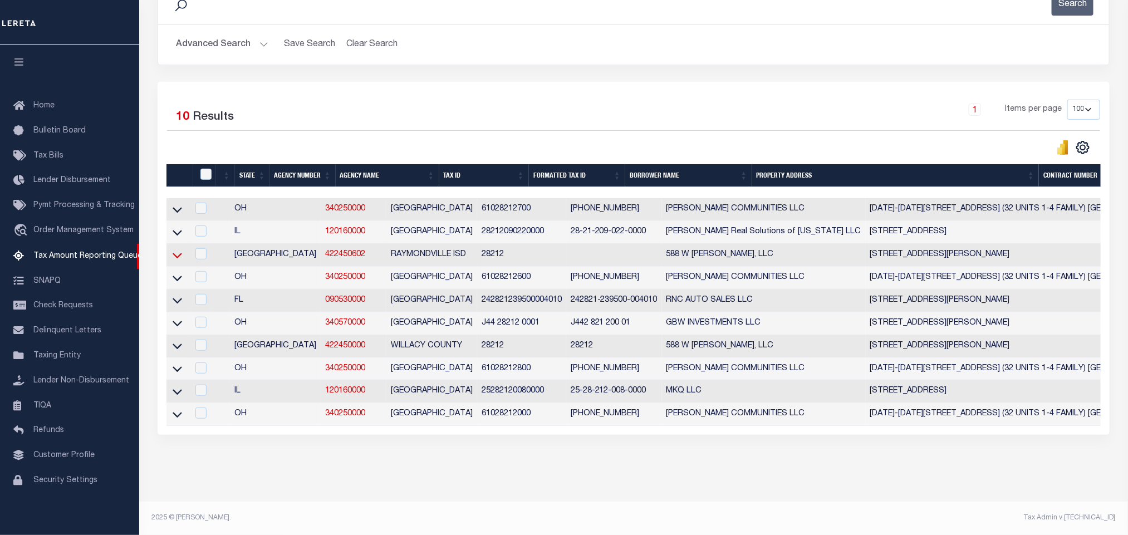
click at [180, 249] on icon at bounding box center [177, 255] width 9 height 12
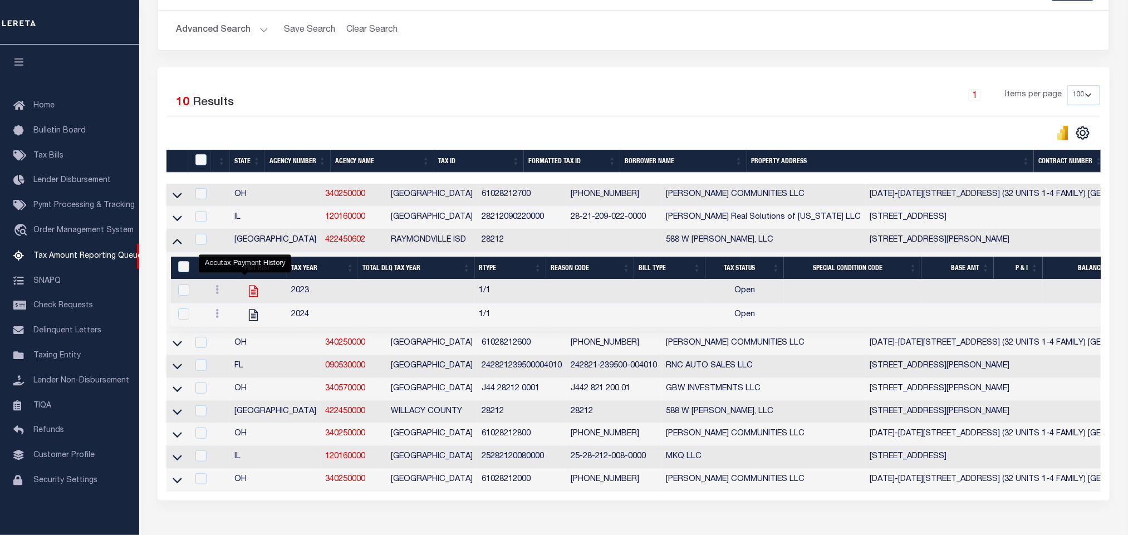
click at [246, 296] on icon "" at bounding box center [253, 291] width 14 height 14
checkbox input "true"
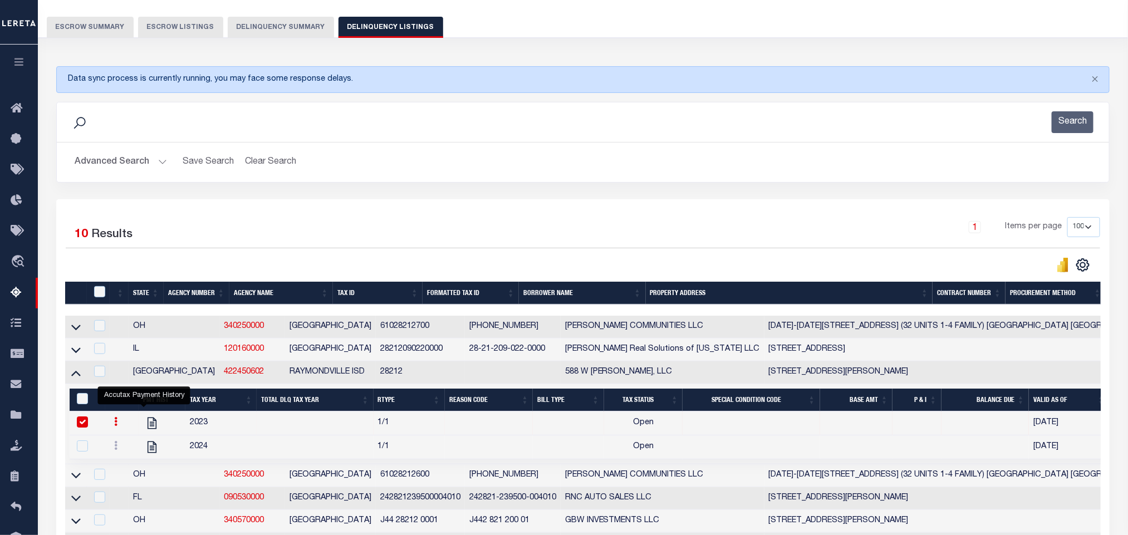
scroll to position [51, 0]
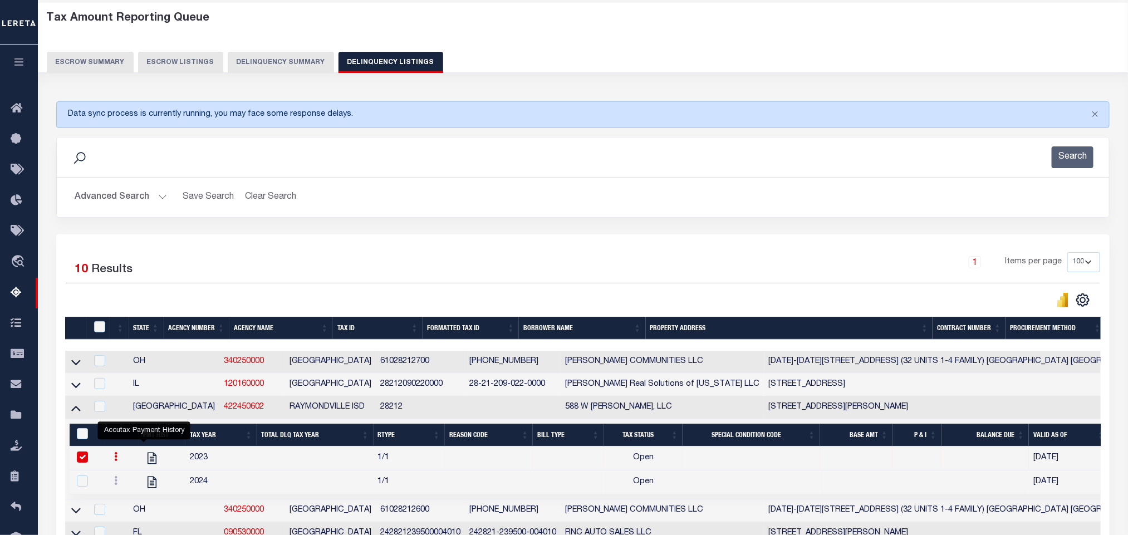
click at [84, 195] on button "Advanced Search" at bounding box center [121, 198] width 92 height 22
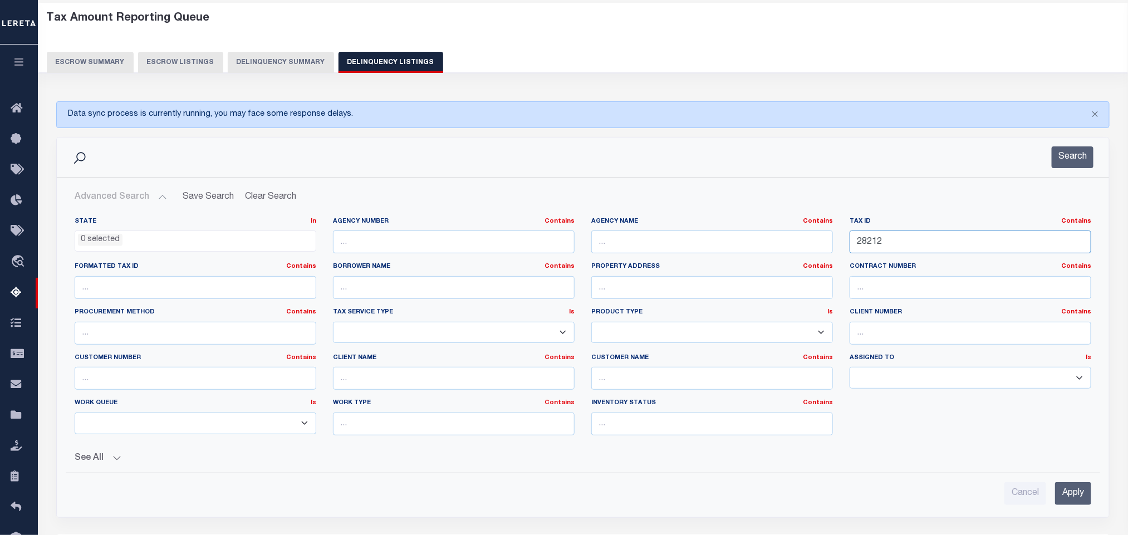
click at [904, 251] on input "28212" at bounding box center [971, 242] width 242 height 23
paste input "11916"
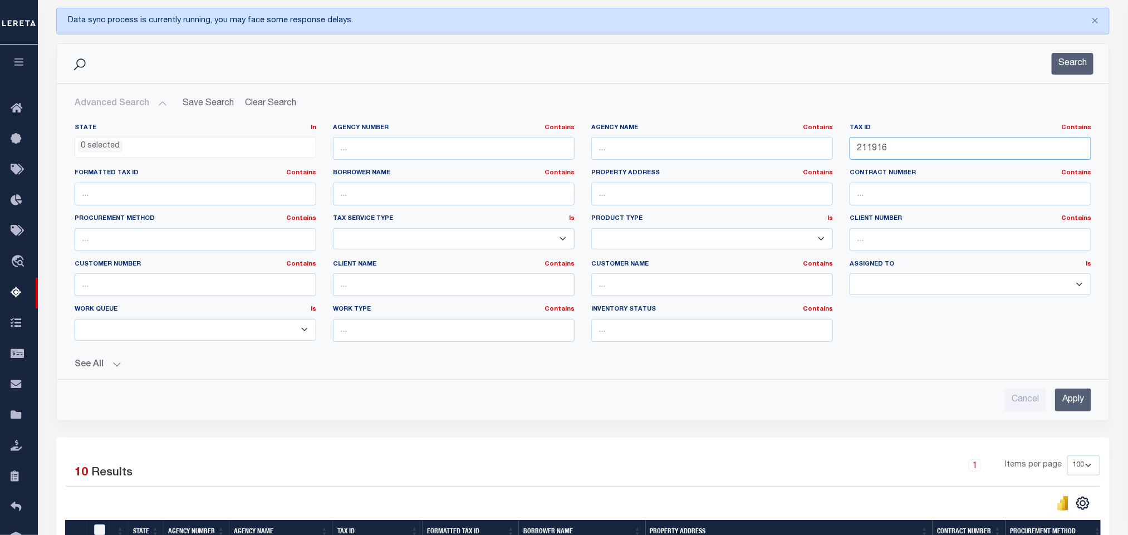
scroll to position [218, 0]
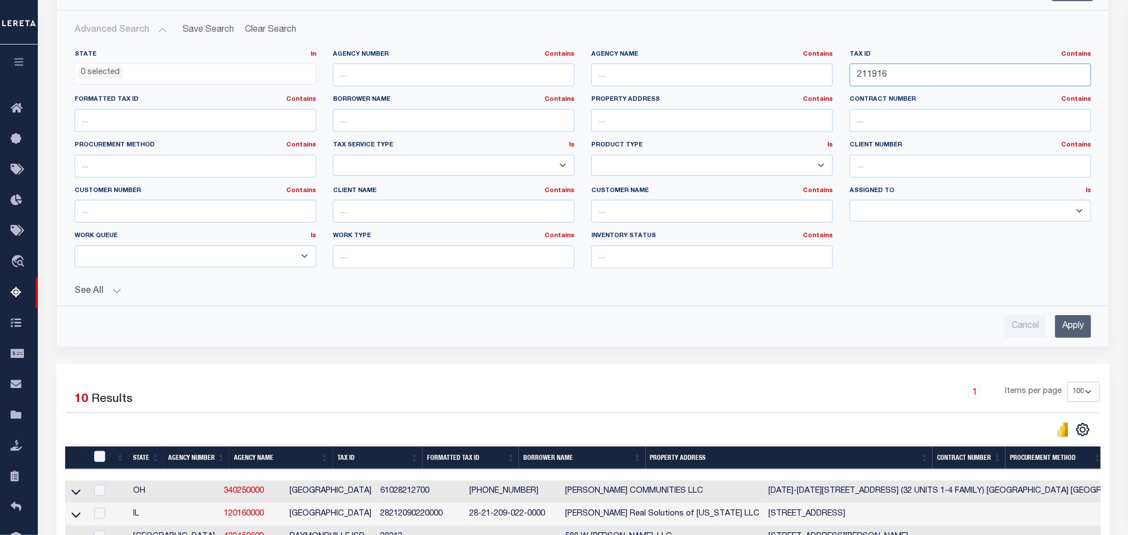
type input "211916"
click at [1063, 337] on input "Apply" at bounding box center [1073, 326] width 36 height 23
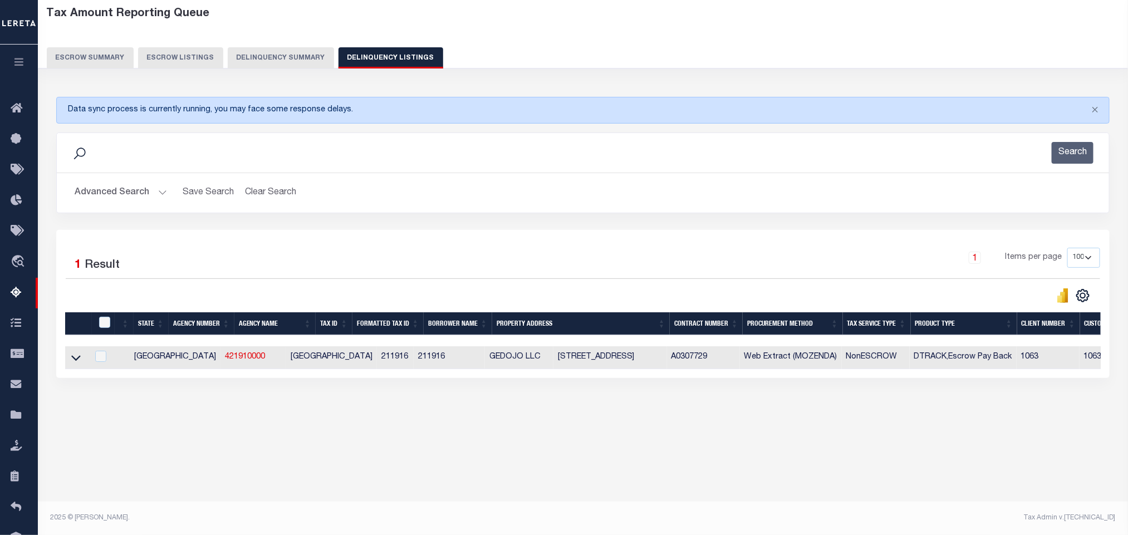
scroll to position [55, 0]
click at [76, 364] on icon at bounding box center [75, 358] width 9 height 12
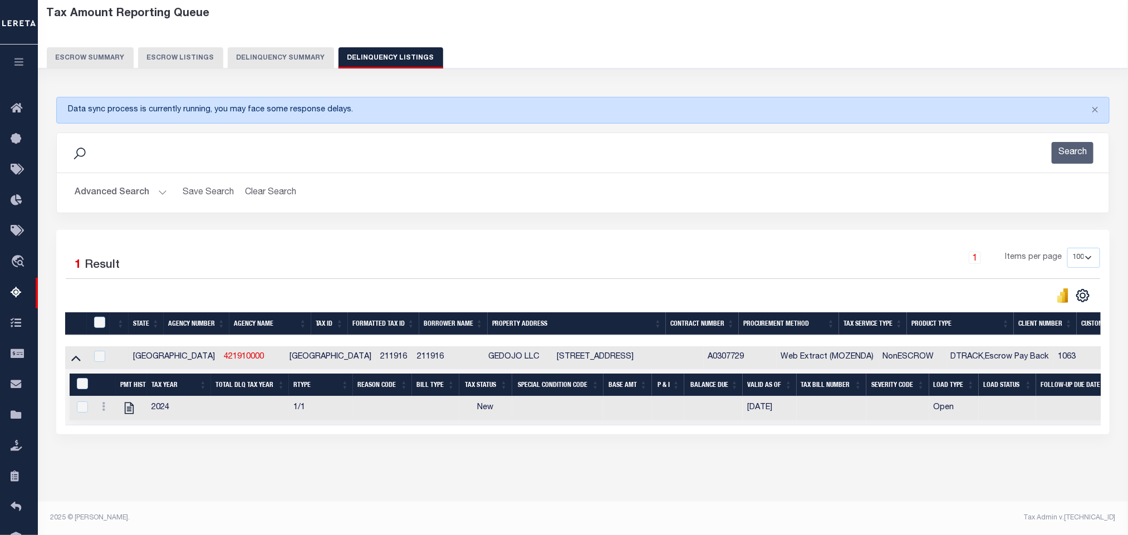
scroll to position [67, 0]
click at [197, 454] on div "Data sync process is currently running, you may face some response delays. Sear…" at bounding box center [583, 277] width 1068 height 382
click at [127, 404] on icon "" at bounding box center [129, 409] width 9 height 12
checkbox input "true"
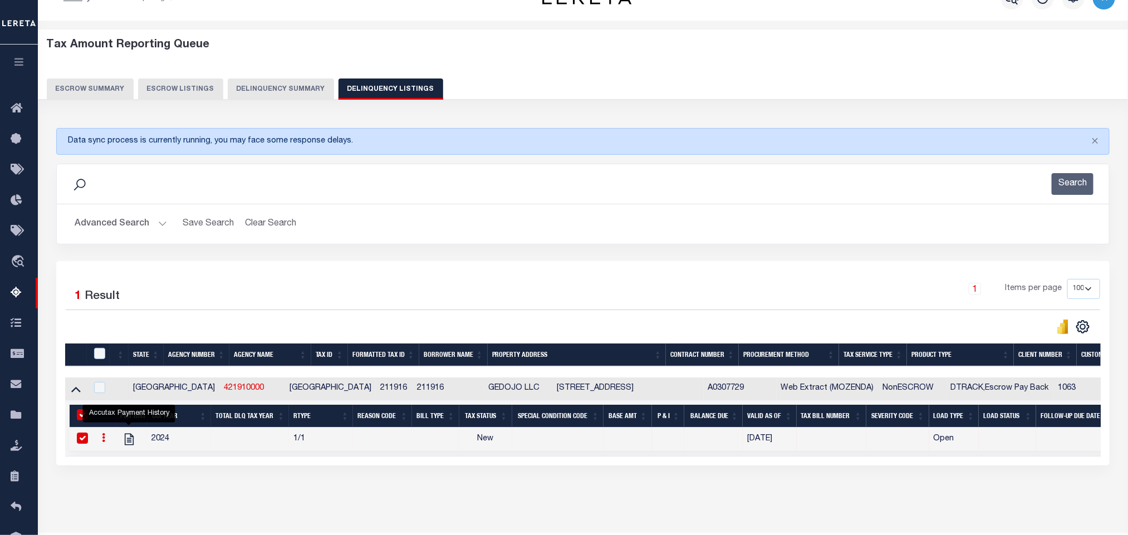
scroll to position [0, 0]
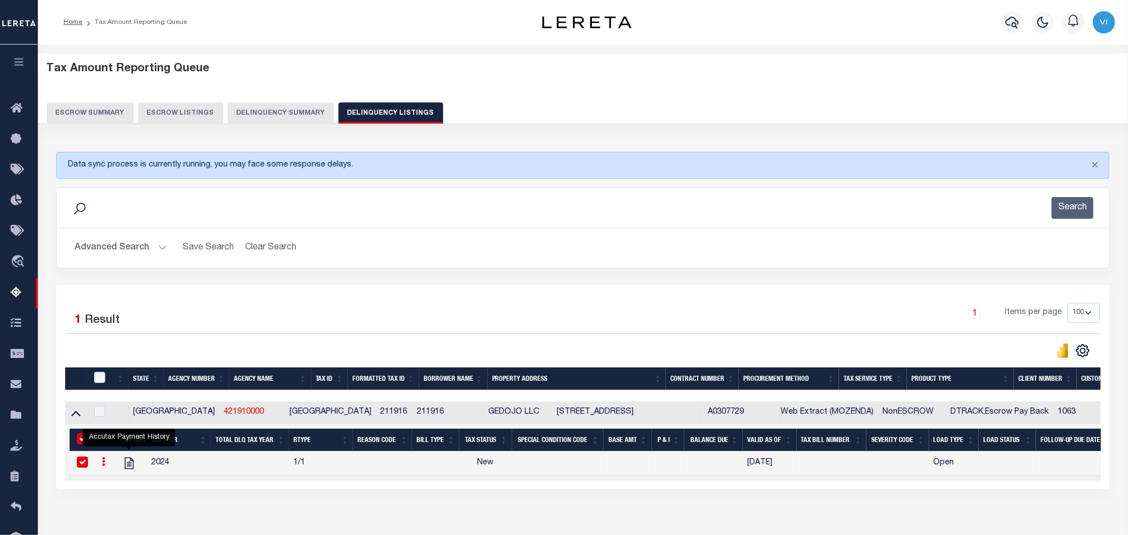
click at [117, 246] on button "Advanced Search" at bounding box center [121, 248] width 92 height 22
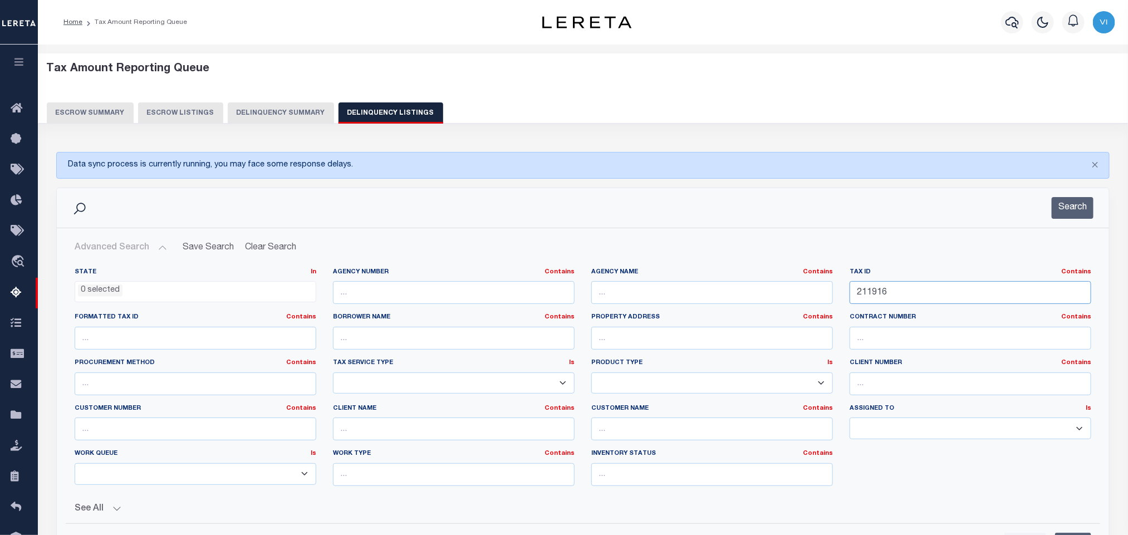
click at [926, 291] on input "211916" at bounding box center [971, 292] width 242 height 23
paste input "1824"
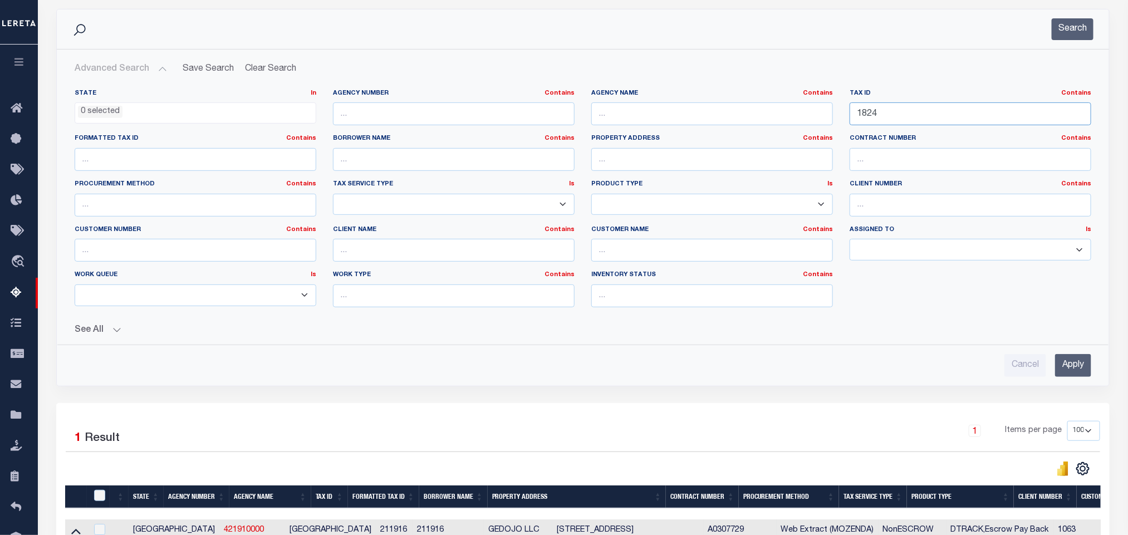
scroll to position [251, 0]
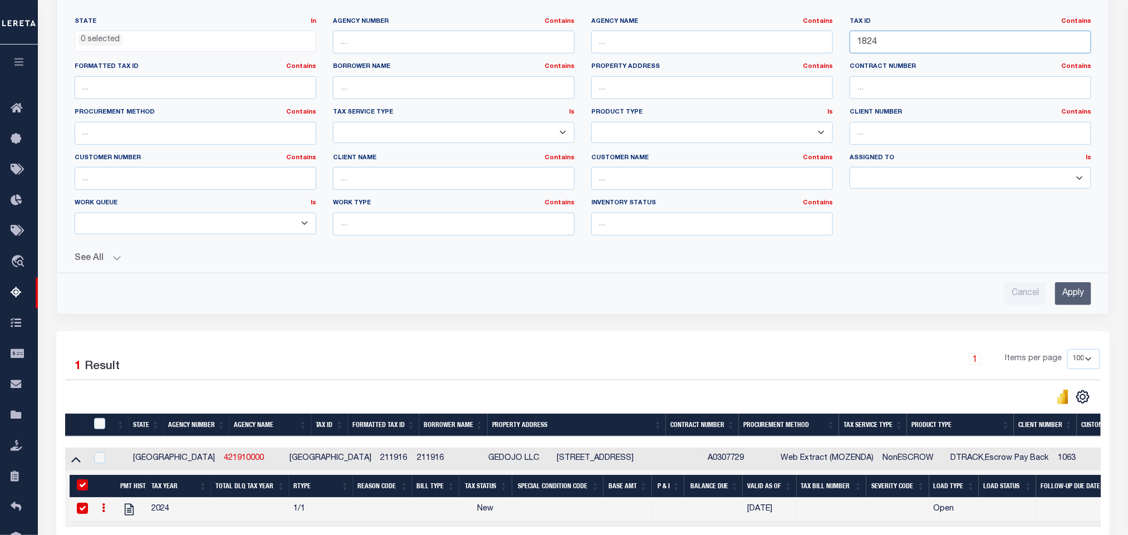
type input "1824"
click at [1082, 301] on input "Apply" at bounding box center [1073, 293] width 36 height 23
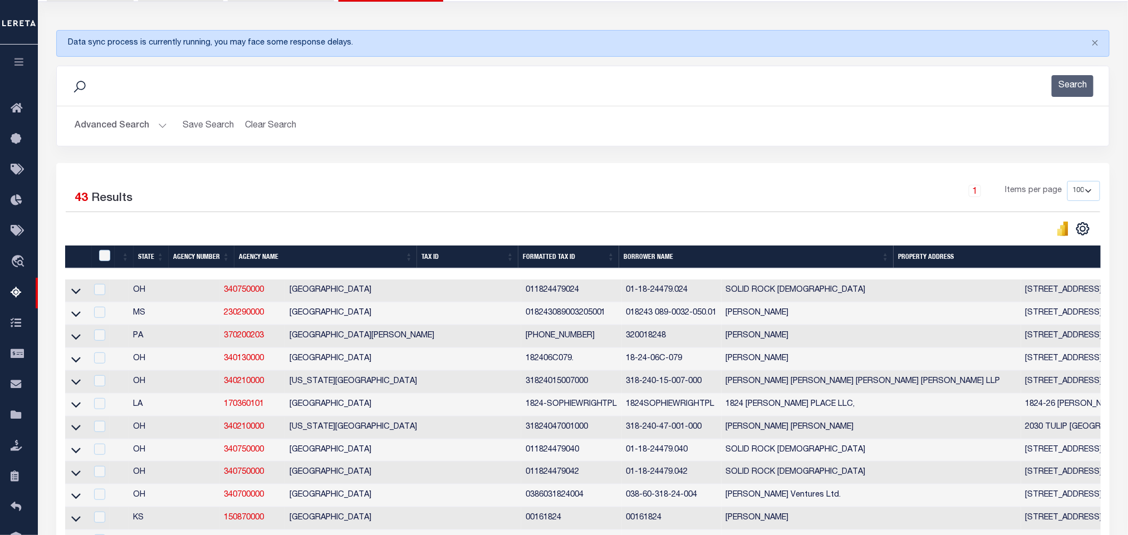
scroll to position [151, 0]
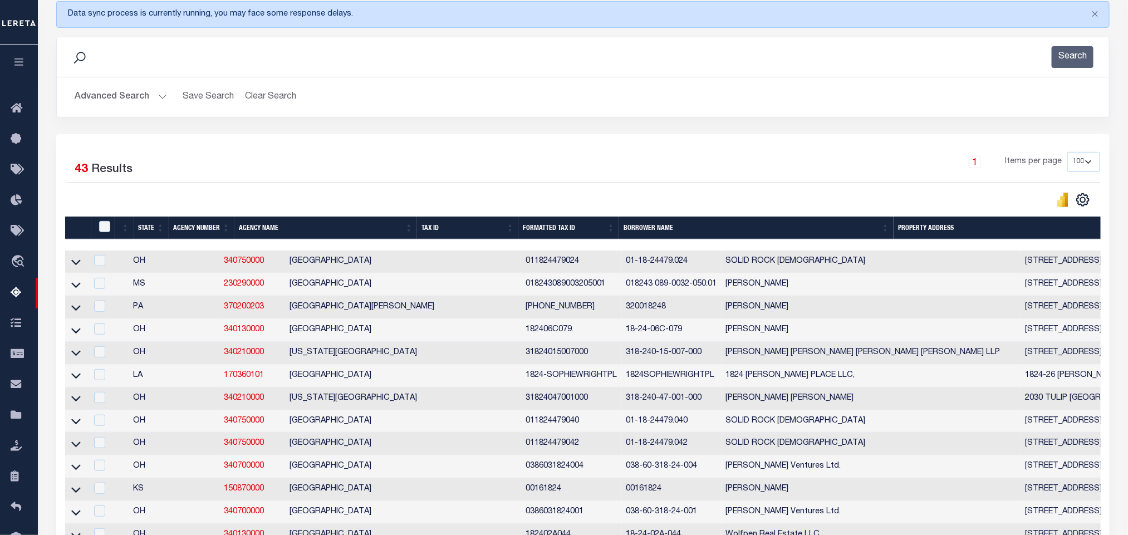
click at [426, 154] on div "1 Items per page 10 25 50 100 500" at bounding box center [714, 166] width 772 height 29
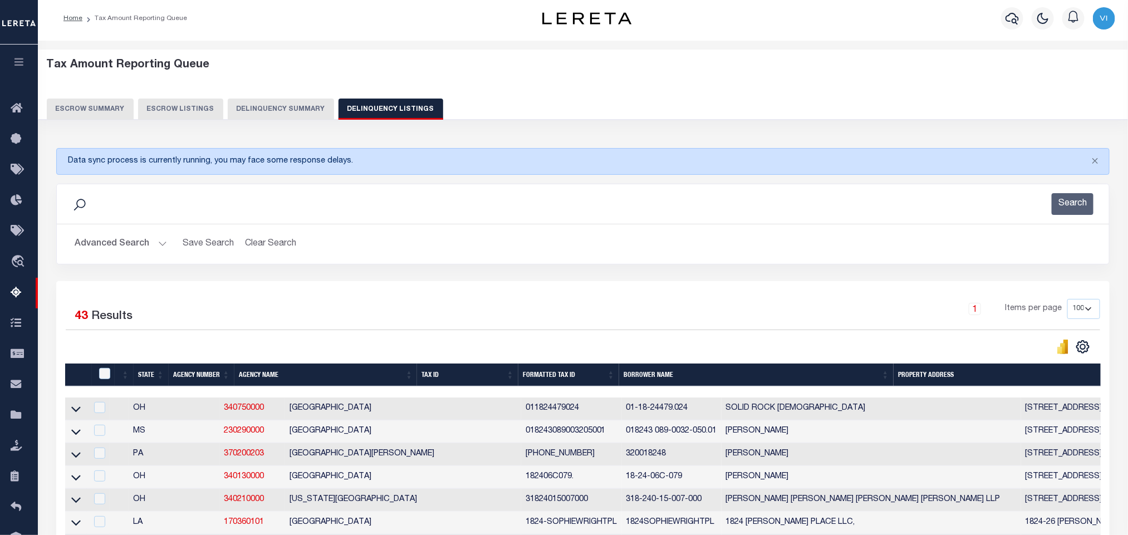
scroll to position [0, 0]
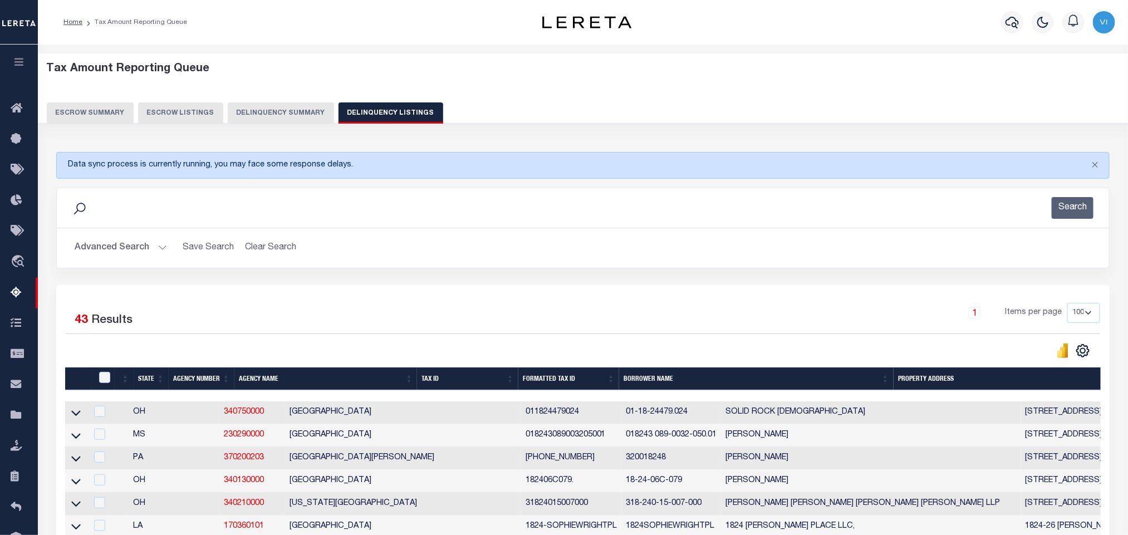
click at [112, 244] on button "Advanced Search" at bounding box center [121, 248] width 92 height 22
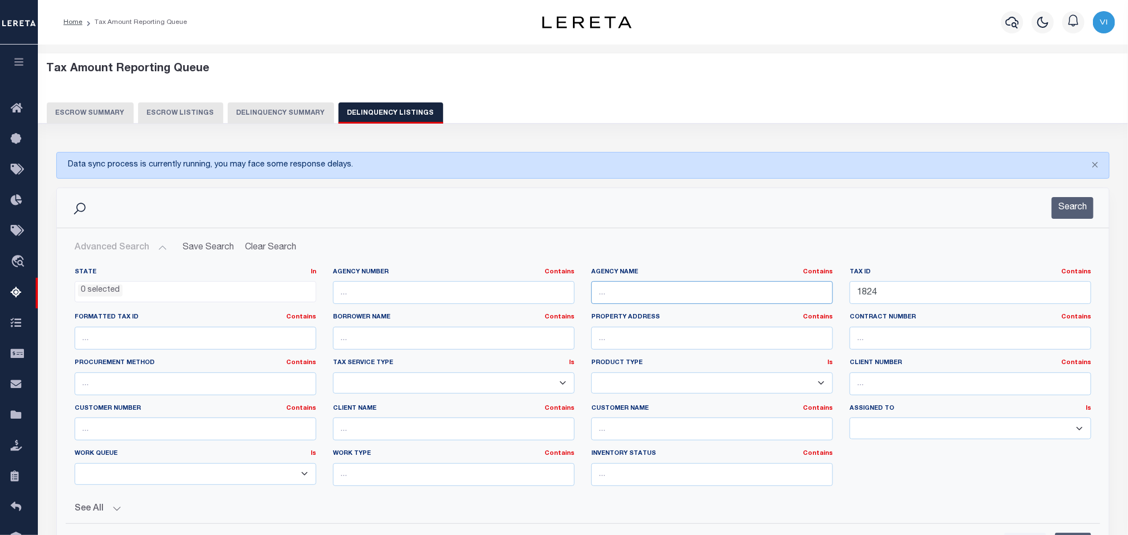
click at [667, 301] on input "text" at bounding box center [712, 292] width 242 height 23
paste input "[GEOGRAPHIC_DATA] W.I.D. #1"
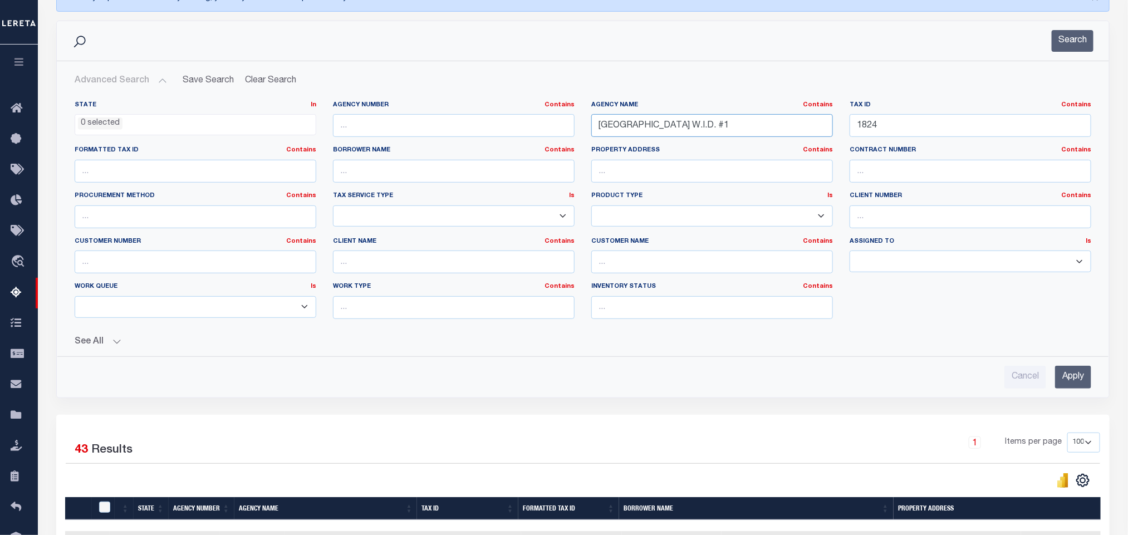
type input "[GEOGRAPHIC_DATA] W.I.D. #1"
click at [1080, 384] on input "Apply" at bounding box center [1073, 377] width 36 height 23
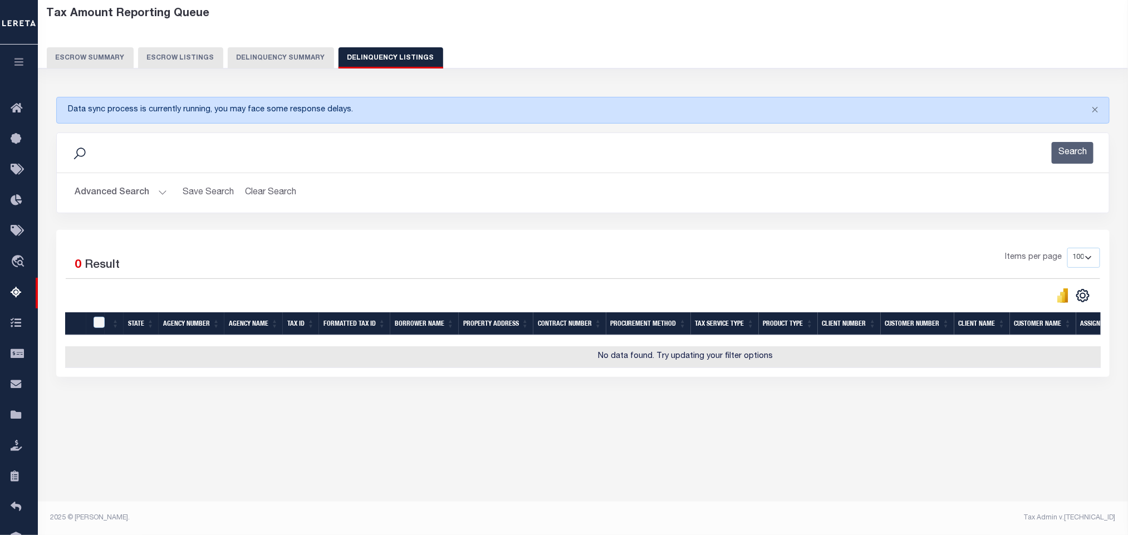
scroll to position [55, 0]
click at [105, 189] on button "Advanced Search" at bounding box center [121, 193] width 92 height 22
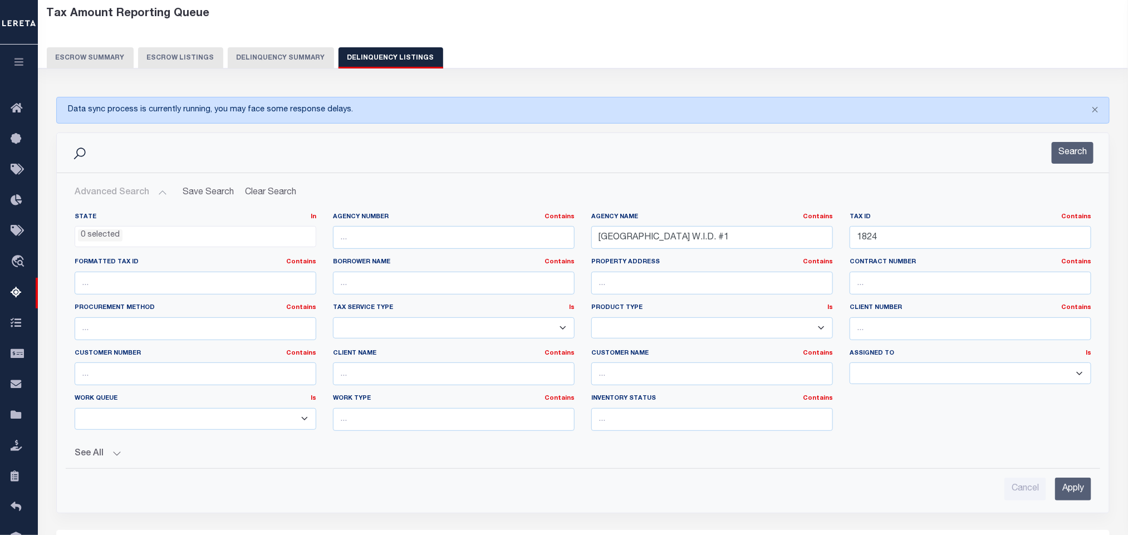
click at [112, 242] on li "0 selected" at bounding box center [100, 235] width 45 height 12
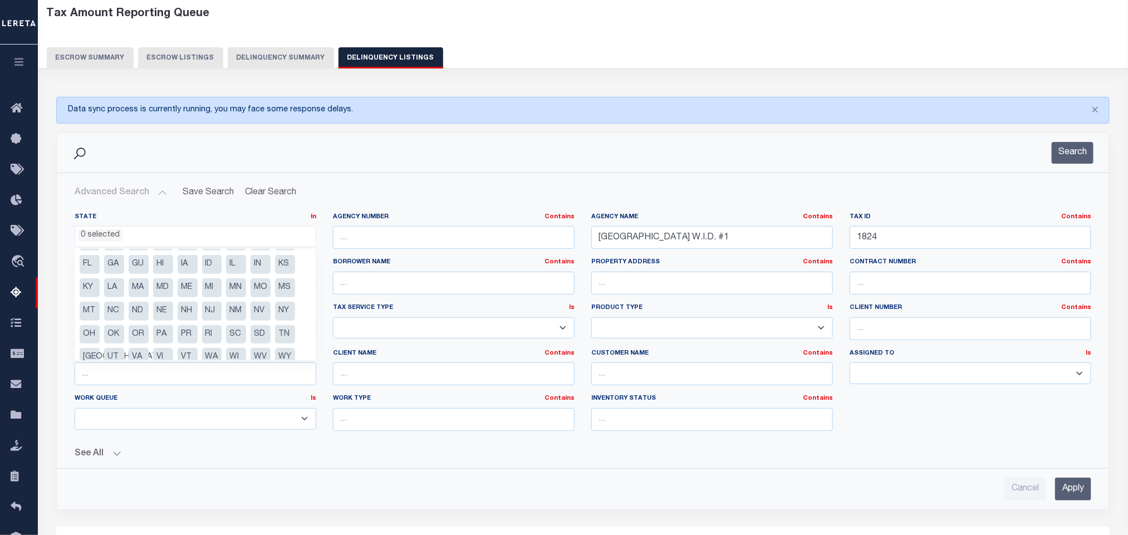
scroll to position [32, 0]
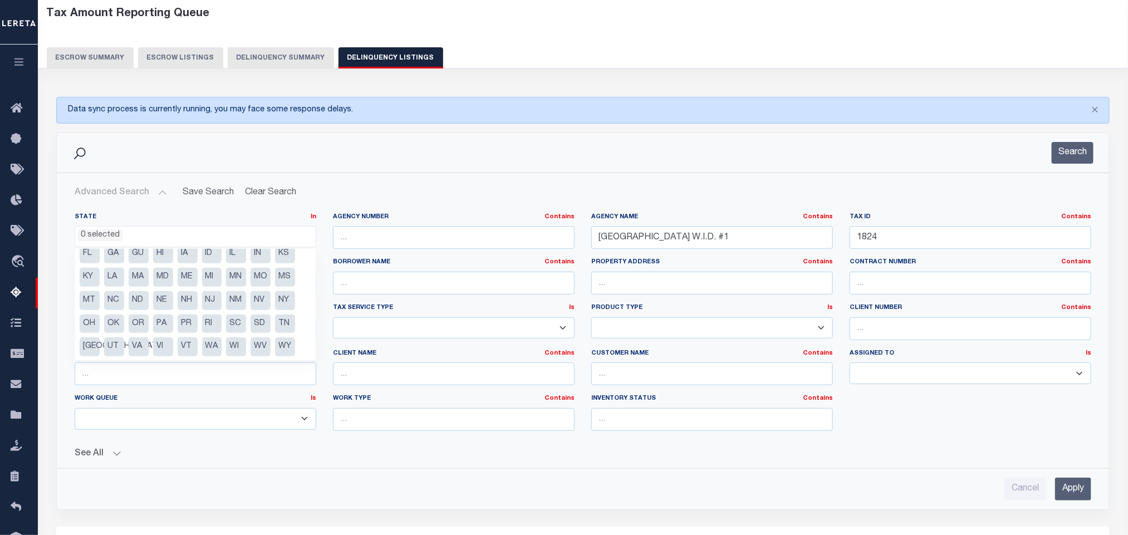
click at [89, 349] on li "[GEOGRAPHIC_DATA]" at bounding box center [90, 346] width 20 height 19
select select "[GEOGRAPHIC_DATA]"
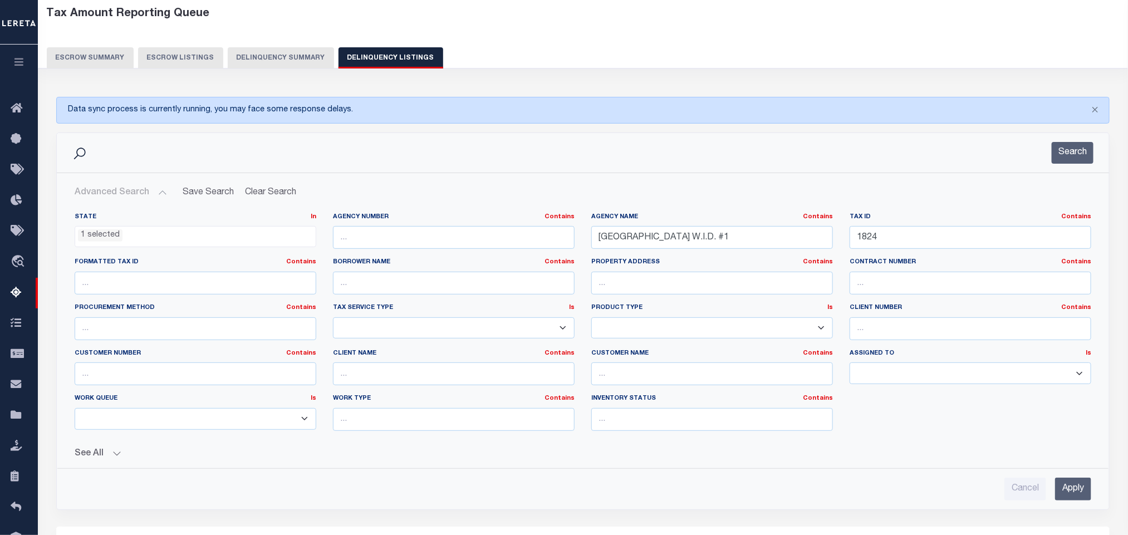
click at [330, 459] on button "See All" at bounding box center [583, 454] width 1017 height 11
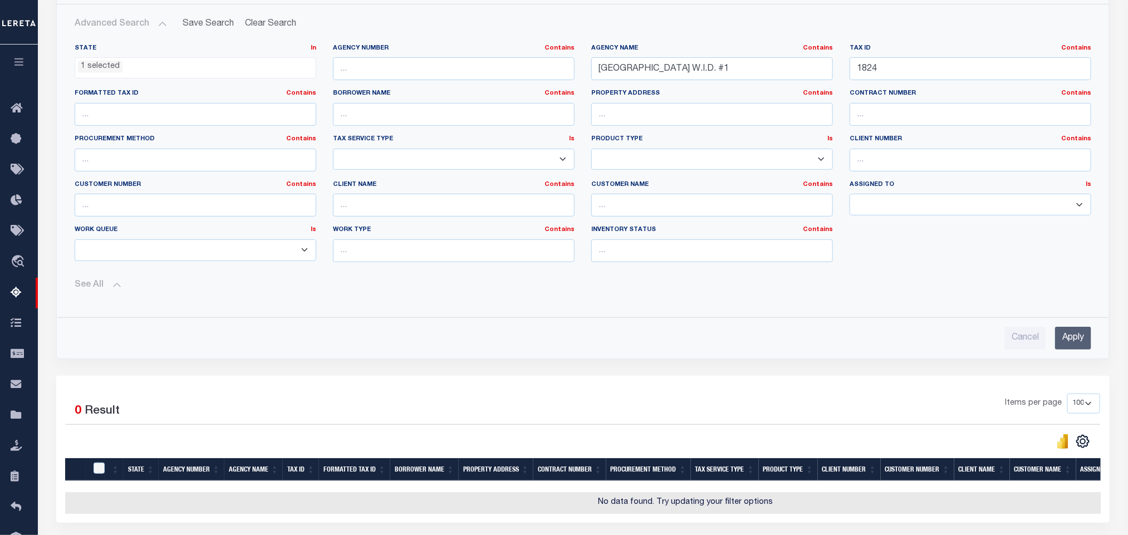
scroll to position [306, 0]
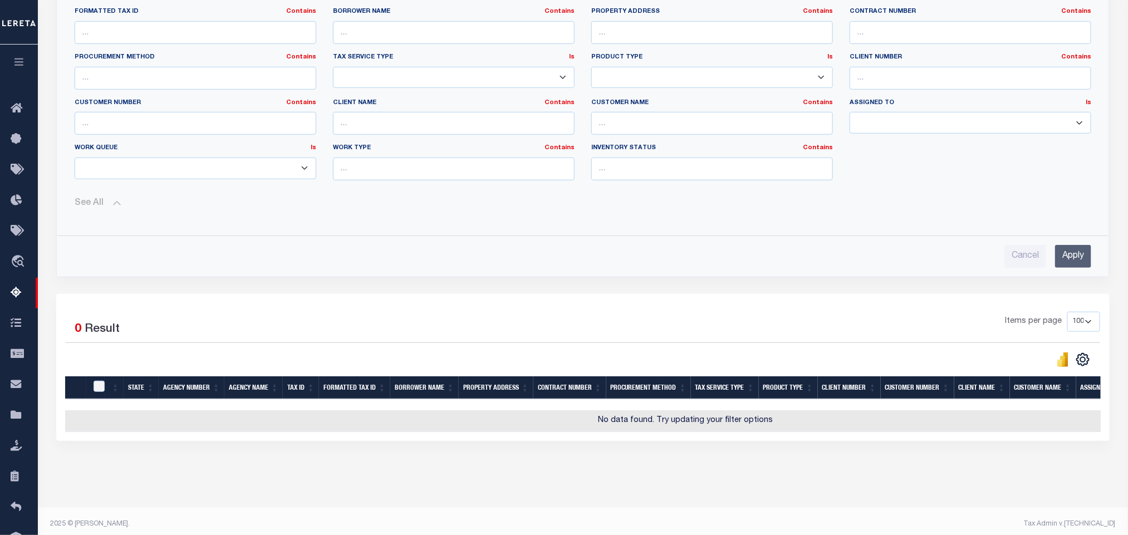
click at [1062, 264] on input "Apply" at bounding box center [1073, 256] width 36 height 23
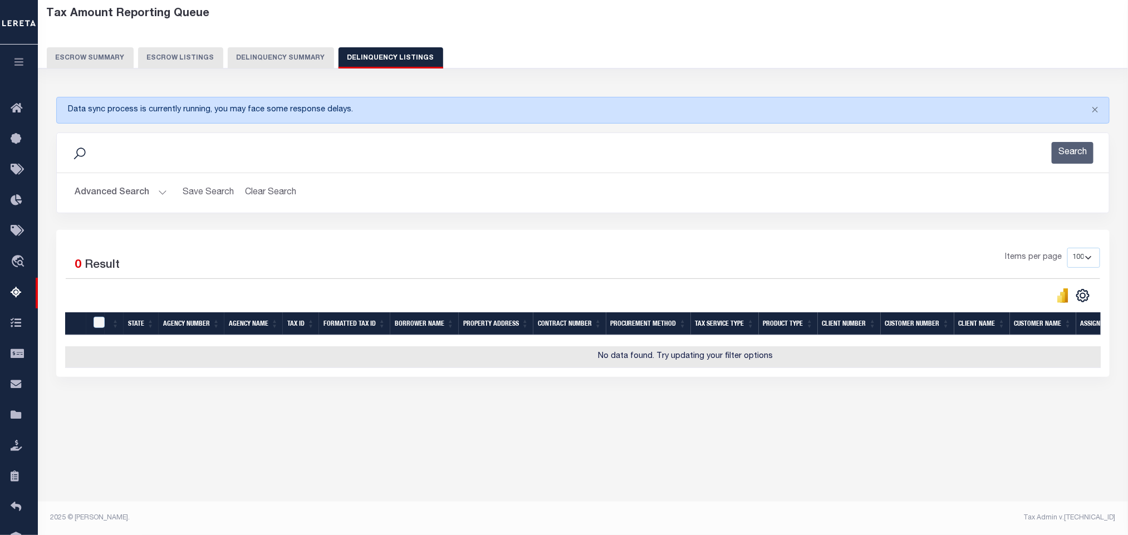
scroll to position [0, 0]
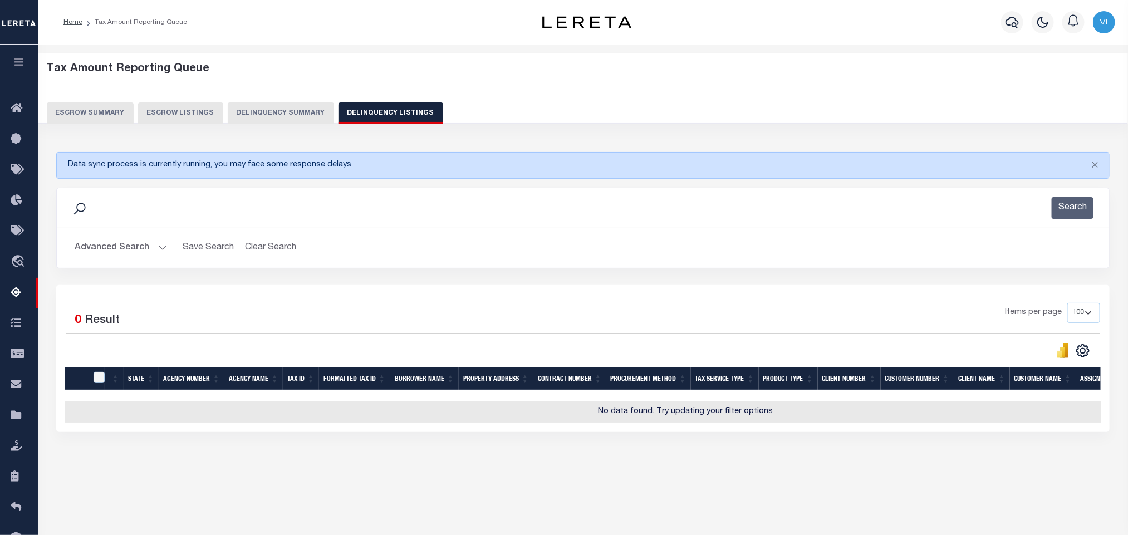
click at [133, 253] on button "Advanced Search" at bounding box center [121, 248] width 92 height 22
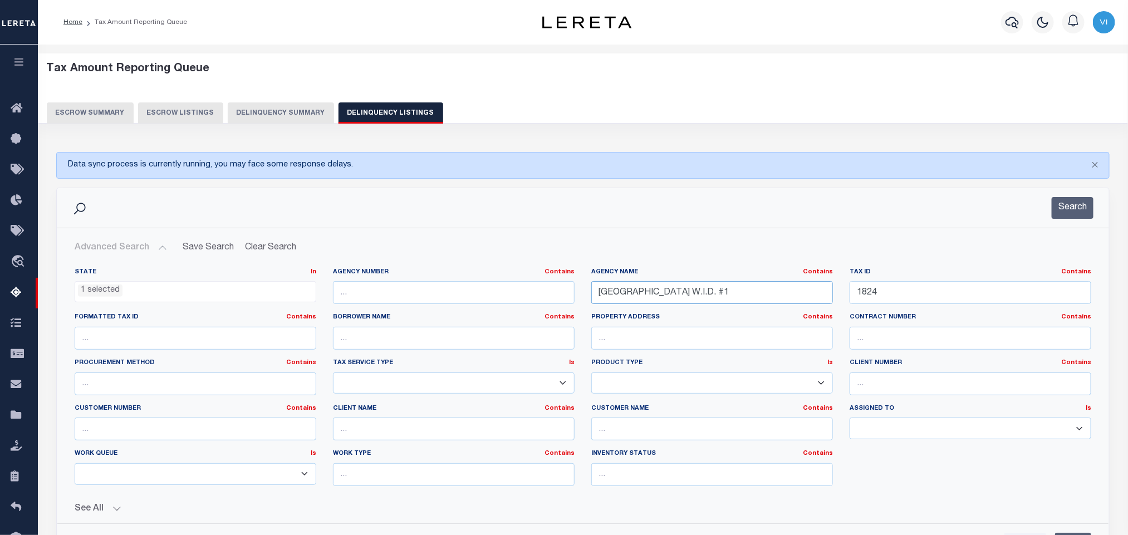
drag, startPoint x: 756, startPoint y: 290, endPoint x: 568, endPoint y: 300, distance: 187.3
click at [568, 300] on div "State In In AK AL AR AZ CA CO CT DC DE FL GA GU HI IA ID IL IN KS KY LA MA MD M…" at bounding box center [582, 381] width 1033 height 227
click at [655, 295] on input "text" at bounding box center [712, 292] width 242 height 23
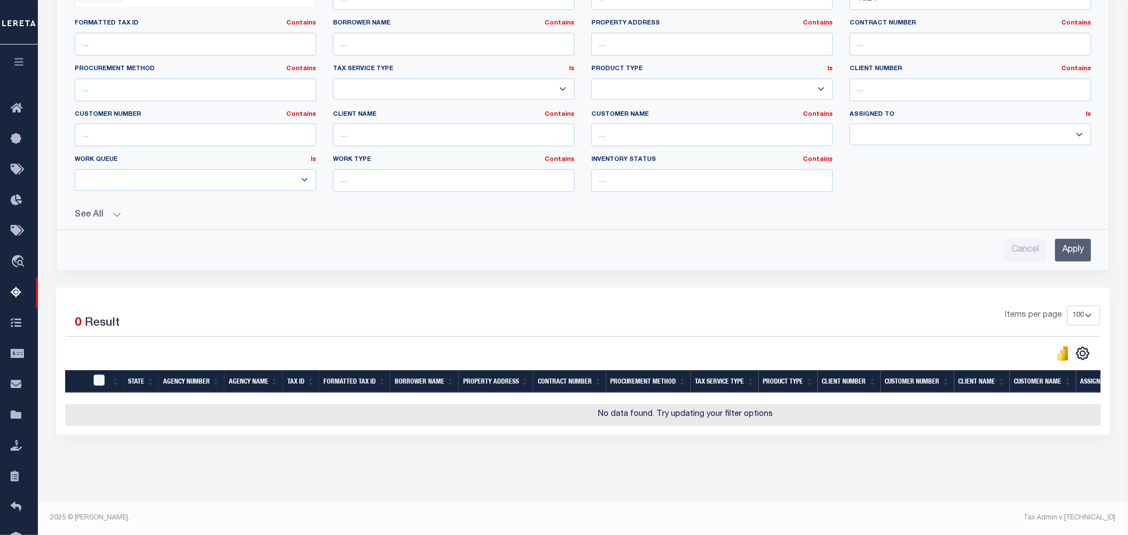
click at [1071, 249] on input "Apply" at bounding box center [1073, 250] width 36 height 23
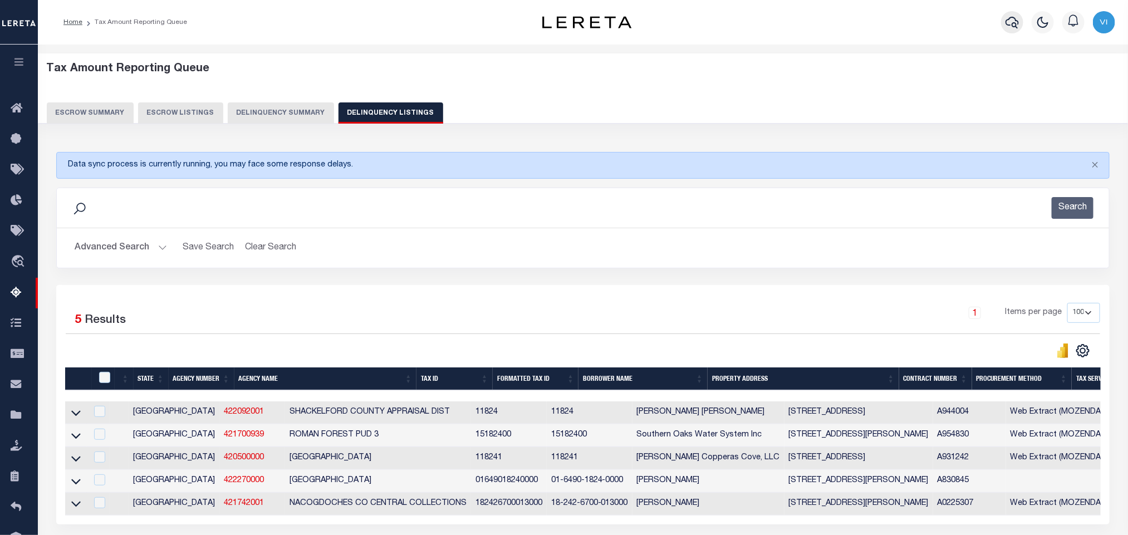
click at [1017, 26] on icon "button" at bounding box center [1012, 22] width 13 height 13
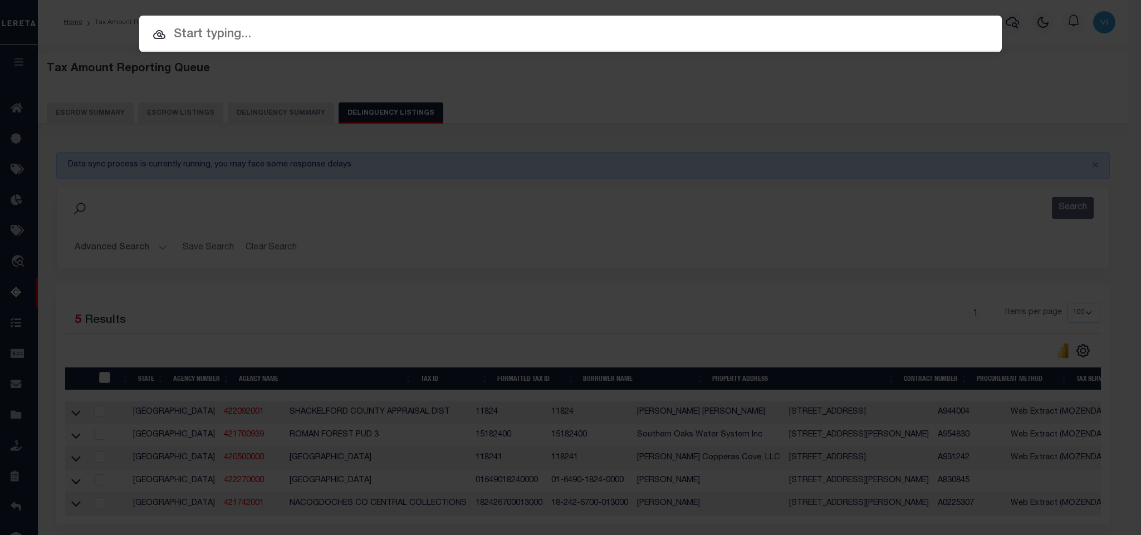
click at [543, 36] on input "text" at bounding box center [570, 34] width 862 height 19
paste input "900003982"
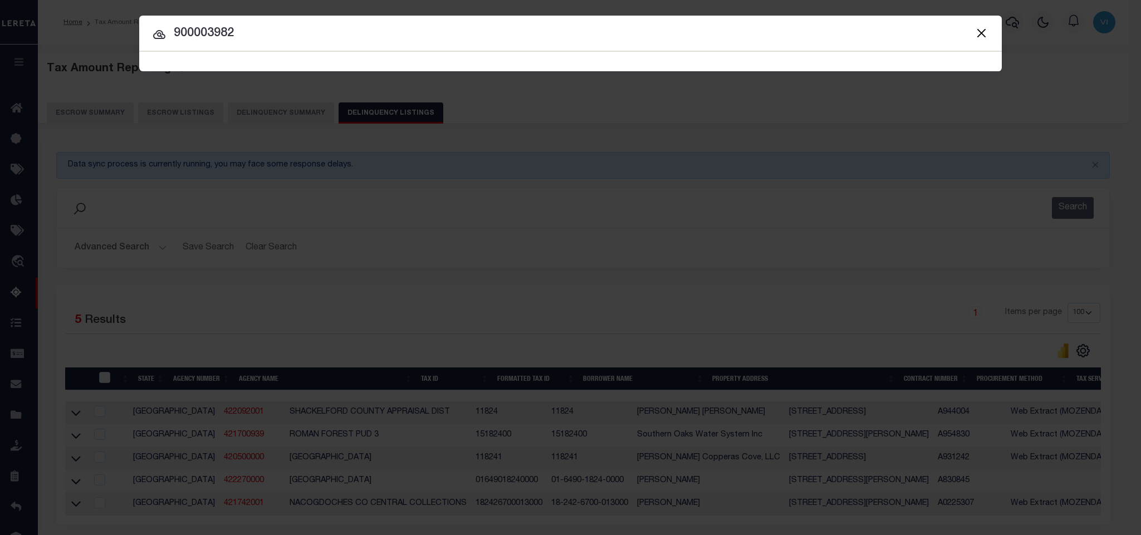
type input "900003982"
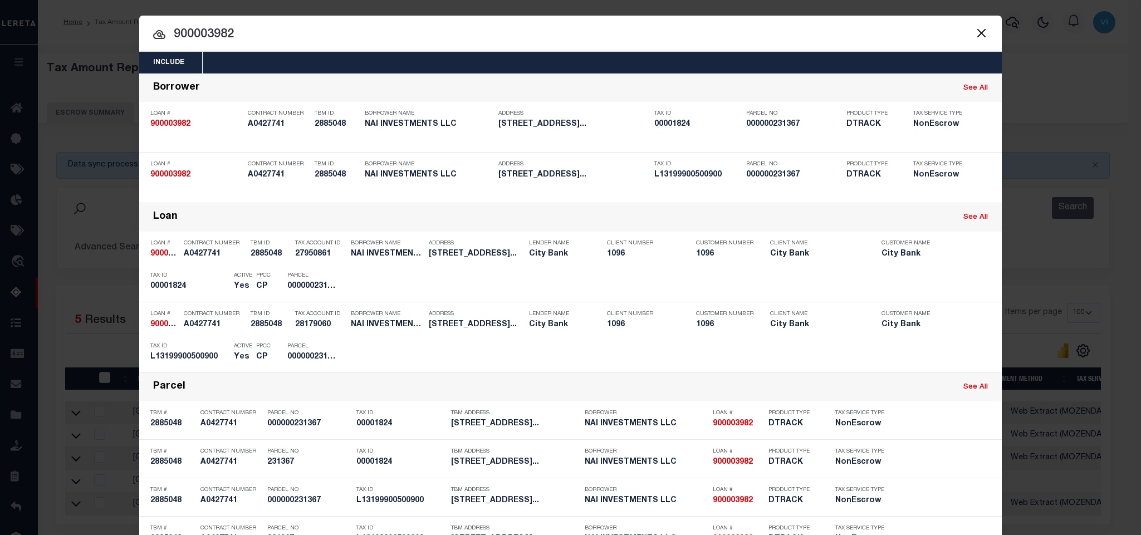
click at [536, 62] on div "Include Loans TBM Customers Borrowers Payments (Lender Non-Disb) Payments (Lend…" at bounding box center [570, 63] width 862 height 22
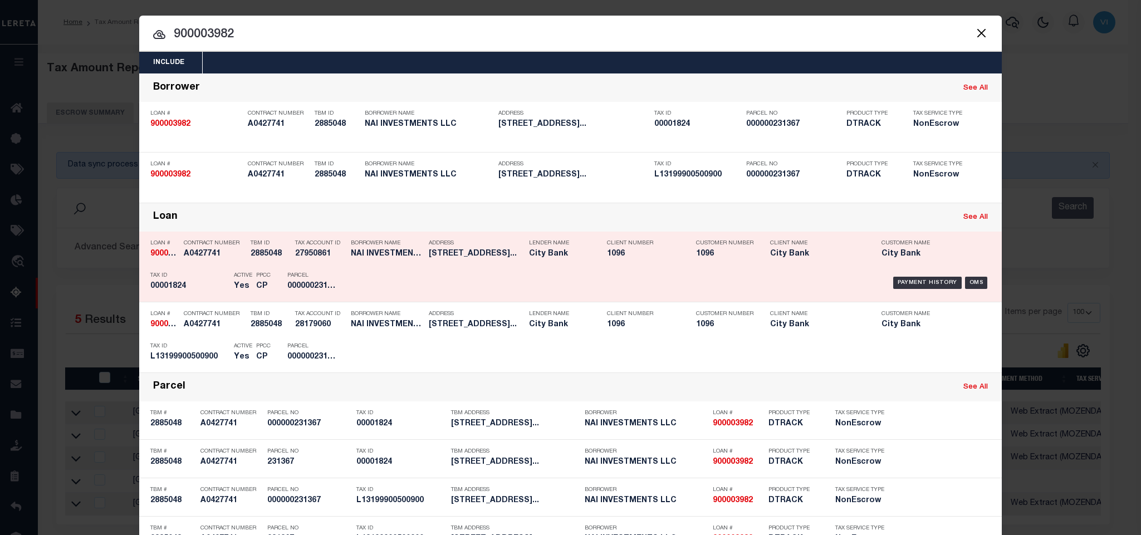
click at [321, 274] on div "Parcel 000000231367" at bounding box center [312, 283] width 50 height 32
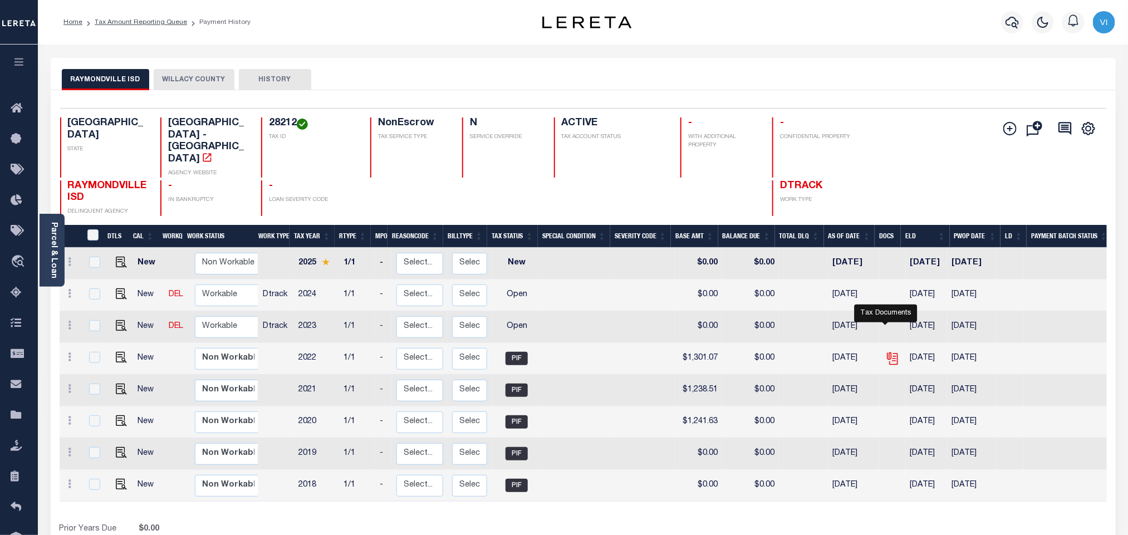
click at [887, 351] on icon "" at bounding box center [892, 358] width 14 height 14
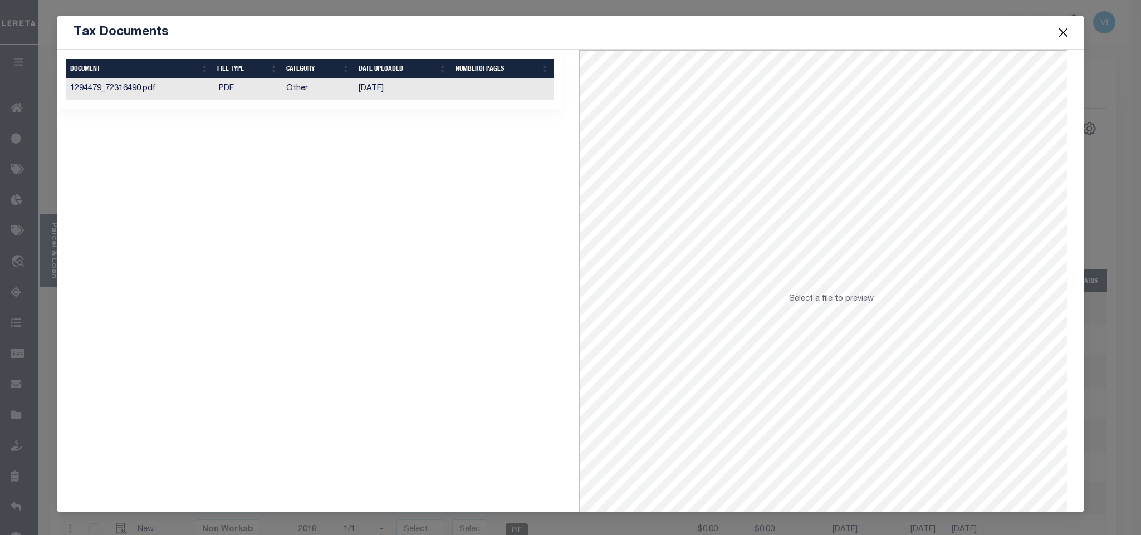
click at [436, 97] on td "[DATE]" at bounding box center [402, 90] width 97 height 22
click at [1057, 32] on button "Close" at bounding box center [1063, 32] width 14 height 14
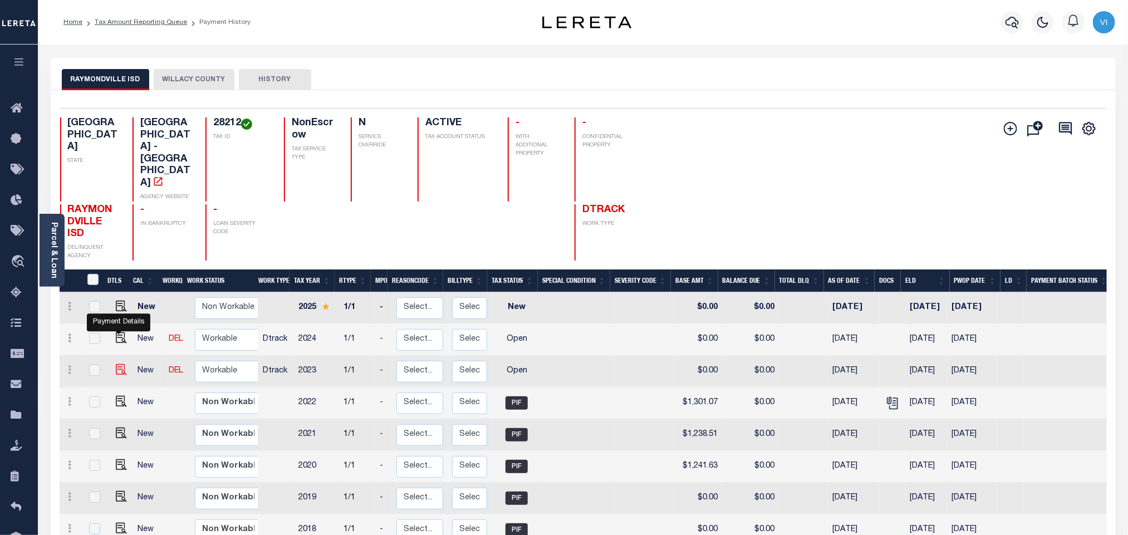
click at [119, 364] on img "" at bounding box center [121, 369] width 11 height 11
checkbox input "true"
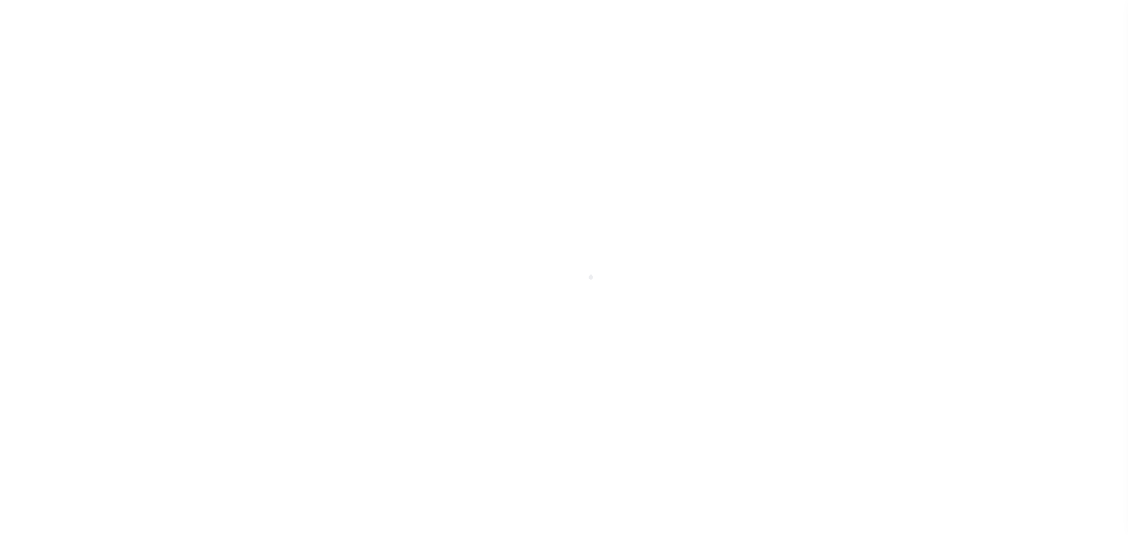
checkbox input "false"
type input "[DATE]"
select select "OP2"
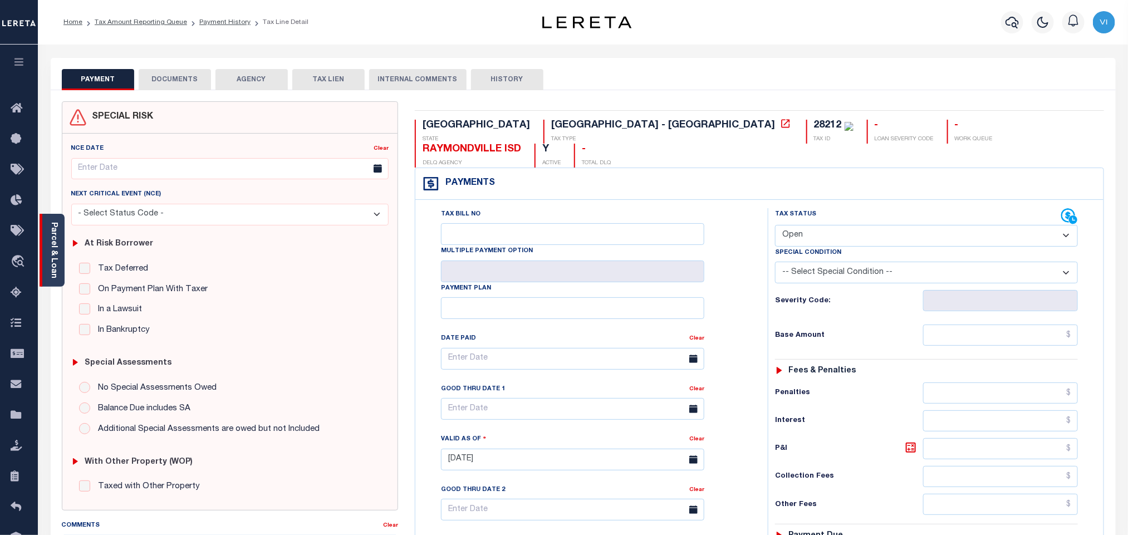
click at [53, 262] on link "Parcel & Loan" at bounding box center [54, 250] width 8 height 56
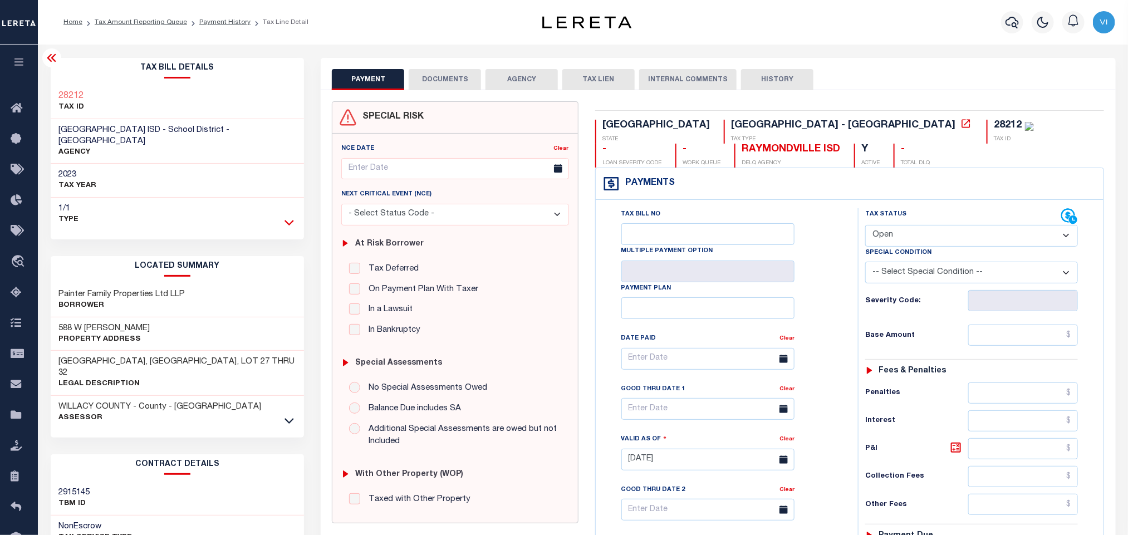
click at [291, 220] on icon at bounding box center [289, 223] width 9 height 6
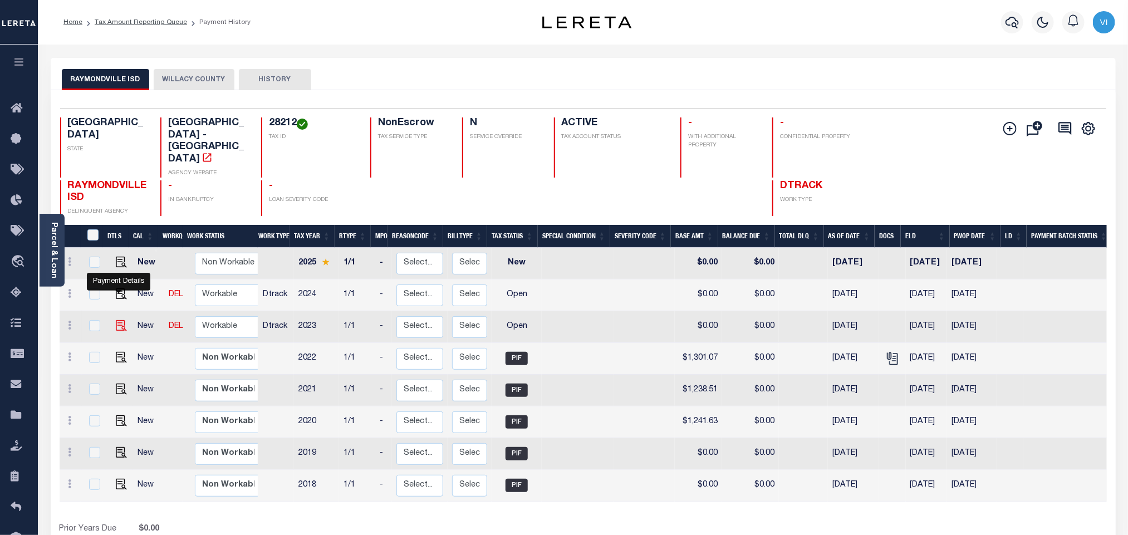
click at [117, 320] on img "" at bounding box center [121, 325] width 11 height 11
checkbox input "true"
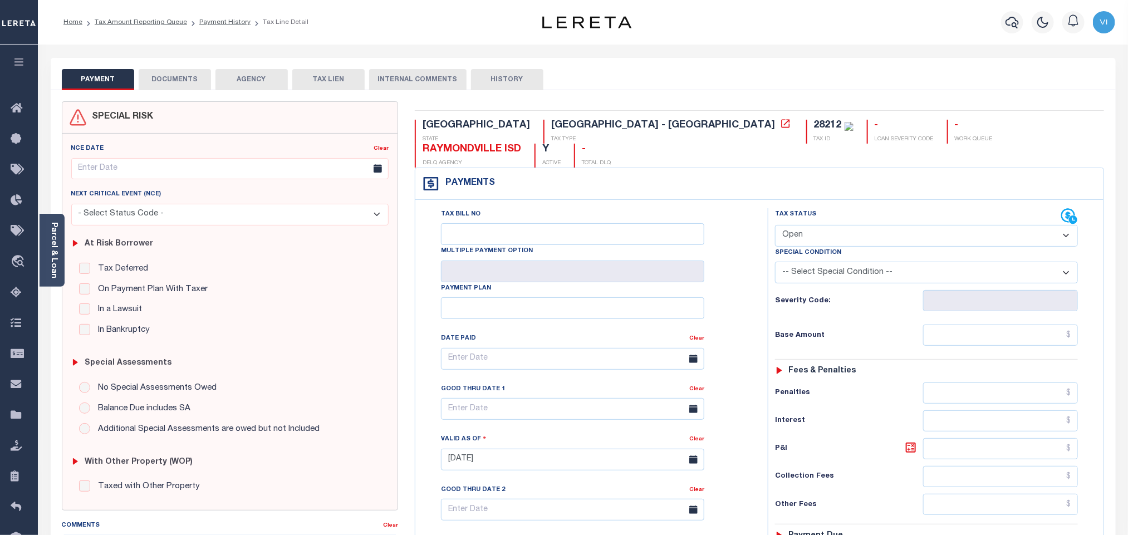
click at [795, 225] on select "- Select Status Code - Open Due/Unpaid Paid Incomplete No Tax Due Internal Refu…" at bounding box center [926, 236] width 303 height 22
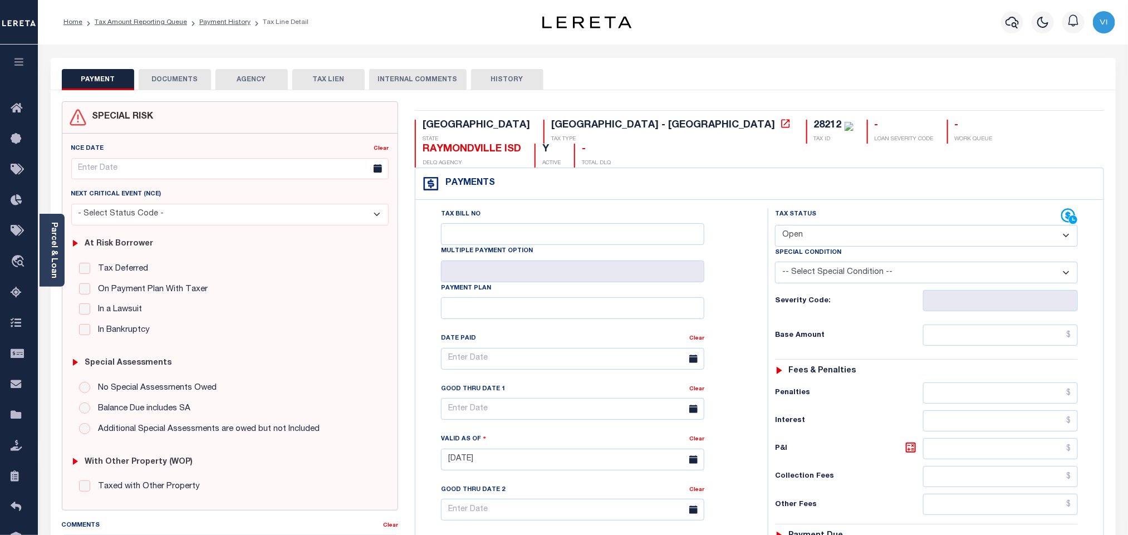
select select "PYD"
click at [775, 225] on select "- Select Status Code - Open Due/Unpaid Paid Incomplete No Tax Due Internal Refu…" at bounding box center [926, 236] width 303 height 22
type input "[DATE]"
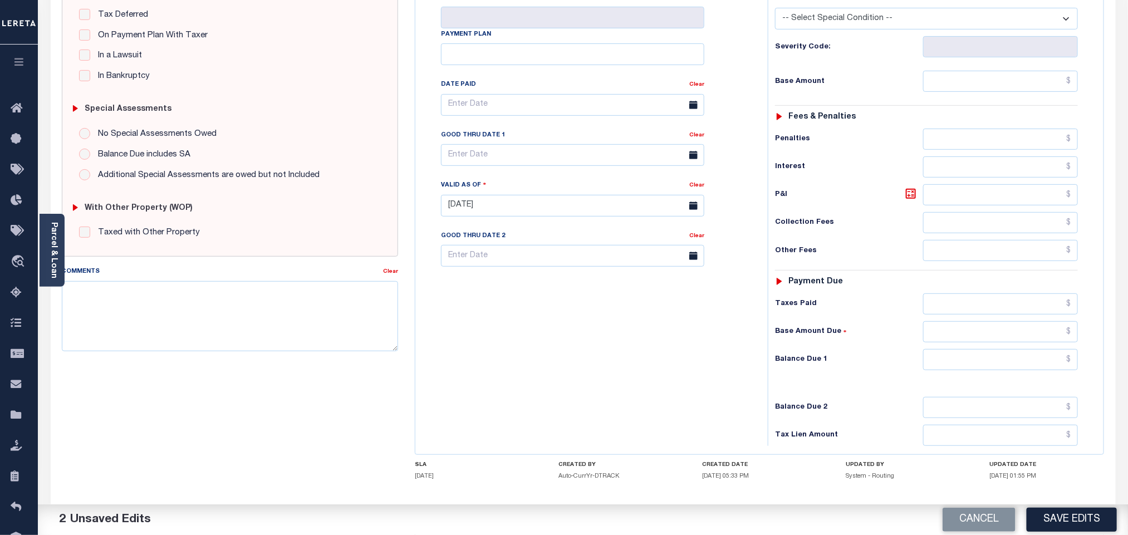
scroll to position [293, 0]
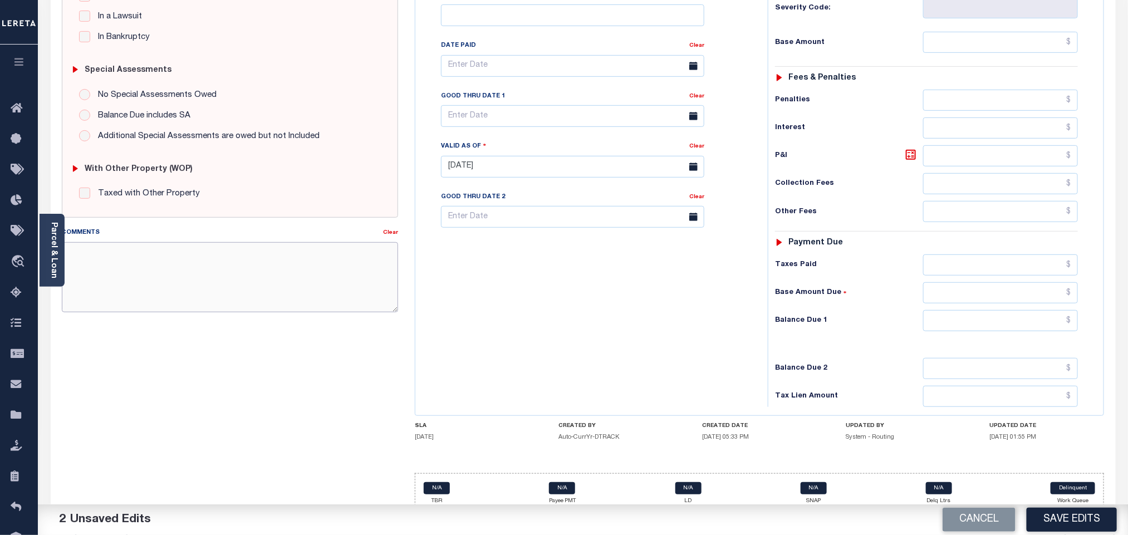
click at [100, 262] on textarea "Comments" at bounding box center [230, 277] width 336 height 70
click at [215, 264] on textarea "Comments" at bounding box center [230, 277] width 336 height 70
click at [199, 242] on div "Comments" at bounding box center [222, 235] width 321 height 16
click at [201, 274] on textarea "Comments" at bounding box center [230, 277] width 336 height 70
paste textarea "Information taken verbally..."
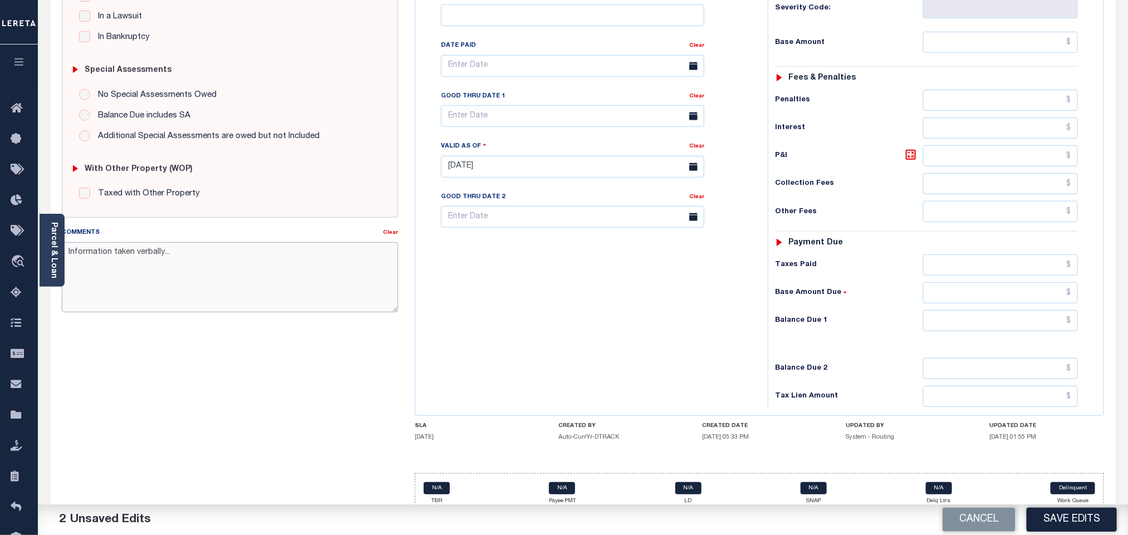
type textarea "Information taken verbally..."
click at [994, 310] on input "text" at bounding box center [1000, 320] width 155 height 21
type input "$0.00"
click at [631, 326] on div "Tax Bill No Multiple Payment Option Payment Plan Clear" at bounding box center [588, 161] width 341 height 492
click at [1036, 513] on button "Save Edits" at bounding box center [1072, 520] width 90 height 24
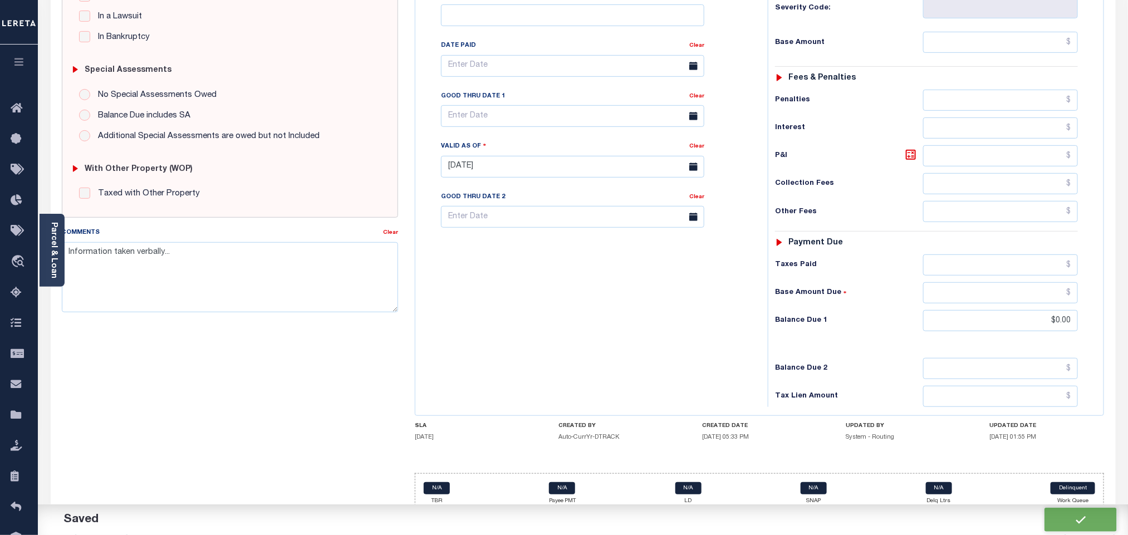
checkbox input "false"
type input "$0"
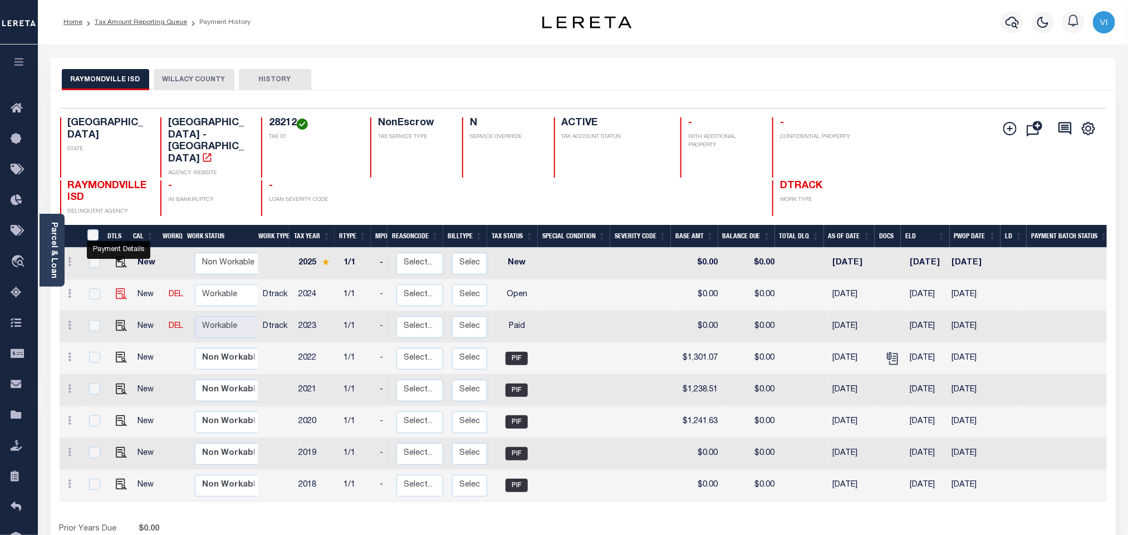
click at [116, 288] on img "" at bounding box center [121, 293] width 11 height 11
checkbox input "true"
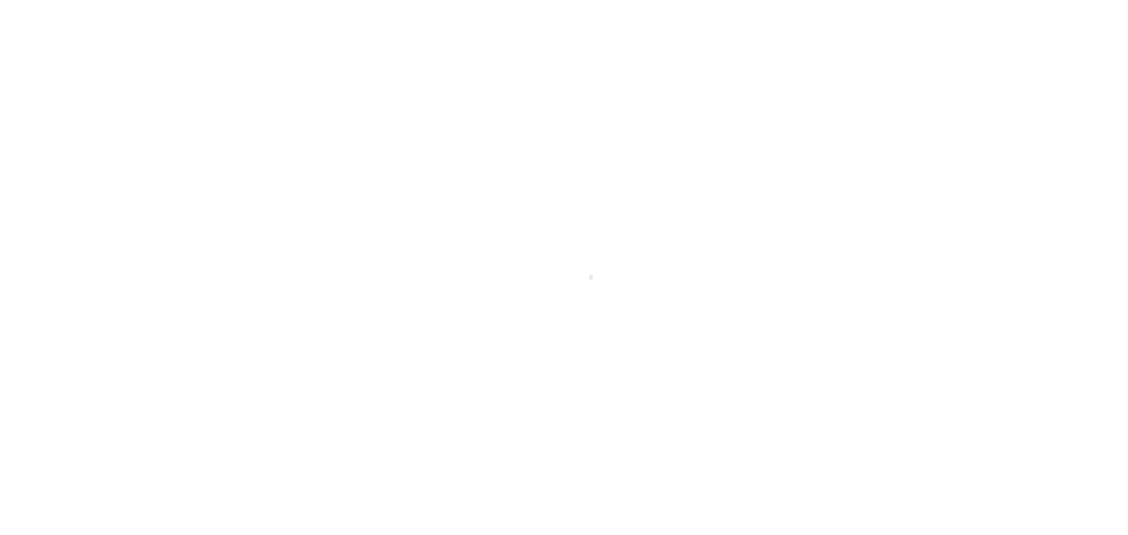
select select "OP2"
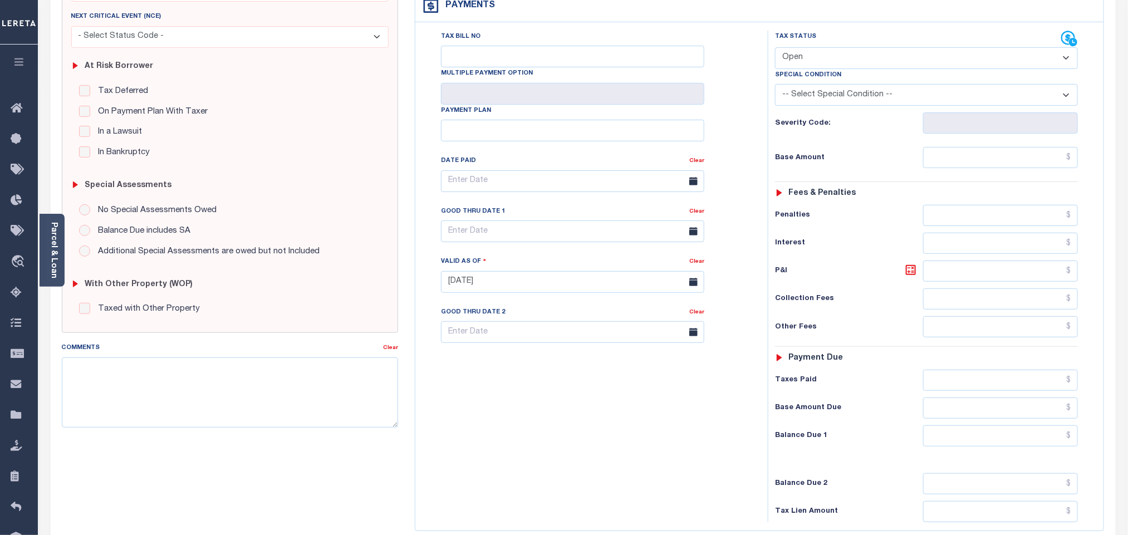
scroll to position [293, 0]
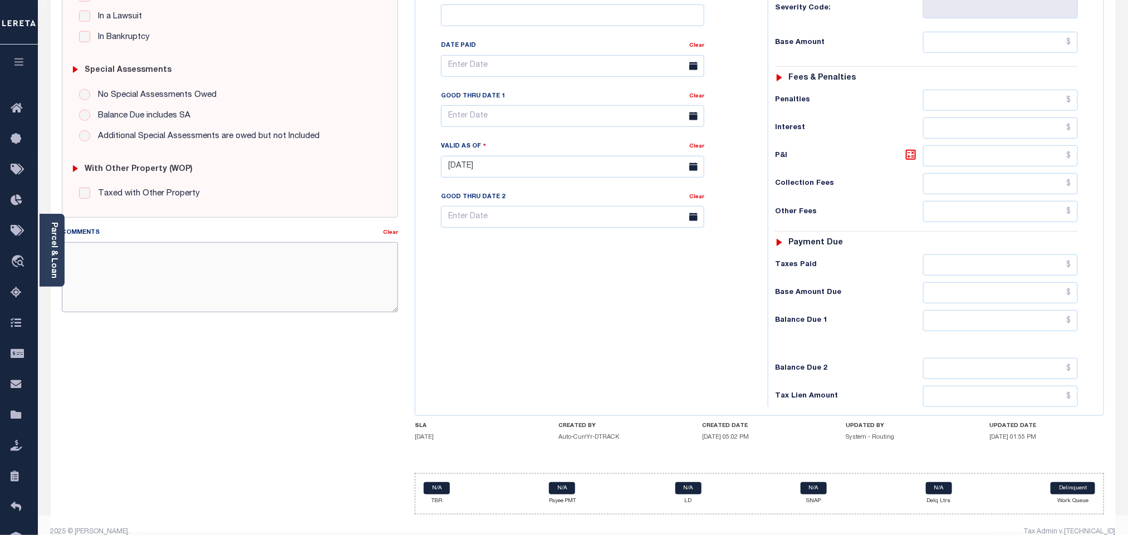
click at [214, 282] on textarea "Comments" at bounding box center [230, 277] width 336 height 70
paste textarea "Information taken verbally..."
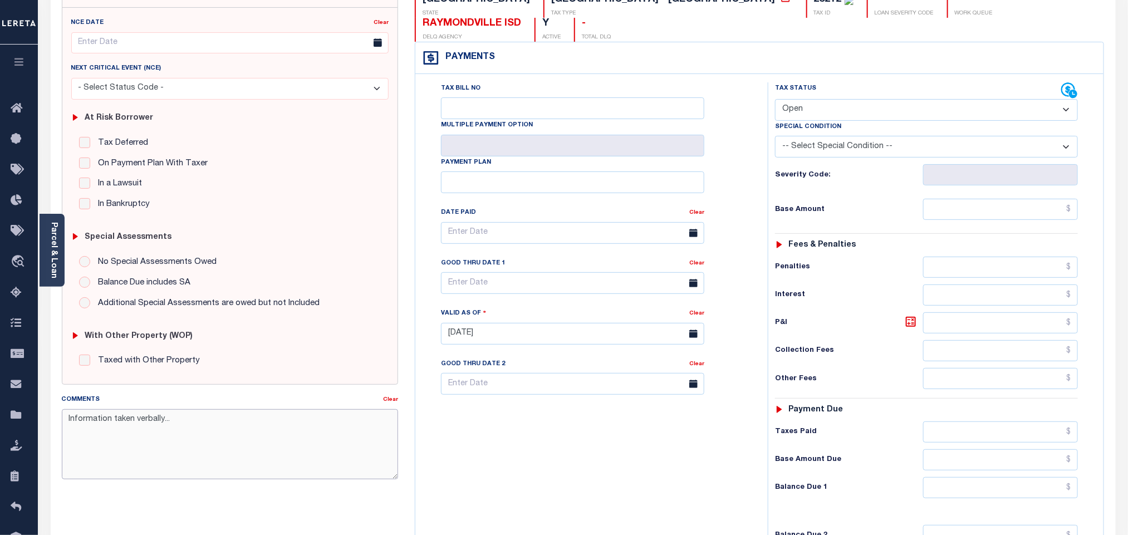
scroll to position [0, 0]
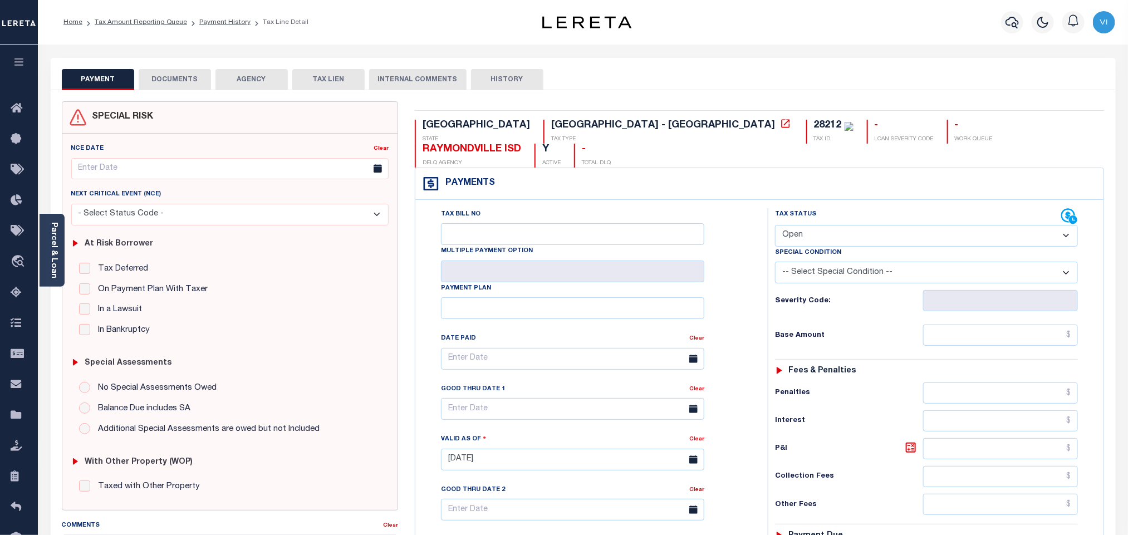
type textarea "Information taken verbally..."
type input "[DATE]"
drag, startPoint x: 857, startPoint y: 219, endPoint x: 847, endPoint y: 224, distance: 11.0
click at [857, 225] on select "- Select Status Code - Open Due/Unpaid Paid Incomplete No Tax Due Internal Refu…" at bounding box center [926, 236] width 303 height 22
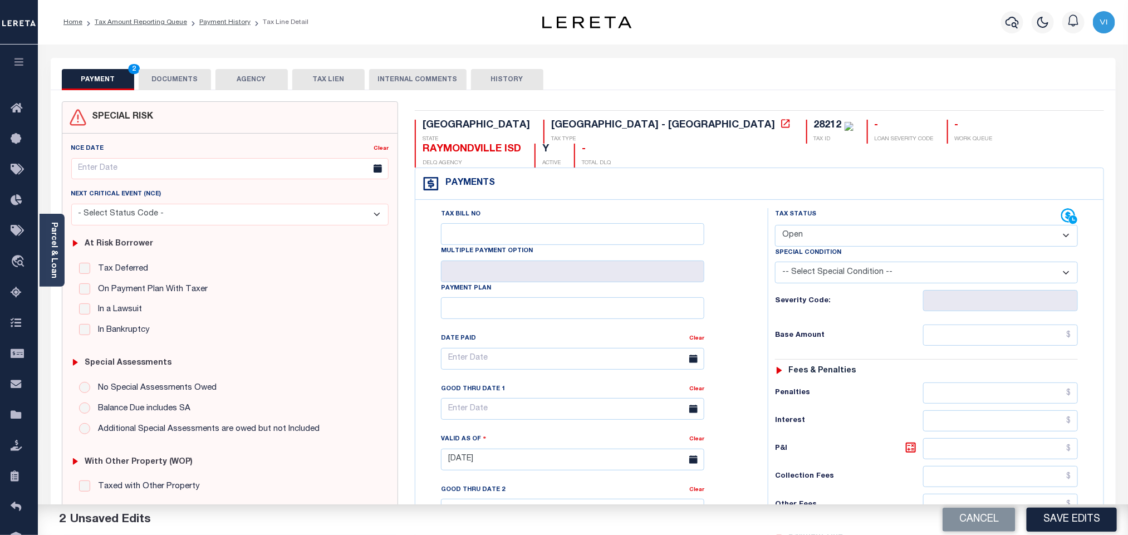
select select "PYD"
click at [775, 225] on select "- Select Status Code - Open Due/Unpaid Paid Incomplete No Tax Due Internal Refu…" at bounding box center [926, 236] width 303 height 22
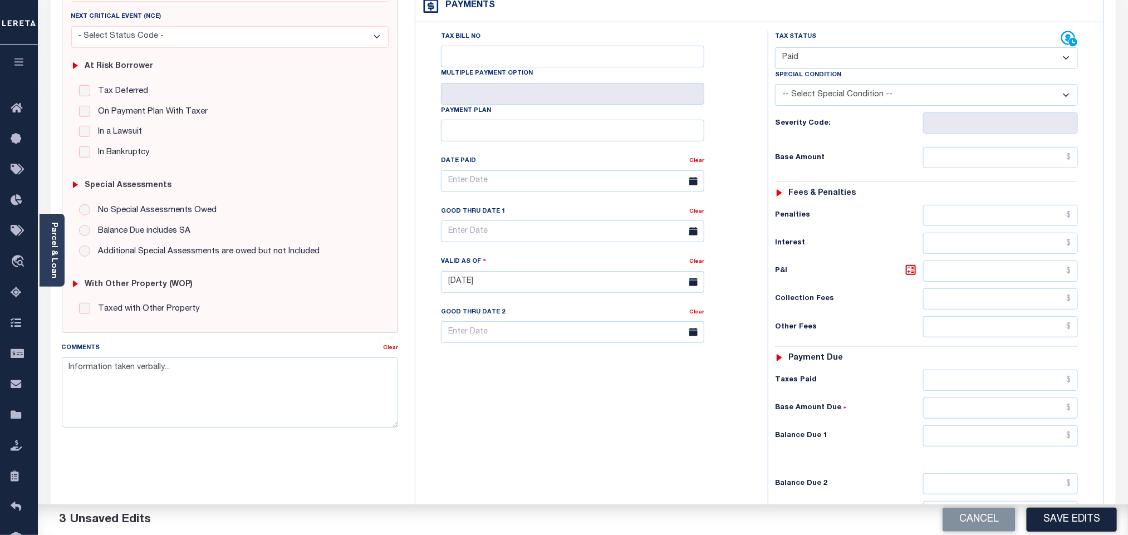
scroll to position [293, 0]
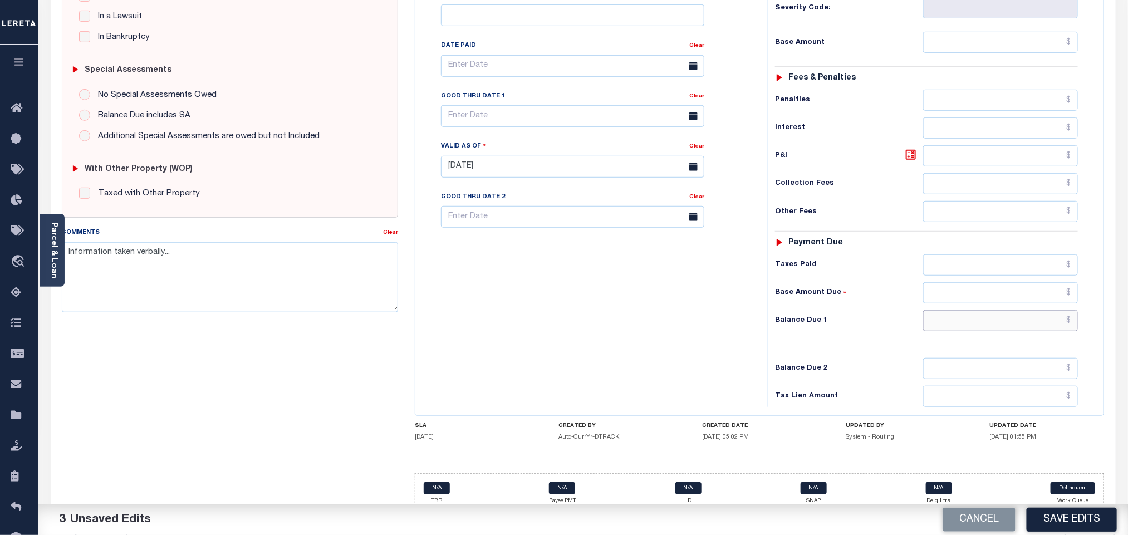
click at [970, 311] on input "text" at bounding box center [1000, 320] width 155 height 21
click at [1071, 527] on button "Save Edits" at bounding box center [1072, 520] width 90 height 24
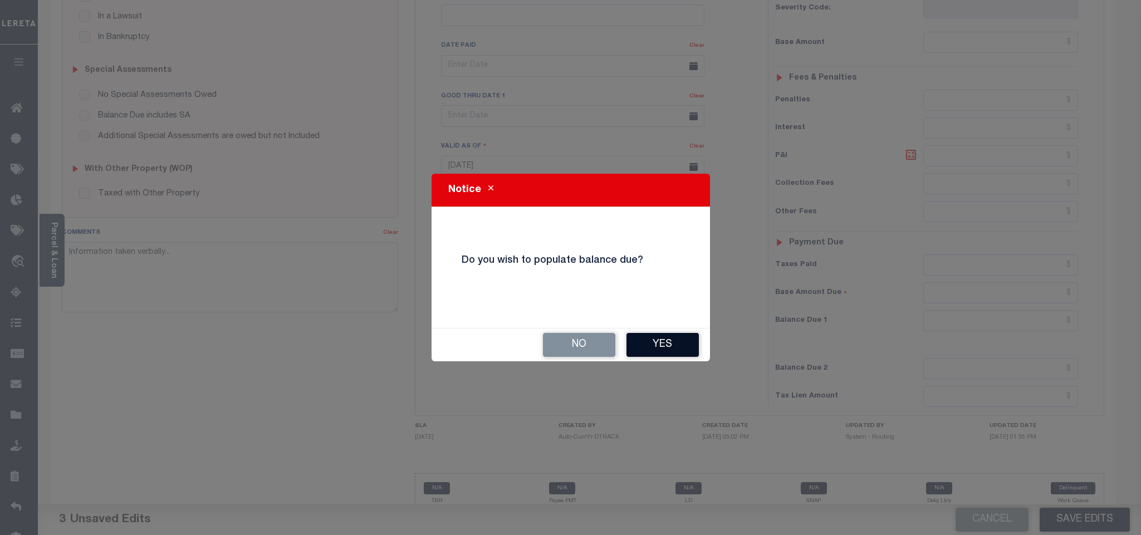
click at [671, 347] on button "Yes" at bounding box center [662, 345] width 72 height 24
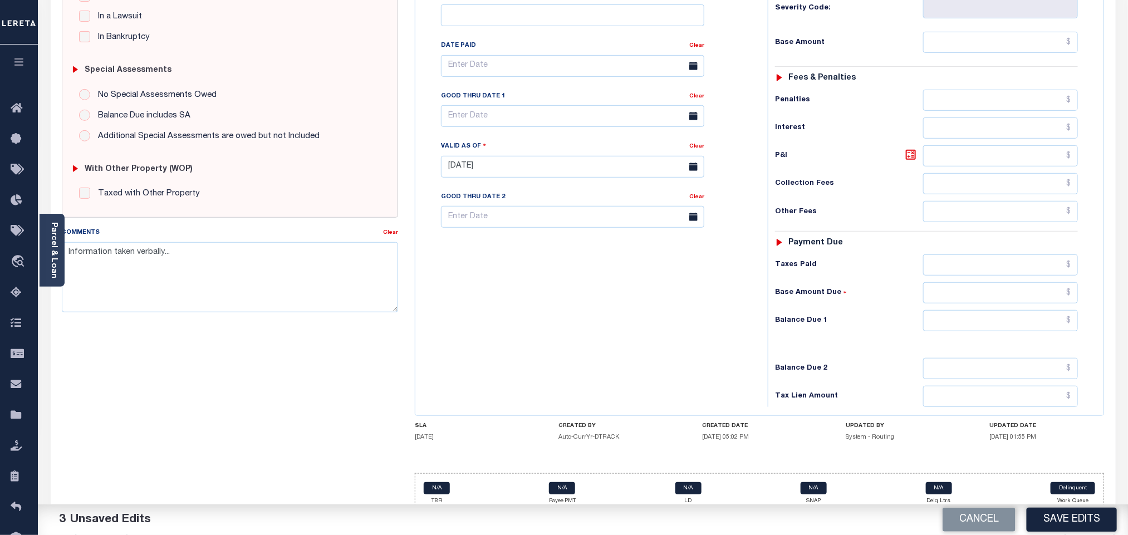
click at [1051, 316] on div "Tax Status Status - Select Status Code -" at bounding box center [930, 161] width 325 height 492
click at [1050, 310] on input "text" at bounding box center [1000, 320] width 155 height 21
type input "$0.00"
click at [1050, 519] on button "Save Edits" at bounding box center [1072, 520] width 90 height 24
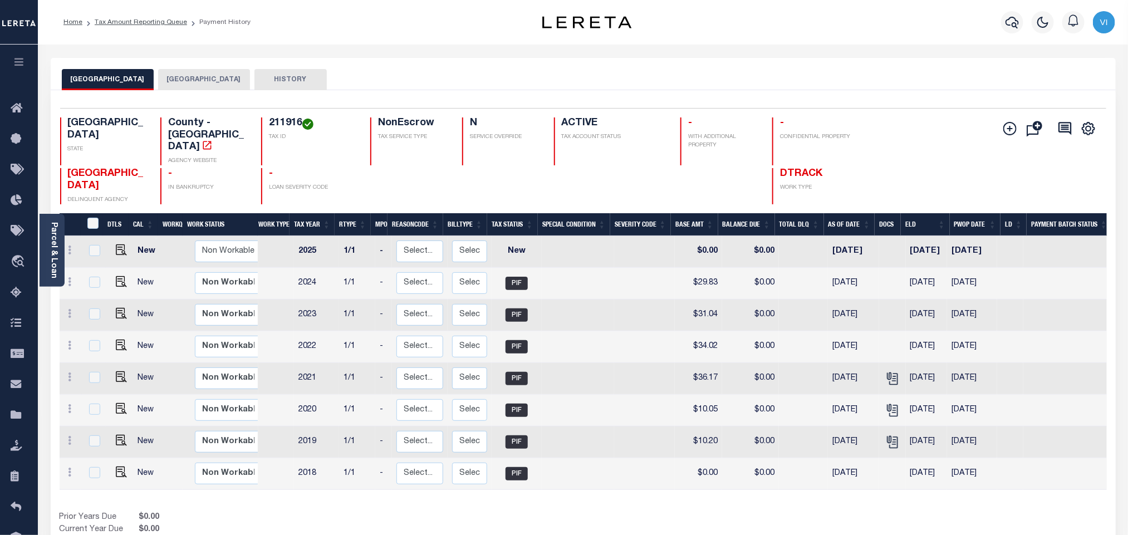
click at [196, 80] on button "[GEOGRAPHIC_DATA]" at bounding box center [204, 79] width 92 height 21
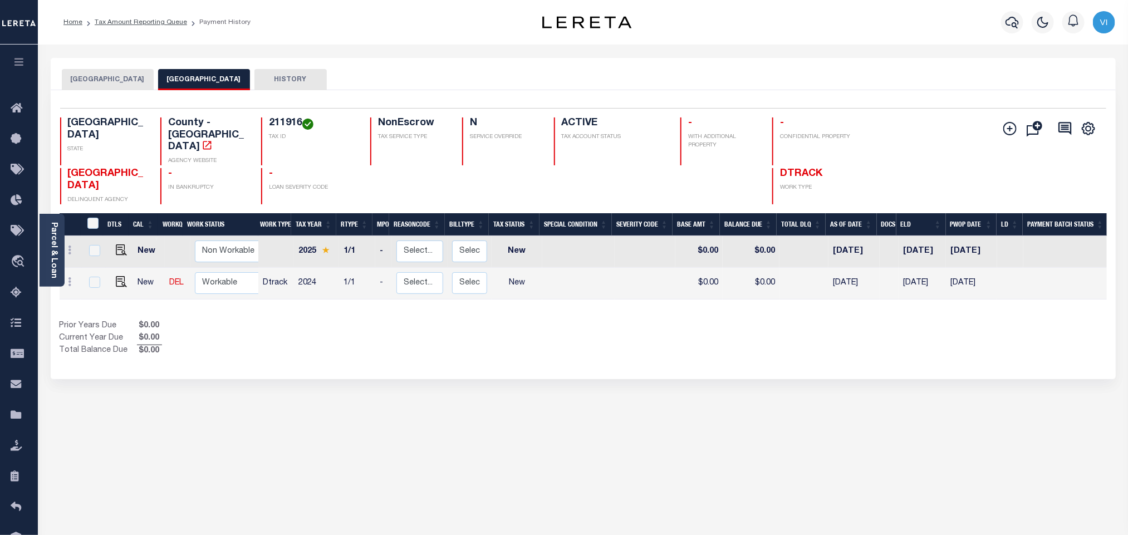
click at [261, 124] on div "211916 TAX ID" at bounding box center [309, 141] width 96 height 48
click at [89, 72] on button "[GEOGRAPHIC_DATA]" at bounding box center [108, 79] width 92 height 21
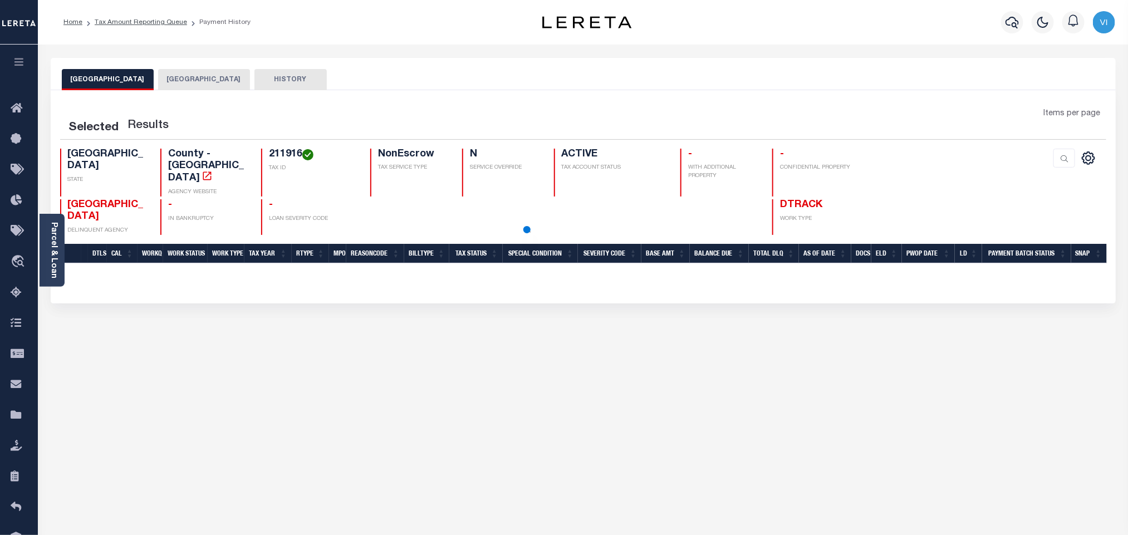
click at [201, 94] on div "Selected Results Items per page TX STATE N" at bounding box center [583, 196] width 1065 height 213
click at [189, 75] on button "[GEOGRAPHIC_DATA]" at bounding box center [204, 79] width 92 height 21
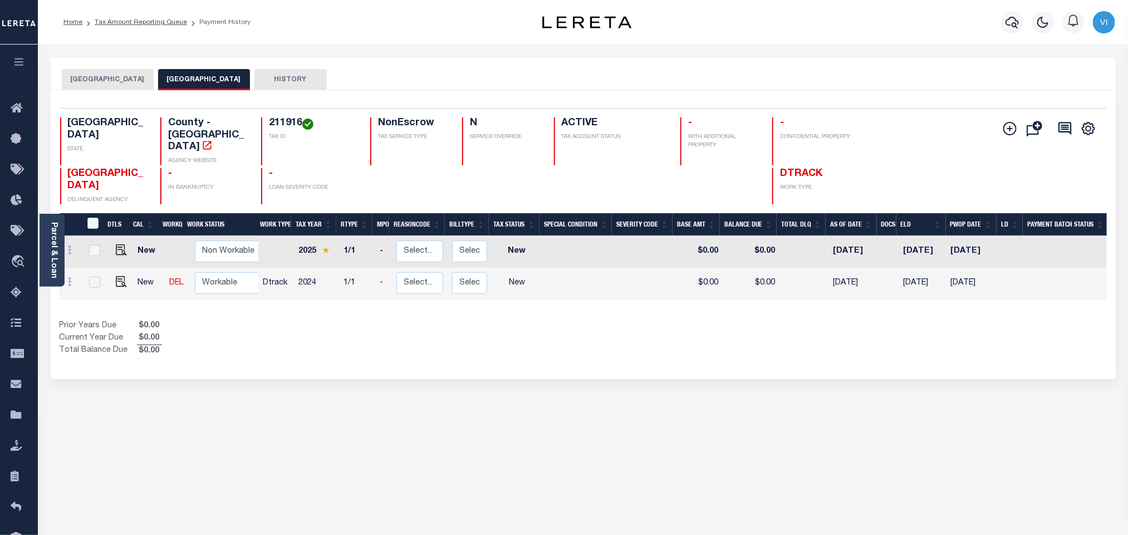
click at [276, 168] on h4 "-" at bounding box center [313, 174] width 88 height 12
click at [247, 125] on h4 "County - [GEOGRAPHIC_DATA]" at bounding box center [208, 135] width 80 height 36
click at [263, 122] on div "211916 TAX ID" at bounding box center [309, 141] width 96 height 48
copy h4 "211916"
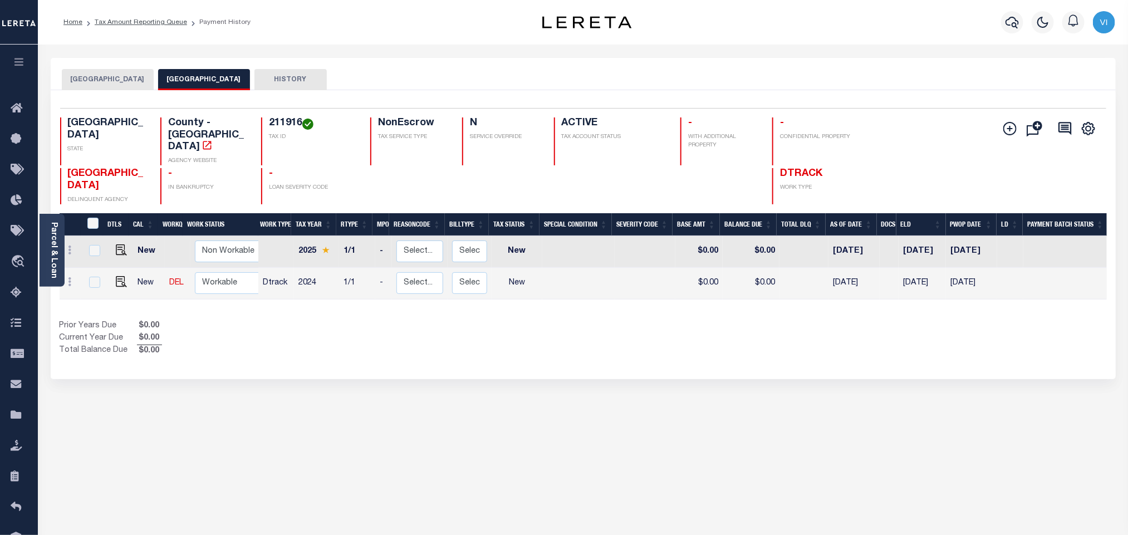
click at [259, 121] on div "TX STATE County - TX AGENCY WEBSITE 211916 TAX ID NonEscrow TAX SERVICE TYPE N …" at bounding box center [496, 141] width 872 height 48
click at [122, 276] on img "" at bounding box center [121, 281] width 11 height 11
checkbox input "true"
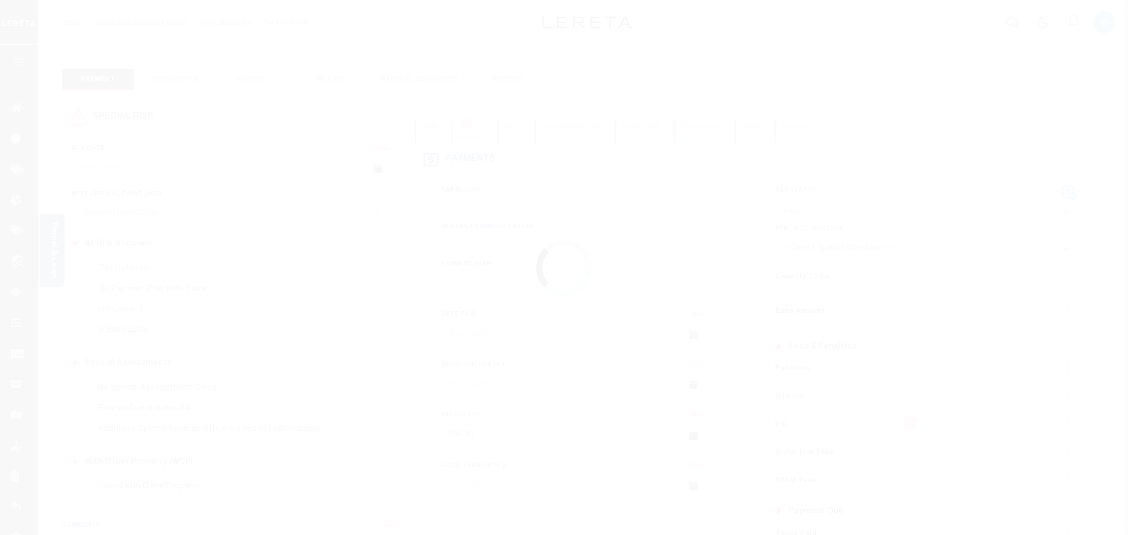
select select "NW2"
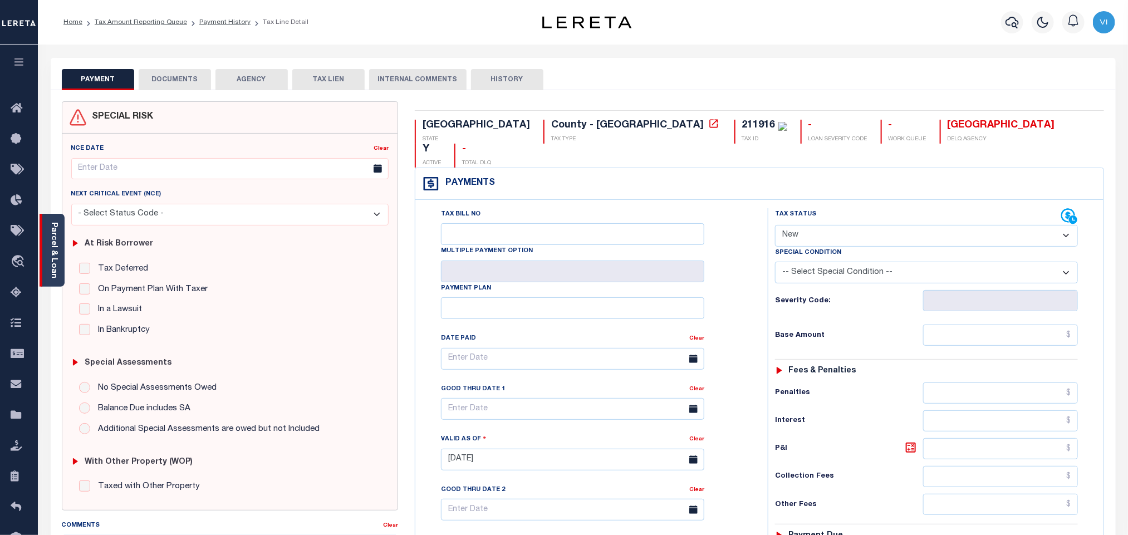
click at [56, 264] on link "Parcel & Loan" at bounding box center [54, 250] width 8 height 56
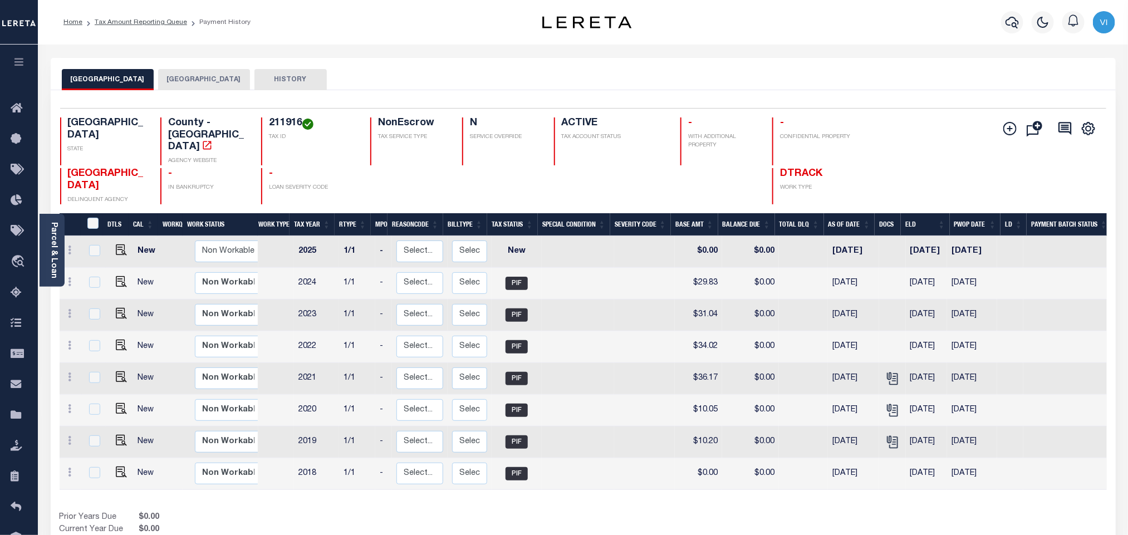
click at [266, 124] on div "211916 TAX ID" at bounding box center [309, 141] width 96 height 48
copy h4 "211916"
click at [168, 89] on button "[GEOGRAPHIC_DATA]" at bounding box center [204, 79] width 92 height 21
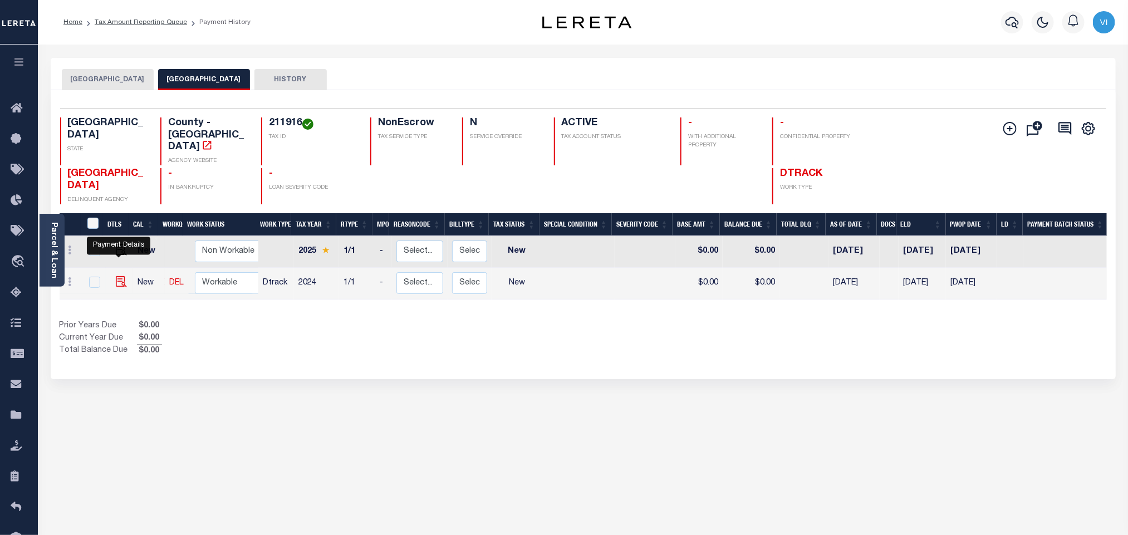
click at [116, 276] on img "" at bounding box center [121, 281] width 11 height 11
checkbox input "true"
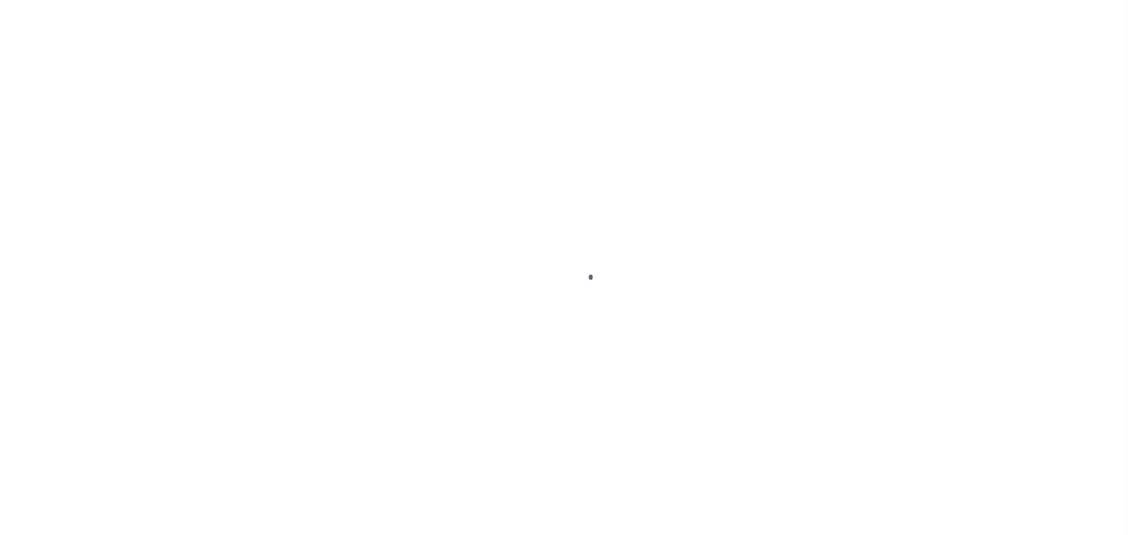
checkbox input "false"
type input "[DATE]"
select select "NW2"
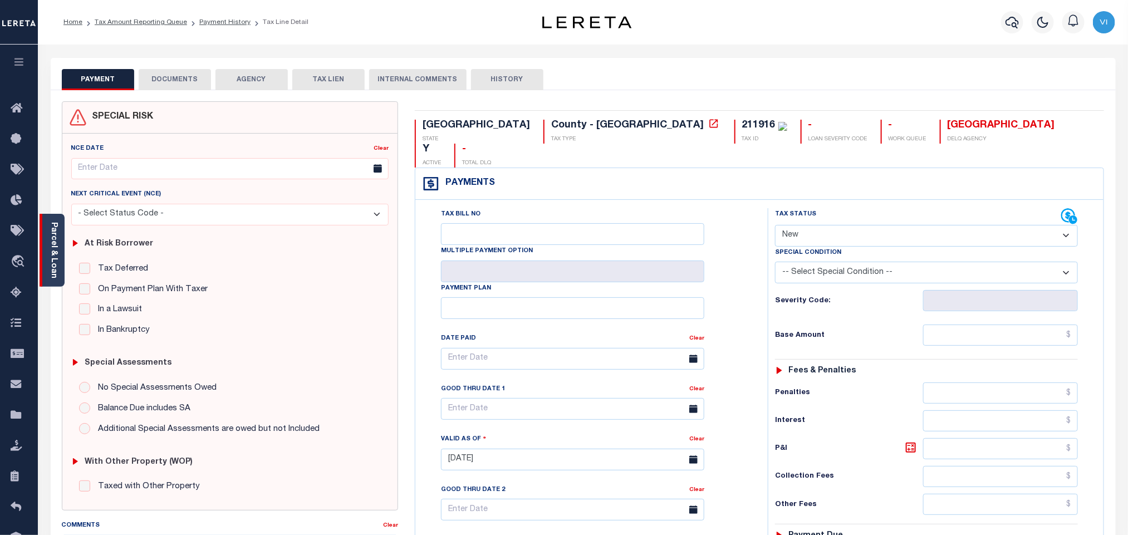
click at [53, 264] on link "Parcel & Loan" at bounding box center [54, 250] width 8 height 56
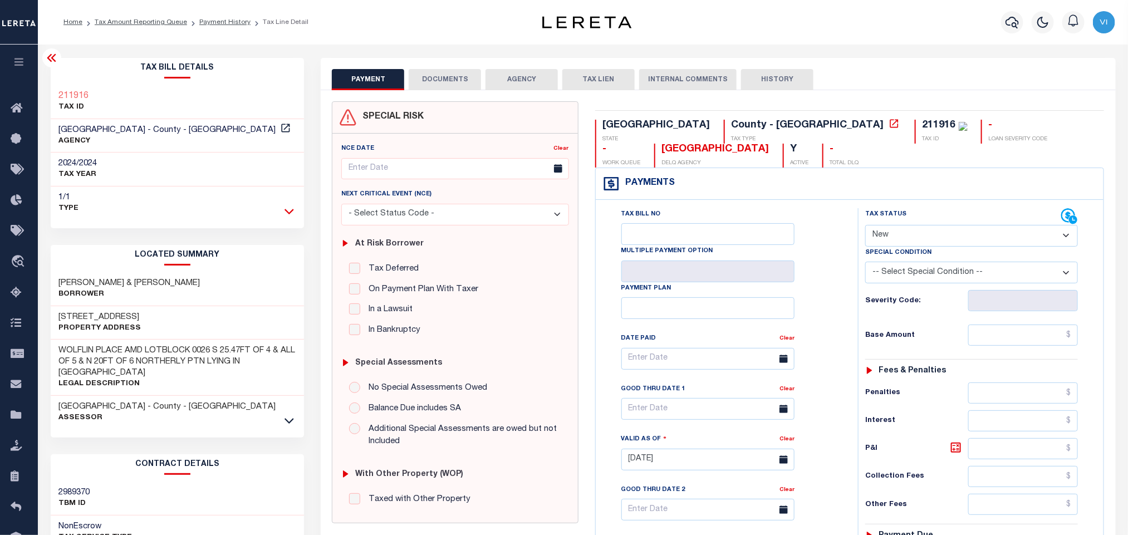
click at [285, 209] on icon at bounding box center [289, 211] width 9 height 12
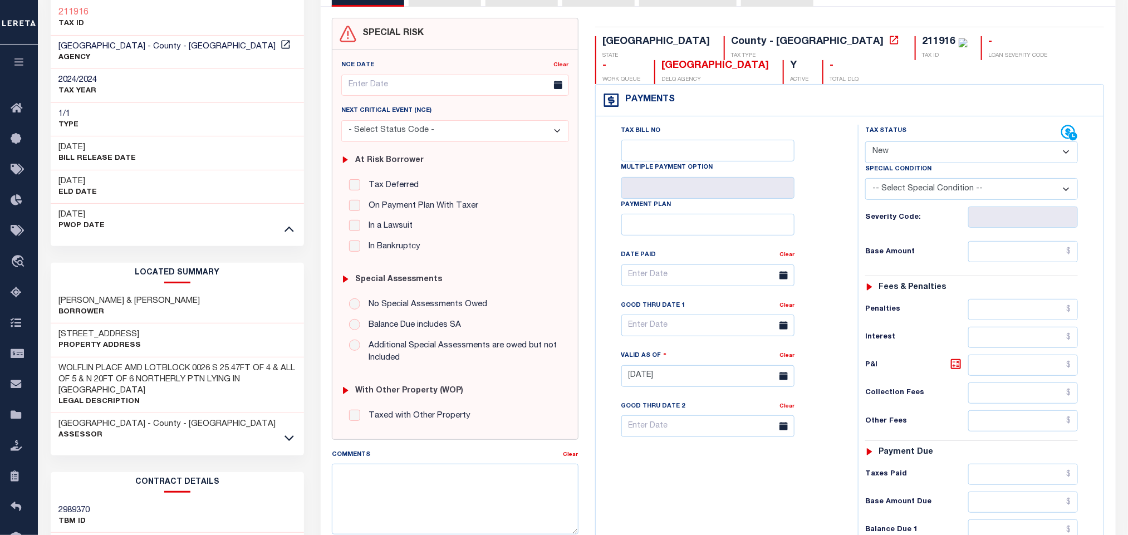
scroll to position [345, 0]
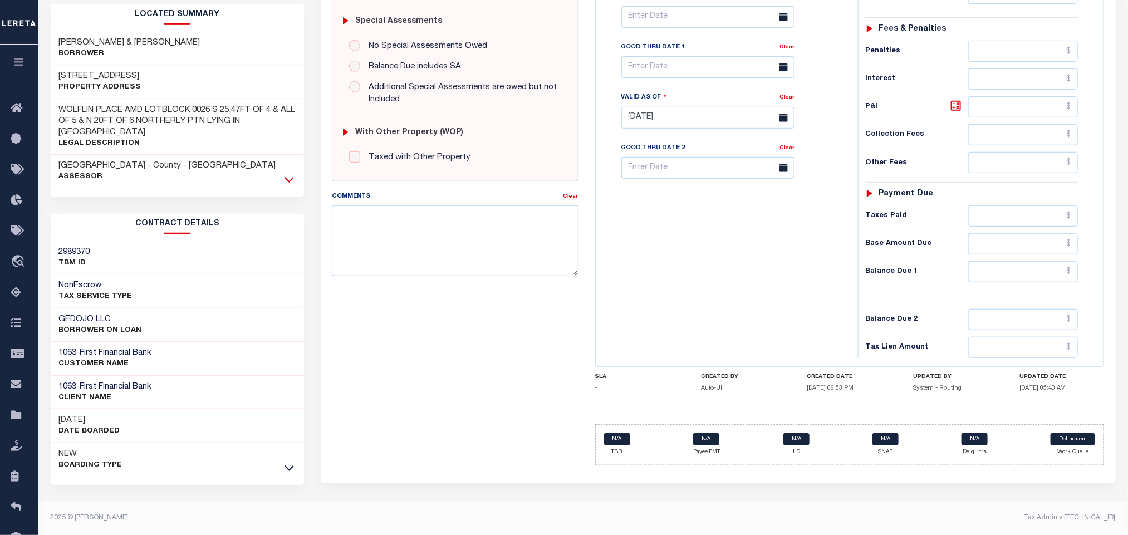
click at [291, 176] on icon at bounding box center [289, 180] width 9 height 12
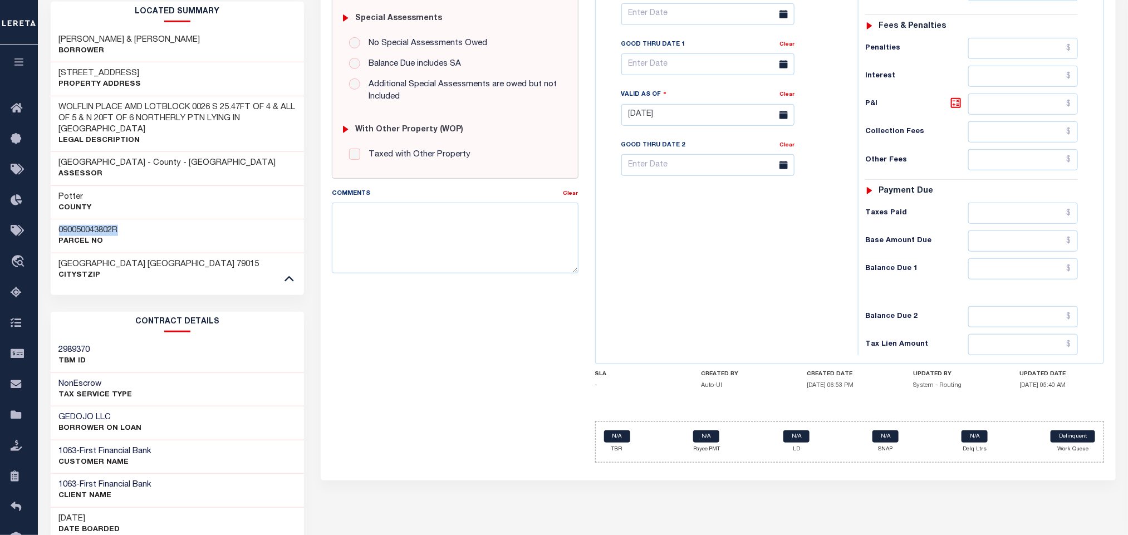
drag, startPoint x: 135, startPoint y: 234, endPoint x: 57, endPoint y: 229, distance: 78.7
click at [57, 229] on div "090050043802R Parcel No" at bounding box center [178, 236] width 254 height 34
copy h3 "090050043802R"
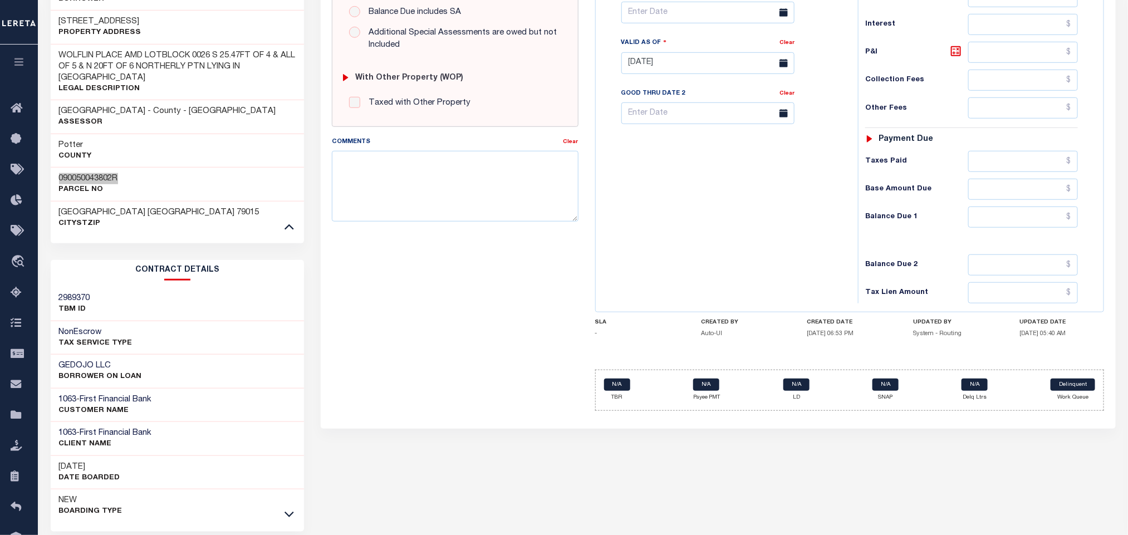
scroll to position [447, 0]
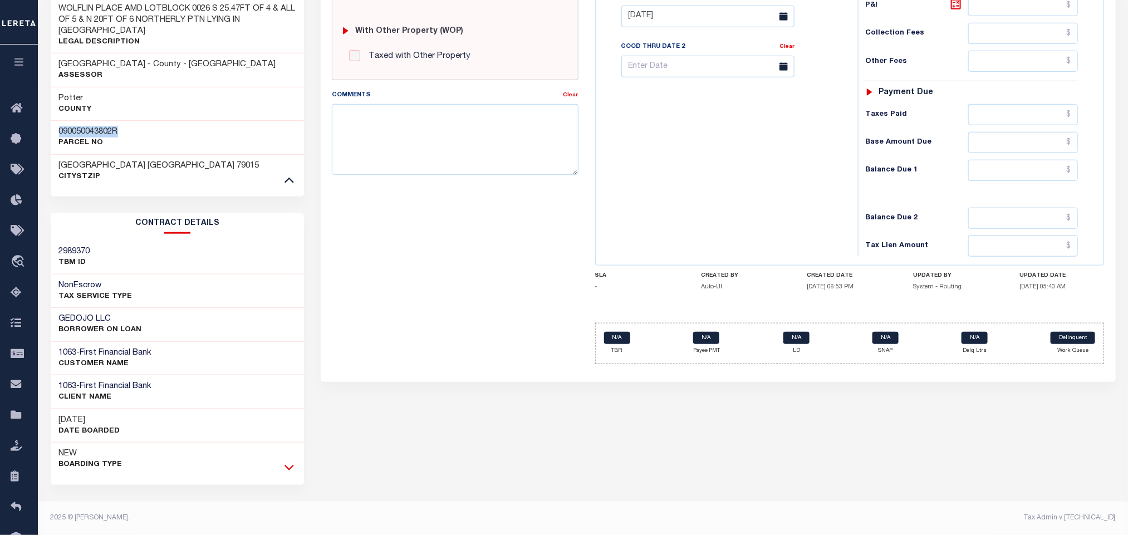
click at [286, 469] on icon at bounding box center [289, 468] width 9 height 12
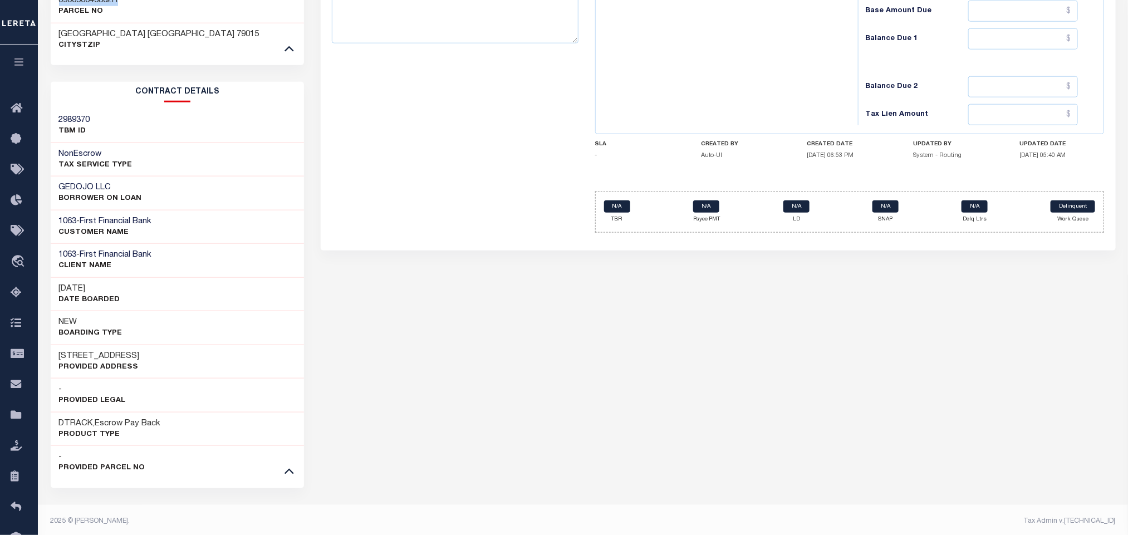
scroll to position [583, 0]
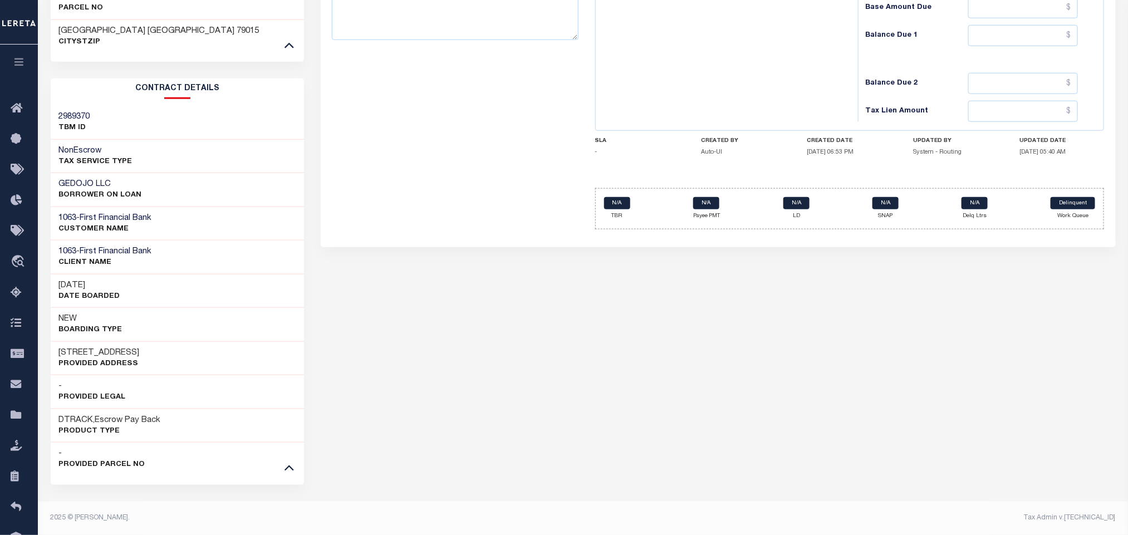
click at [955, 408] on div "PAYMENT DOCUMENTS AGENCY DELINQUENT PAYEE" at bounding box center [717, 7] width 811 height 1055
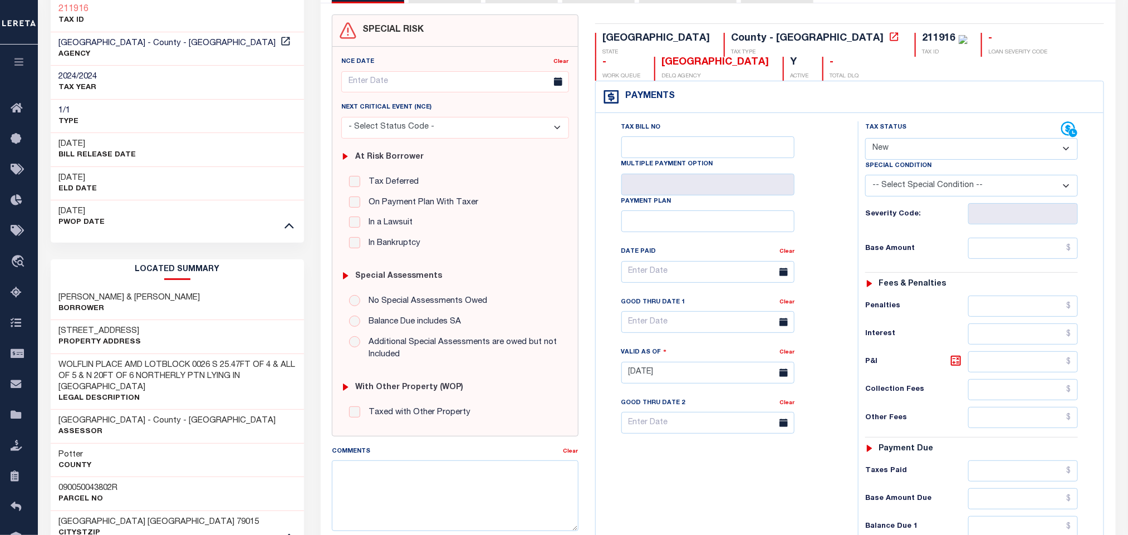
scroll to position [0, 0]
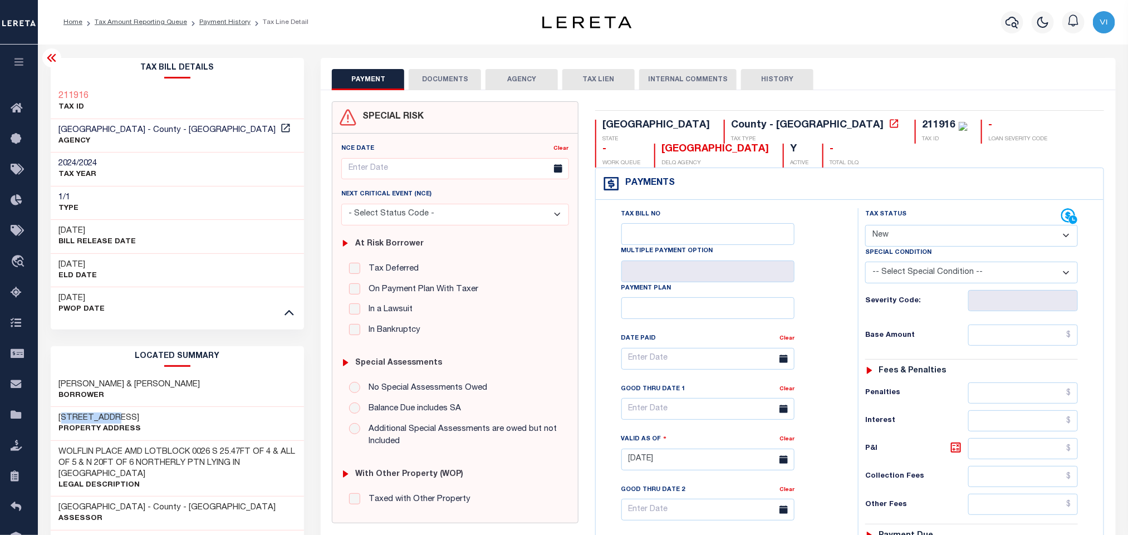
drag, startPoint x: 117, startPoint y: 419, endPoint x: 62, endPoint y: 419, distance: 55.1
click at [62, 419] on h3 "[STREET_ADDRESS]" at bounding box center [100, 418] width 82 height 11
copy h3 "806 S HAYDE"
drag, startPoint x: 163, startPoint y: 423, endPoint x: 137, endPoint y: 418, distance: 26.0
click at [164, 423] on div "2806 S HAYDEN ST Property Address" at bounding box center [178, 424] width 254 height 34
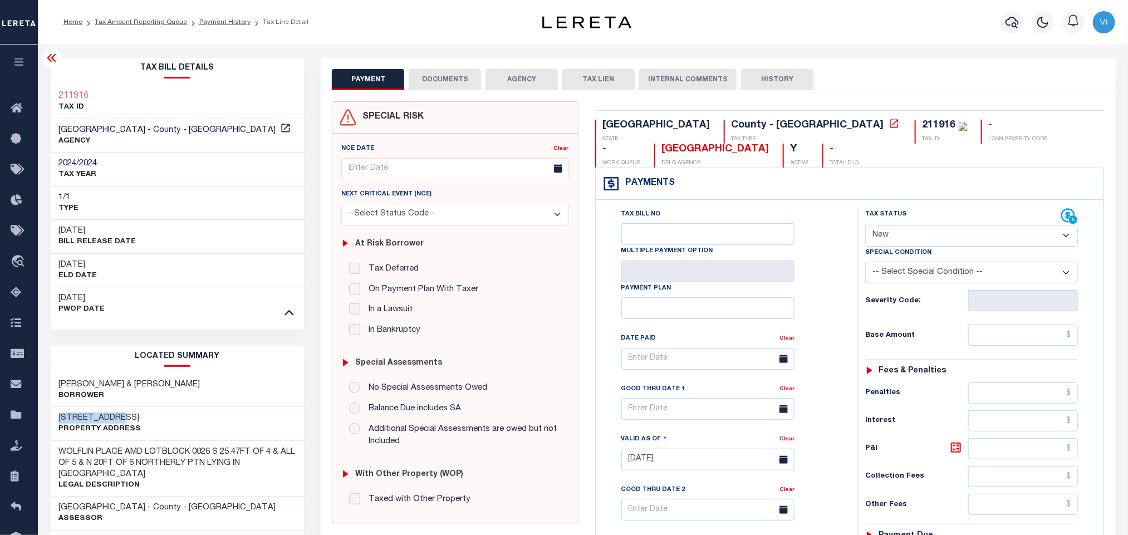
drag, startPoint x: 121, startPoint y: 418, endPoint x: 47, endPoint y: 423, distance: 73.7
copy h3 "2806 S HAYDEN"
drag, startPoint x: 92, startPoint y: 96, endPoint x: 53, endPoint y: 97, distance: 38.5
click at [53, 97] on div "211916 TAX ID" at bounding box center [178, 102] width 254 height 34
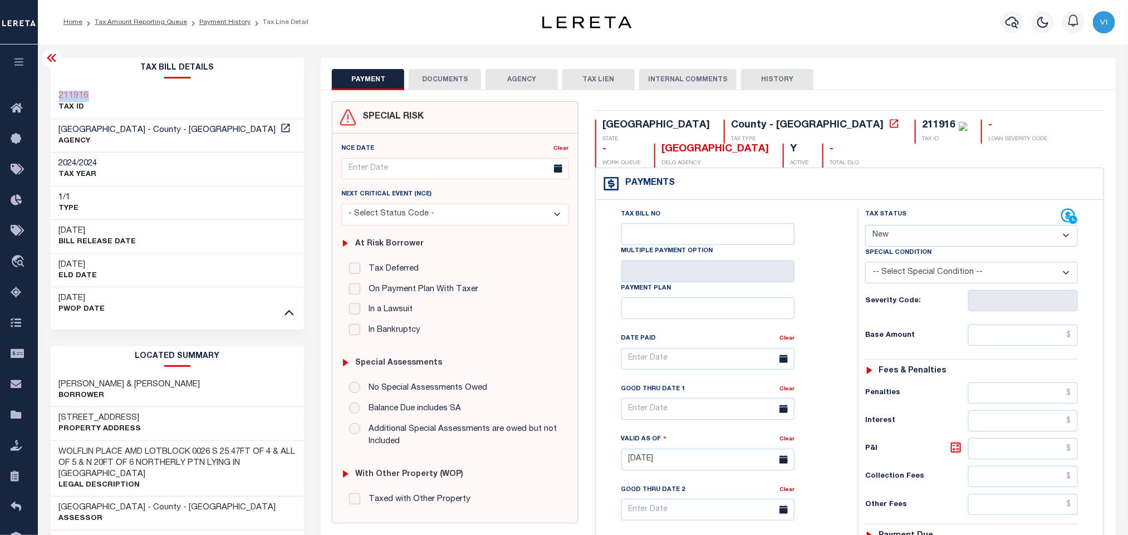
copy h3 "211916"
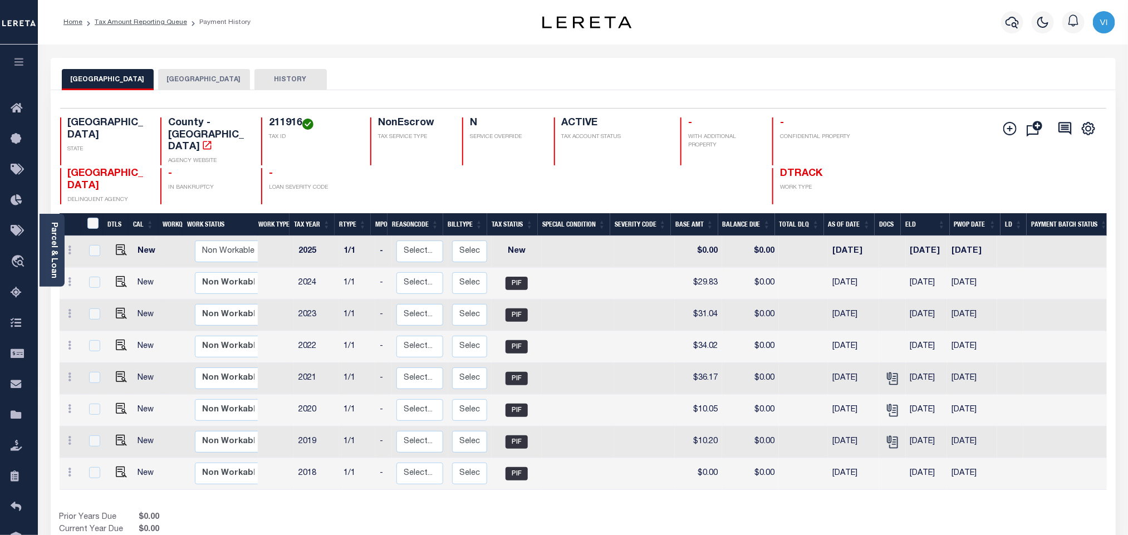
click at [193, 84] on button "[GEOGRAPHIC_DATA]" at bounding box center [204, 79] width 92 height 21
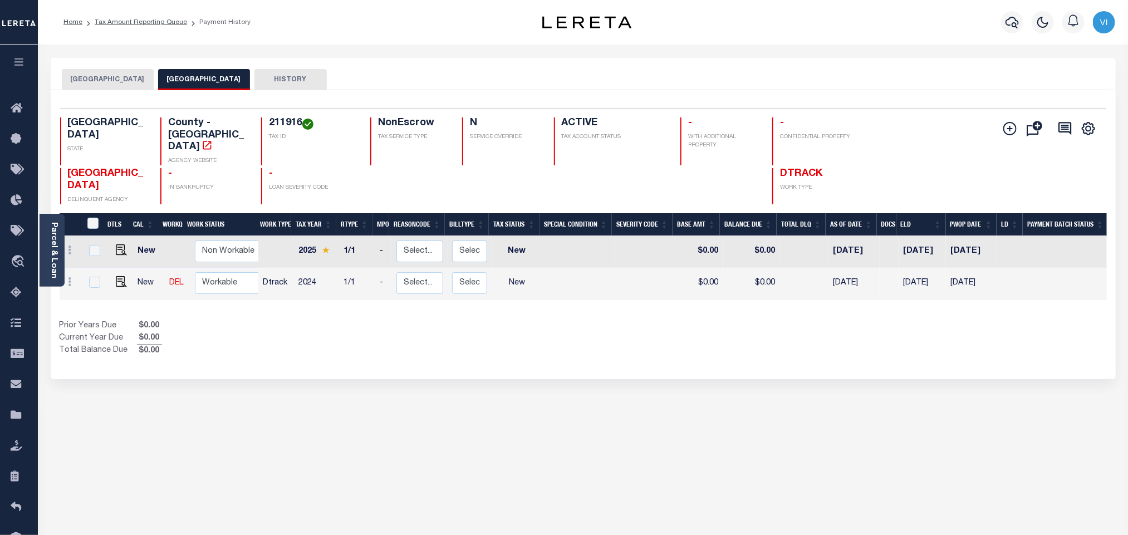
click at [114, 87] on button "[GEOGRAPHIC_DATA]" at bounding box center [108, 79] width 92 height 21
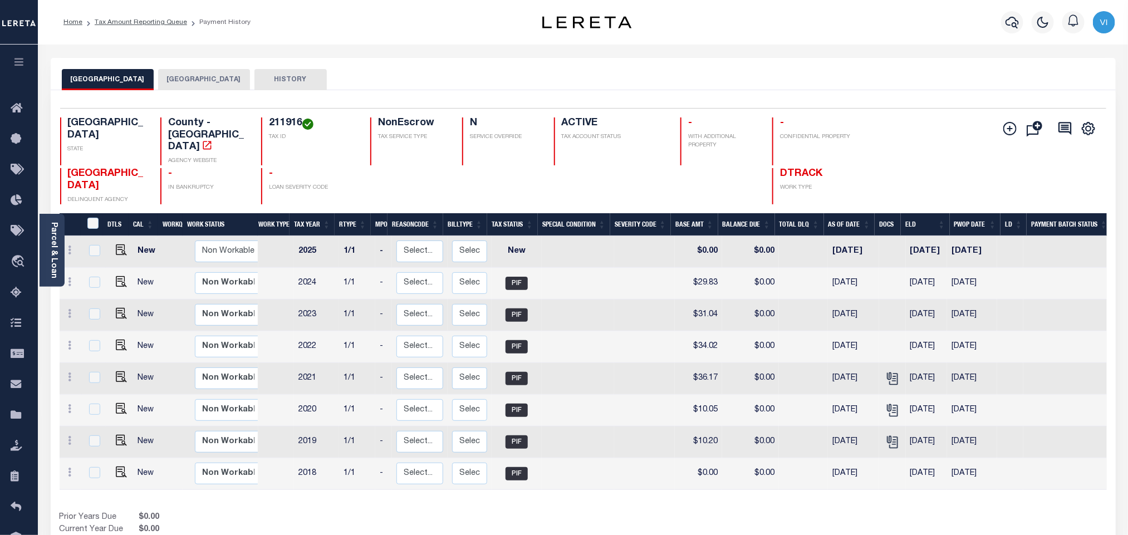
click at [181, 84] on button "[GEOGRAPHIC_DATA]" at bounding box center [204, 79] width 92 height 21
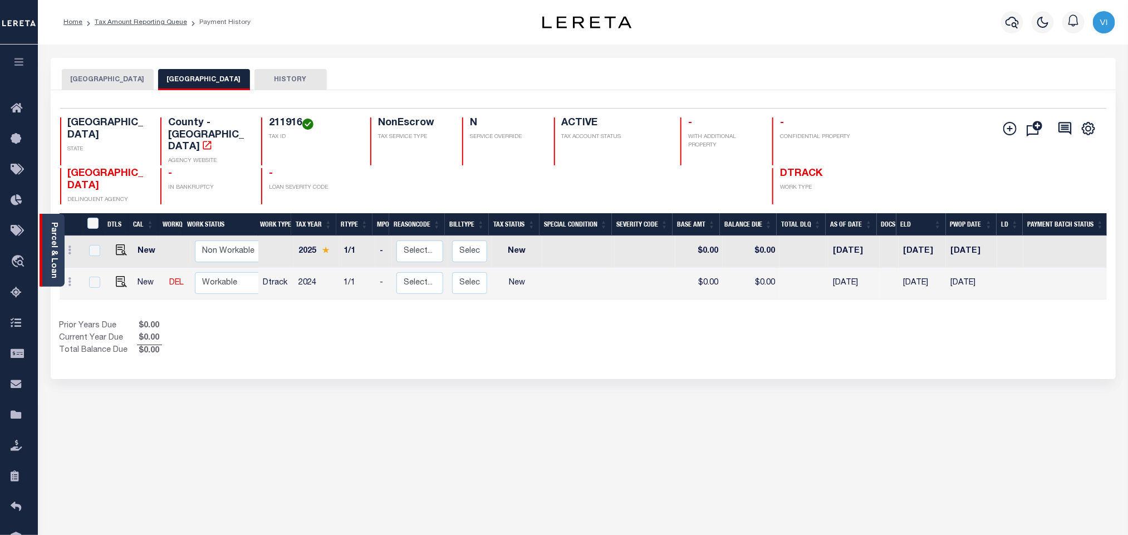
click at [55, 266] on link "Parcel & Loan" at bounding box center [54, 250] width 8 height 56
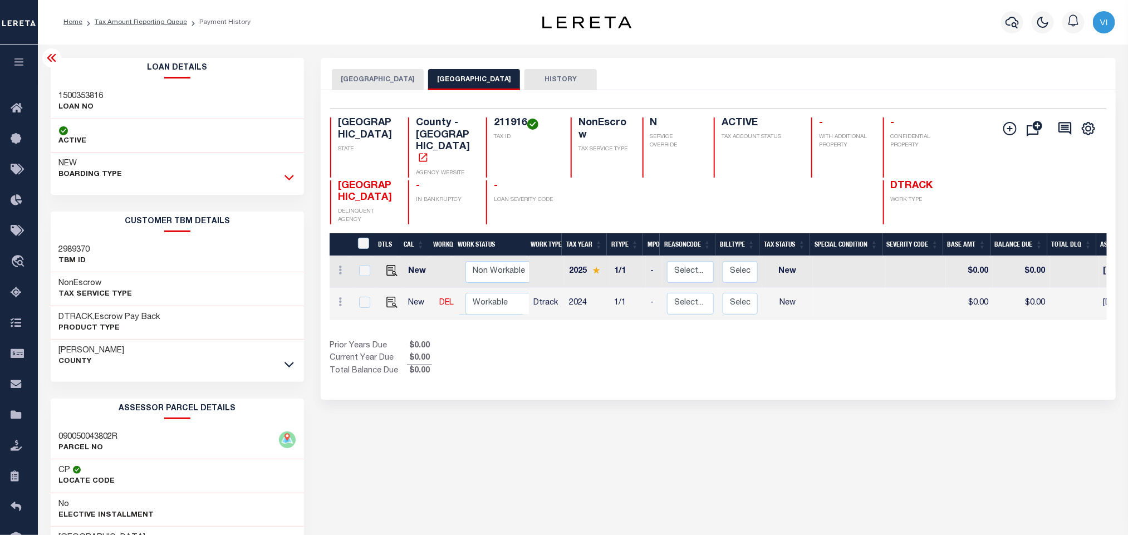
click at [288, 182] on icon at bounding box center [289, 177] width 9 height 12
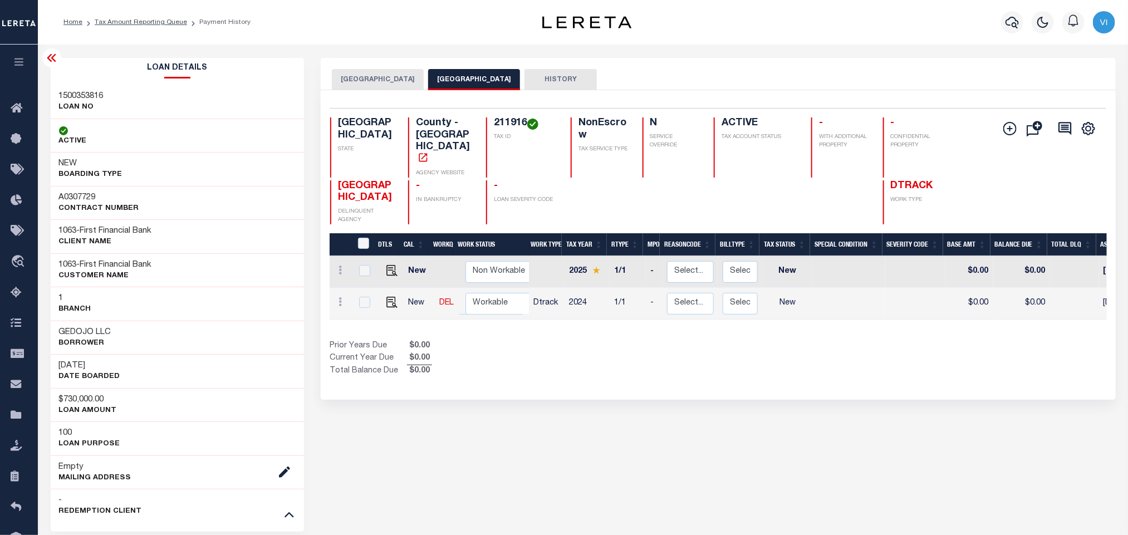
click at [494, 124] on h4 "211916" at bounding box center [525, 123] width 63 height 12
copy h4 "211916"
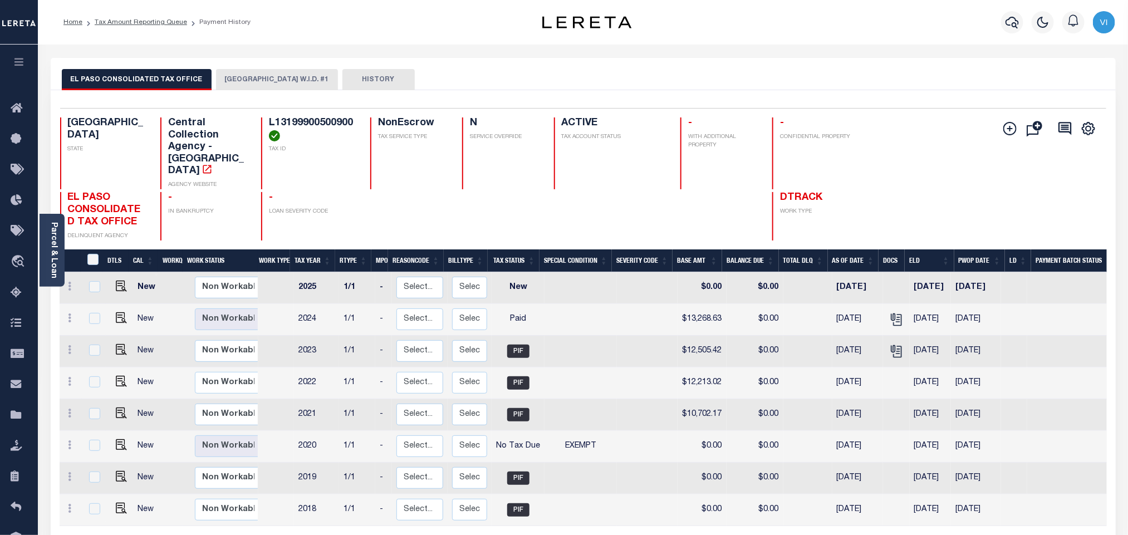
click at [248, 82] on button "[GEOGRAPHIC_DATA] W.I.D. #1" at bounding box center [277, 79] width 122 height 21
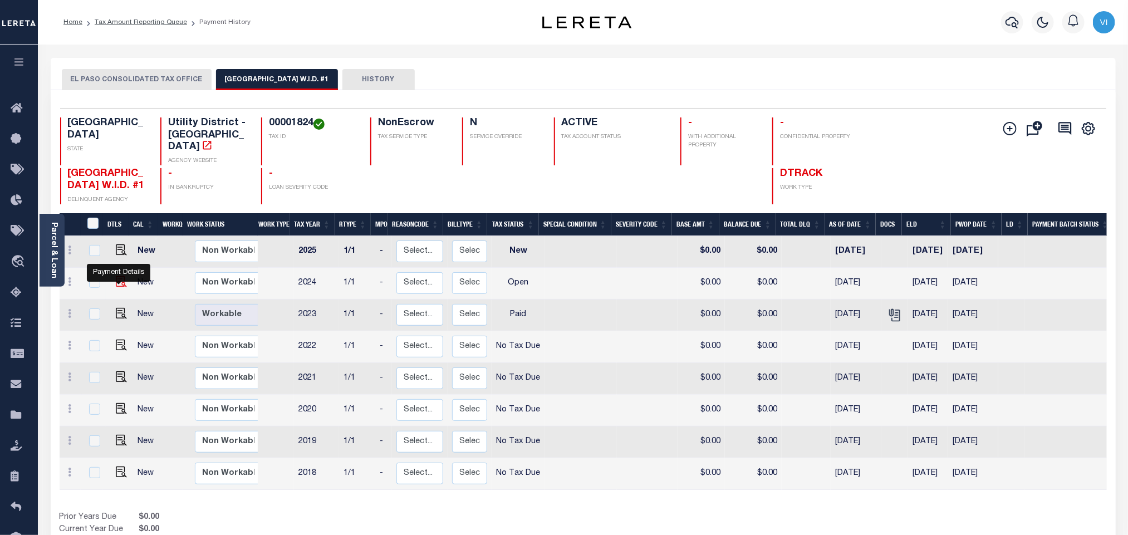
click at [119, 286] on img "" at bounding box center [121, 281] width 11 height 11
checkbox input "true"
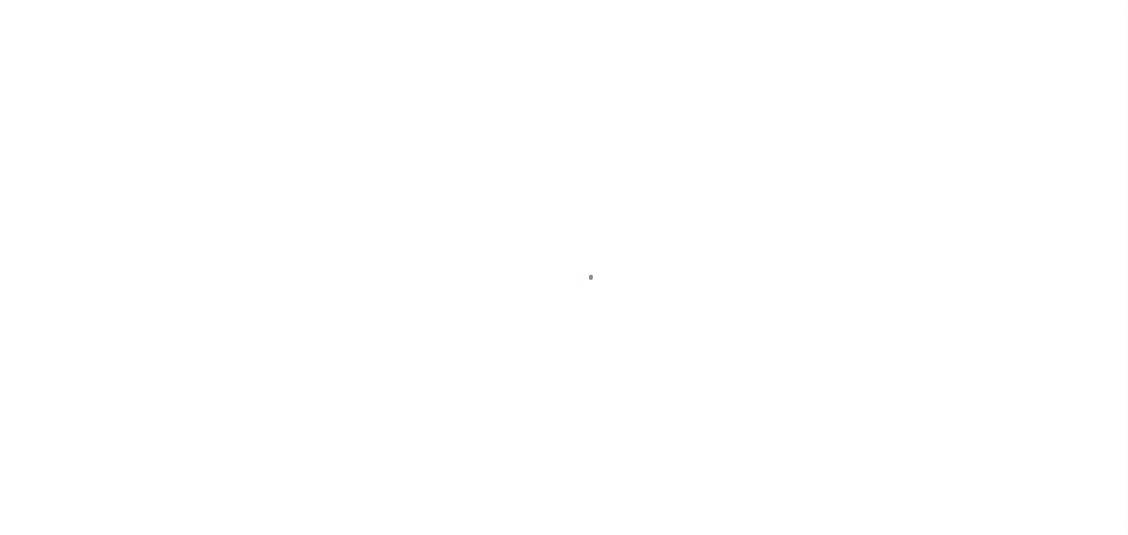
checkbox input "false"
type input "[DATE]"
select select "OP2"
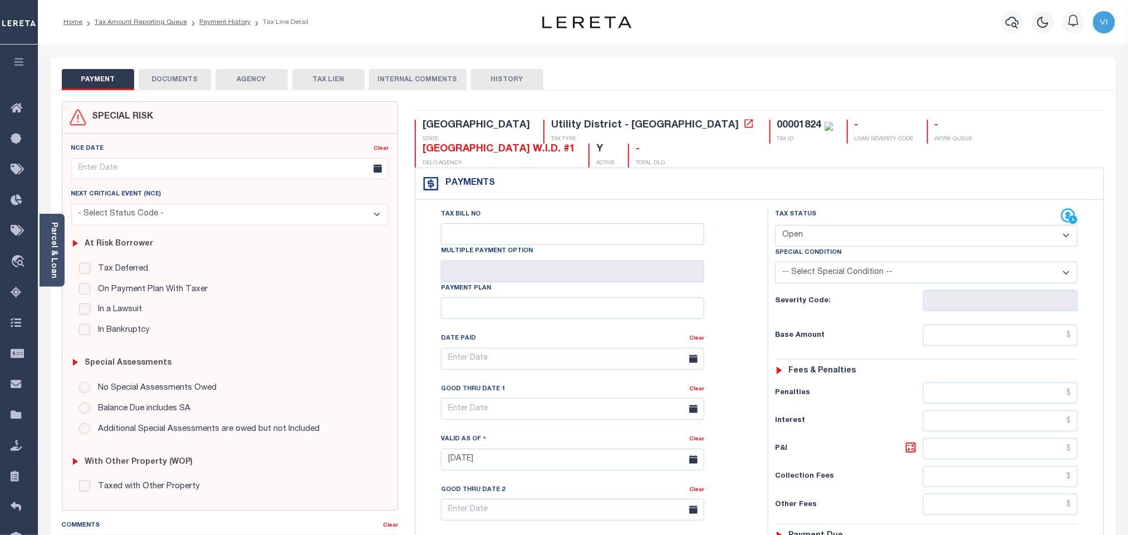
click at [183, 81] on button "DOCUMENTS" at bounding box center [175, 79] width 72 height 21
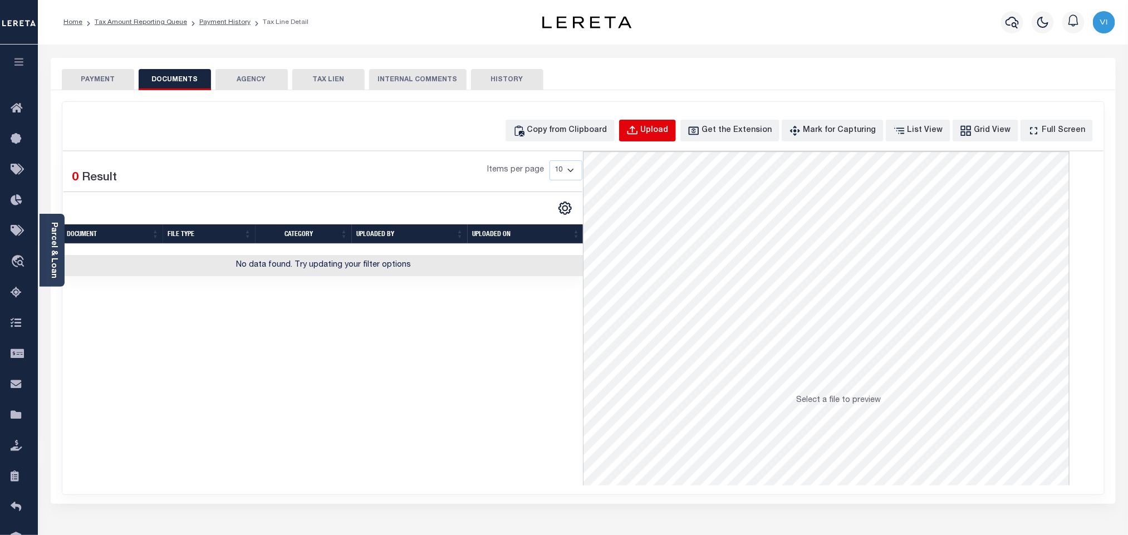
click at [665, 125] on div "Upload" at bounding box center [655, 131] width 28 height 12
select select "POP"
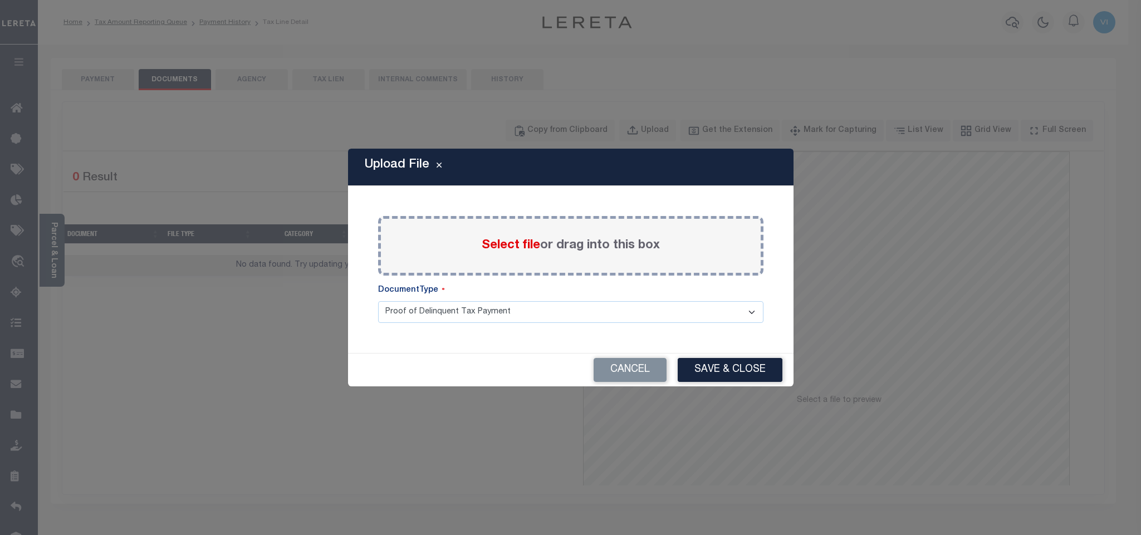
click at [514, 248] on span "Select file" at bounding box center [511, 245] width 58 height 12
click at [0, 0] on input "Select file or drag into this box" at bounding box center [0, 0] width 0 height 0
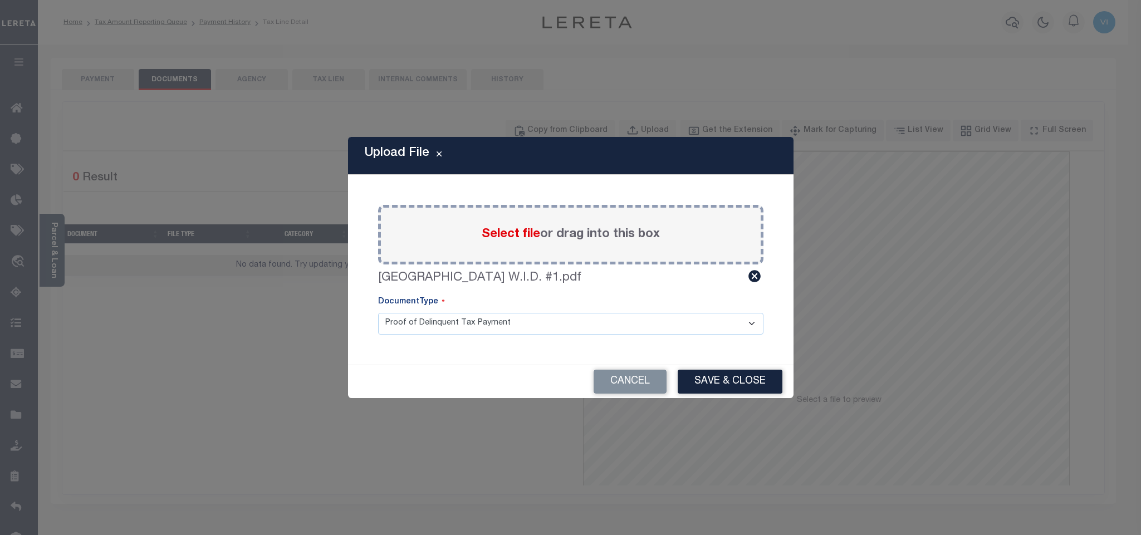
click at [384, 325] on select "Proof of Delinquent Tax Payment" at bounding box center [570, 324] width 385 height 22
click at [378, 313] on select "Proof of Delinquent Tax Payment" at bounding box center [570, 324] width 385 height 22
click at [704, 381] on button "Save & Close" at bounding box center [730, 382] width 105 height 24
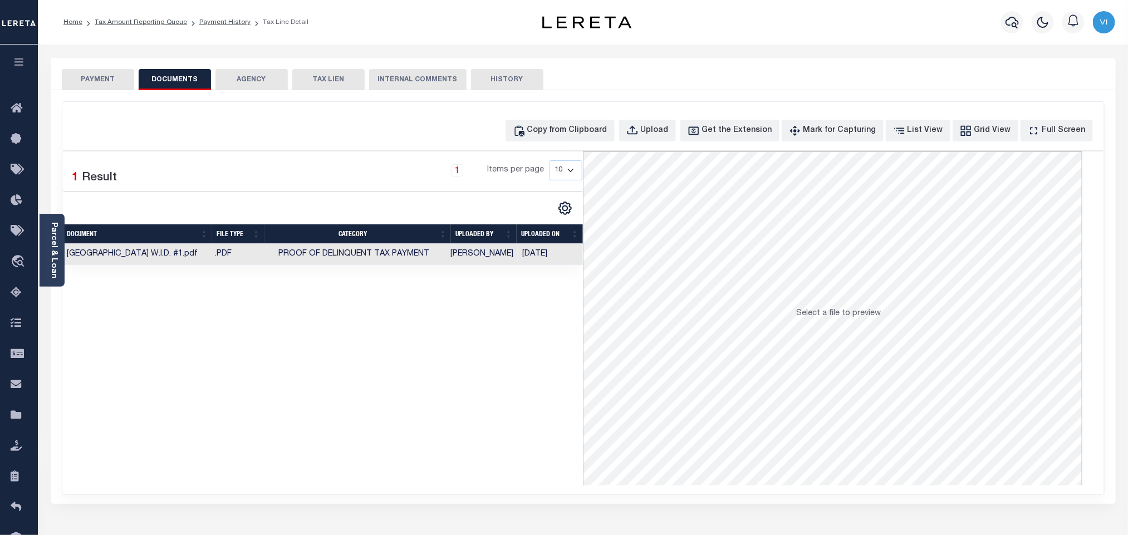
click at [68, 76] on button "PAYMENT" at bounding box center [98, 79] width 72 height 21
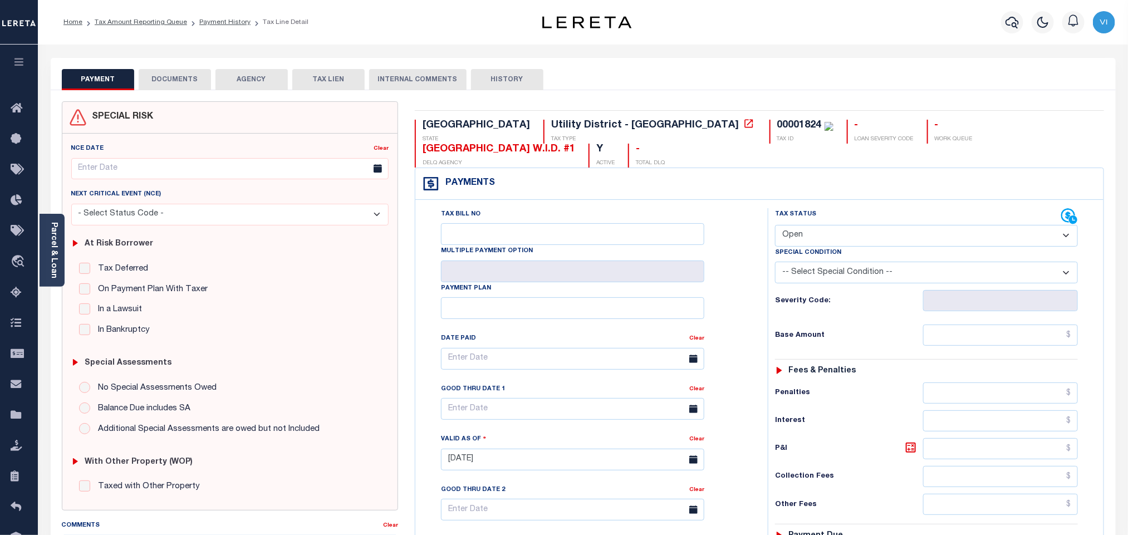
drag, startPoint x: 840, startPoint y: 211, endPoint x: 838, endPoint y: 218, distance: 6.9
click at [840, 225] on select "- Select Status Code - Open Due/Unpaid Paid Incomplete No Tax Due Internal Refu…" at bounding box center [926, 236] width 303 height 22
select select "PYD"
click at [775, 225] on select "- Select Status Code - Open Due/Unpaid Paid Incomplete No Tax Due Internal Refu…" at bounding box center [926, 236] width 303 height 22
type input "[DATE]"
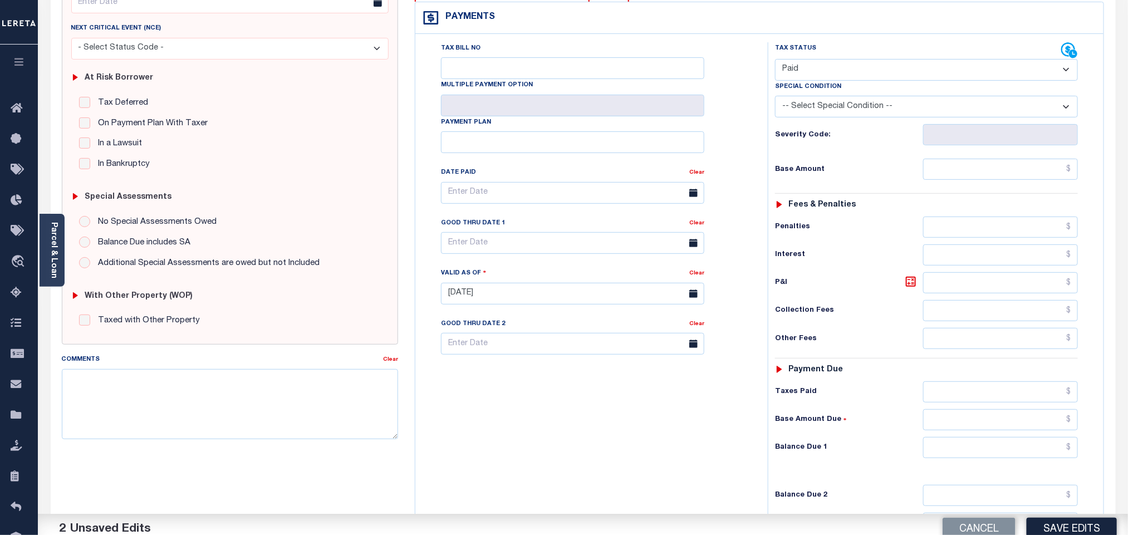
scroll to position [290, 0]
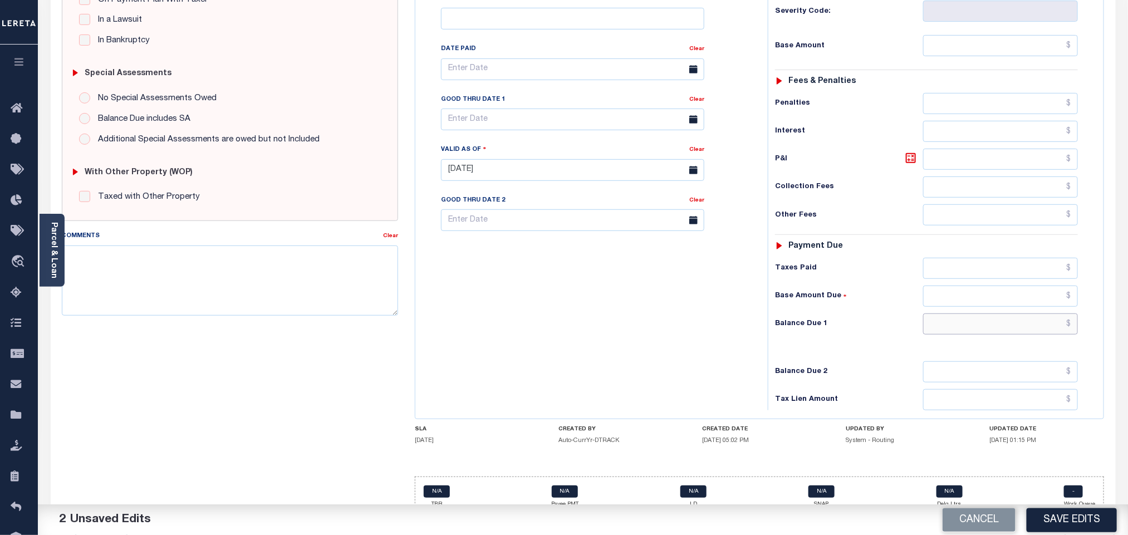
click at [939, 313] on input "text" at bounding box center [1000, 323] width 155 height 21
type input "$0.00"
click at [1054, 523] on button "Save Edits" at bounding box center [1072, 520] width 90 height 24
checkbox input "false"
type input "$0"
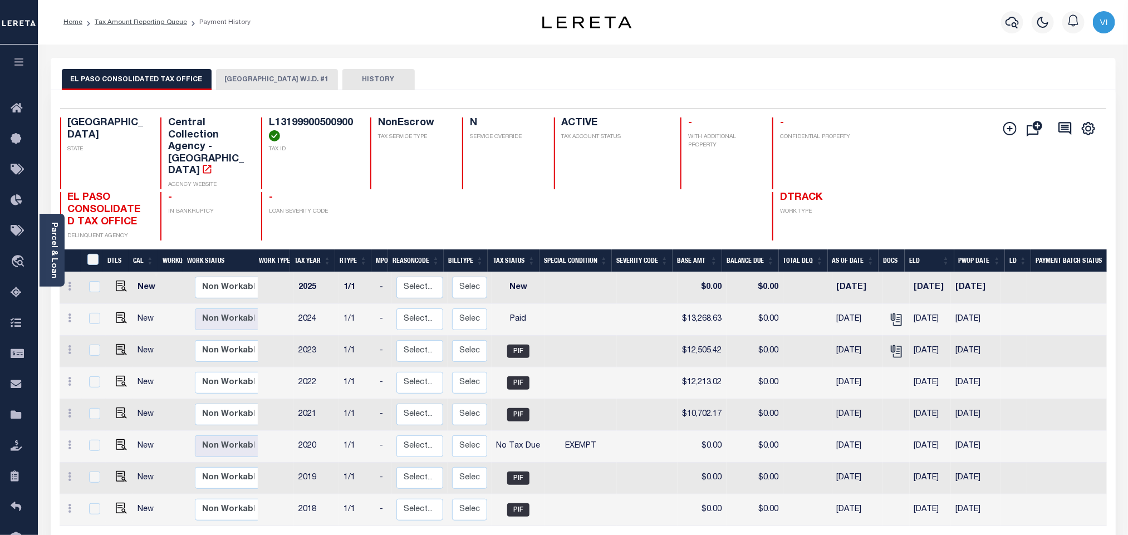
click at [256, 66] on div "EL PASO CONSOLIDATED TAX OFFICE [GEOGRAPHIC_DATA] W.I.D. #1 HISTORY" at bounding box center [583, 74] width 1065 height 32
click at [55, 257] on link "Parcel & Loan" at bounding box center [54, 250] width 8 height 56
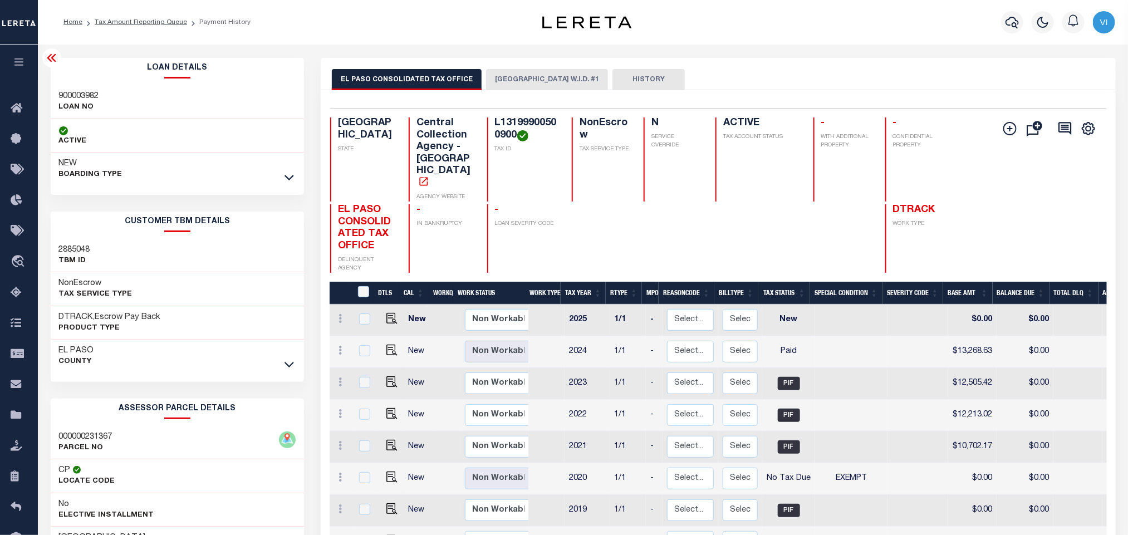
click at [47, 97] on div "Loan Details 900003982 LOAN NO NEW" at bounding box center [177, 378] width 271 height 640
copy h3 "900003982"
click at [512, 89] on button "[GEOGRAPHIC_DATA] W.I.D. #1" at bounding box center [547, 79] width 122 height 21
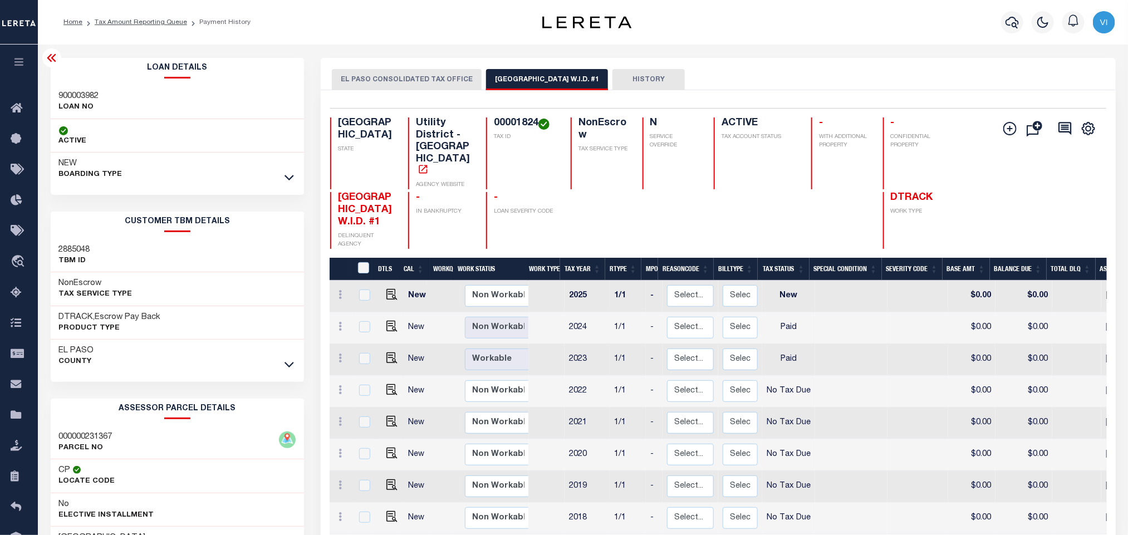
click at [489, 129] on div "00001824 TAX ID" at bounding box center [521, 153] width 71 height 72
copy h4 "00001824"
click at [1017, 21] on icon "button" at bounding box center [1012, 23] width 13 height 12
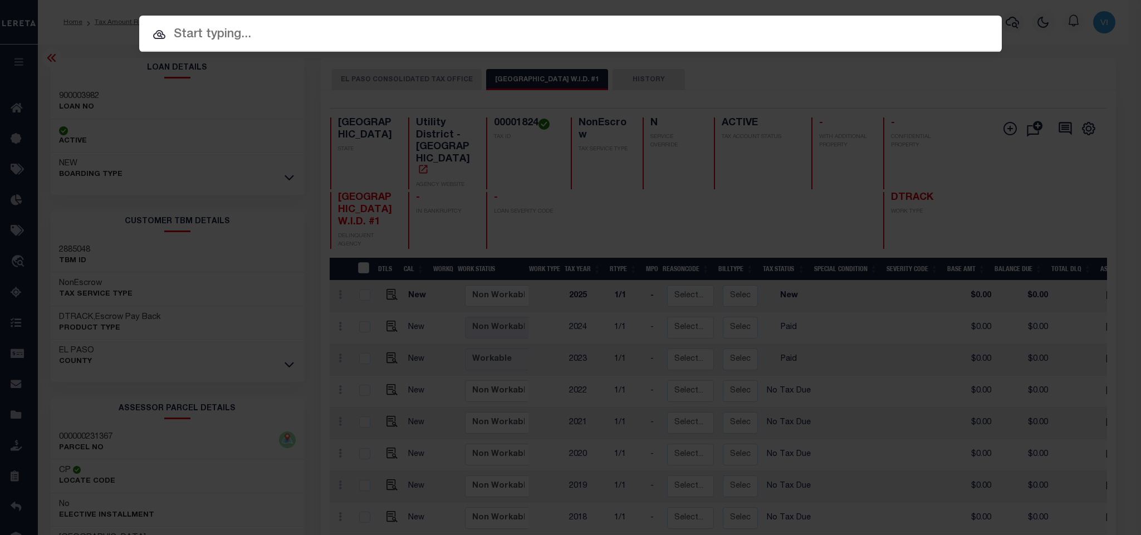
click at [860, 29] on input "text" at bounding box center [570, 34] width 862 height 19
paste input "900001567"
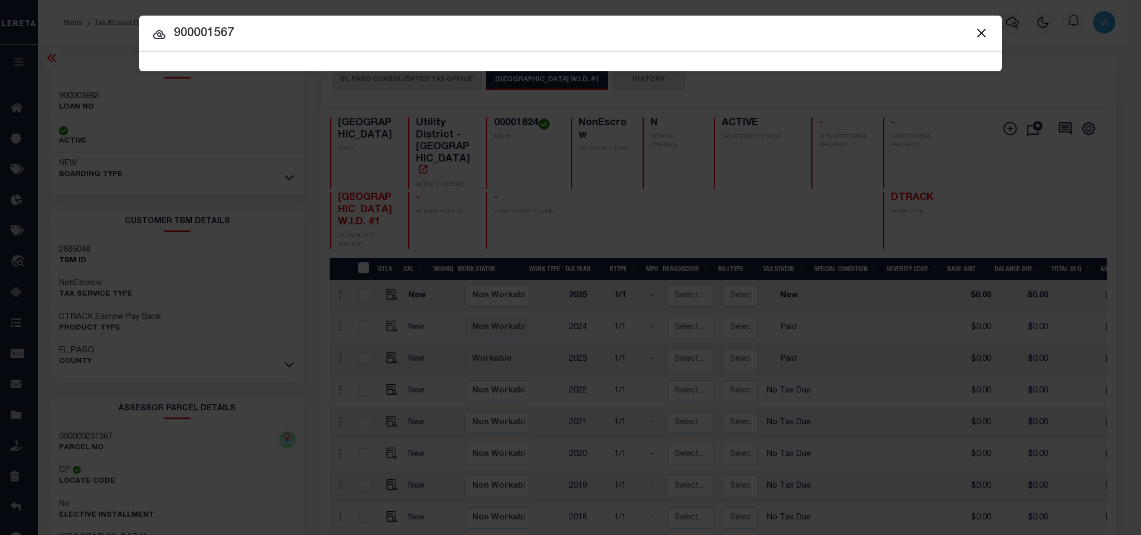
type input "900001567"
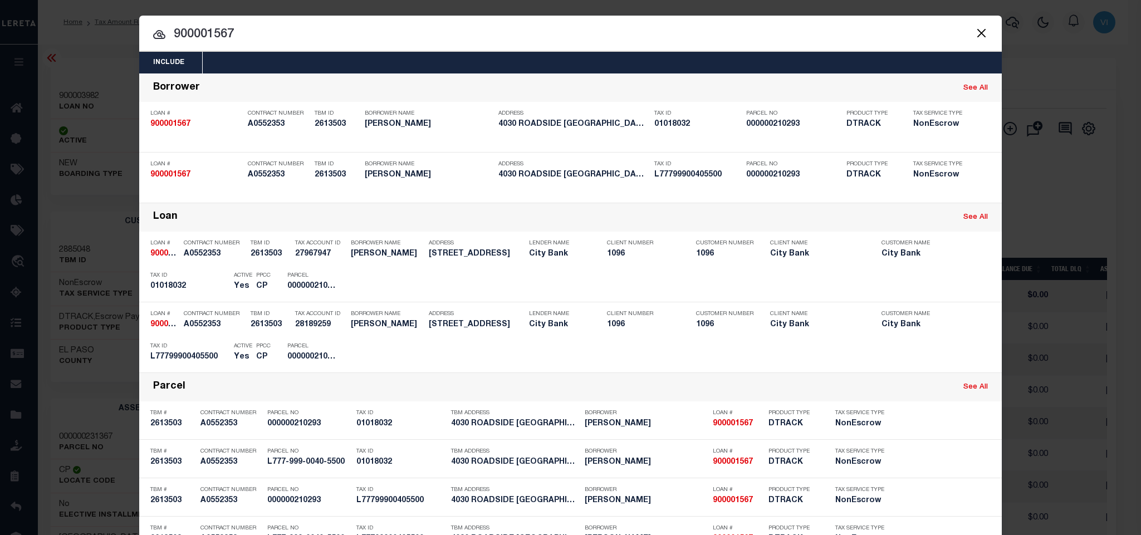
click at [580, 66] on div "Include Loans TBM Customers Borrowers Payments (Lender Non-Disb) Payments (Lend…" at bounding box center [570, 63] width 862 height 22
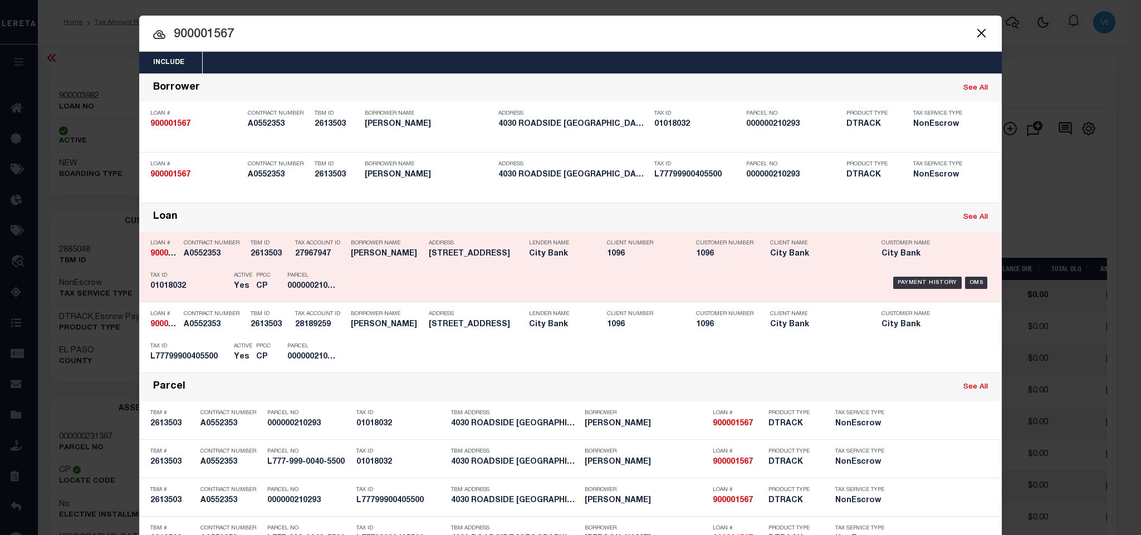
click at [324, 273] on div "Parcel 000000210293" at bounding box center [312, 283] width 50 height 32
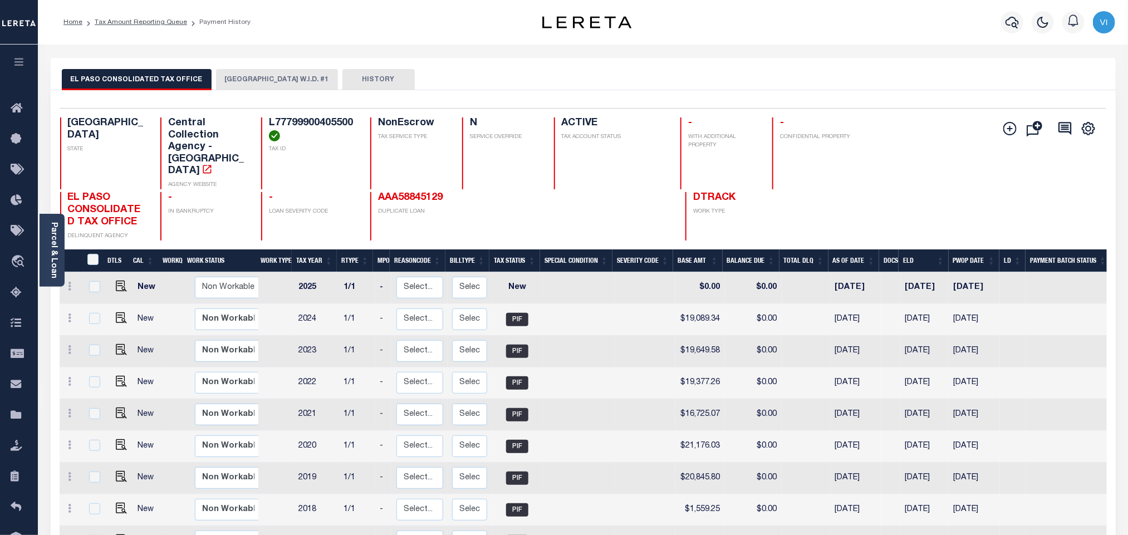
click at [271, 67] on div "EL PASO CONSOLIDATED TAX OFFICE [GEOGRAPHIC_DATA] W.I.D. #1 HISTORY" at bounding box center [583, 74] width 1065 height 32
click at [264, 71] on button "[GEOGRAPHIC_DATA] W.I.D. #1" at bounding box center [277, 79] width 122 height 21
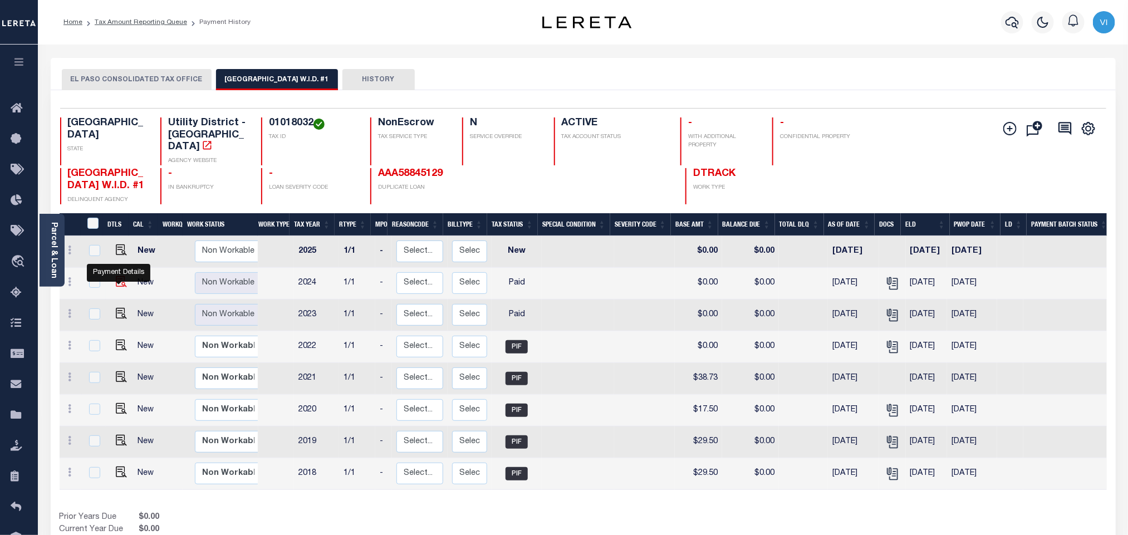
click at [122, 287] on img "" at bounding box center [121, 281] width 11 height 11
checkbox input "true"
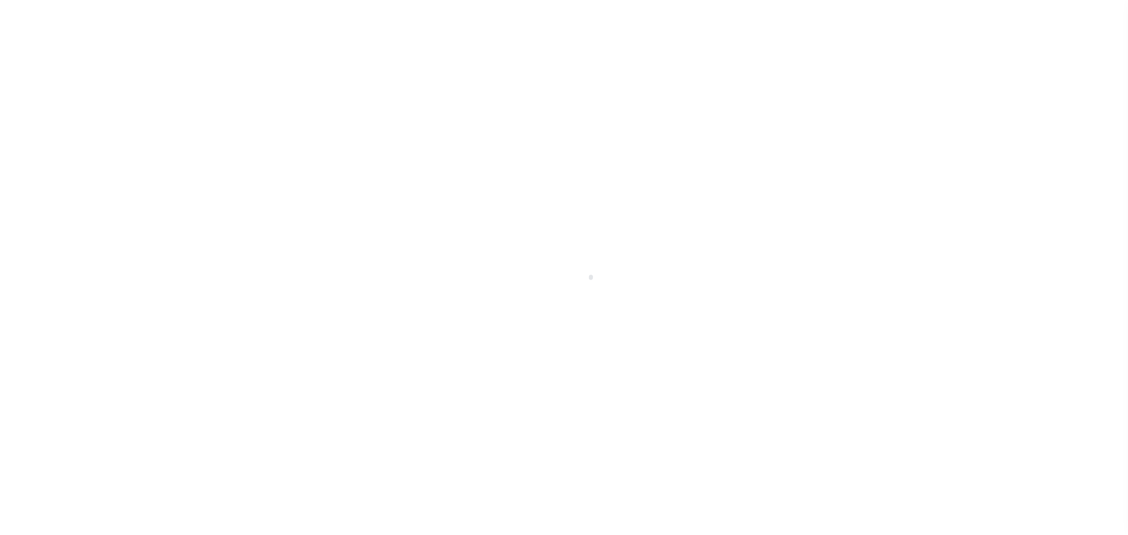
select select "PYD"
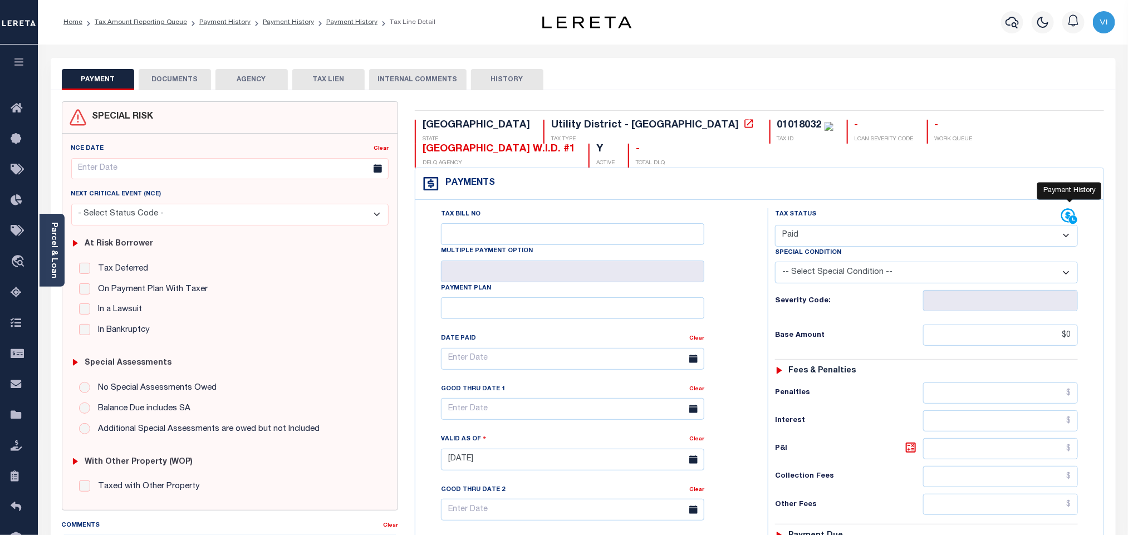
click at [1071, 215] on icon at bounding box center [1073, 219] width 8 height 8
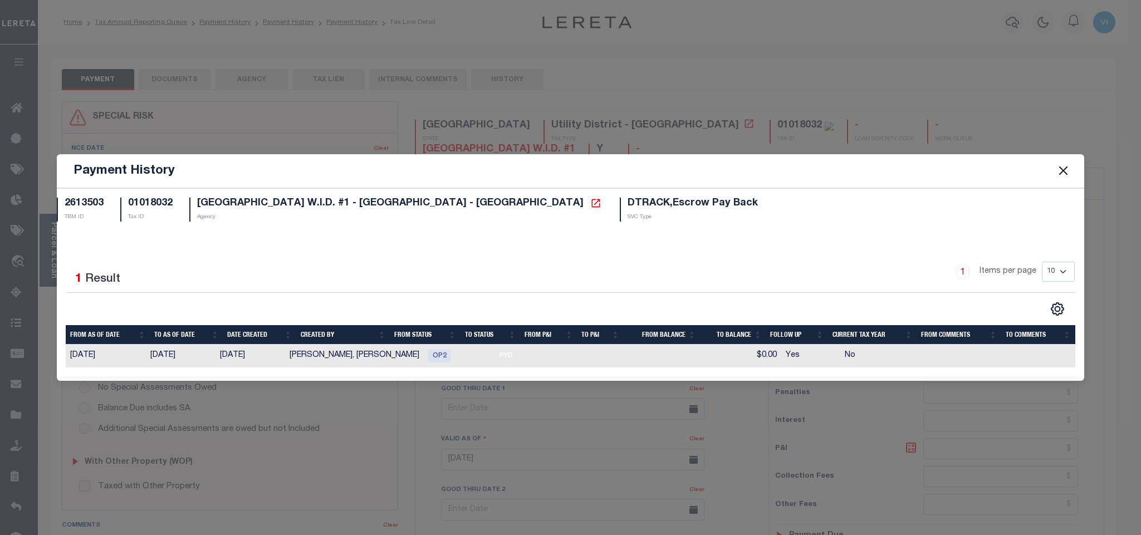
click at [1060, 186] on div "Payment History" at bounding box center [570, 171] width 1027 height 34
click at [1061, 177] on span at bounding box center [1063, 170] width 42 height 31
click at [1063, 172] on button "Close" at bounding box center [1063, 171] width 14 height 14
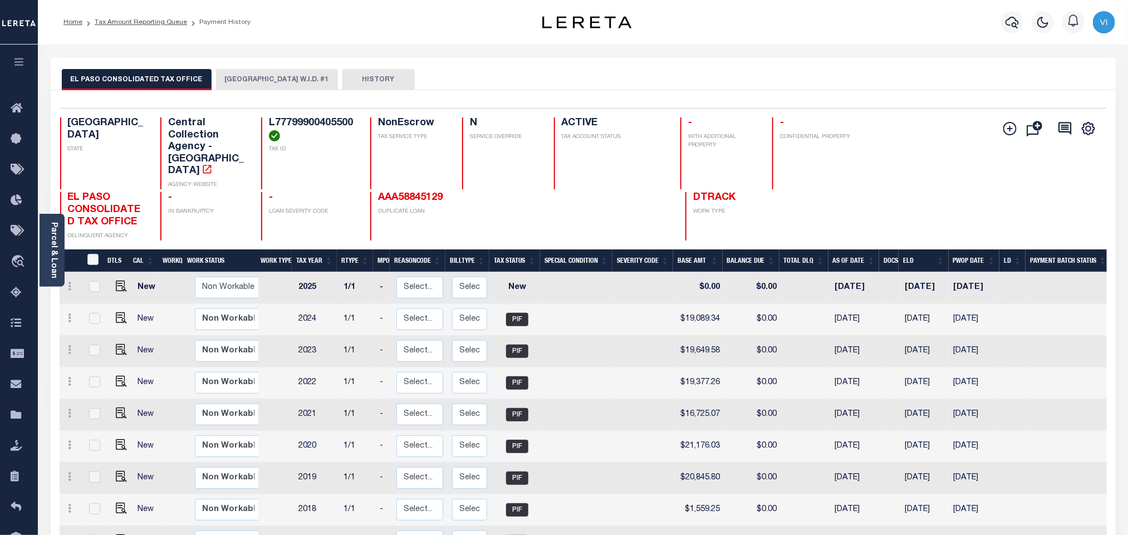
click at [259, 82] on button "[GEOGRAPHIC_DATA] W.I.D. #1" at bounding box center [277, 79] width 122 height 21
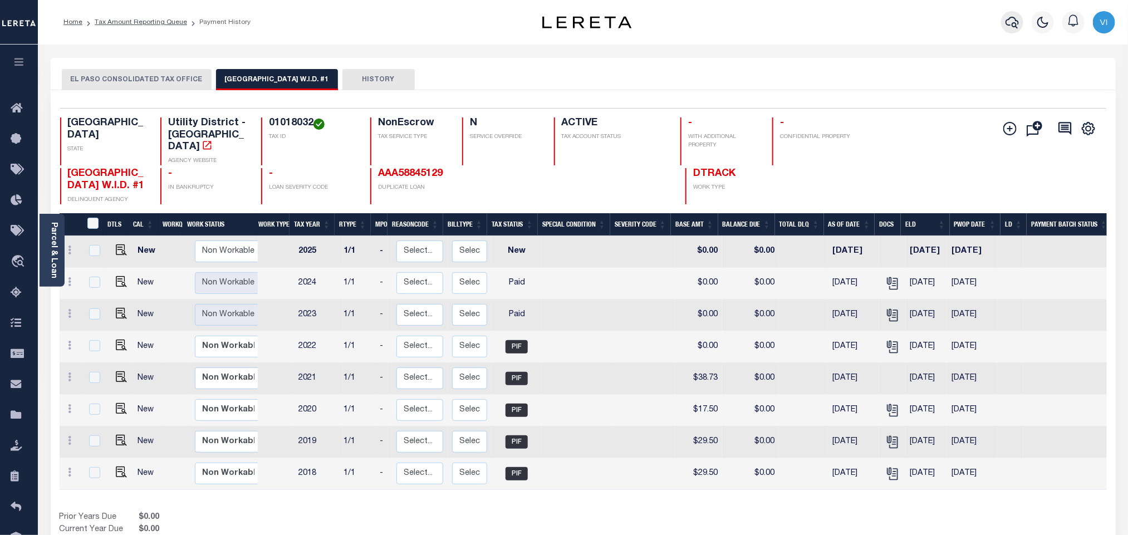
click at [1004, 22] on button "button" at bounding box center [1012, 22] width 22 height 22
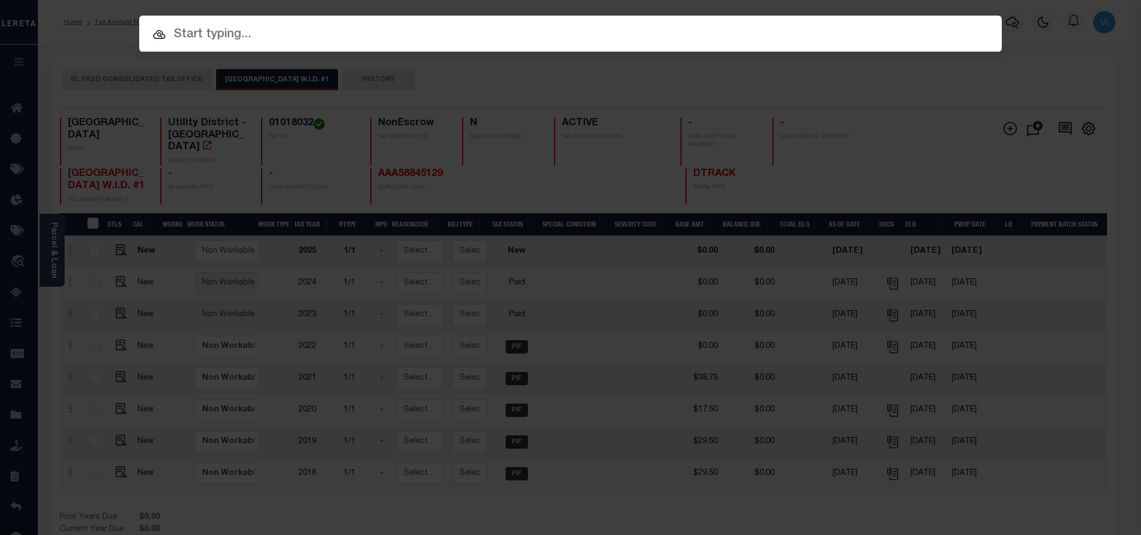
click at [910, 31] on input "text" at bounding box center [570, 34] width 862 height 19
paste input "720012781"
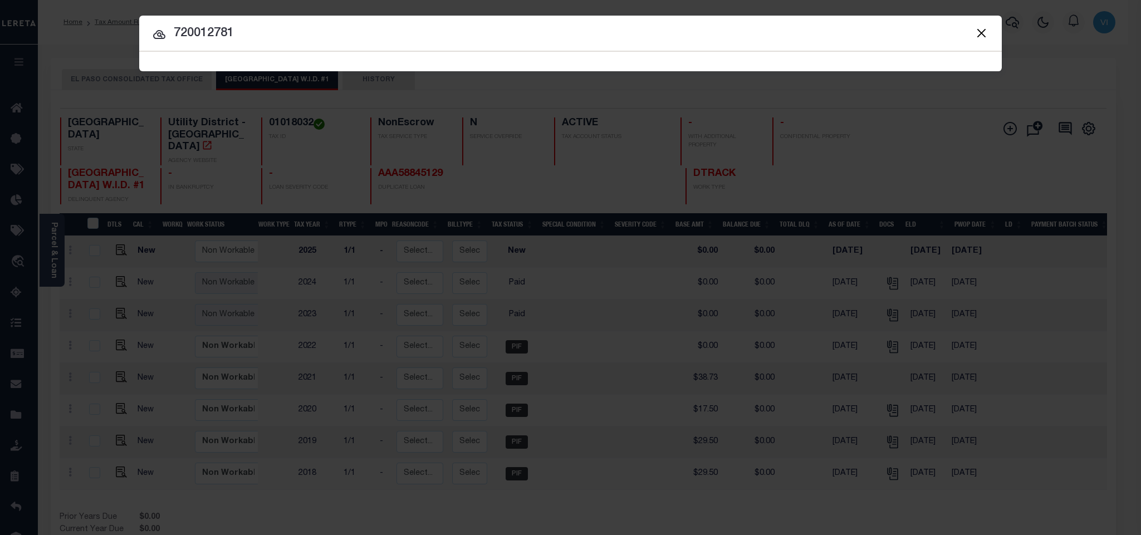
type input "720012781"
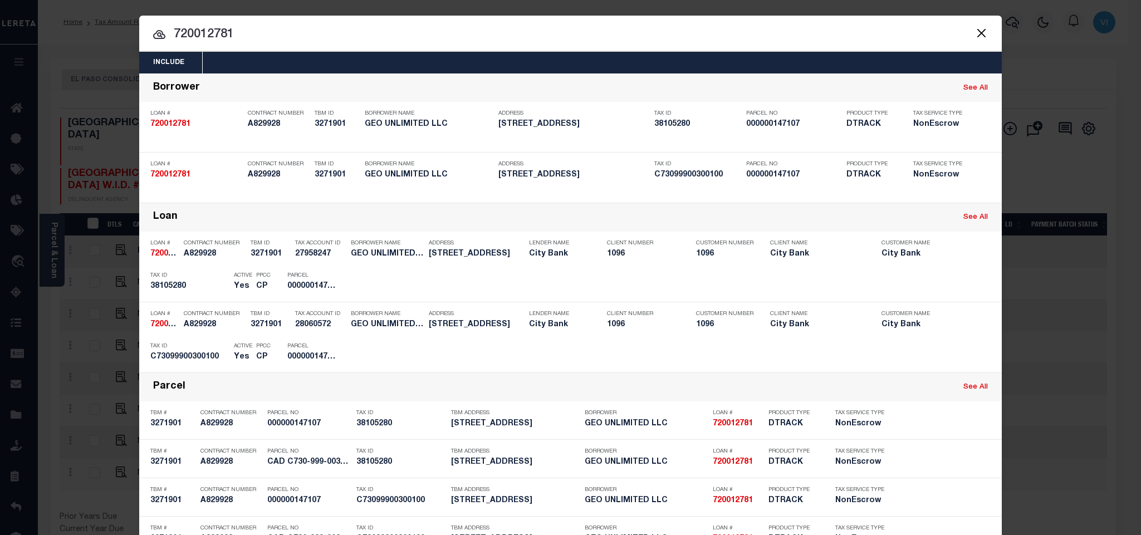
click at [600, 65] on div "Include Loans TBM Customers Borrowers Payments (Lender Non-Disb) Payments (Lend…" at bounding box center [570, 63] width 862 height 22
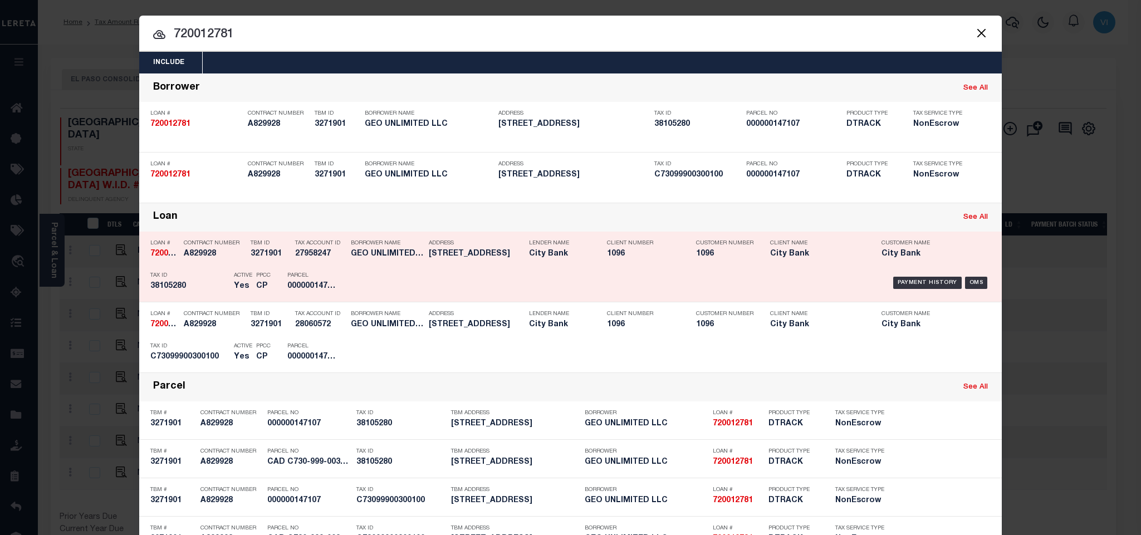
click at [291, 269] on div "Parcel 000000147107" at bounding box center [312, 283] width 50 height 32
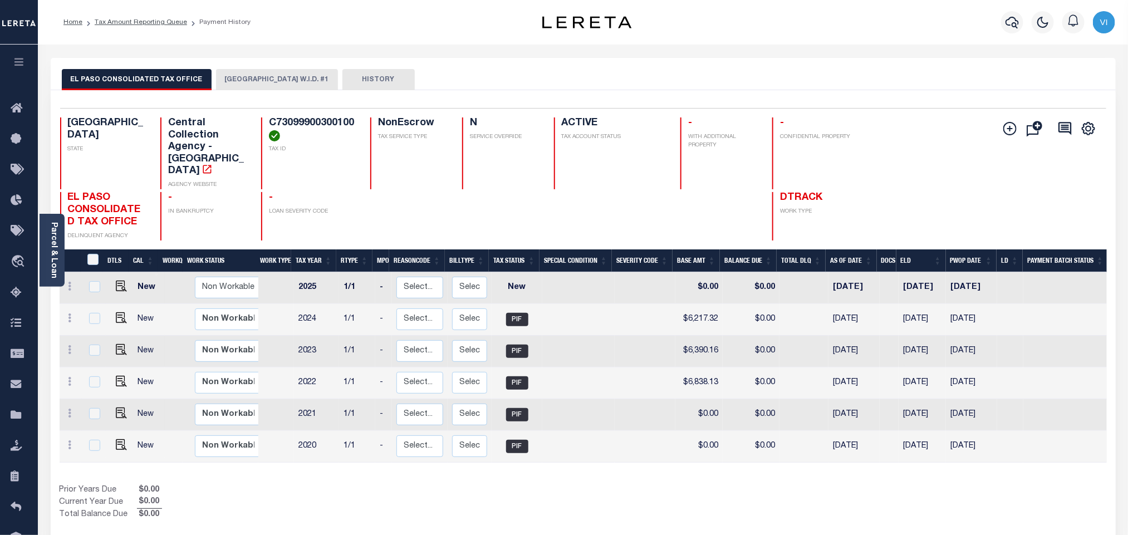
click at [244, 80] on button "[GEOGRAPHIC_DATA] W.I.D. #1" at bounding box center [277, 79] width 122 height 21
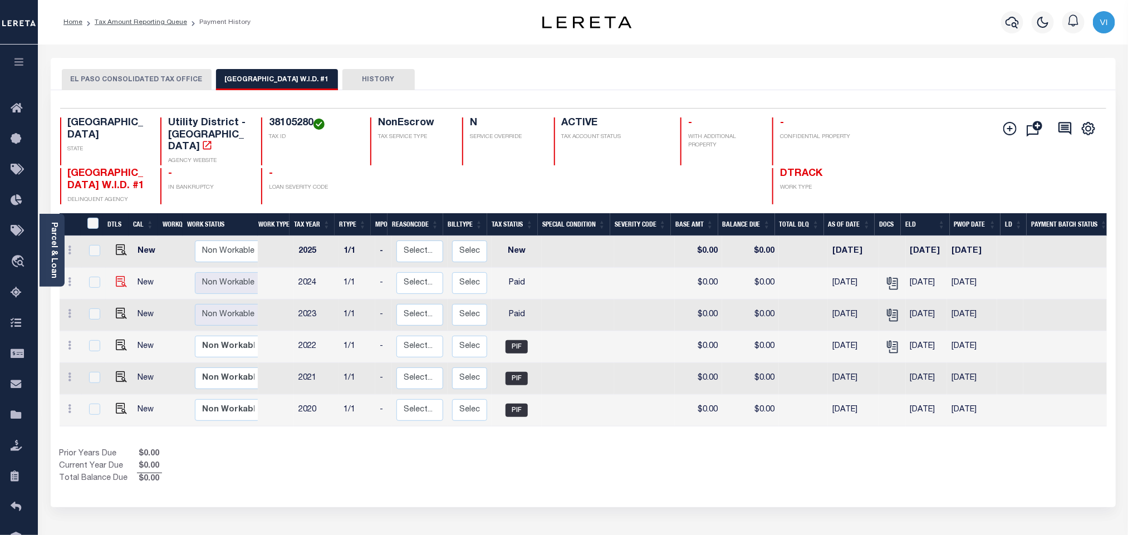
click at [117, 286] on img "" at bounding box center [121, 281] width 11 height 11
checkbox input "true"
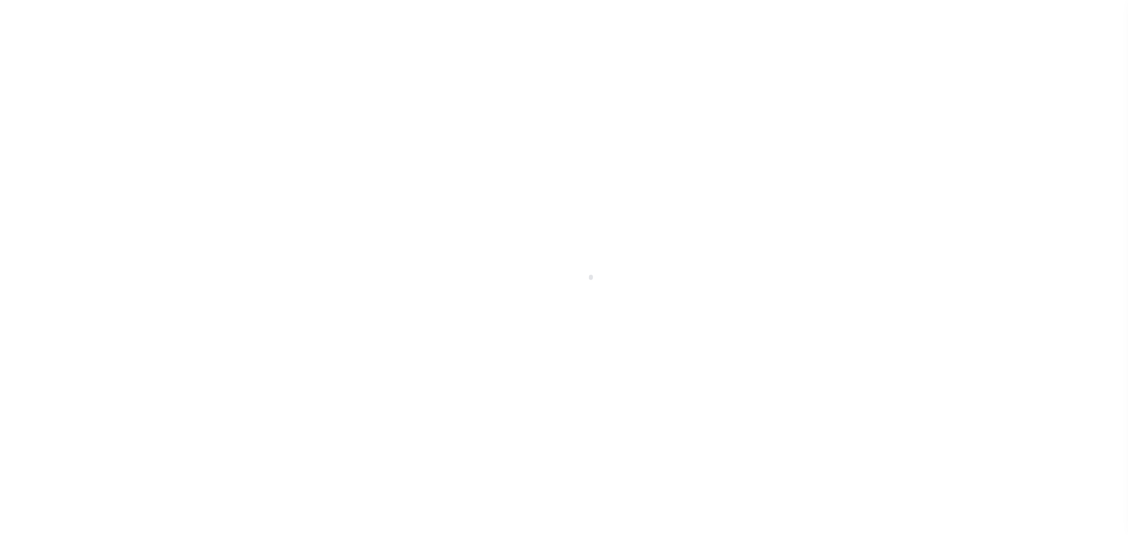
select select "PYD"
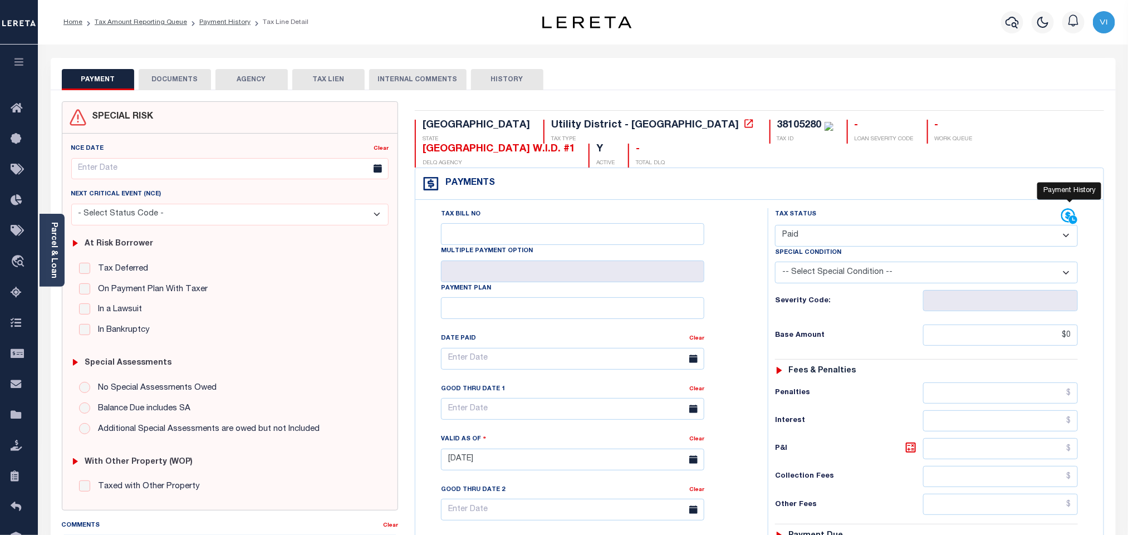
click at [1075, 208] on icon at bounding box center [1069, 216] width 17 height 17
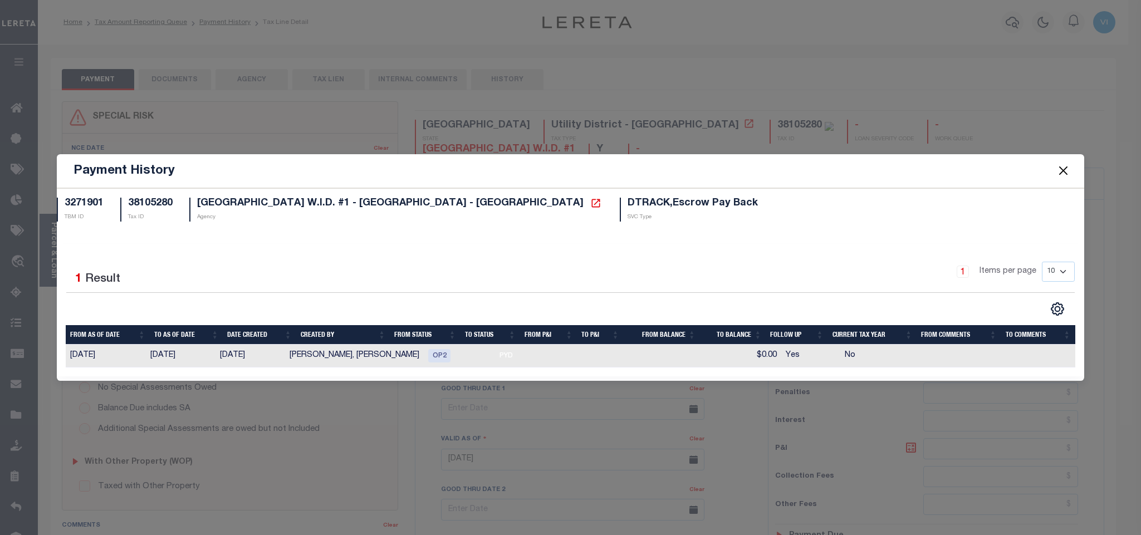
click at [1059, 168] on button "Close" at bounding box center [1063, 171] width 14 height 14
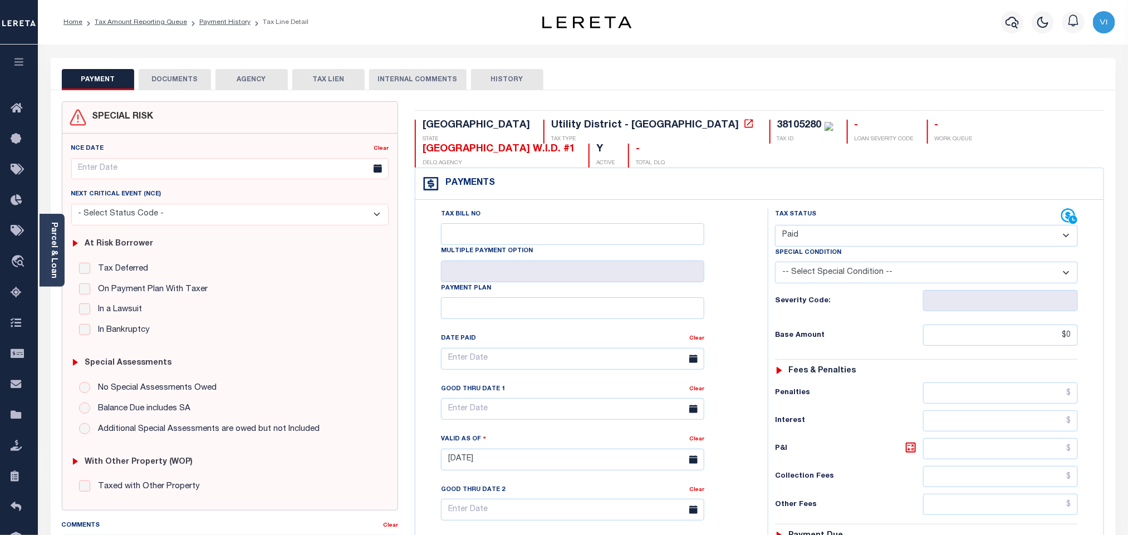
click at [999, 22] on div at bounding box center [1012, 22] width 31 height 39
click at [1017, 27] on icon "button" at bounding box center [1012, 22] width 13 height 13
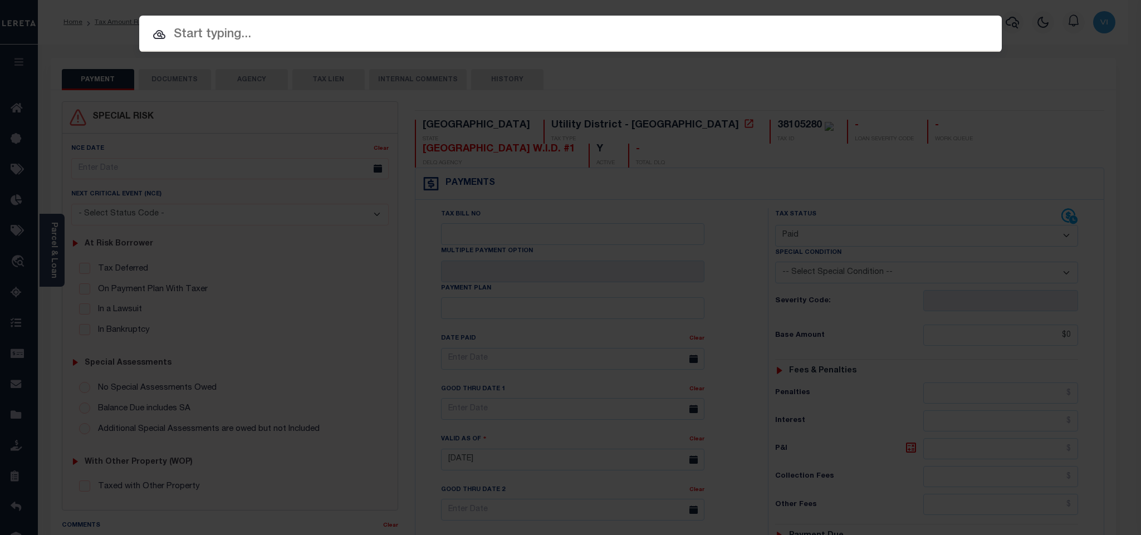
click at [902, 42] on input "text" at bounding box center [570, 34] width 862 height 19
paste input "900004012"
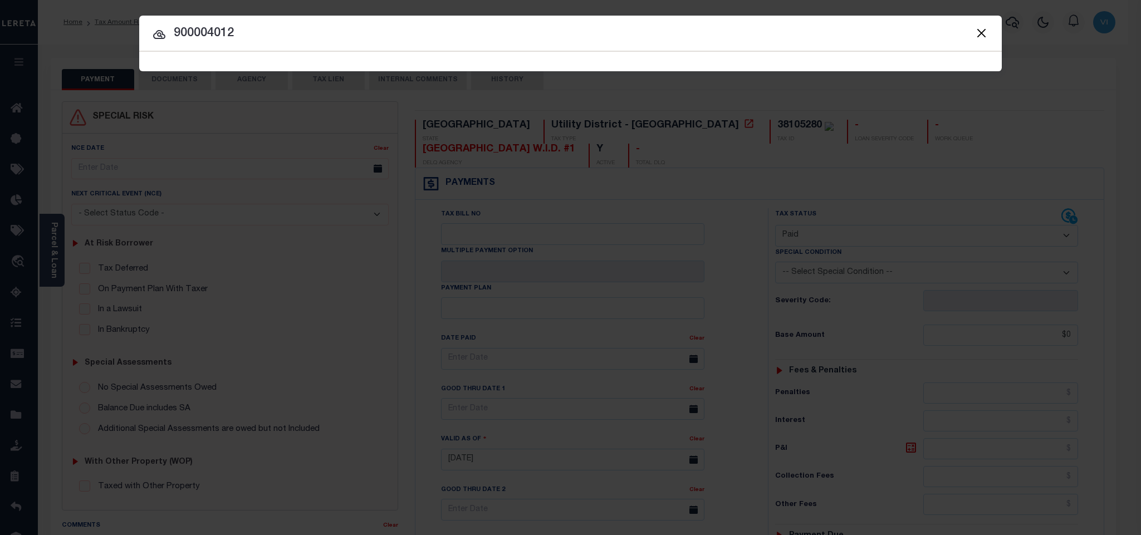
type input "900004012"
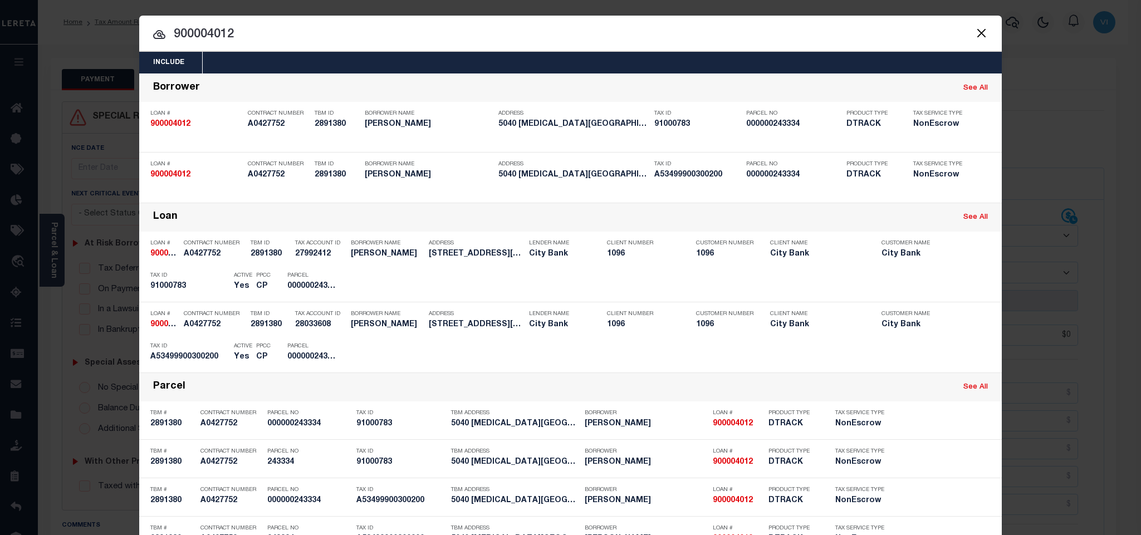
click at [553, 65] on div "Include Loans TBM Customers Borrowers Payments (Lender Non-Disb) Payments (Lend…" at bounding box center [570, 63] width 862 height 22
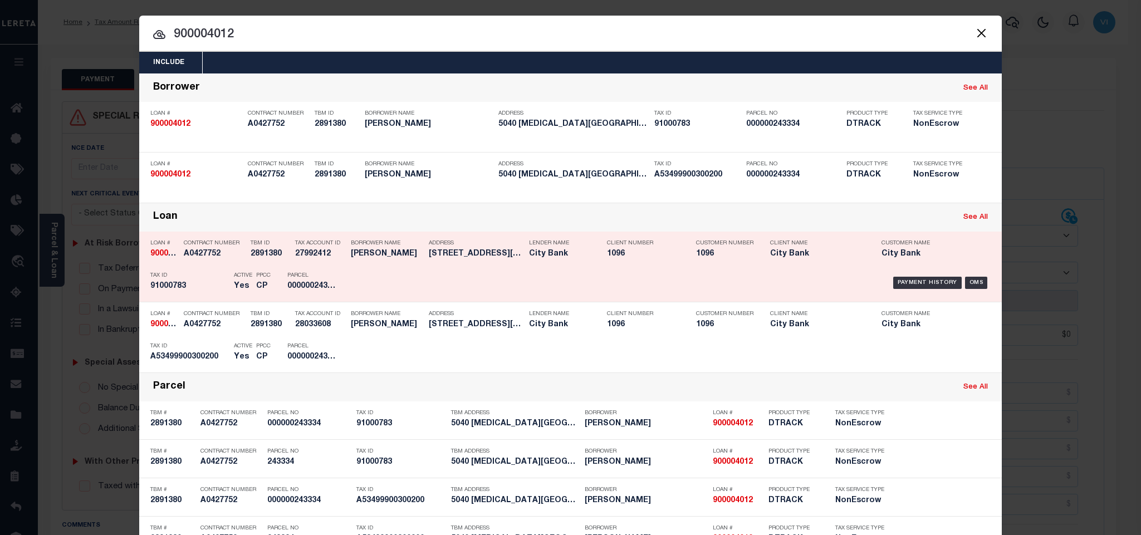
click at [271, 279] on div "PPCC CP" at bounding box center [263, 283] width 31 height 32
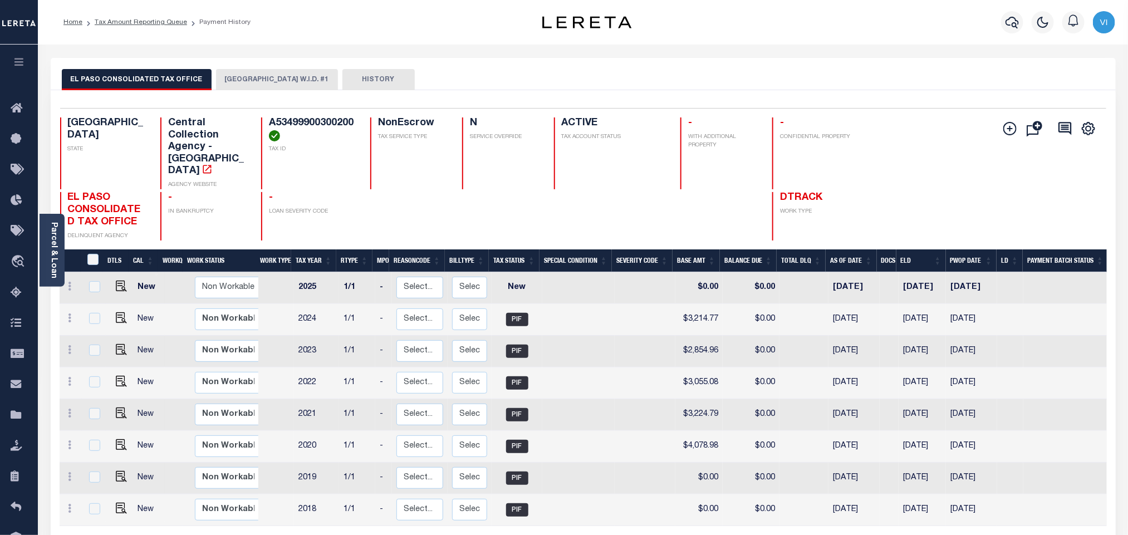
click at [262, 73] on button "[GEOGRAPHIC_DATA] W.I.D. #1" at bounding box center [277, 79] width 122 height 21
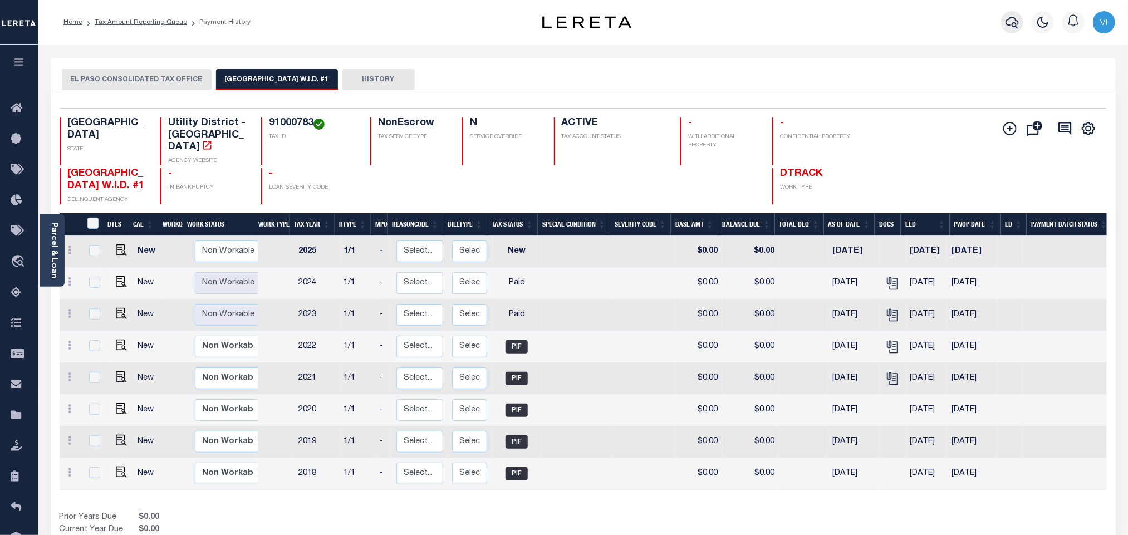
click at [1011, 19] on icon "button" at bounding box center [1012, 22] width 13 height 13
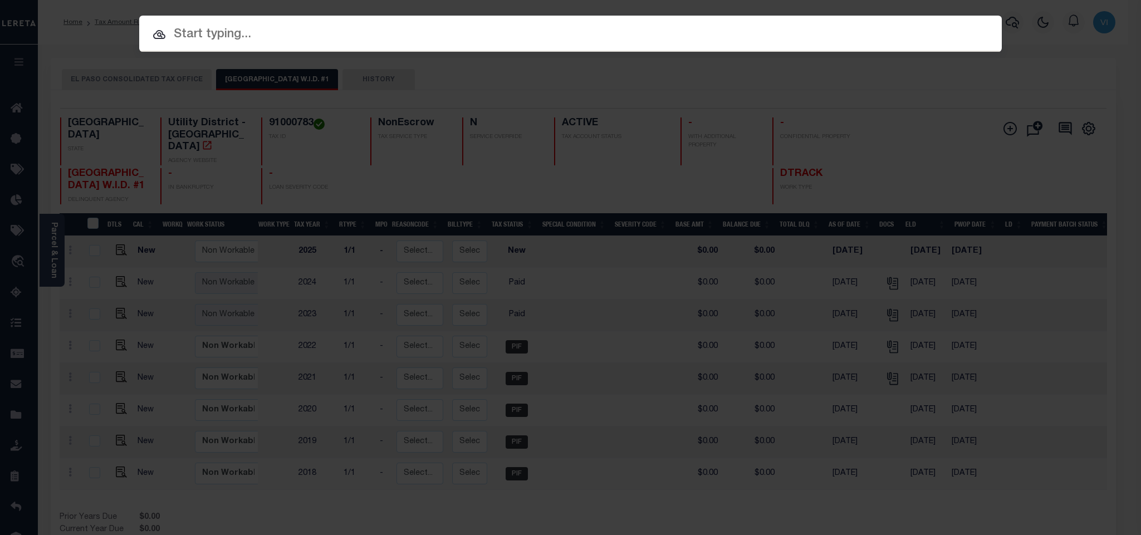
click at [903, 36] on input "text" at bounding box center [570, 34] width 862 height 19
paste input "900004497"
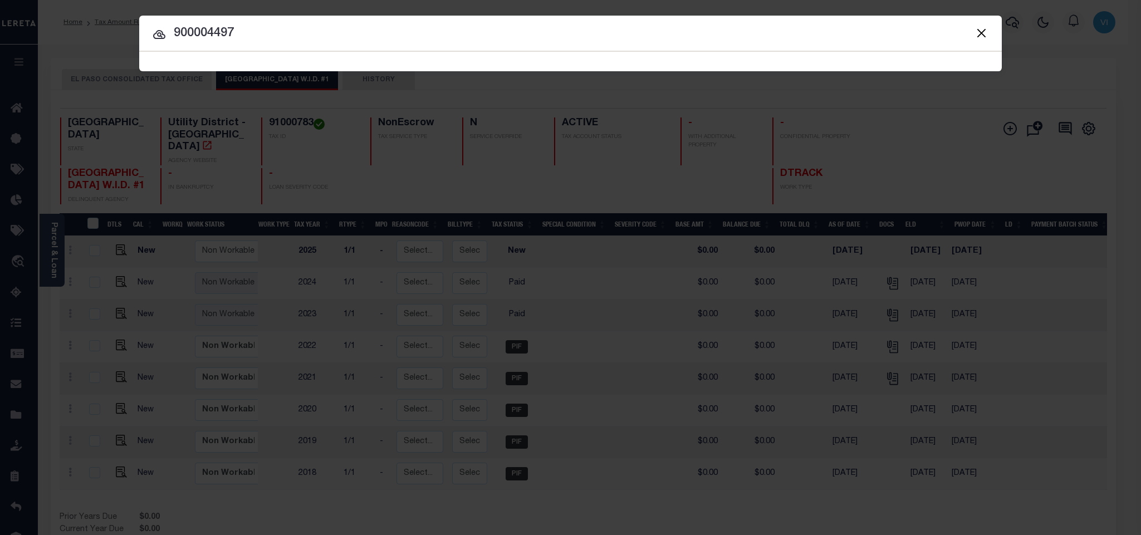
type input "900004497"
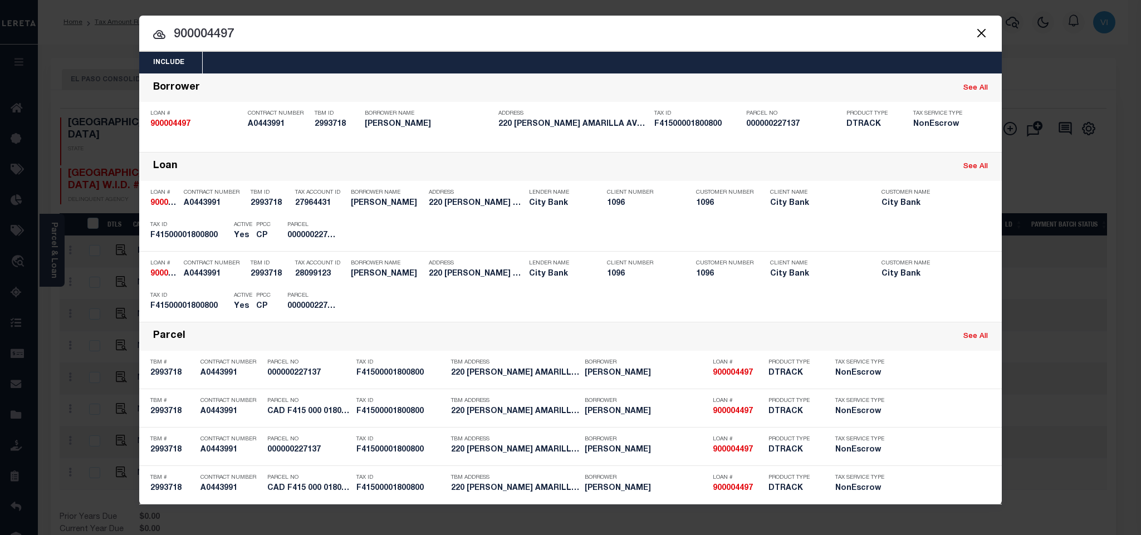
click at [462, 56] on div "Include Loans TBM Customers Borrowers Payments (Lender Non-Disb) Payments (Lend…" at bounding box center [570, 63] width 862 height 22
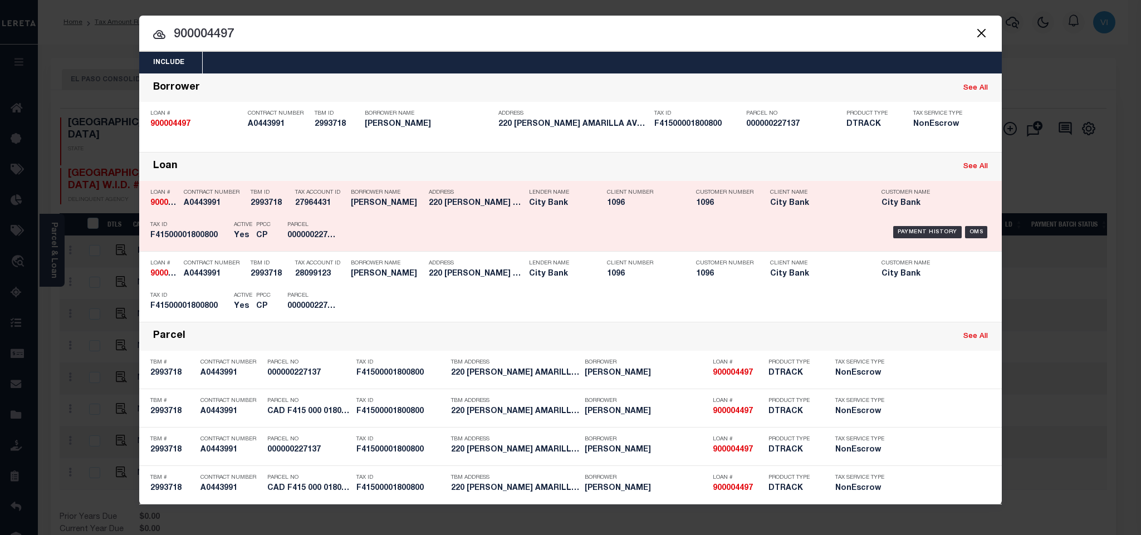
click at [292, 247] on div "Parcel 000000227137" at bounding box center [312, 232] width 50 height 32
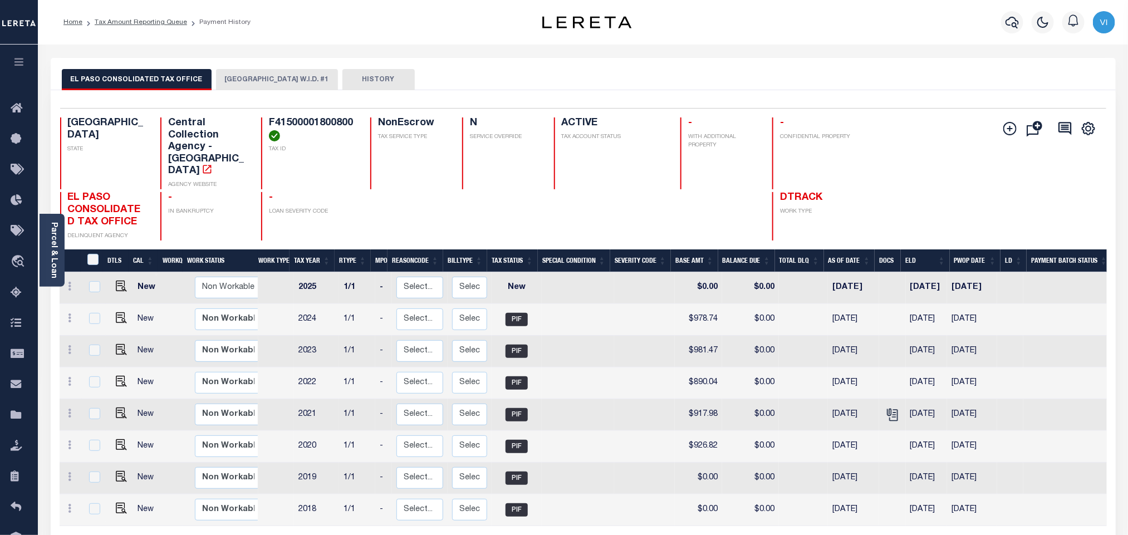
click at [237, 86] on button "[GEOGRAPHIC_DATA] W.I.D. #1" at bounding box center [277, 79] width 122 height 21
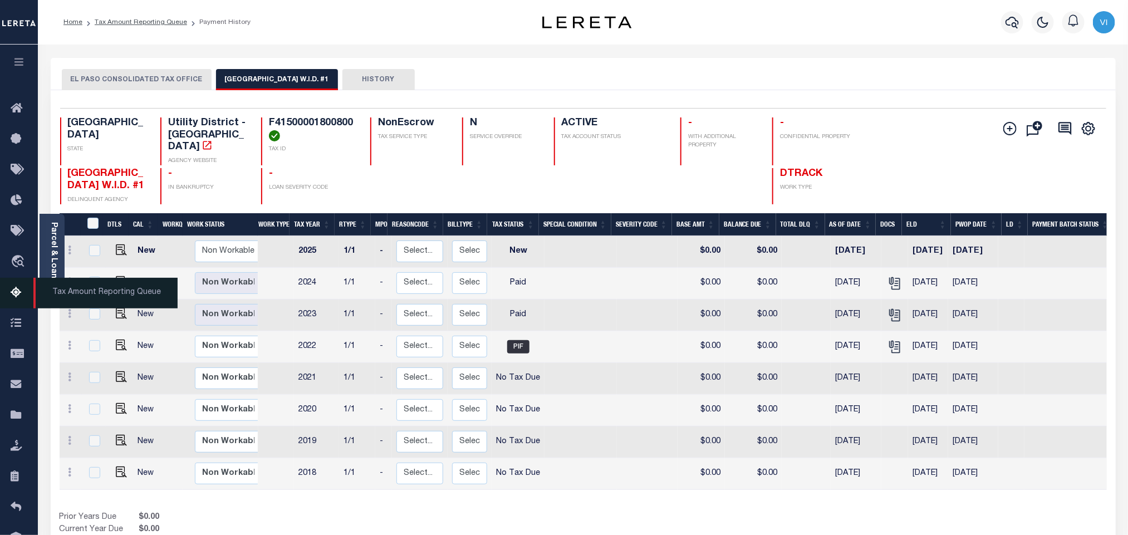
click at [17, 300] on icon at bounding box center [20, 293] width 18 height 14
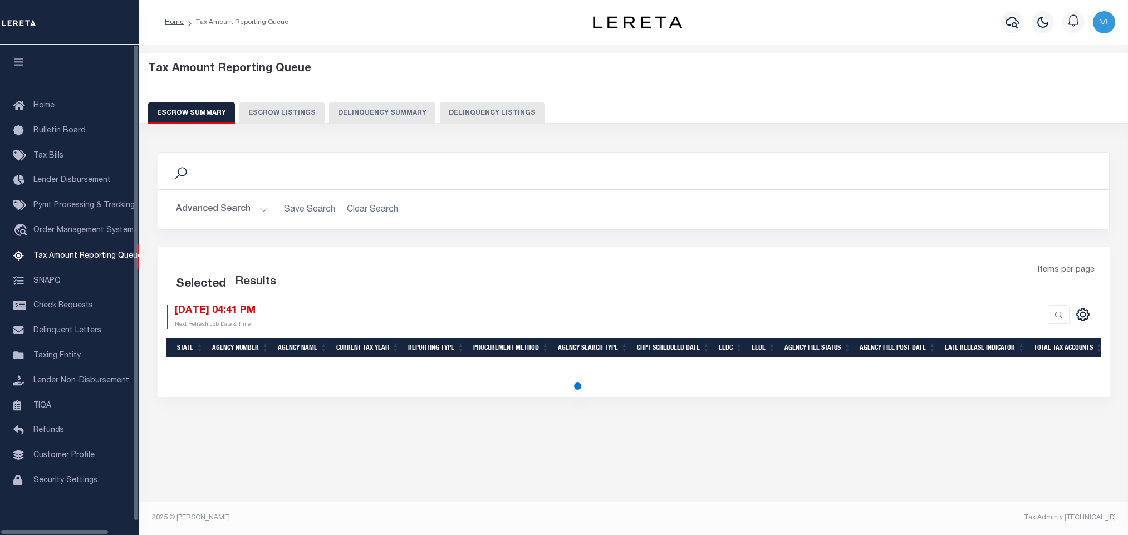
select select
select select "100"
click at [194, 214] on button "Advanced Search" at bounding box center [222, 210] width 92 height 22
select select "100"
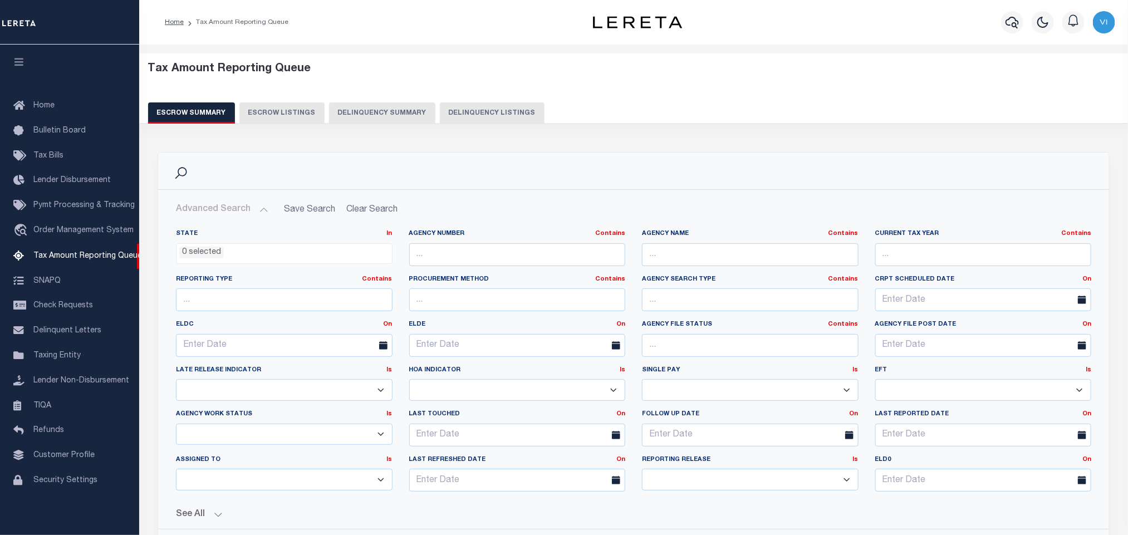
click at [485, 112] on button "Delinquency Listings" at bounding box center [492, 112] width 105 height 21
select select "100"
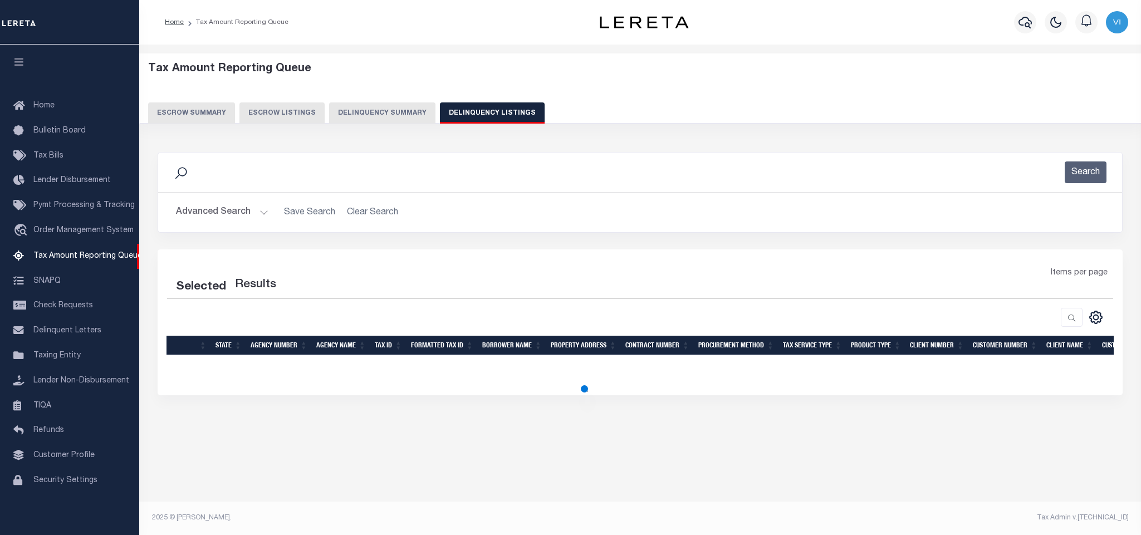
select select "100"
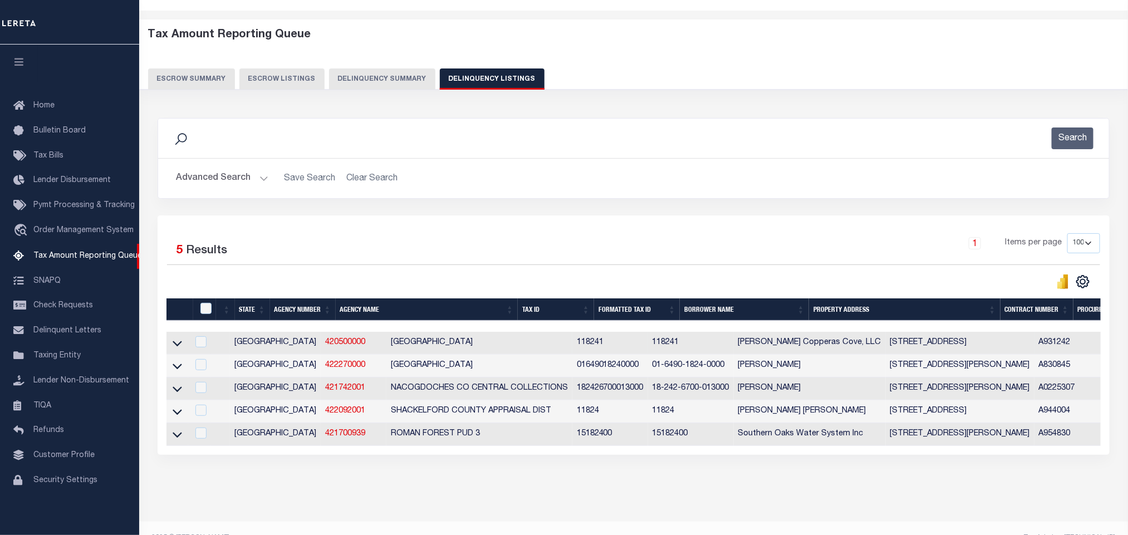
scroll to position [67, 0]
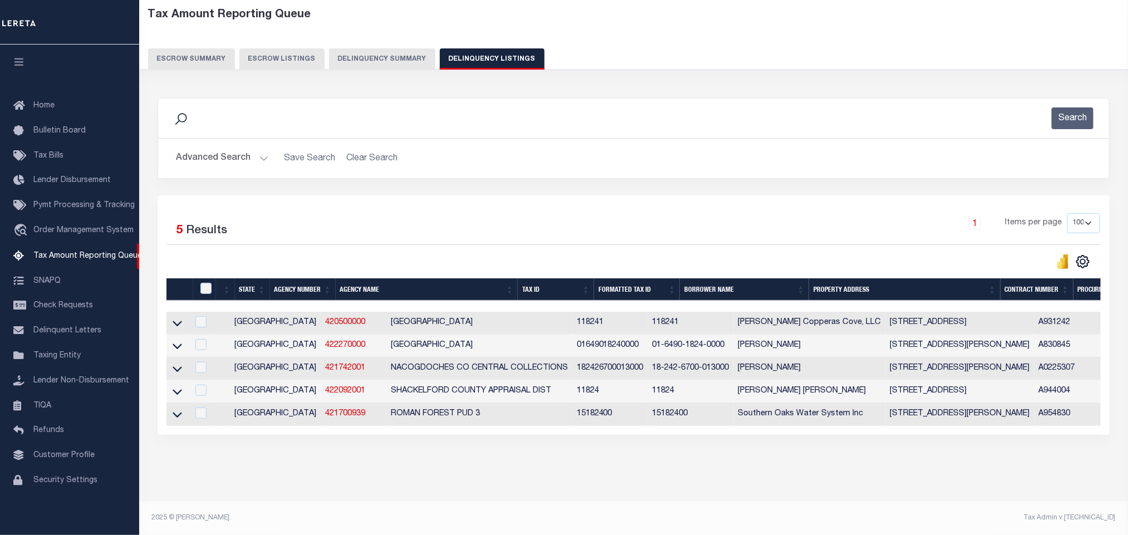
click at [210, 149] on button "Advanced Search" at bounding box center [222, 159] width 92 height 22
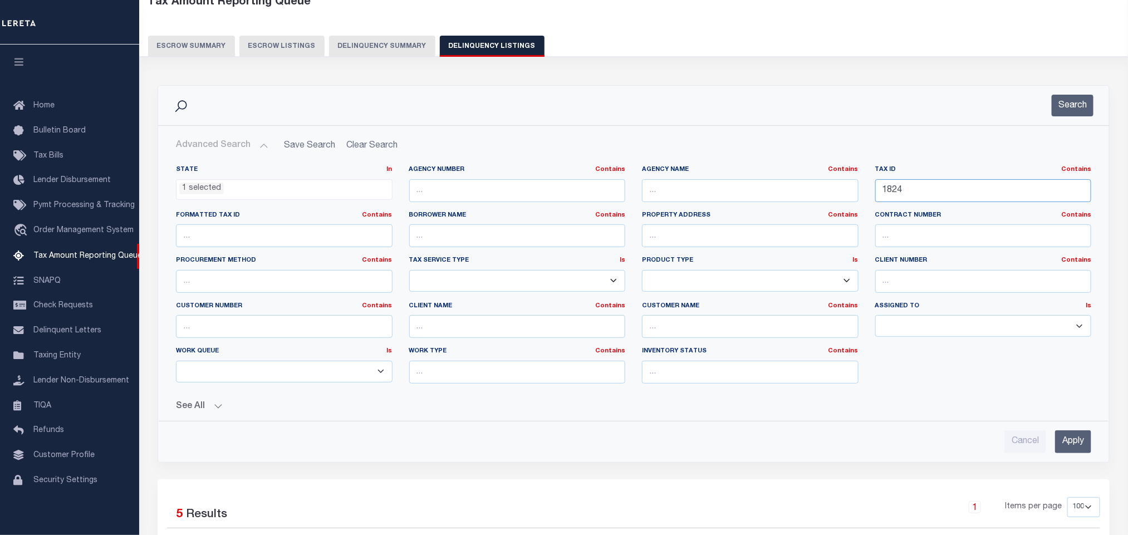
click at [941, 192] on input "1824" at bounding box center [983, 190] width 217 height 23
paste input "H01100000803800"
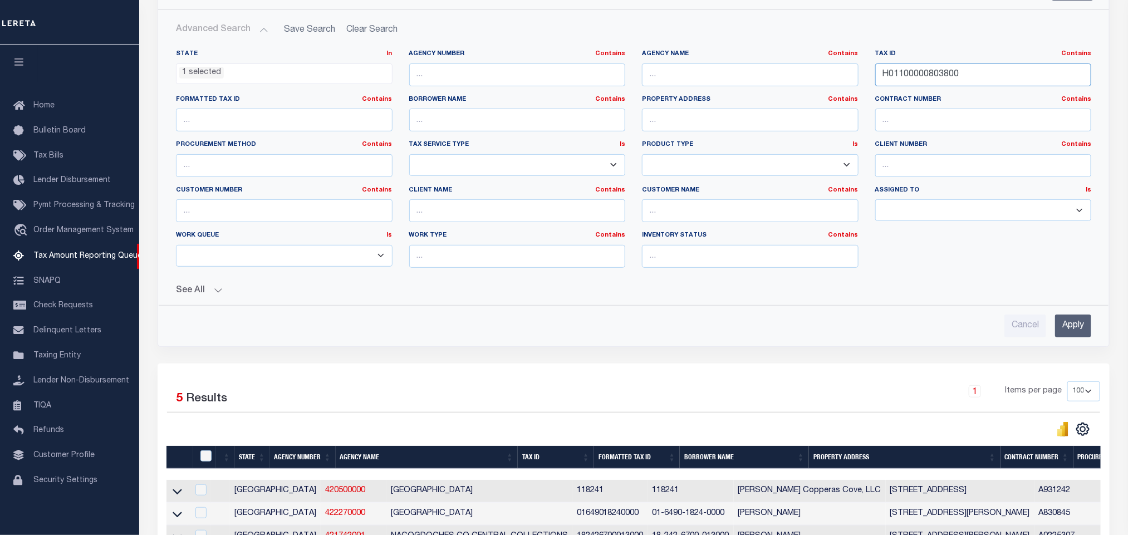
scroll to position [234, 0]
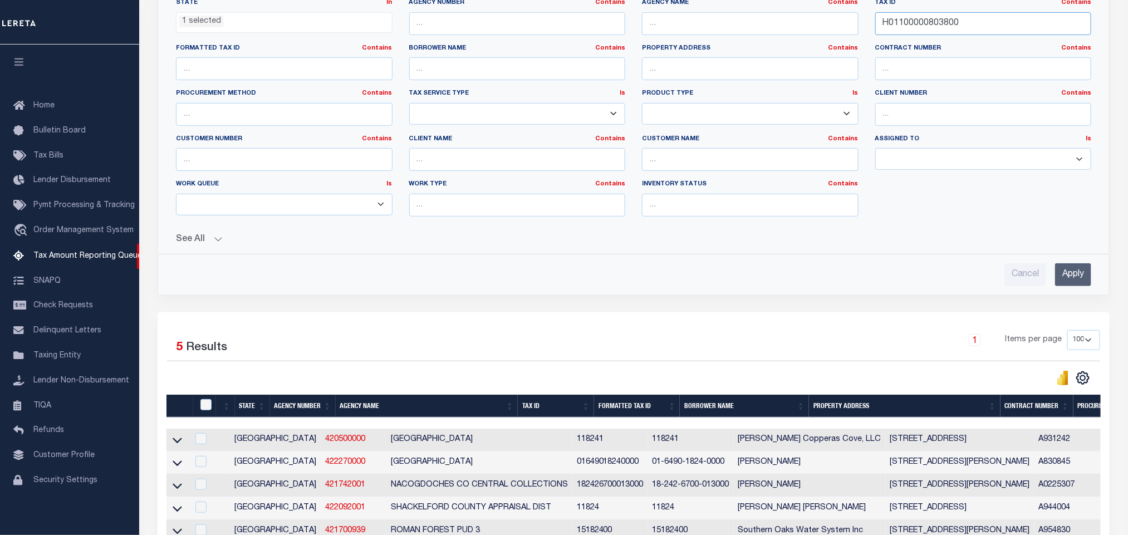
type input "H01100000803800"
click at [1066, 279] on input "Apply" at bounding box center [1073, 274] width 36 height 23
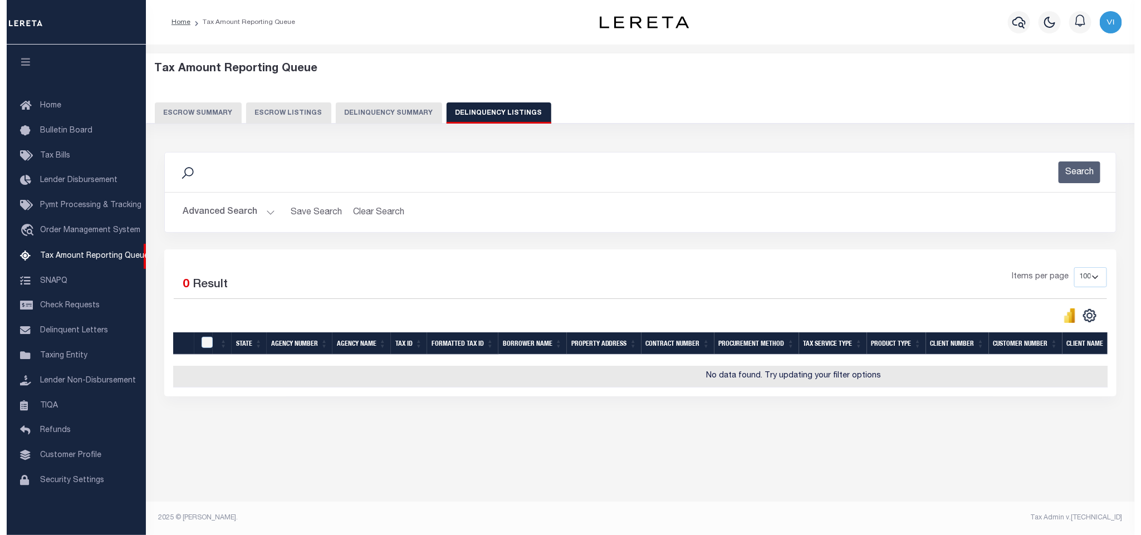
scroll to position [0, 0]
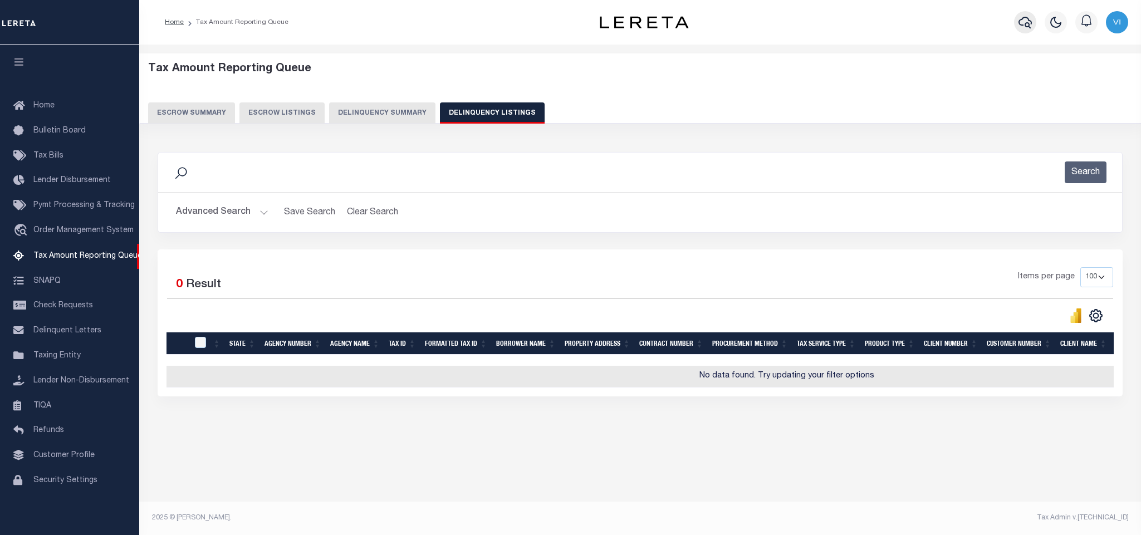
click at [1016, 25] on button "button" at bounding box center [1025, 22] width 22 height 22
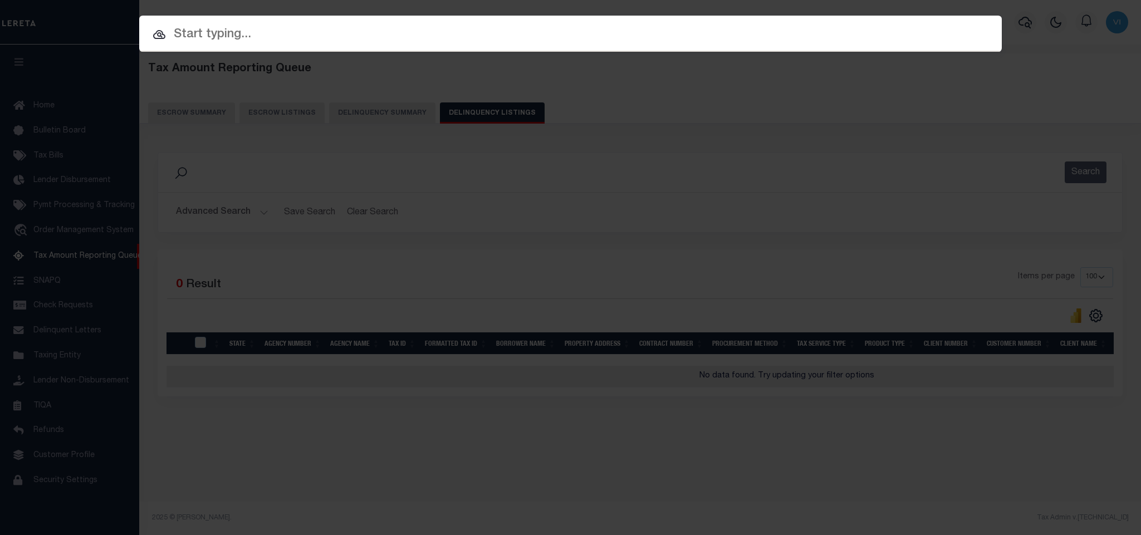
click at [949, 27] on input "text" at bounding box center [570, 34] width 862 height 19
paste input "900005281"
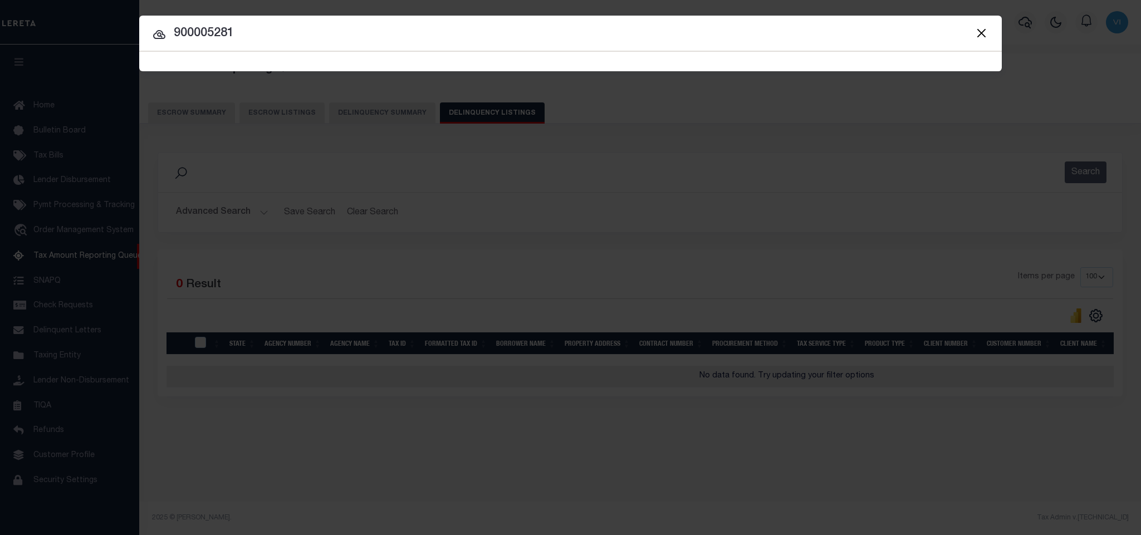
type input "900005281"
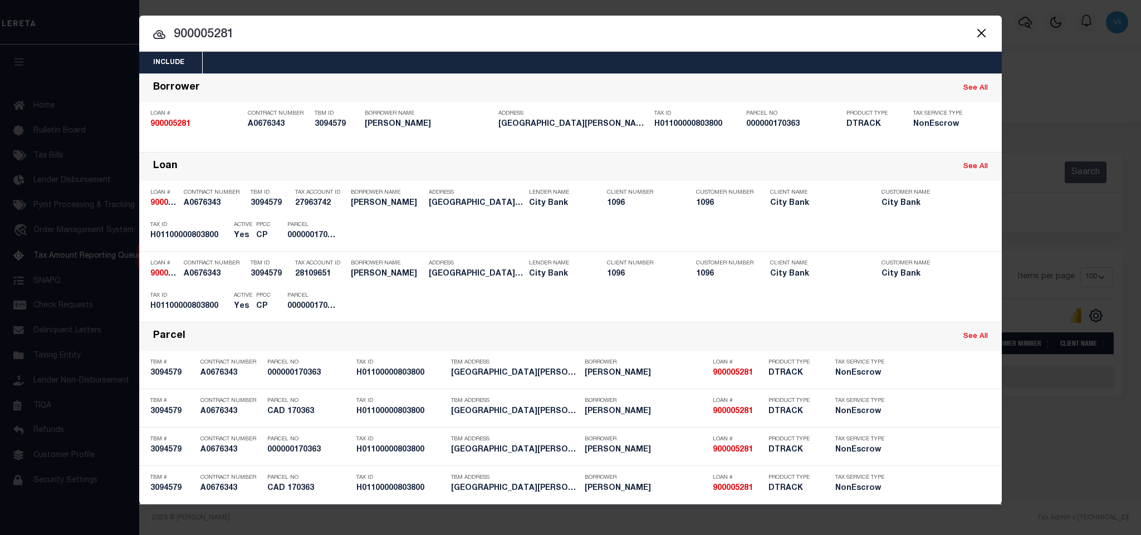
click at [685, 65] on div "Include Loans TBM Customers Borrowers Payments (Lender Non-Disb) Payments (Lend…" at bounding box center [570, 63] width 862 height 22
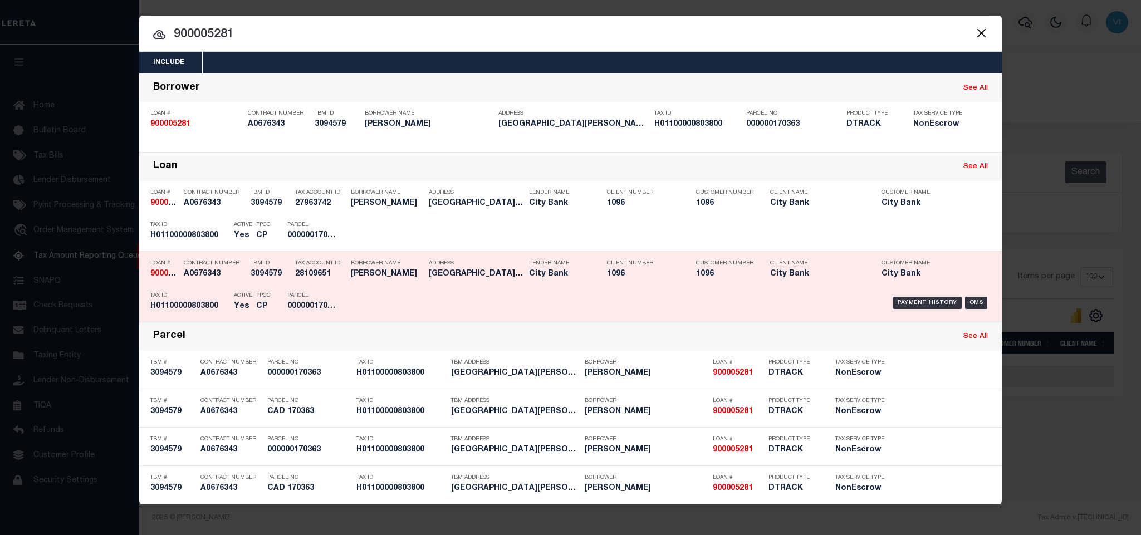
click at [409, 295] on div "Payment History OMS" at bounding box center [672, 303] width 636 height 32
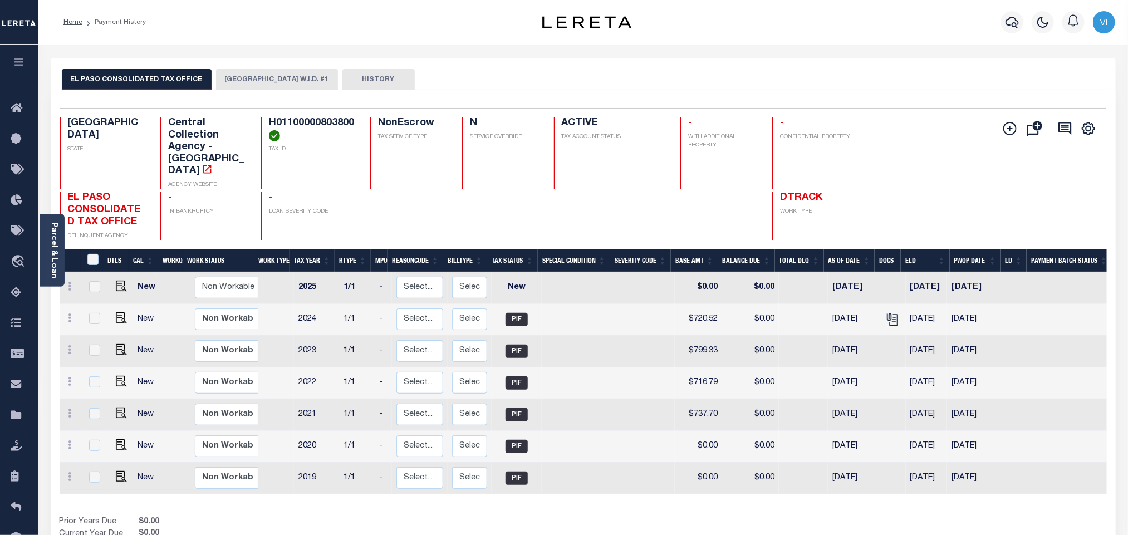
click at [263, 87] on button "[GEOGRAPHIC_DATA] W.I.D. #1" at bounding box center [277, 79] width 122 height 21
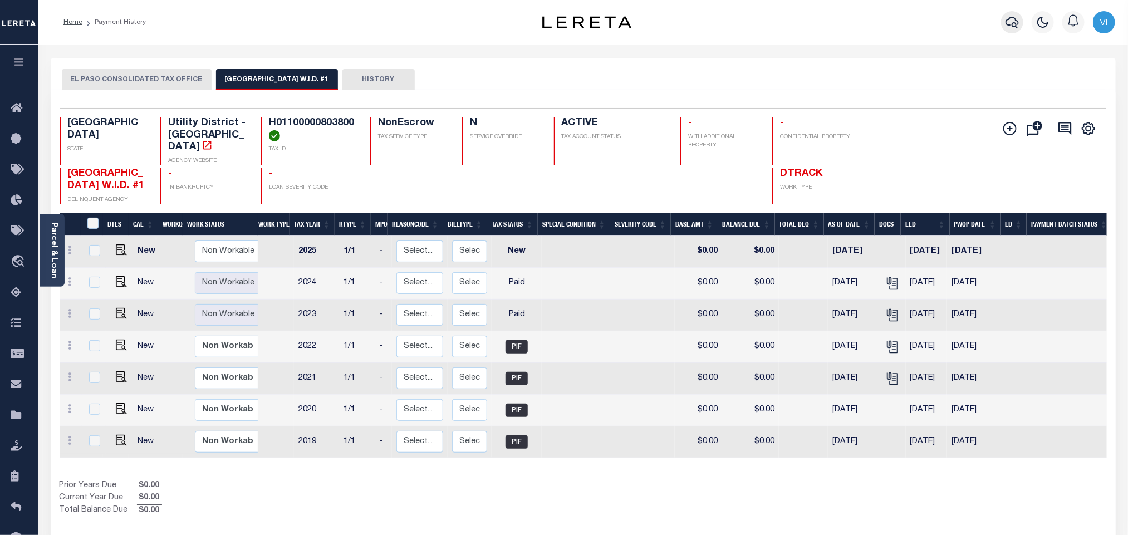
click at [1014, 28] on icon "button" at bounding box center [1012, 22] width 13 height 13
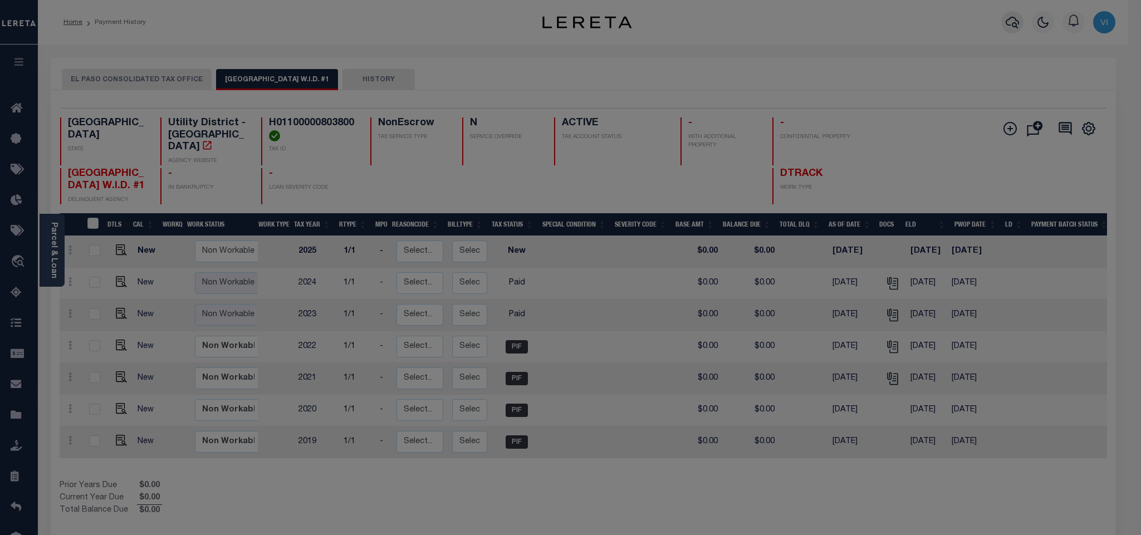
click at [0, 0] on div "Include Loans TBM Customers Borrowers Payments (Lender Non-Disb) Payments (Lend…" at bounding box center [0, 0] width 0 height 0
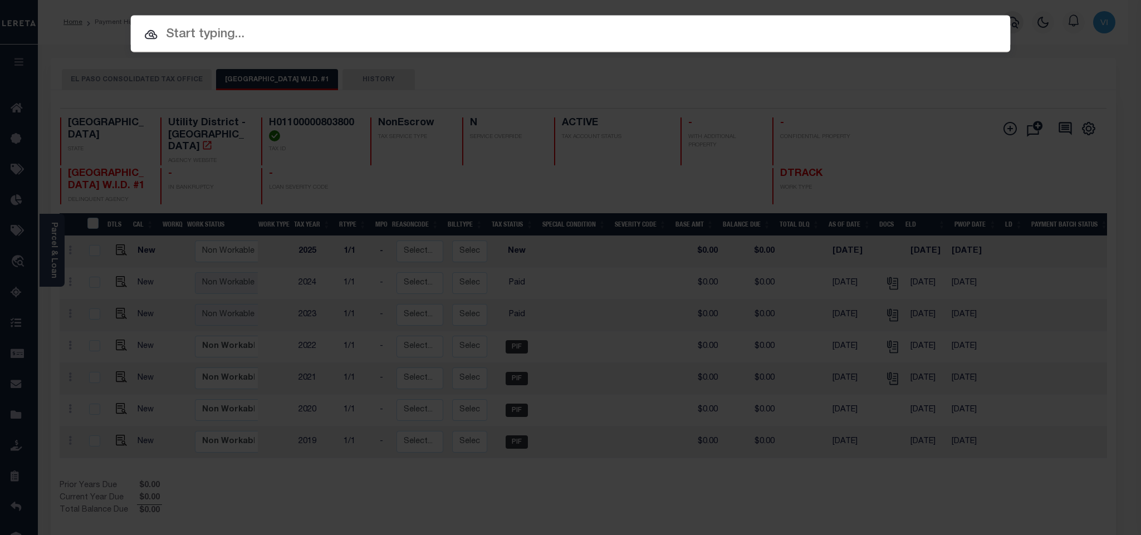
paste input "900006672"
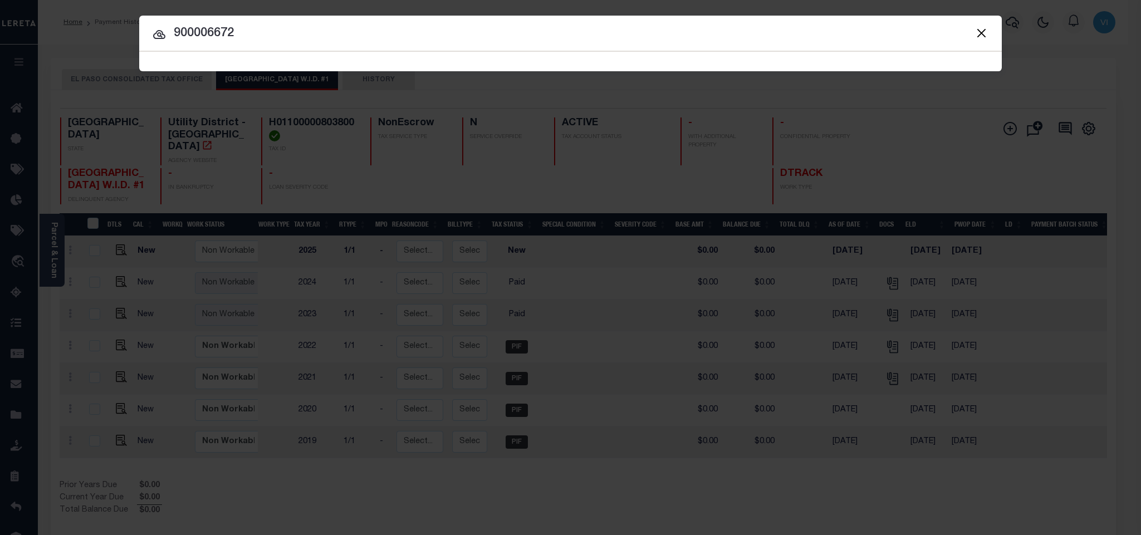
type input "900006672"
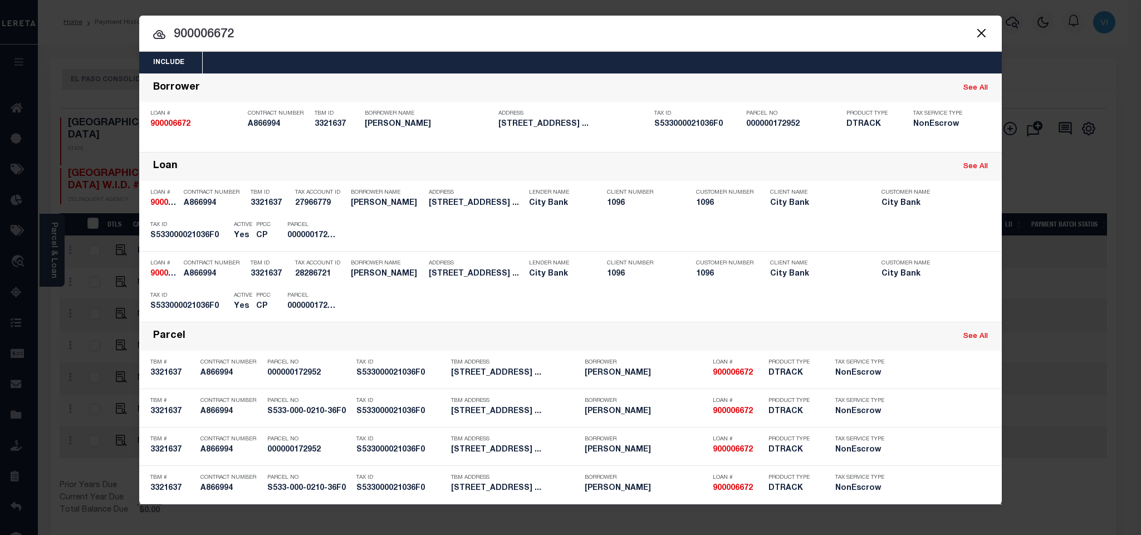
click at [580, 59] on div "Include Loans TBM Customers Borrowers Payments (Lender Non-Disb) Payments (Lend…" at bounding box center [570, 63] width 862 height 22
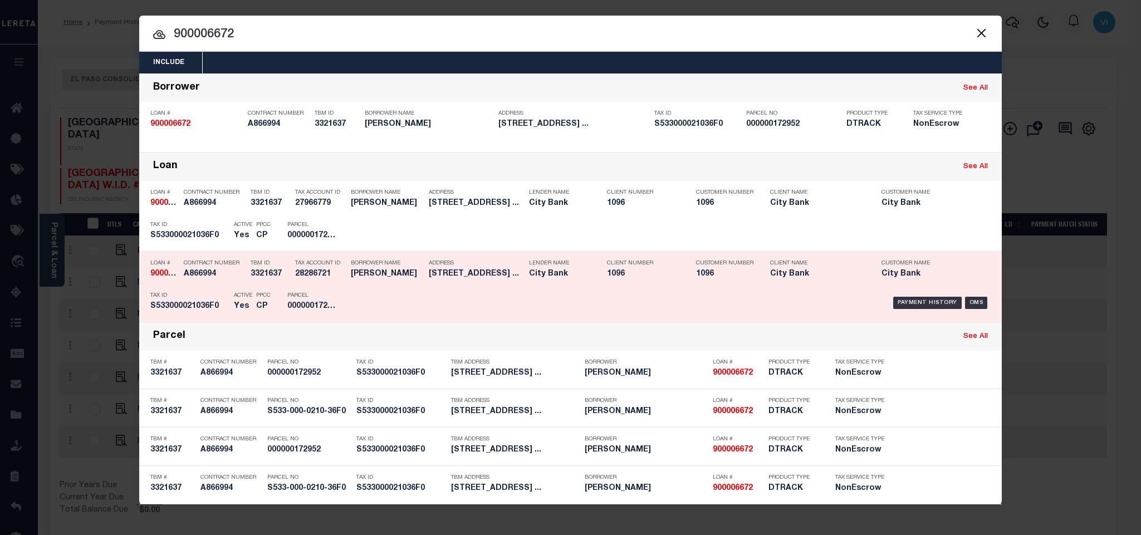
click at [330, 292] on div "Parcel 000000172952" at bounding box center [312, 303] width 50 height 32
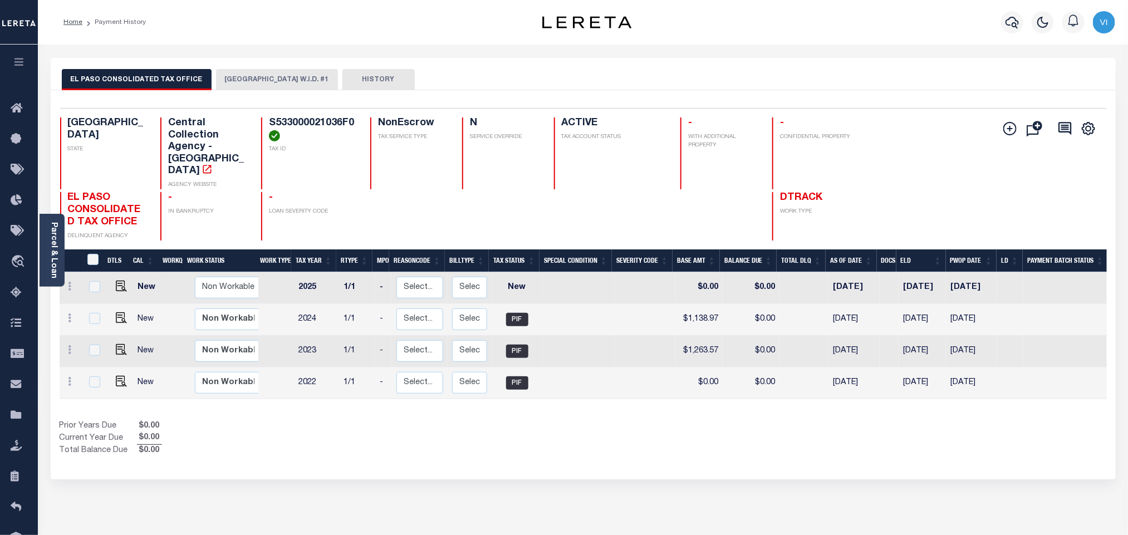
click at [256, 74] on button "[GEOGRAPHIC_DATA] W.I.D. #1" at bounding box center [277, 79] width 122 height 21
